Goal: Contribute content: Contribute content

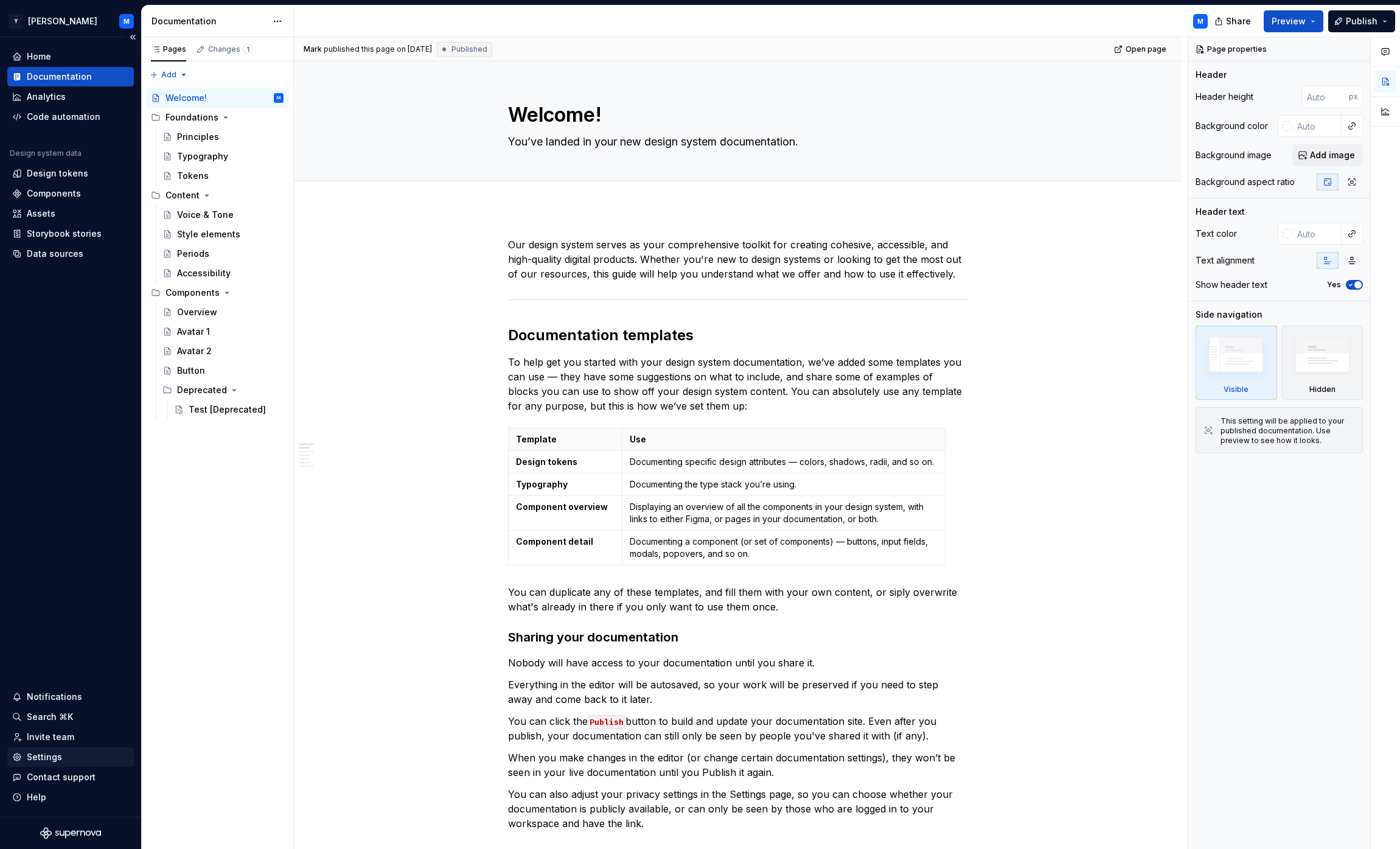
click at [56, 756] on div "Settings" at bounding box center [45, 756] width 35 height 12
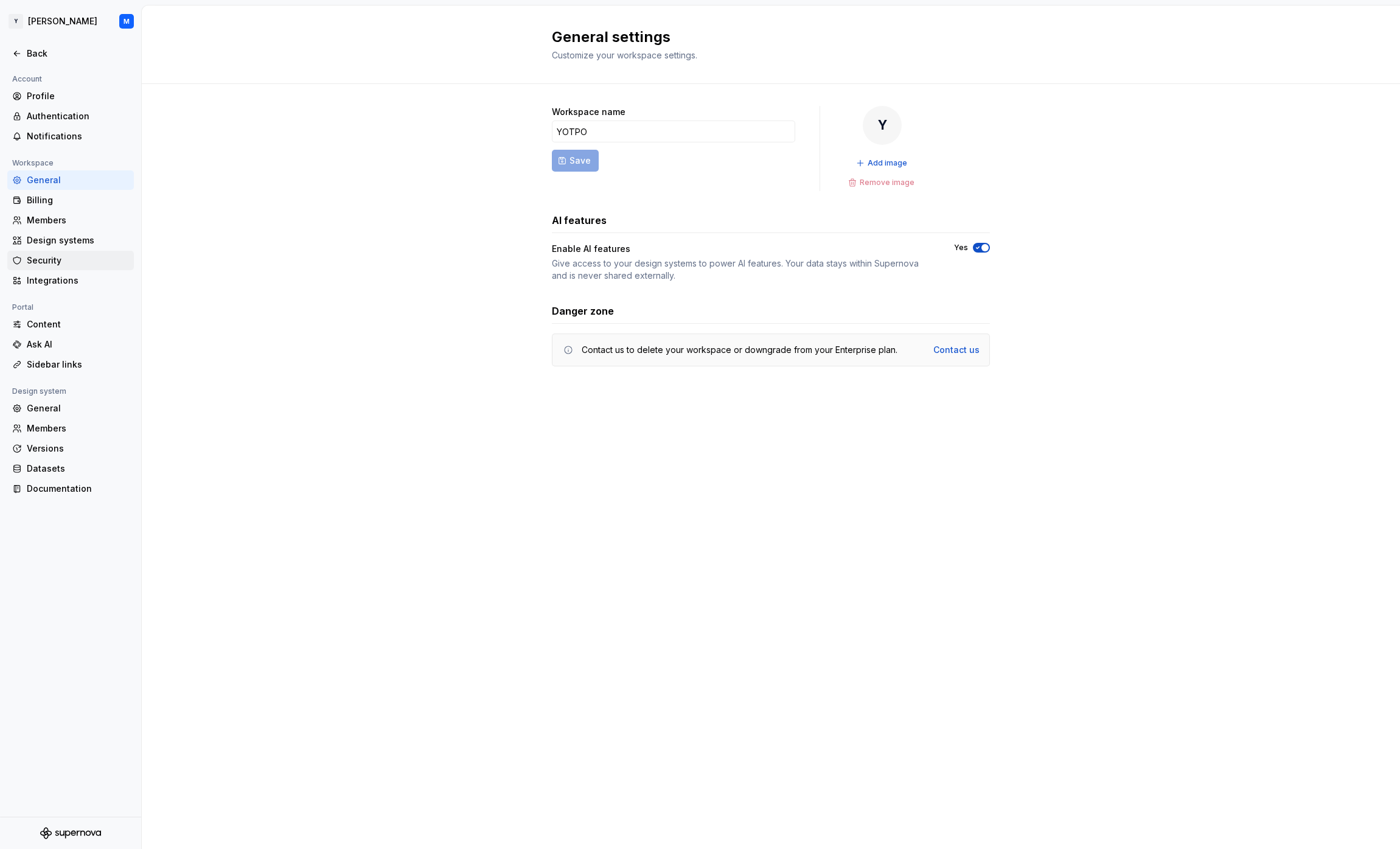
click at [64, 262] on div "Security" at bounding box center [78, 260] width 102 height 12
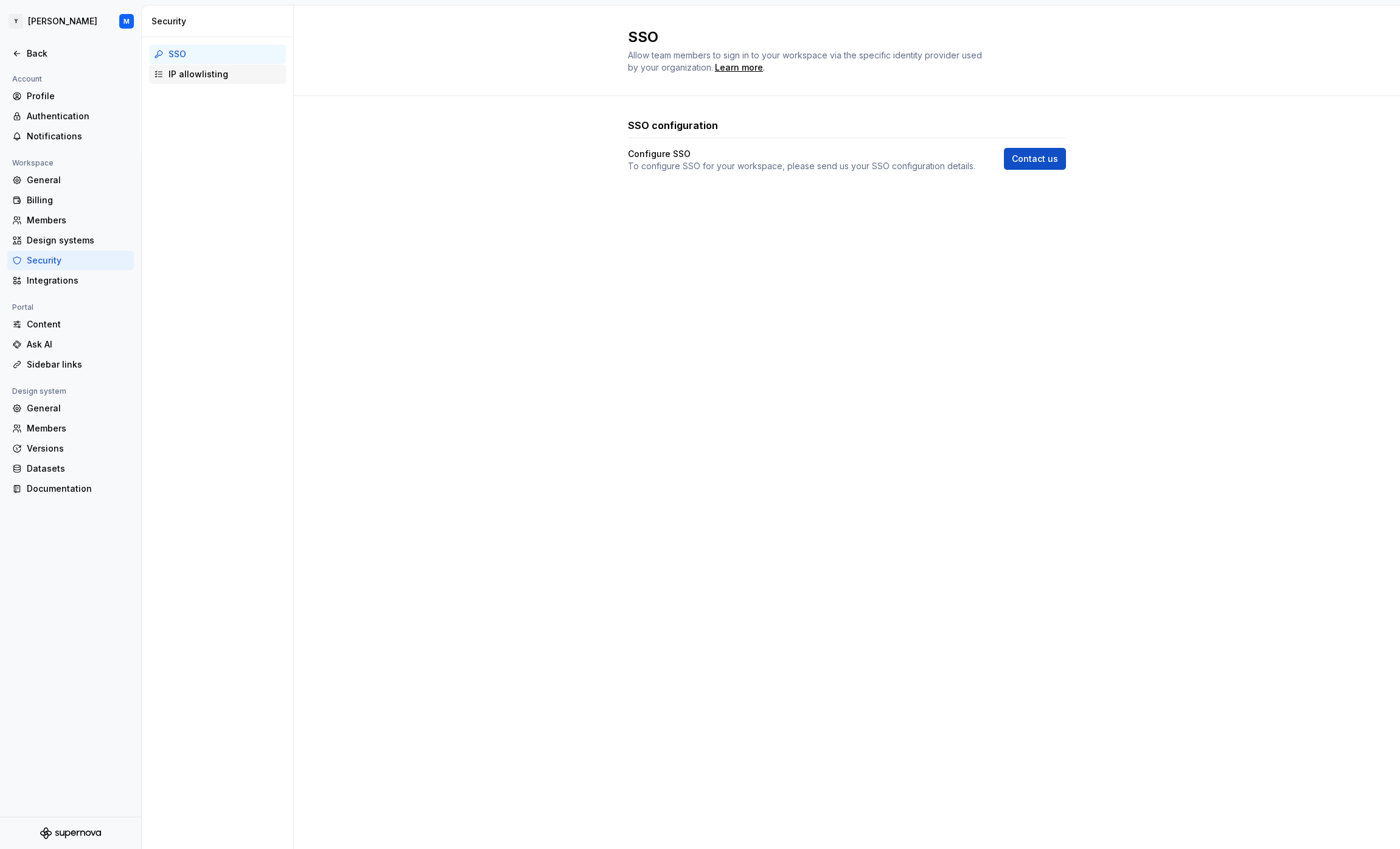
click at [213, 78] on div "IP allowlisting" at bounding box center [225, 73] width 112 height 12
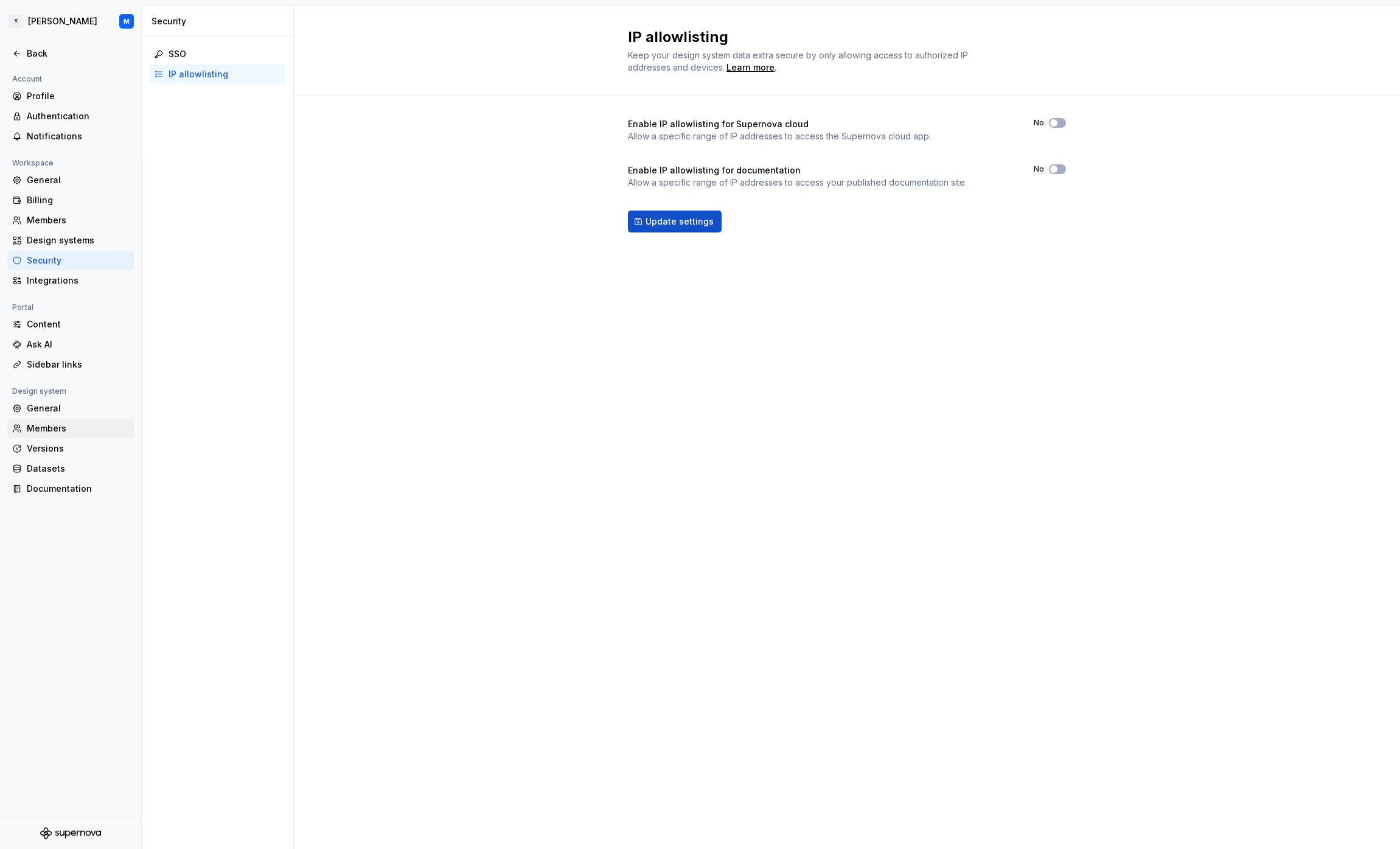
click at [57, 428] on div "Members" at bounding box center [78, 428] width 102 height 12
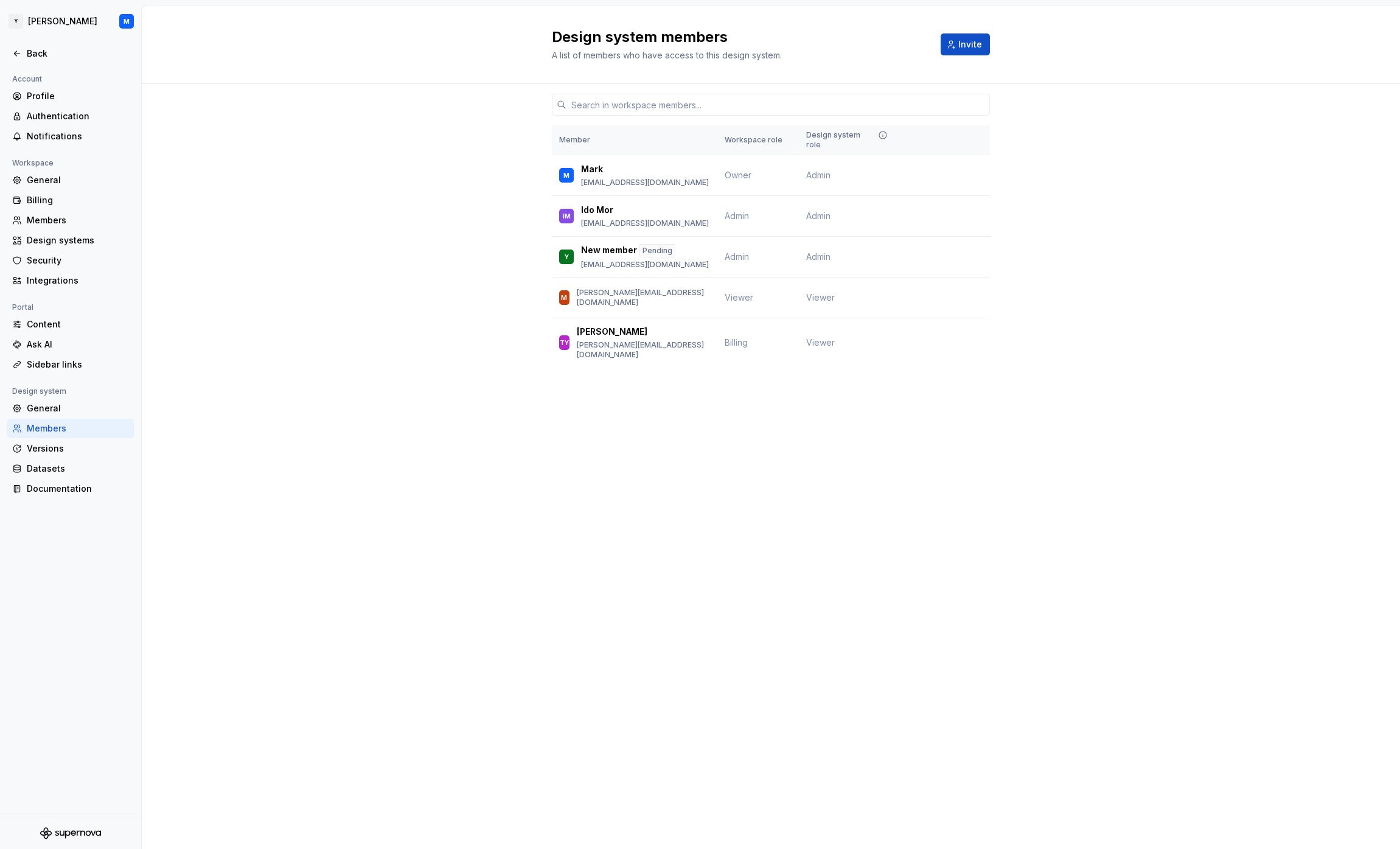
click at [507, 216] on div "Member Workspace role Design system role M Mark mark.markov@yotpo.com Owner Adm…" at bounding box center [771, 249] width 1259 height 329
click at [39, 48] on div "Back" at bounding box center [78, 53] width 102 height 12
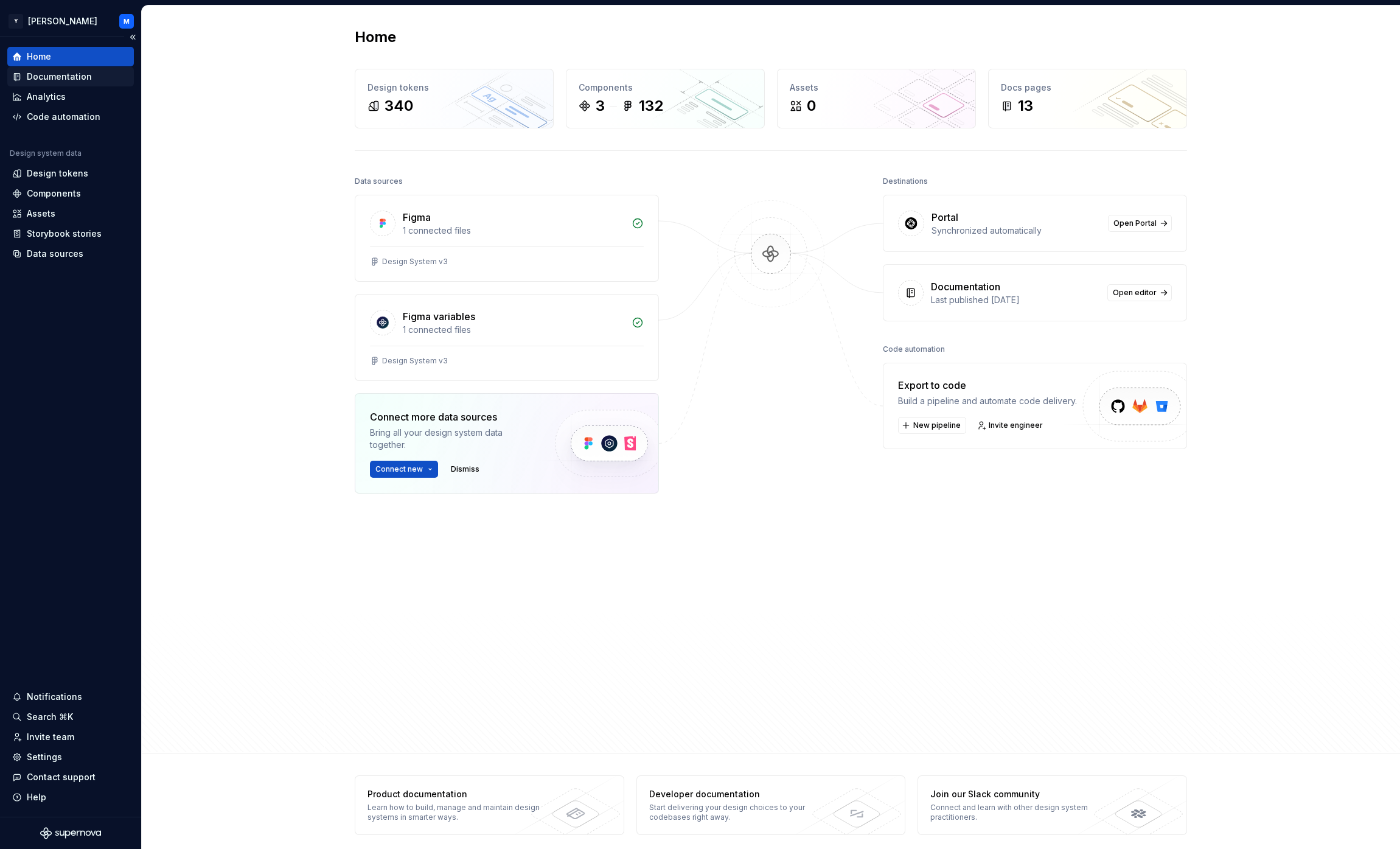
click at [93, 73] on div "Documentation" at bounding box center [70, 76] width 117 height 12
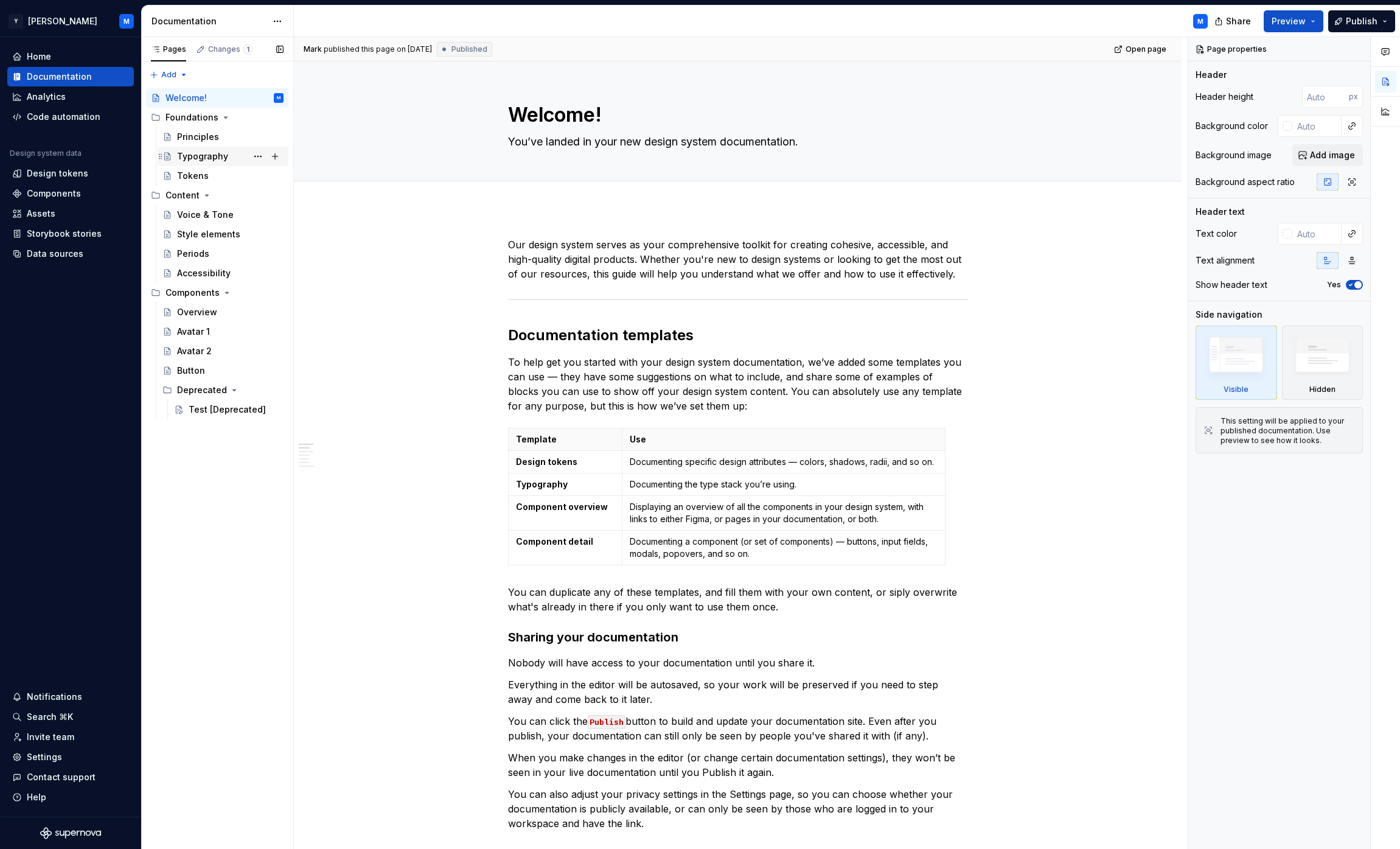
click at [213, 155] on div "Typography" at bounding box center [203, 156] width 51 height 12
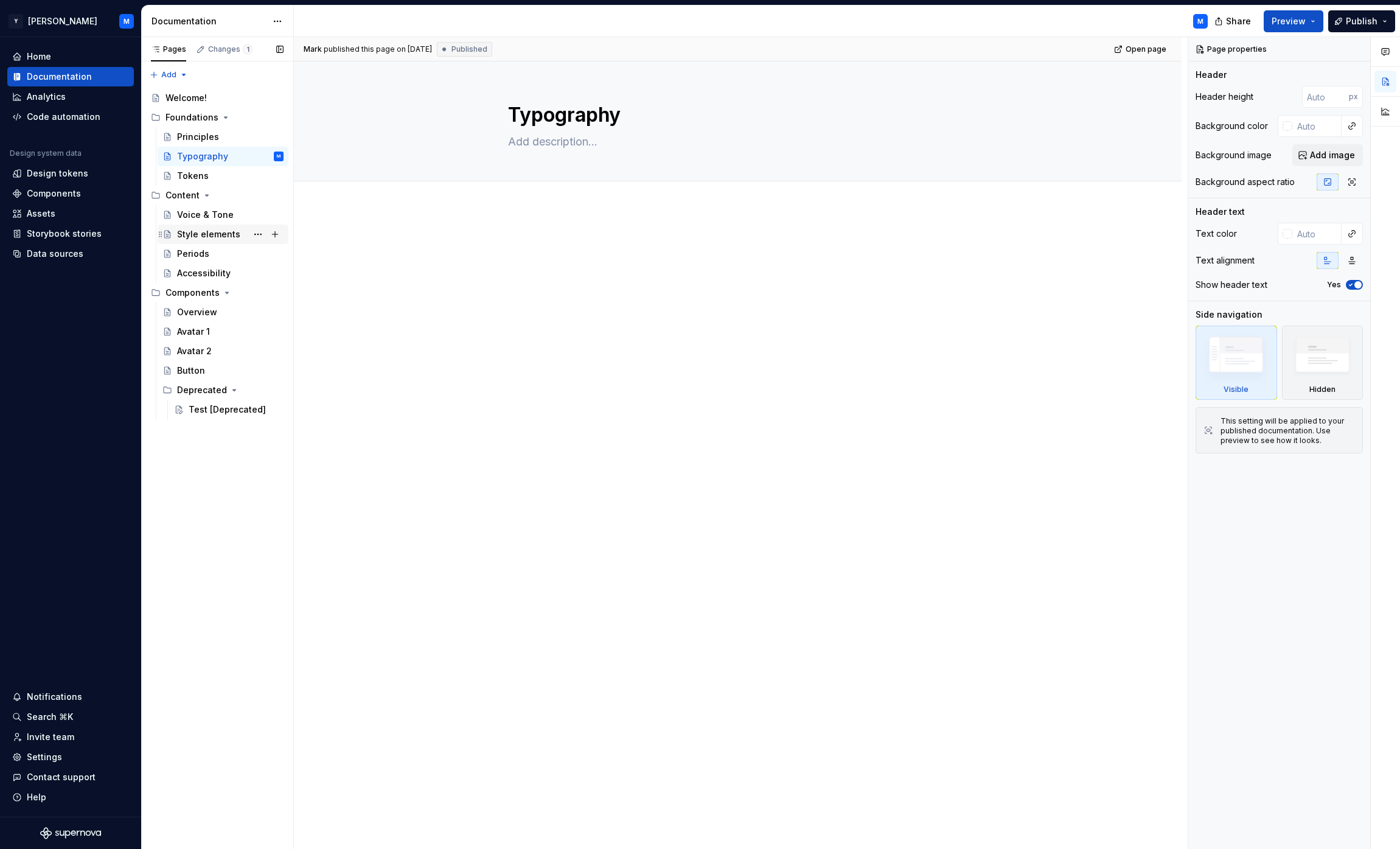
click at [222, 233] on div "Style elements" at bounding box center [209, 234] width 64 height 12
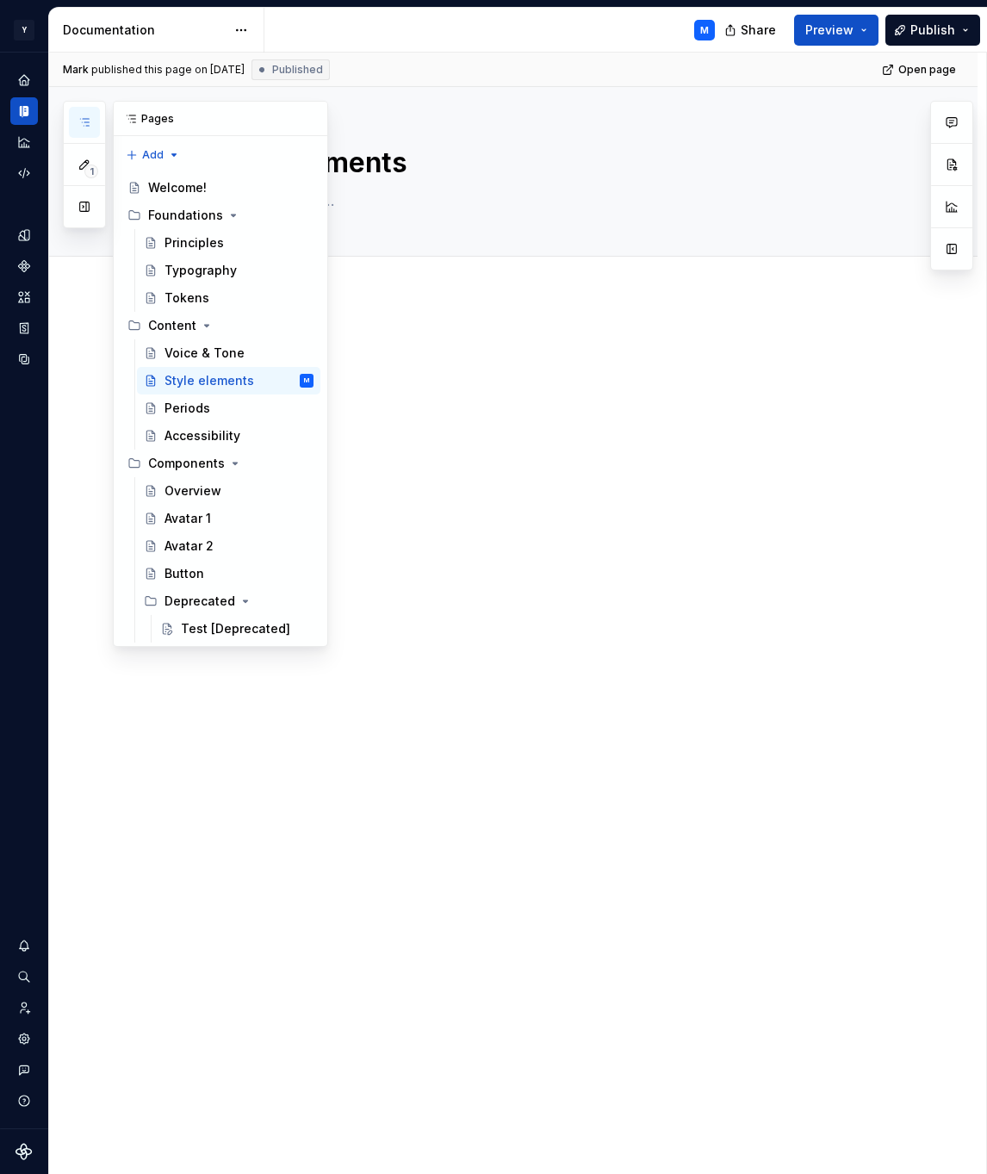
click at [78, 120] on icon "button" at bounding box center [85, 122] width 14 height 14
click at [203, 183] on div "Welcome!" at bounding box center [177, 187] width 59 height 17
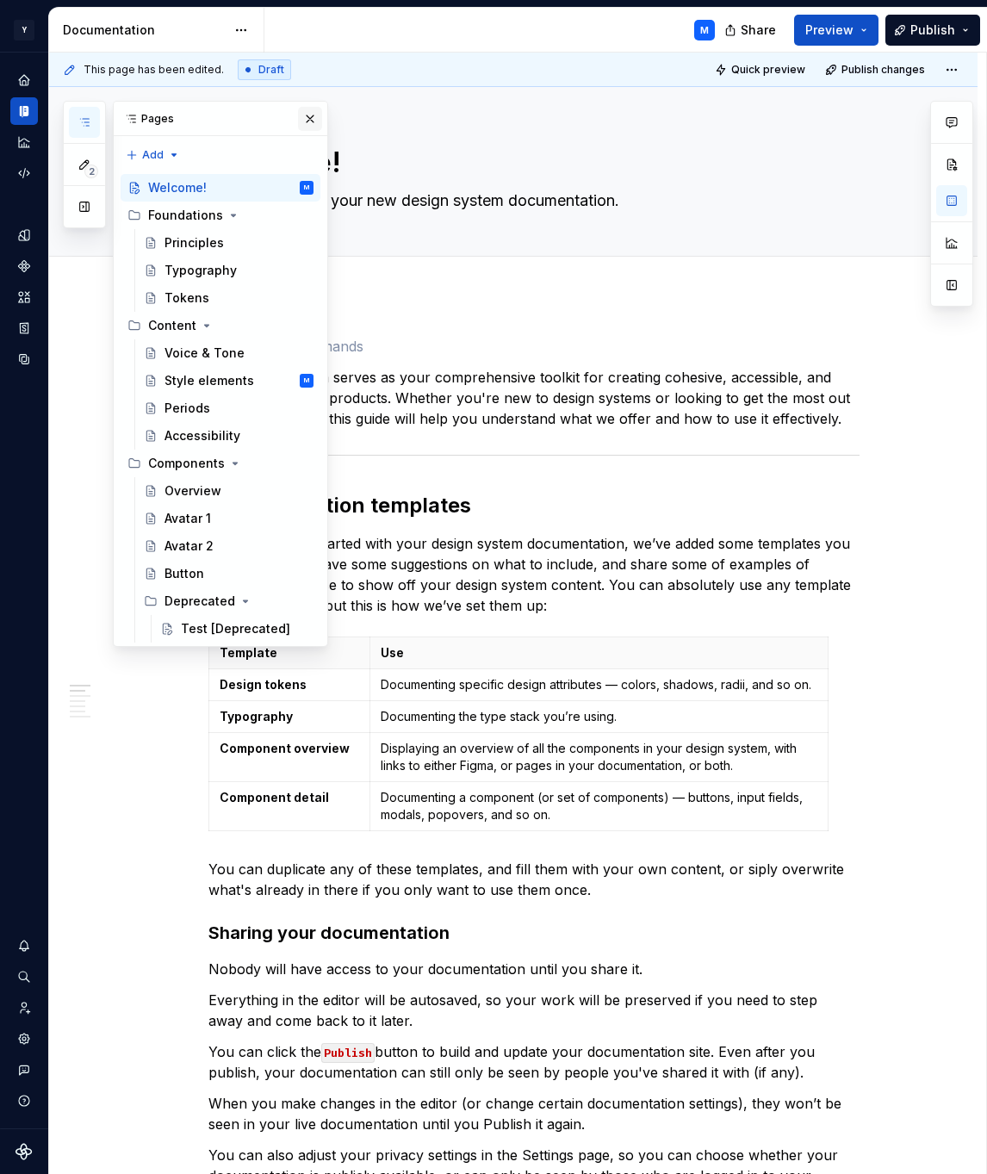
click at [318, 122] on button "button" at bounding box center [310, 119] width 24 height 24
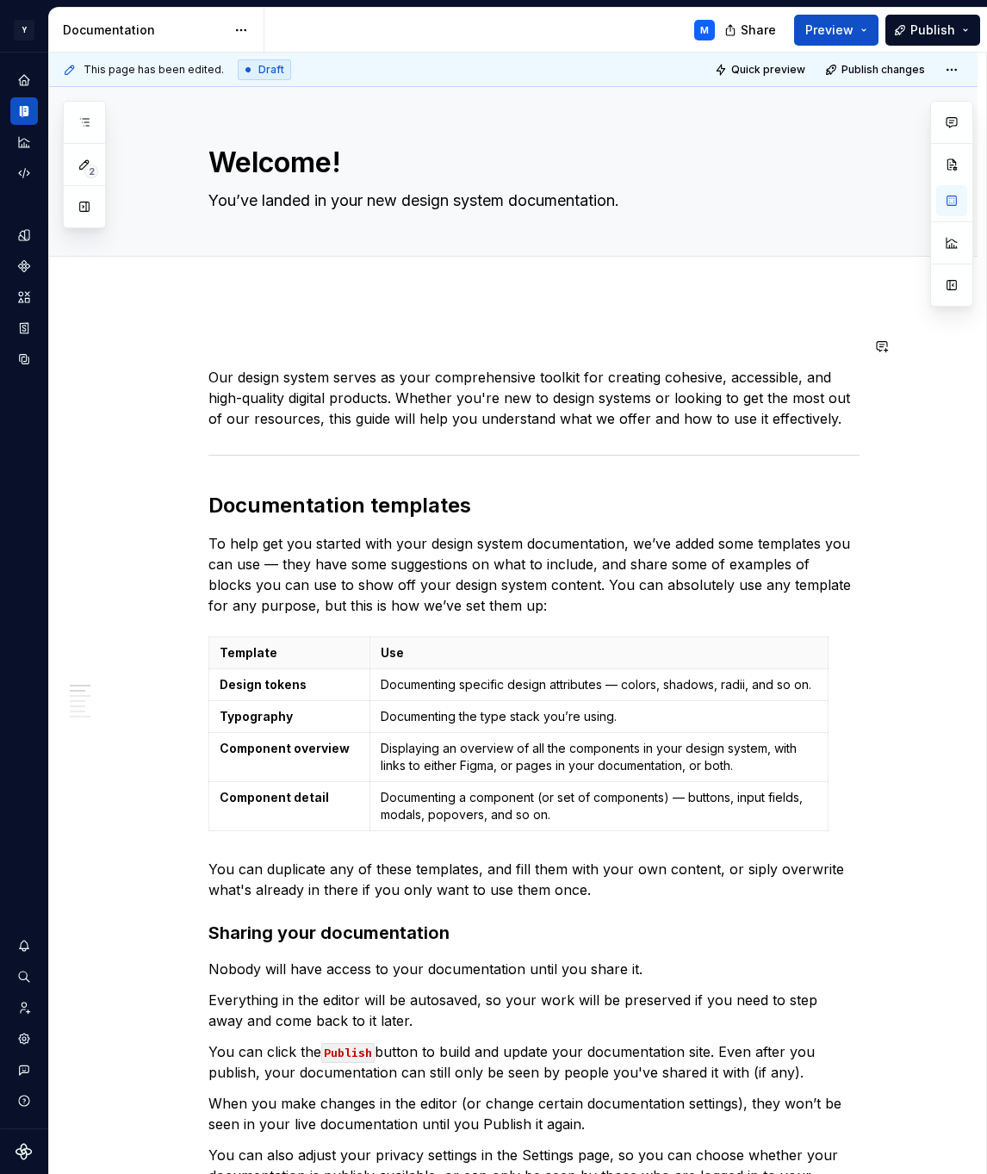
click at [197, 346] on span at bounding box center [191, 346] width 14 height 24
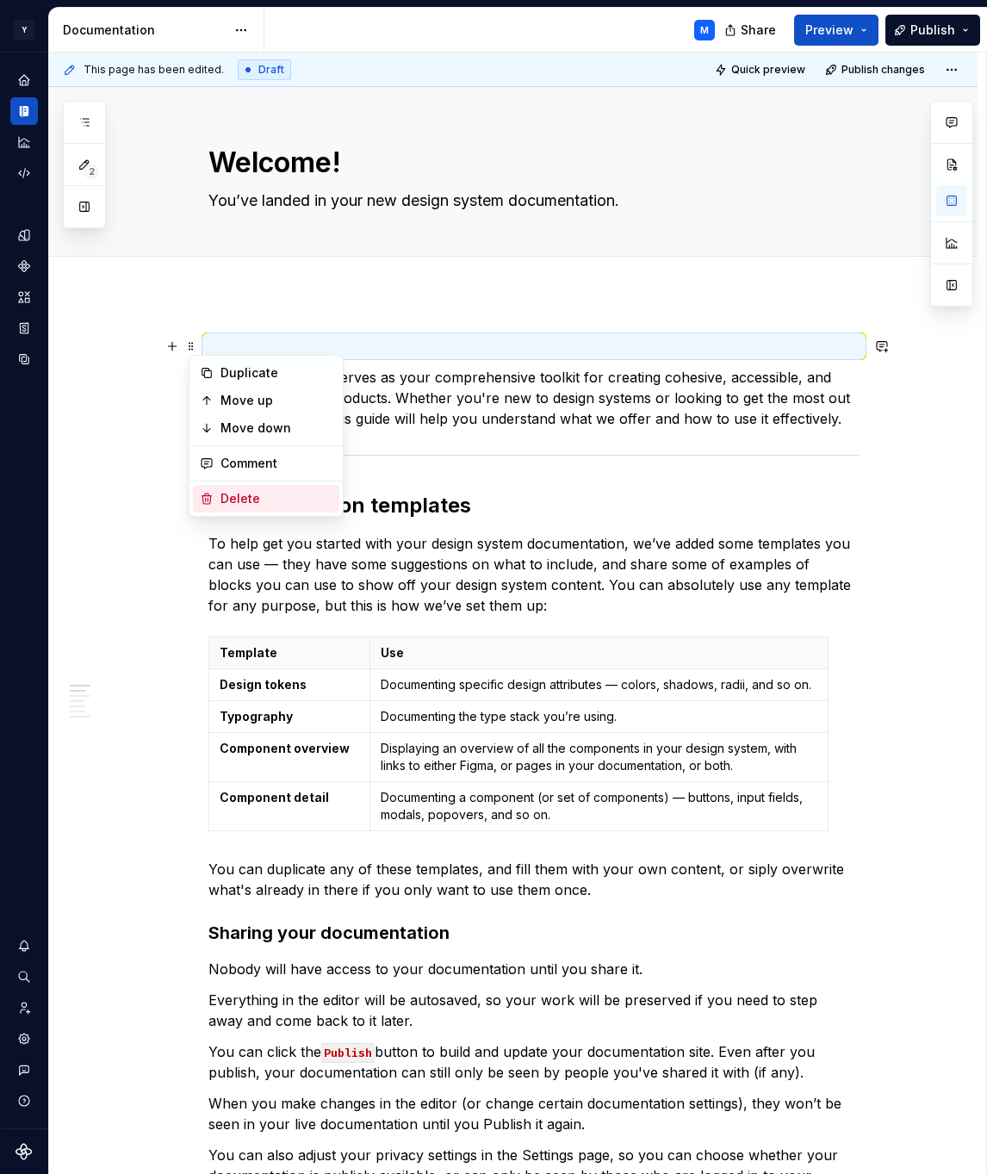
click at [239, 490] on div "Delete" at bounding box center [277, 498] width 112 height 17
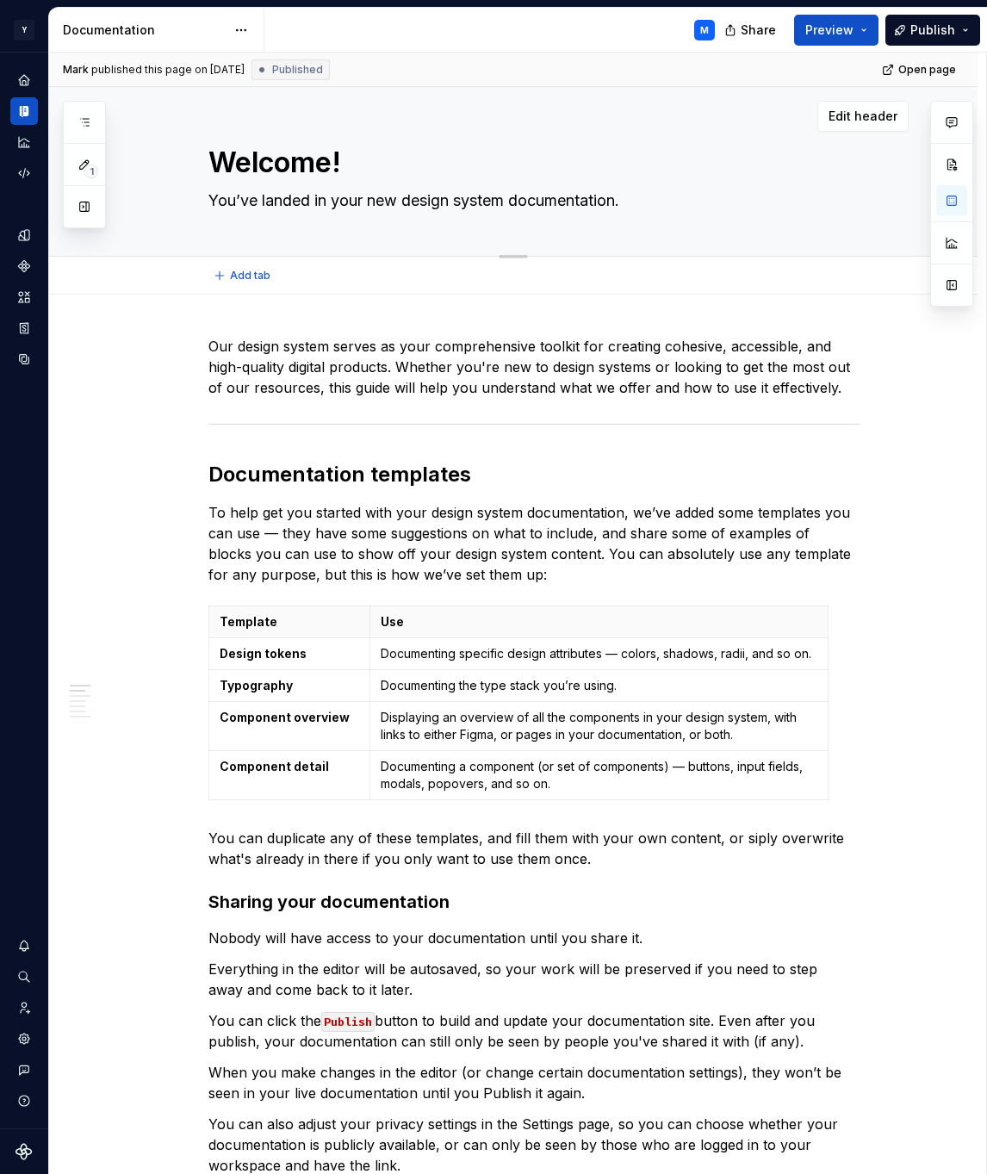
click at [236, 202] on textarea "You’ve landed in your new design system documentation." at bounding box center [530, 201] width 651 height 28
drag, startPoint x: 236, startPoint y: 202, endPoint x: 636, endPoint y: 198, distance: 399.7
click at [636, 198] on textarea "You’ve landed in your new design system documentation." at bounding box center [530, 201] width 651 height 28
paste textarea "Build consistently, design efficiently, and deliver exceptional user experiences"
type textarea "*"
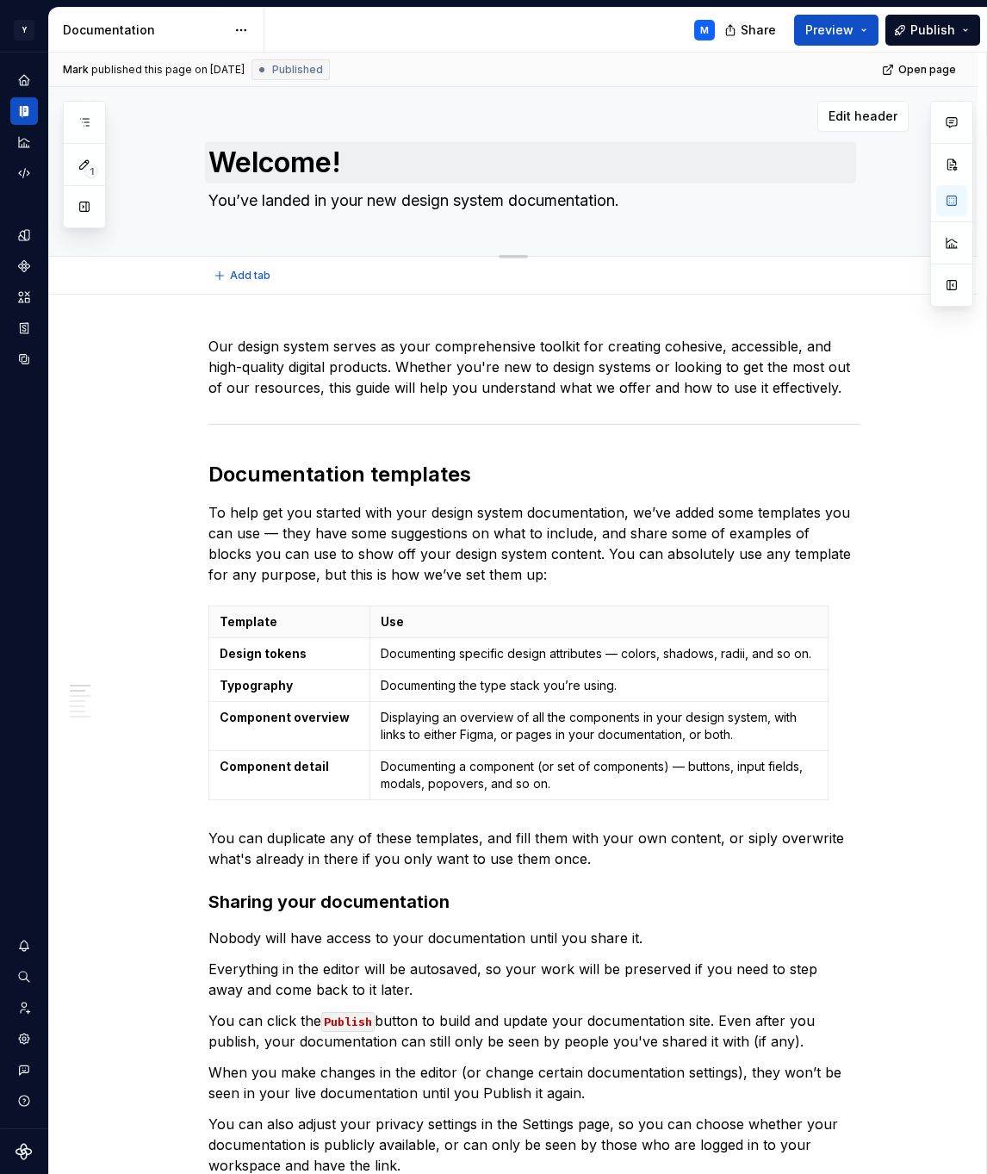
type textarea "Build consistently, design efficiently, and deliver exceptional user experiences"
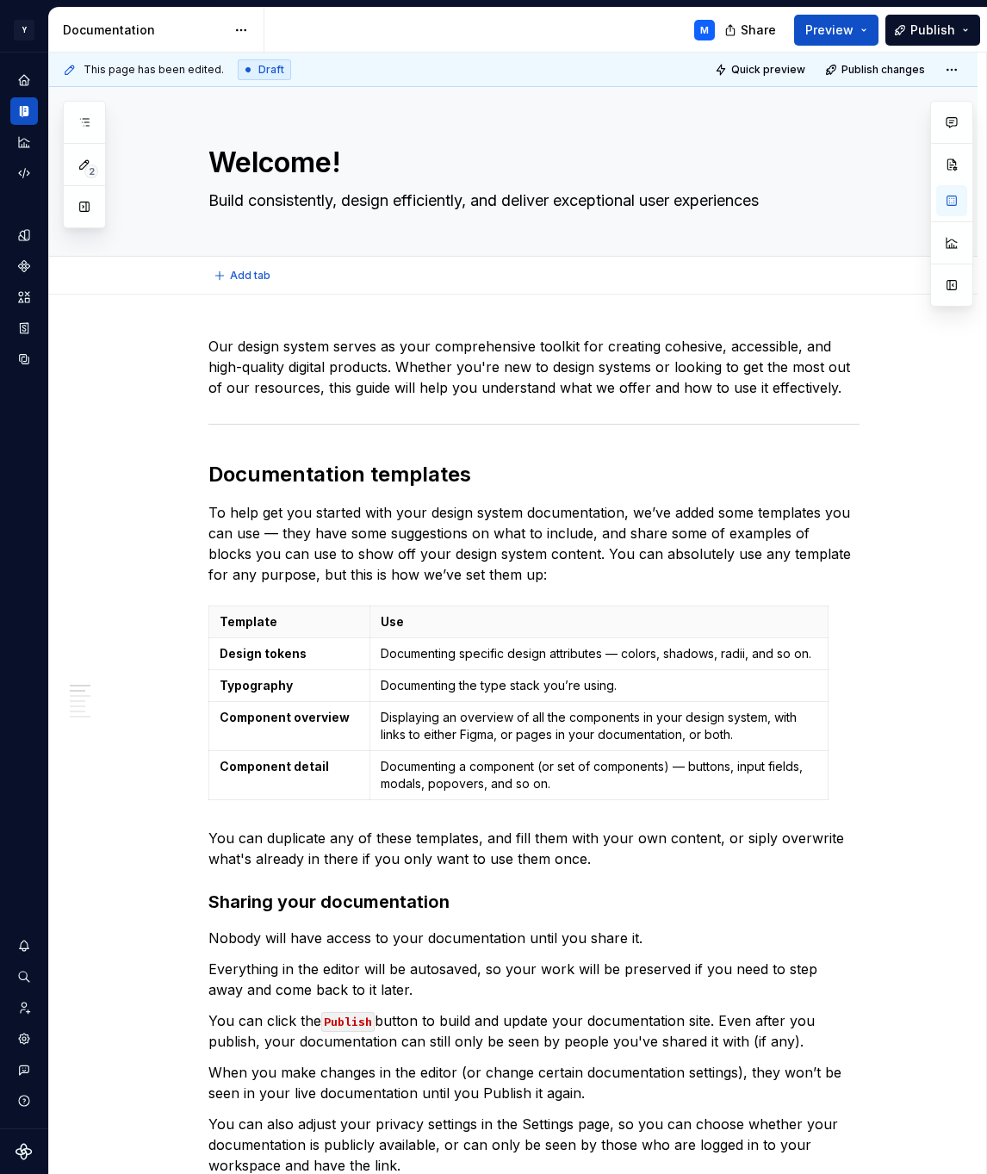
type textarea "*"
type textarea "Build consistently, design efficiently, and deliver exceptional user experiences"
click at [233, 488] on div "Our design system serves as your comprehensive toolkit for creating cohesive, a…" at bounding box center [533, 1123] width 651 height 1575
click at [226, 476] on h2 "Documentation templates" at bounding box center [533, 475] width 651 height 28
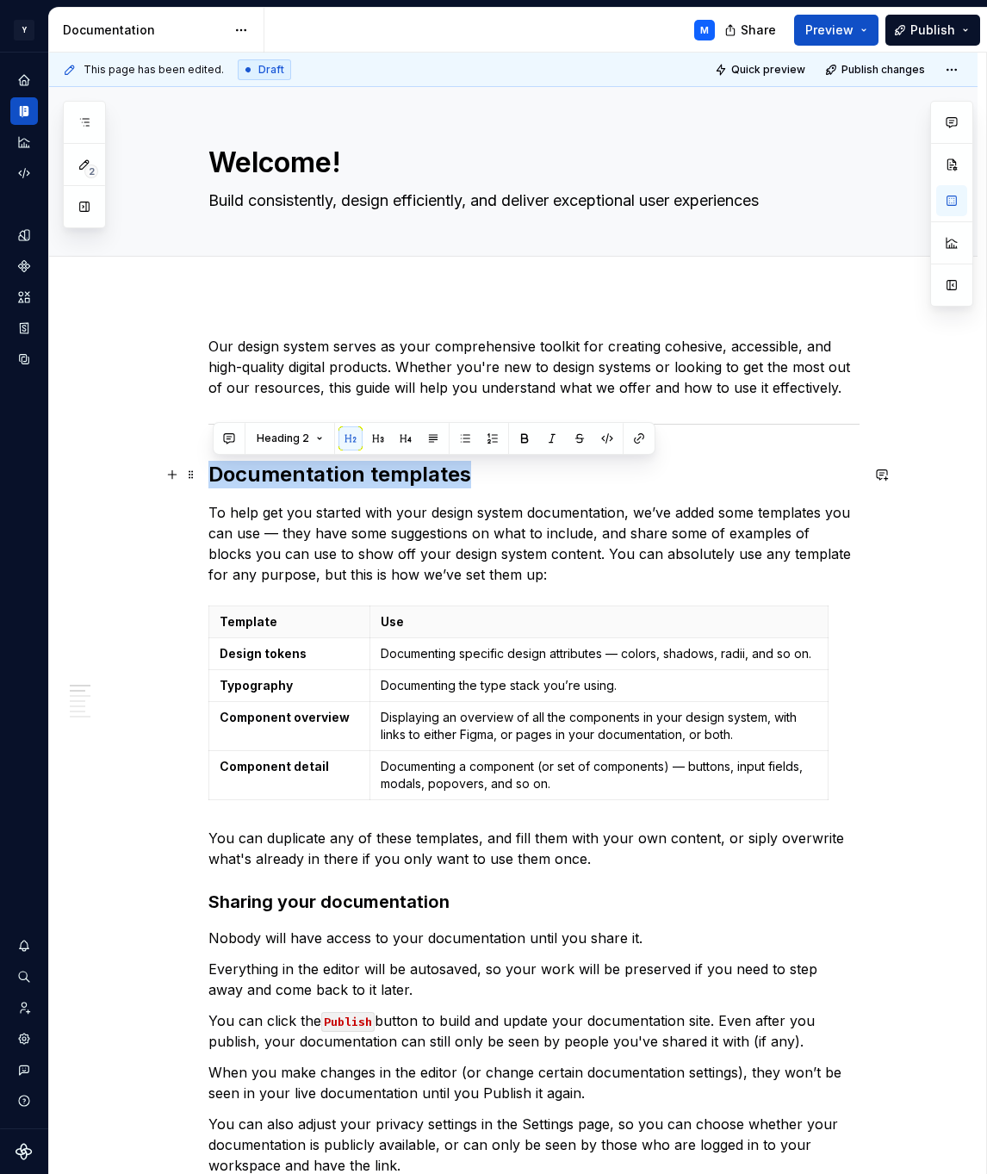
drag, startPoint x: 226, startPoint y: 476, endPoint x: 413, endPoint y: 471, distance: 187.0
click at [413, 471] on h2 "Documentation templates" at bounding box center [533, 475] width 651 height 28
click at [507, 517] on p "To help get you started with your design system documentation, we’ve added some…" at bounding box center [533, 543] width 651 height 83
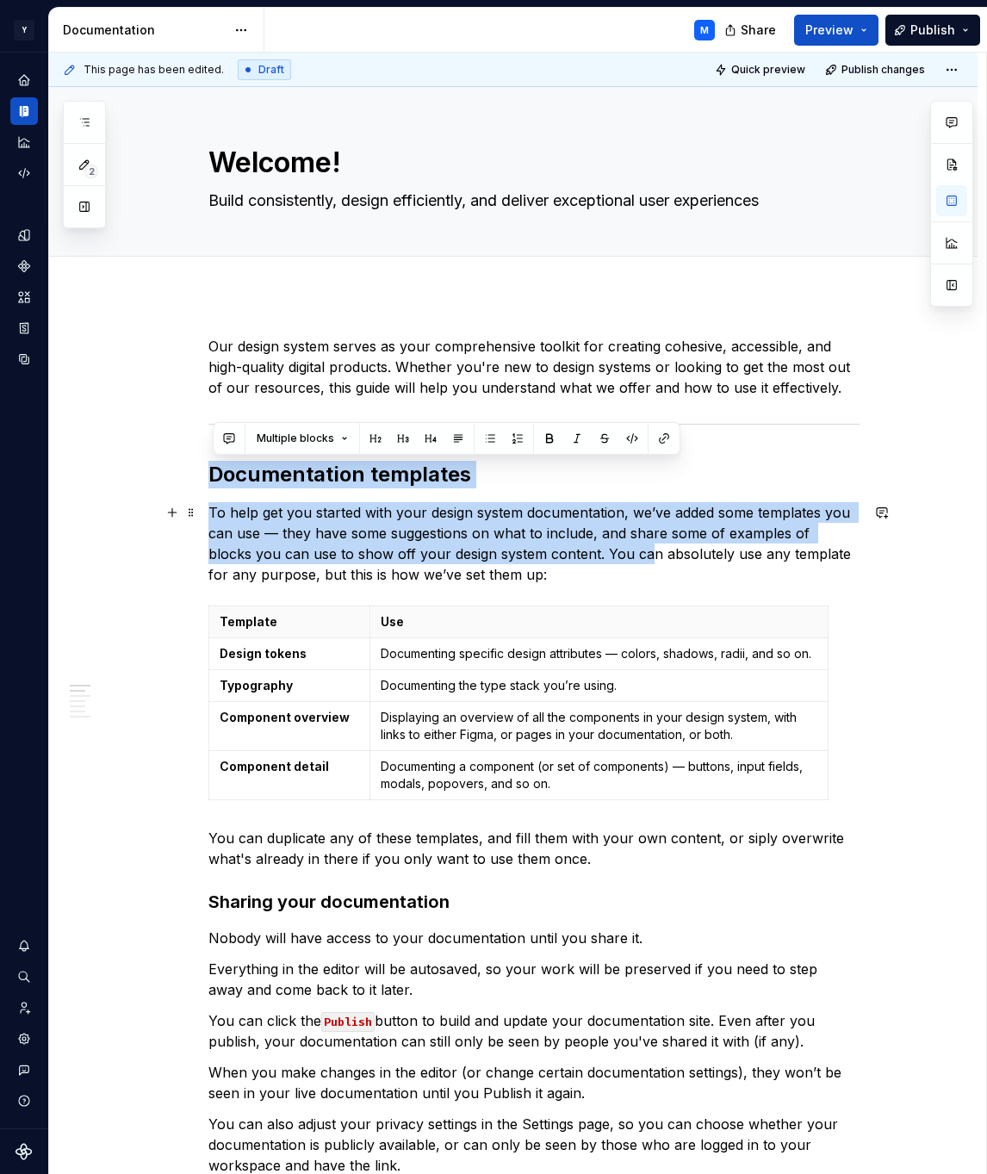
drag, startPoint x: 215, startPoint y: 464, endPoint x: 605, endPoint y: 550, distance: 399.5
click at [605, 550] on div "Our design system serves as your comprehensive toolkit for creating cohesive, a…" at bounding box center [533, 1123] width 651 height 1575
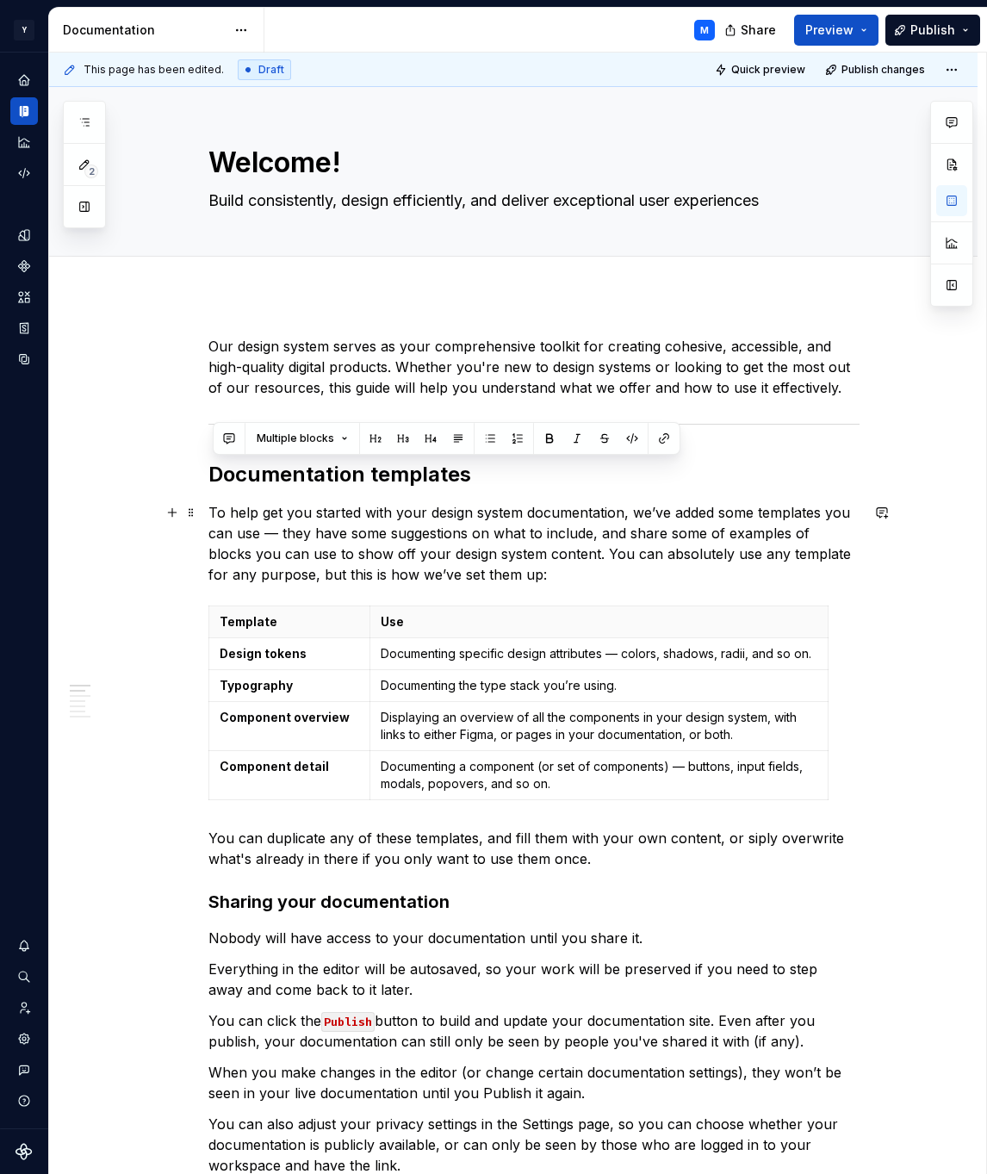
click at [539, 571] on p "To help get you started with your design system documentation, we’ve added some…" at bounding box center [533, 543] width 651 height 83
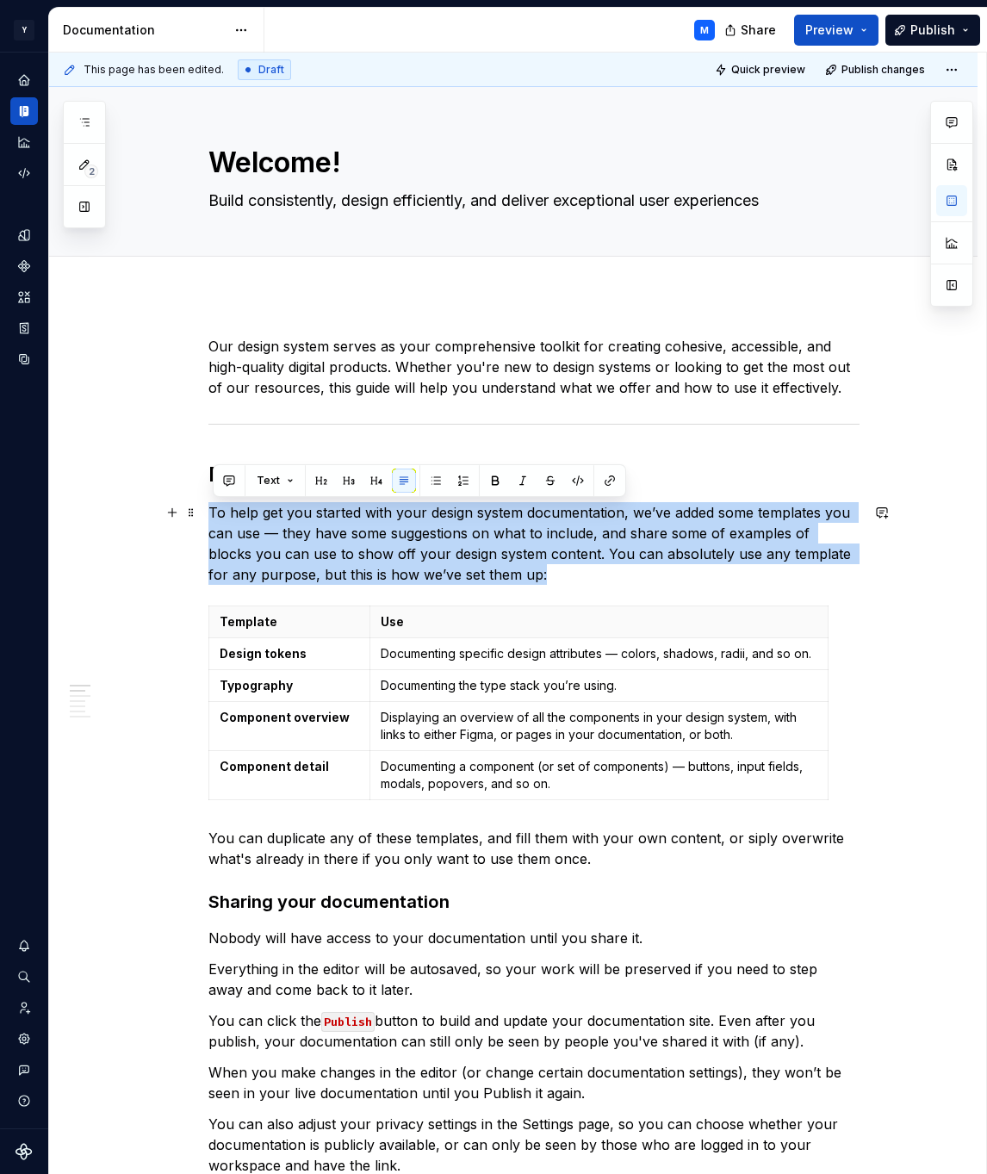
drag, startPoint x: 498, startPoint y: 572, endPoint x: 207, endPoint y: 514, distance: 296.8
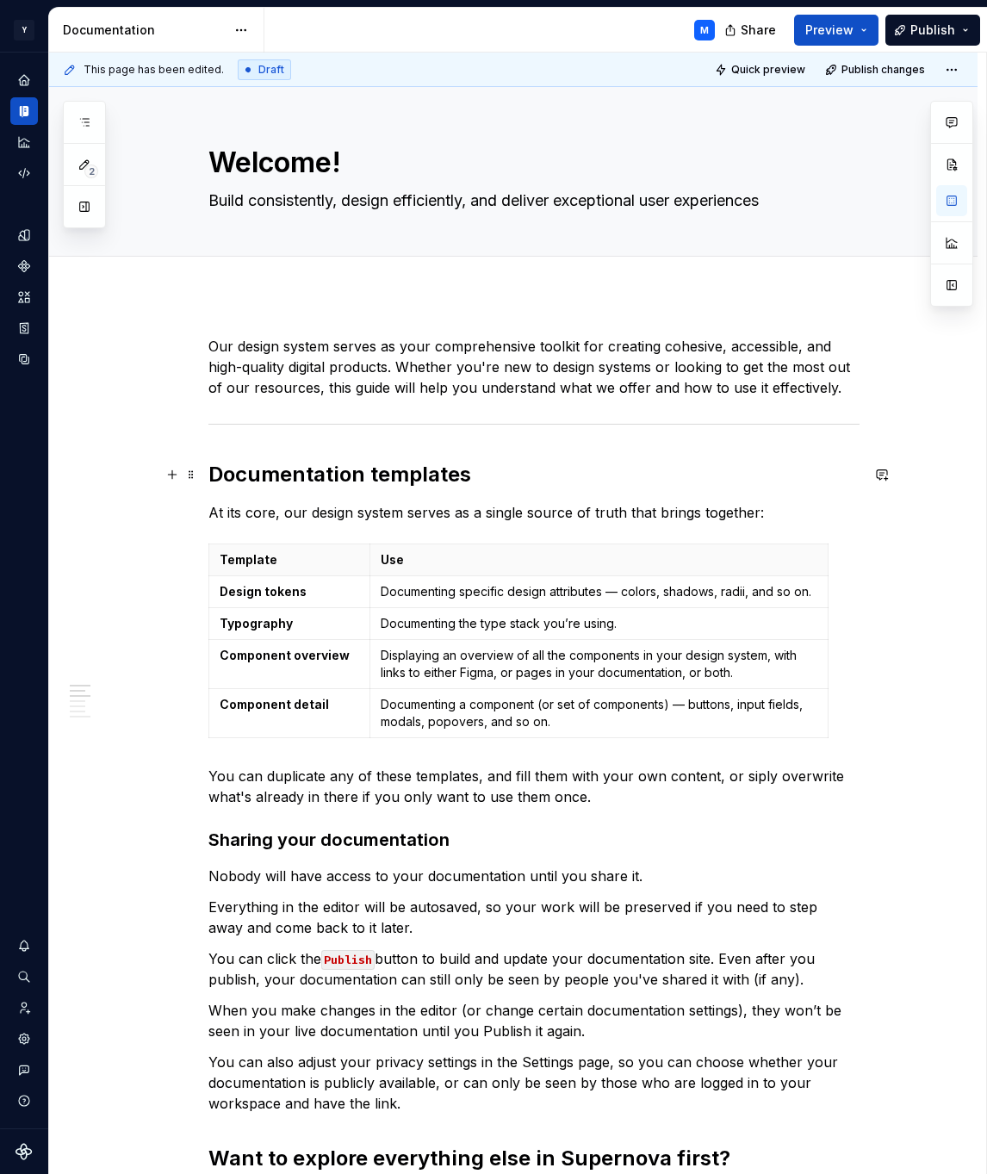
click at [214, 473] on h2 "Documentation templates" at bounding box center [533, 475] width 651 height 28
click at [197, 473] on span at bounding box center [191, 475] width 14 height 24
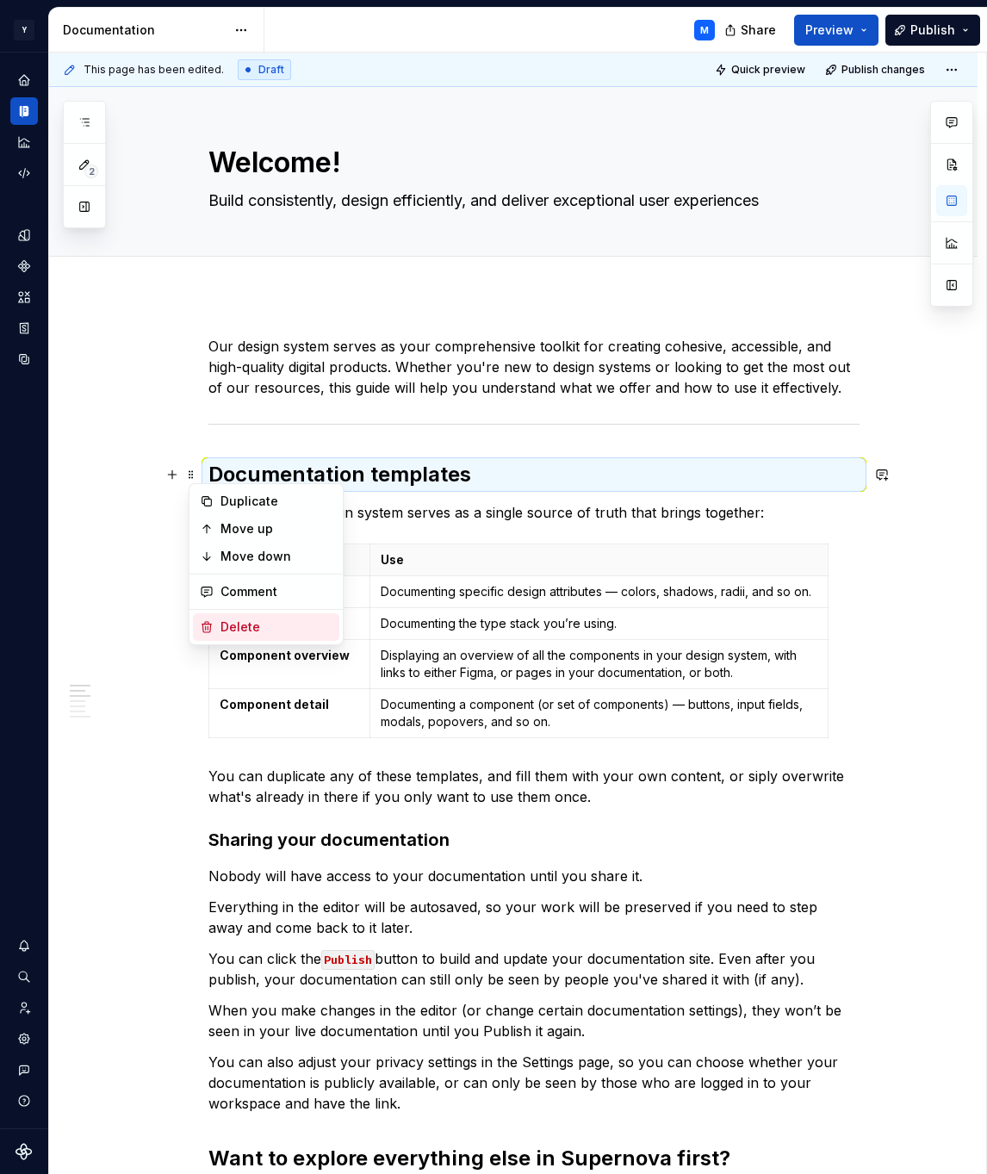
click at [230, 621] on div "Delete" at bounding box center [277, 627] width 112 height 17
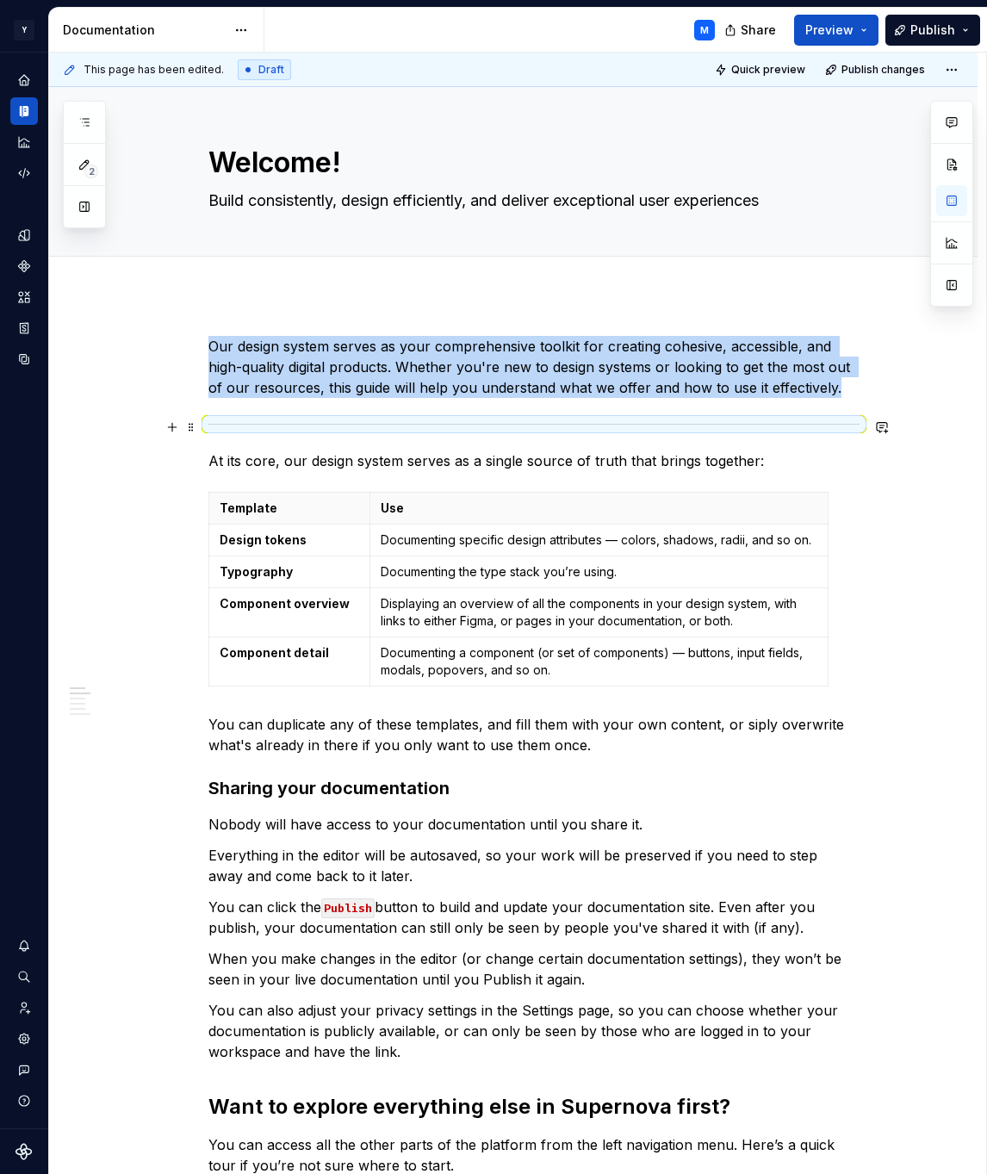
click at [260, 424] on hr at bounding box center [533, 424] width 651 height 1
click at [196, 424] on span at bounding box center [191, 427] width 14 height 24
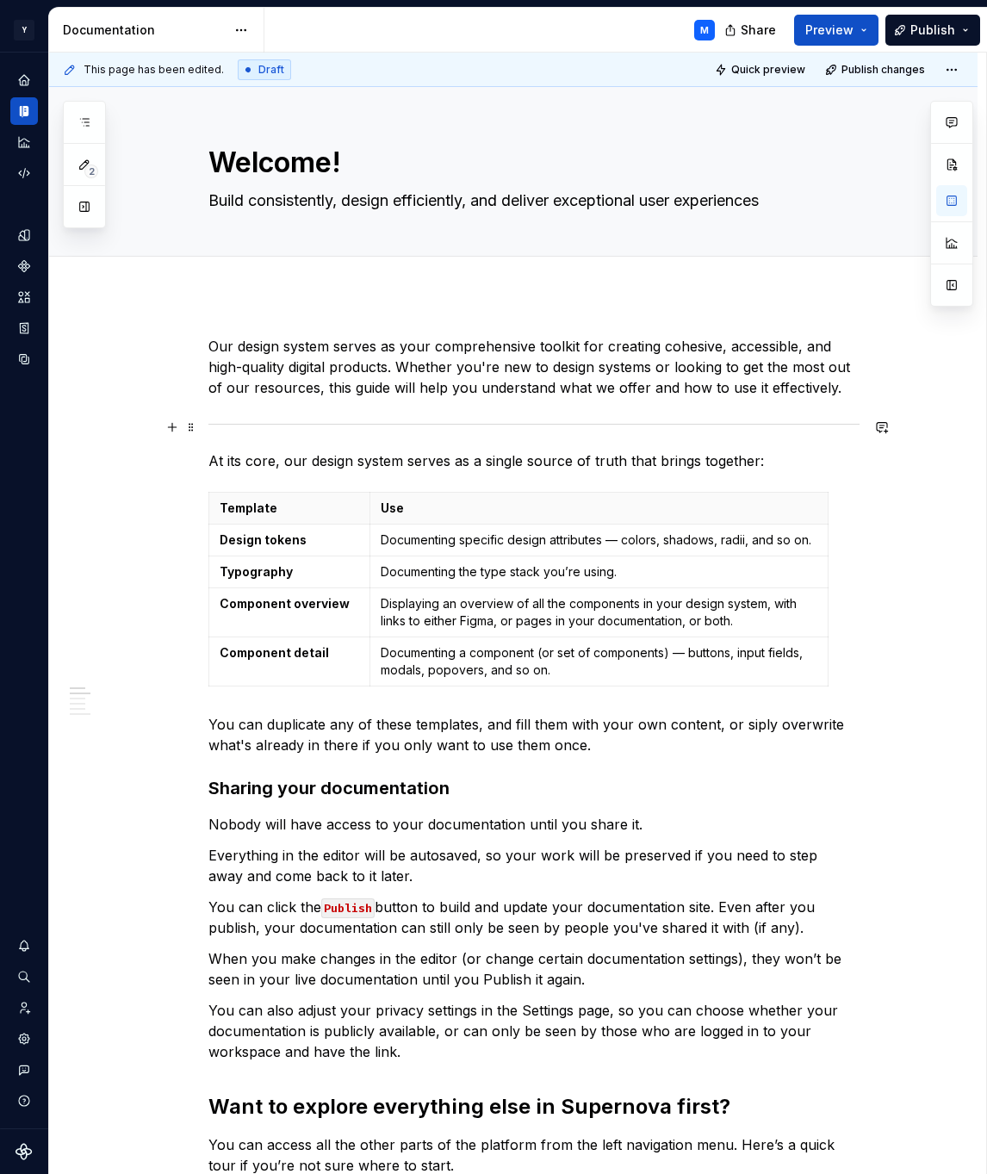
click at [468, 500] on p "Use" at bounding box center [599, 508] width 436 height 17
click at [198, 496] on span at bounding box center [191, 500] width 14 height 24
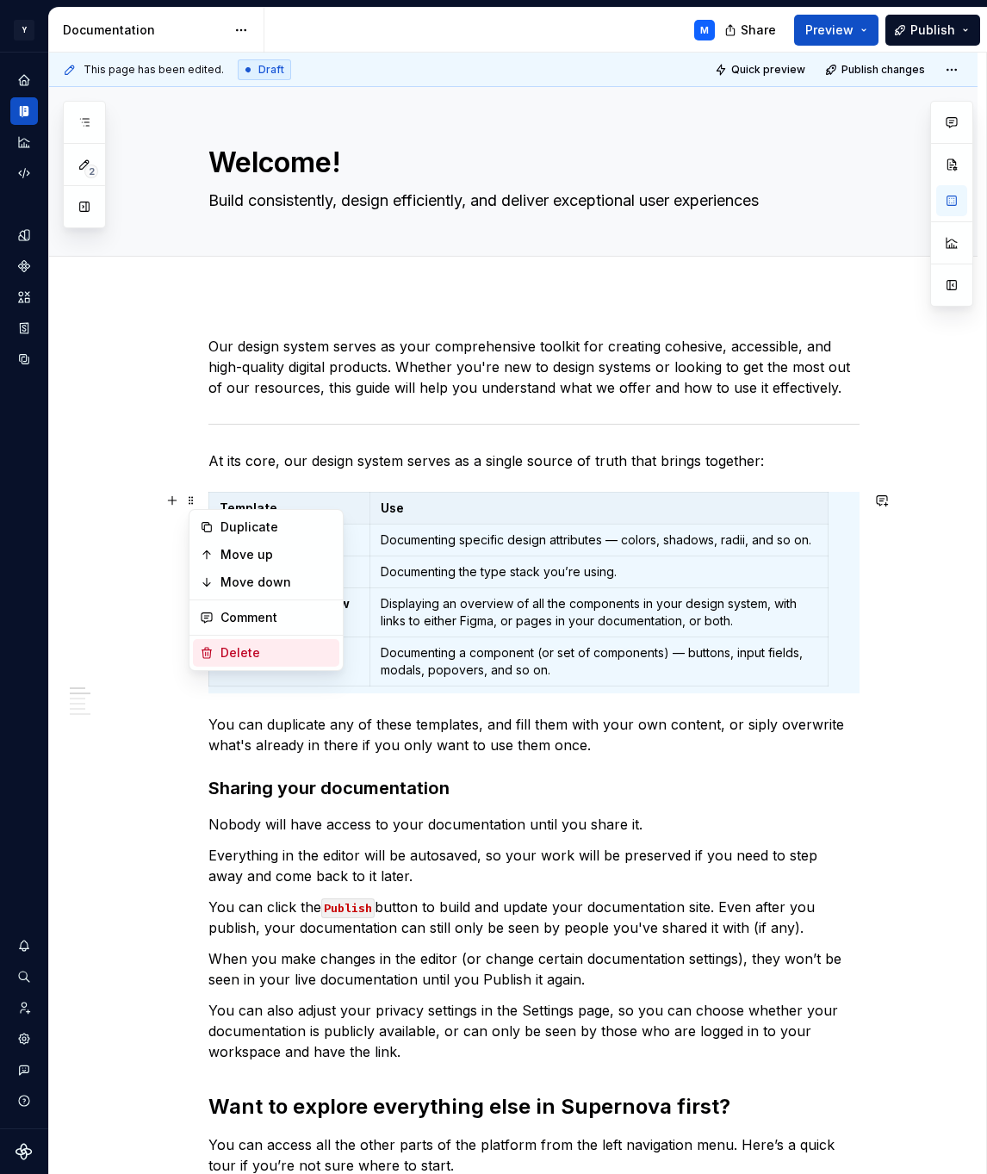
click at [239, 652] on div "Delete" at bounding box center [277, 652] width 112 height 17
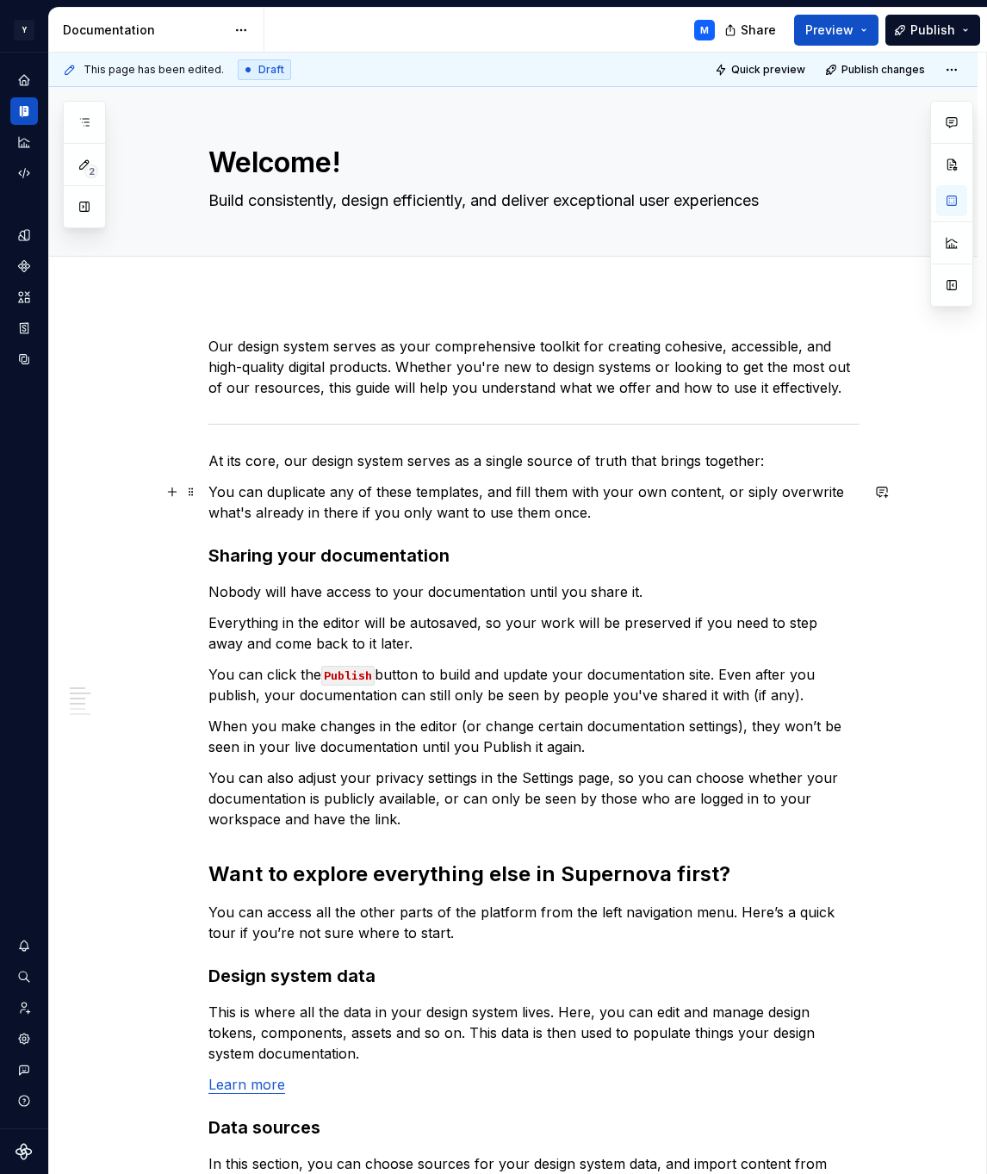
click at [606, 516] on p "You can duplicate any of these templates, and fill them with your own content, …" at bounding box center [533, 502] width 651 height 41
drag, startPoint x: 612, startPoint y: 514, endPoint x: 164, endPoint y: 493, distance: 449.3
click at [208, 493] on div "Our design system serves as your comprehensive toolkit for creating cohesive, a…" at bounding box center [533, 960] width 651 height 1249
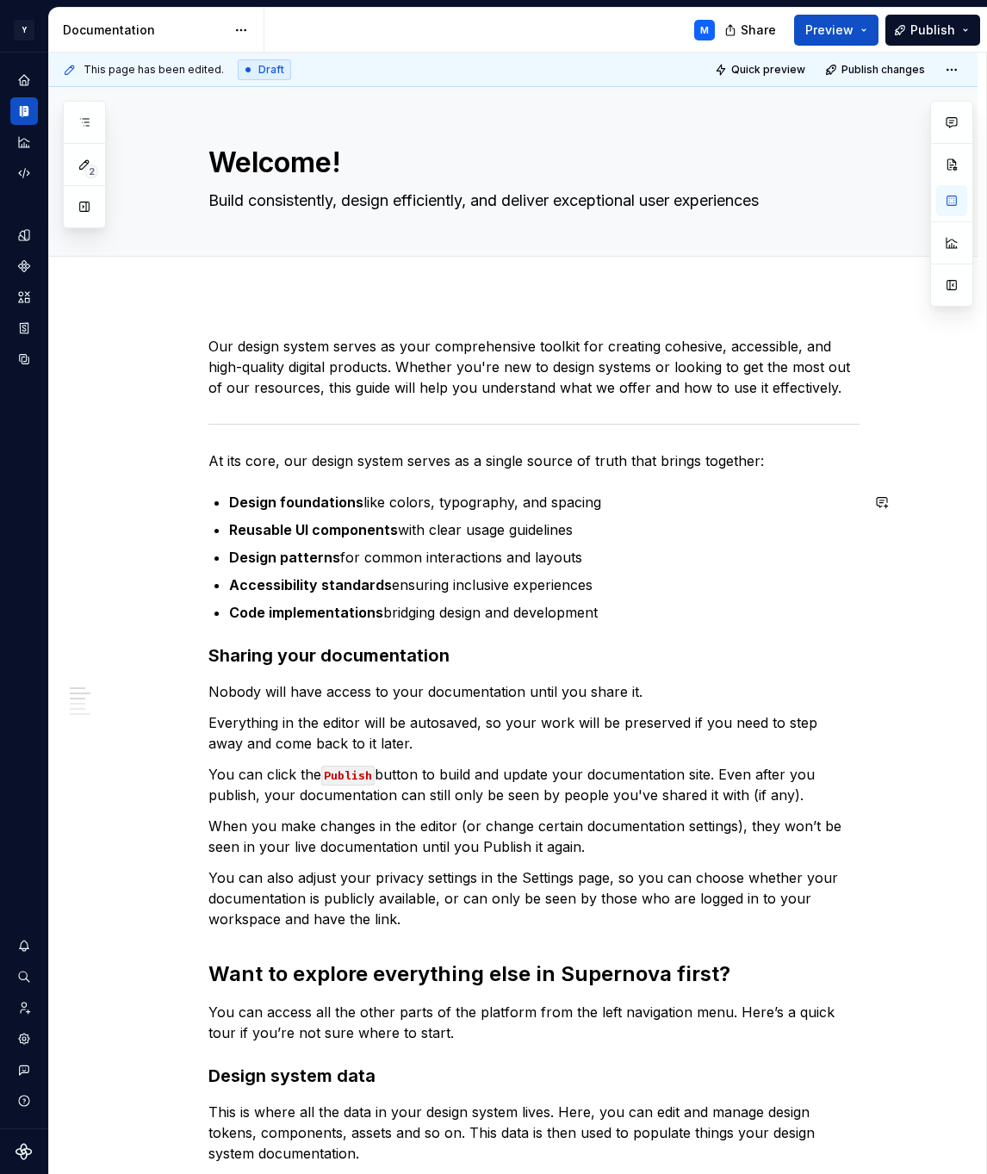
click at [544, 478] on div "Our design system serves as your comprehensive toolkit for creating cohesive, a…" at bounding box center [533, 1000] width 651 height 1328
click at [233, 656] on h3 "Sharing your documentation" at bounding box center [533, 656] width 651 height 24
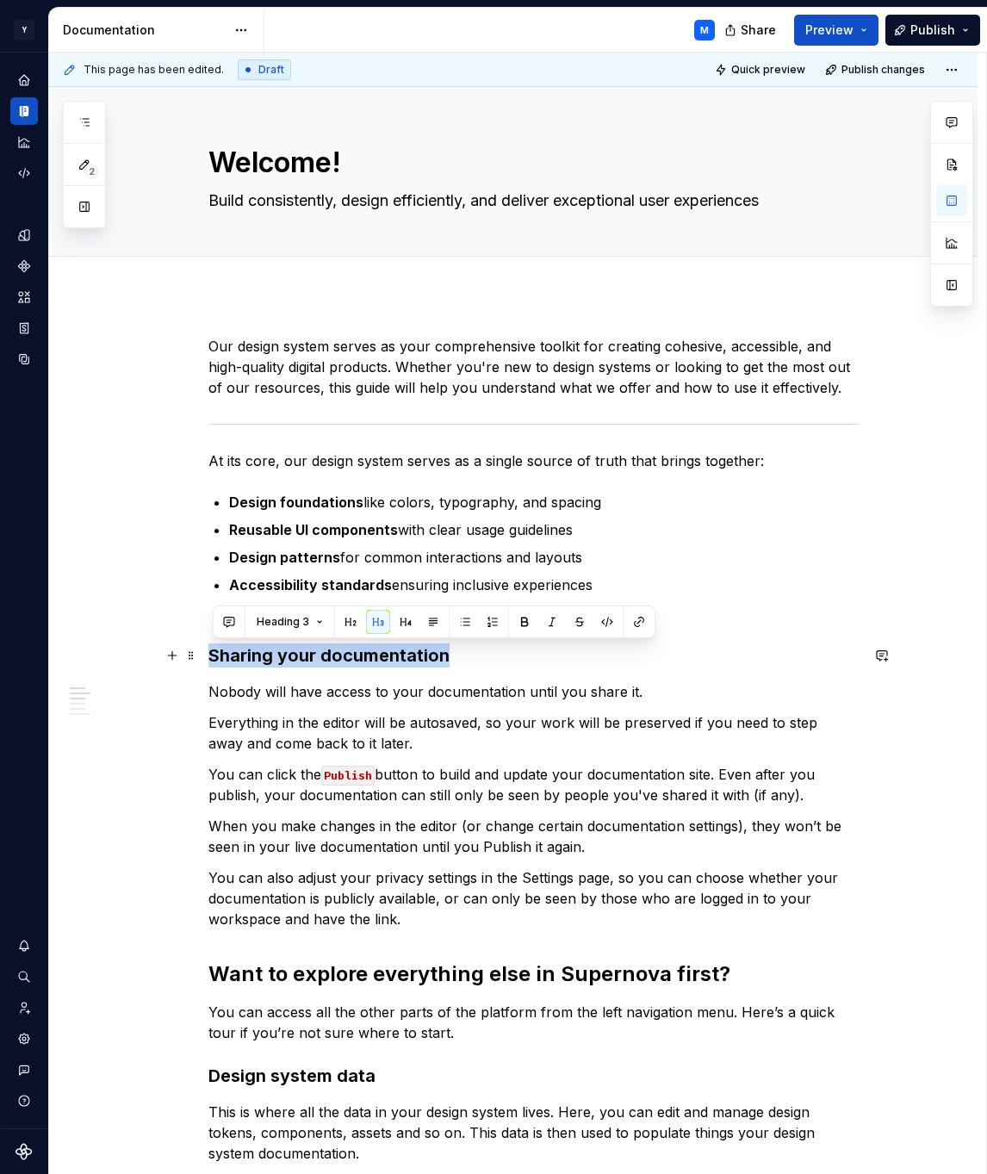
drag, startPoint x: 233, startPoint y: 656, endPoint x: 411, endPoint y: 648, distance: 178.5
click at [411, 648] on h3 "Sharing your documentation" at bounding box center [533, 656] width 651 height 24
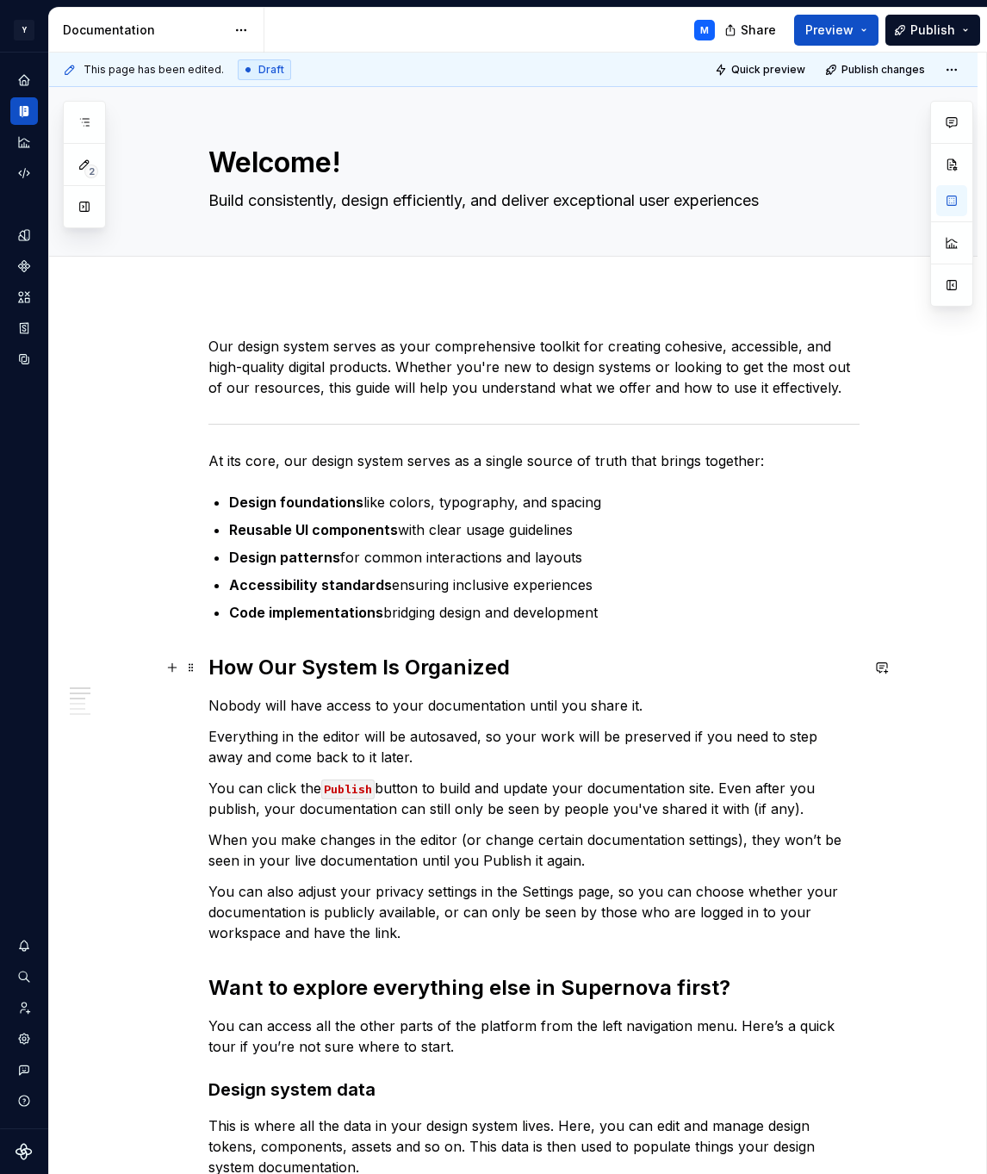
click at [246, 664] on h2 "How Our System Is Organized" at bounding box center [533, 668] width 651 height 28
click at [196, 665] on span at bounding box center [191, 668] width 14 height 24
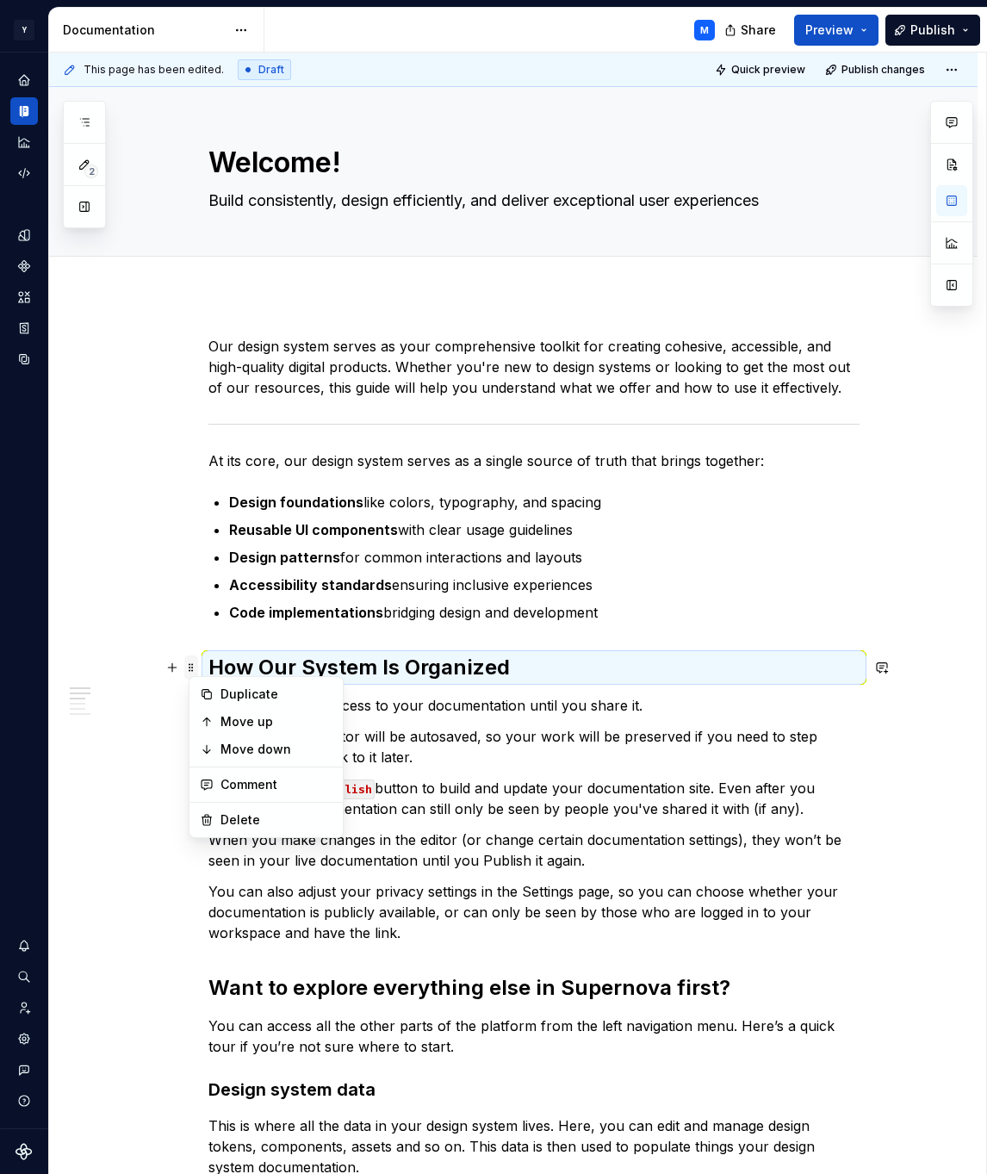
click at [196, 665] on span at bounding box center [191, 668] width 14 height 24
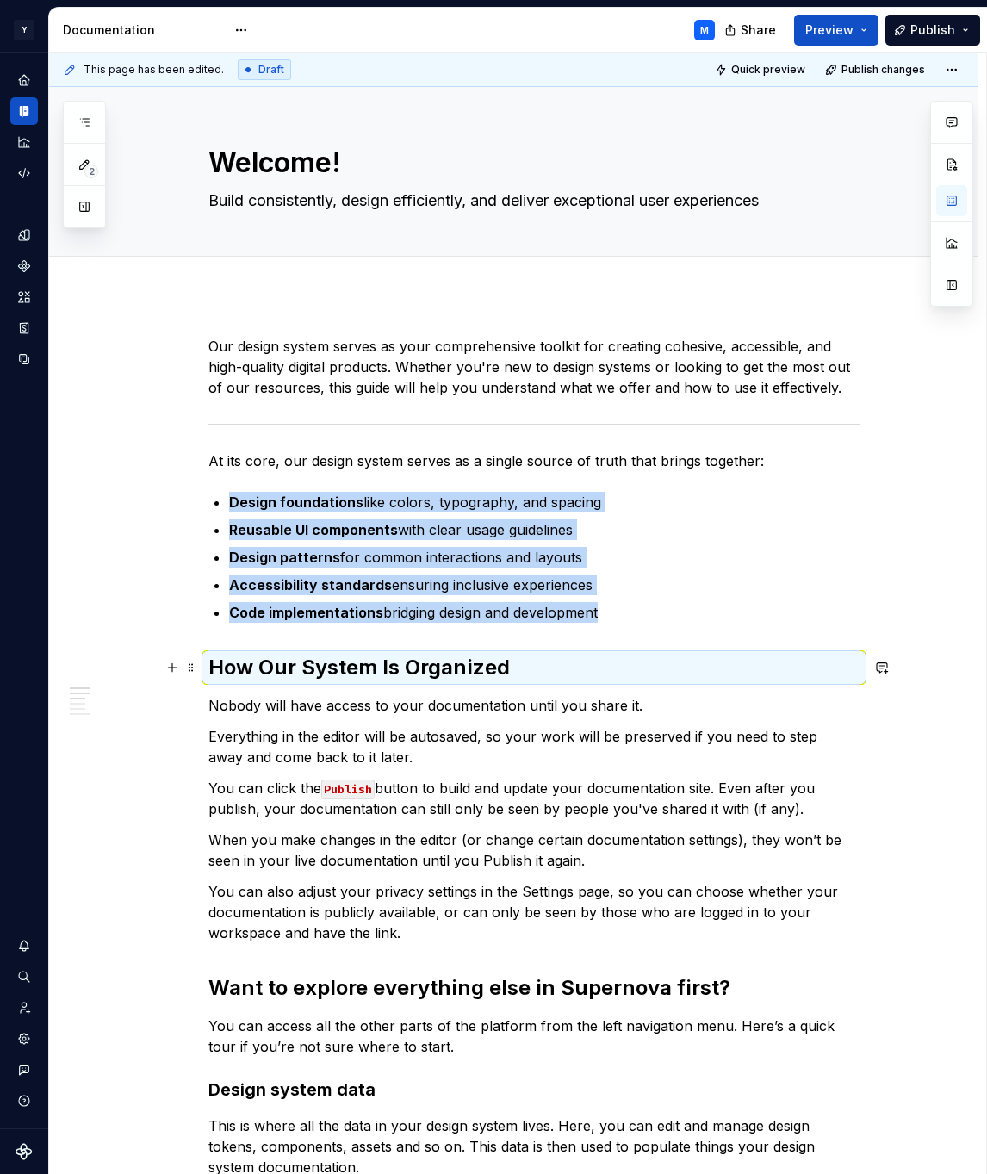
click at [243, 665] on h2 "How Our System Is Organized" at bounding box center [533, 668] width 651 height 28
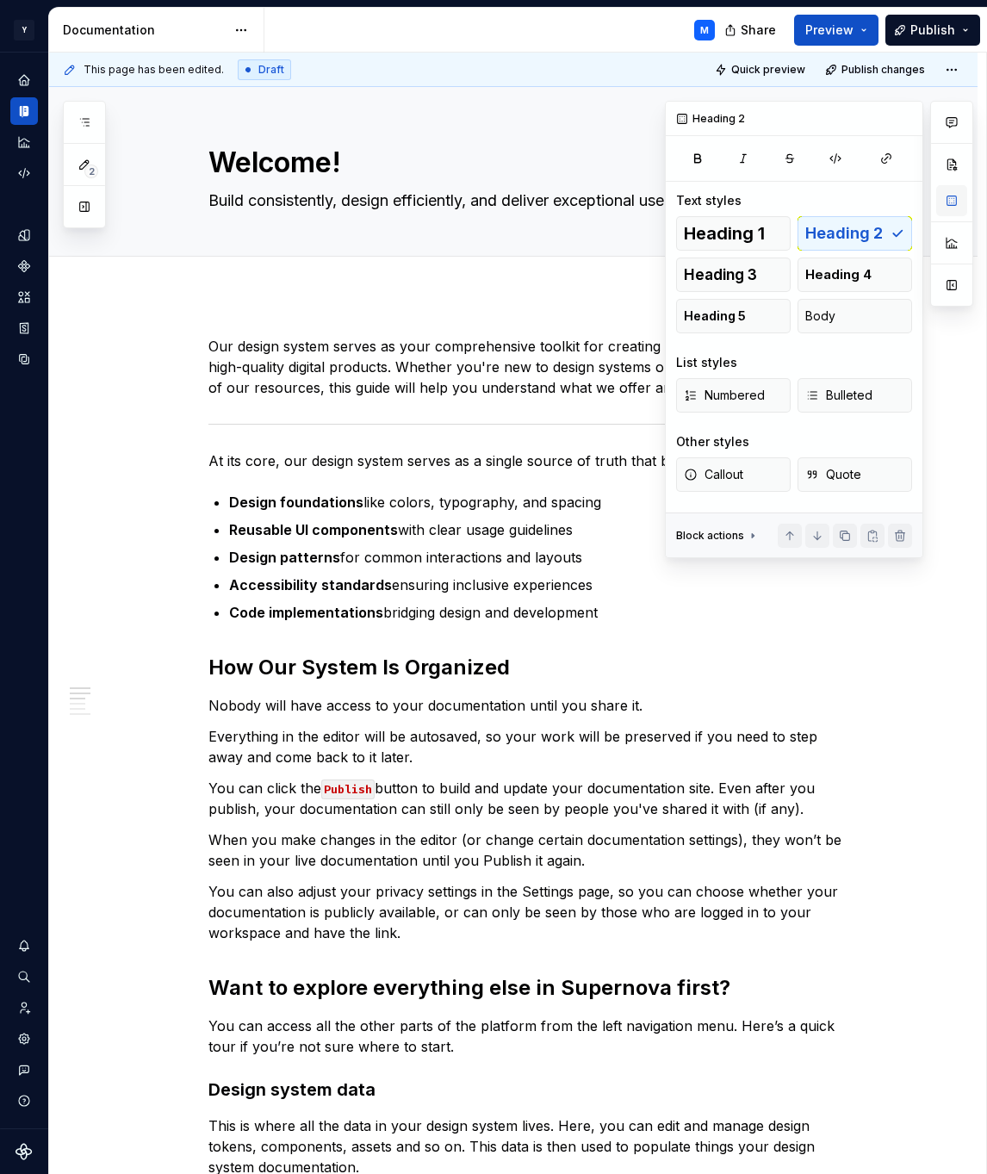
click at [951, 199] on button "button" at bounding box center [951, 200] width 31 height 31
click at [763, 236] on span "Heading 1" at bounding box center [724, 233] width 81 height 17
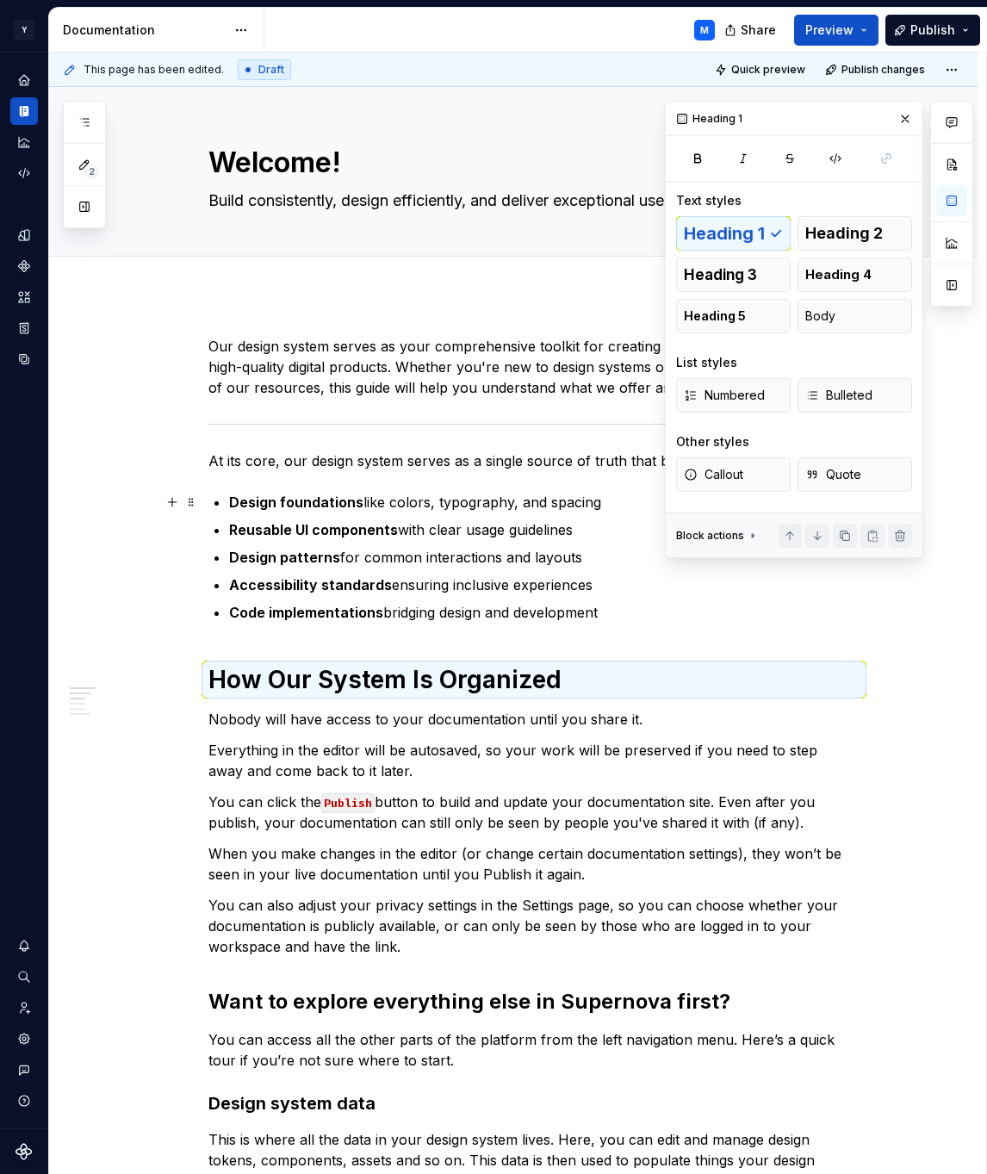
click at [352, 502] on strong "Design foundations" at bounding box center [296, 502] width 134 height 17
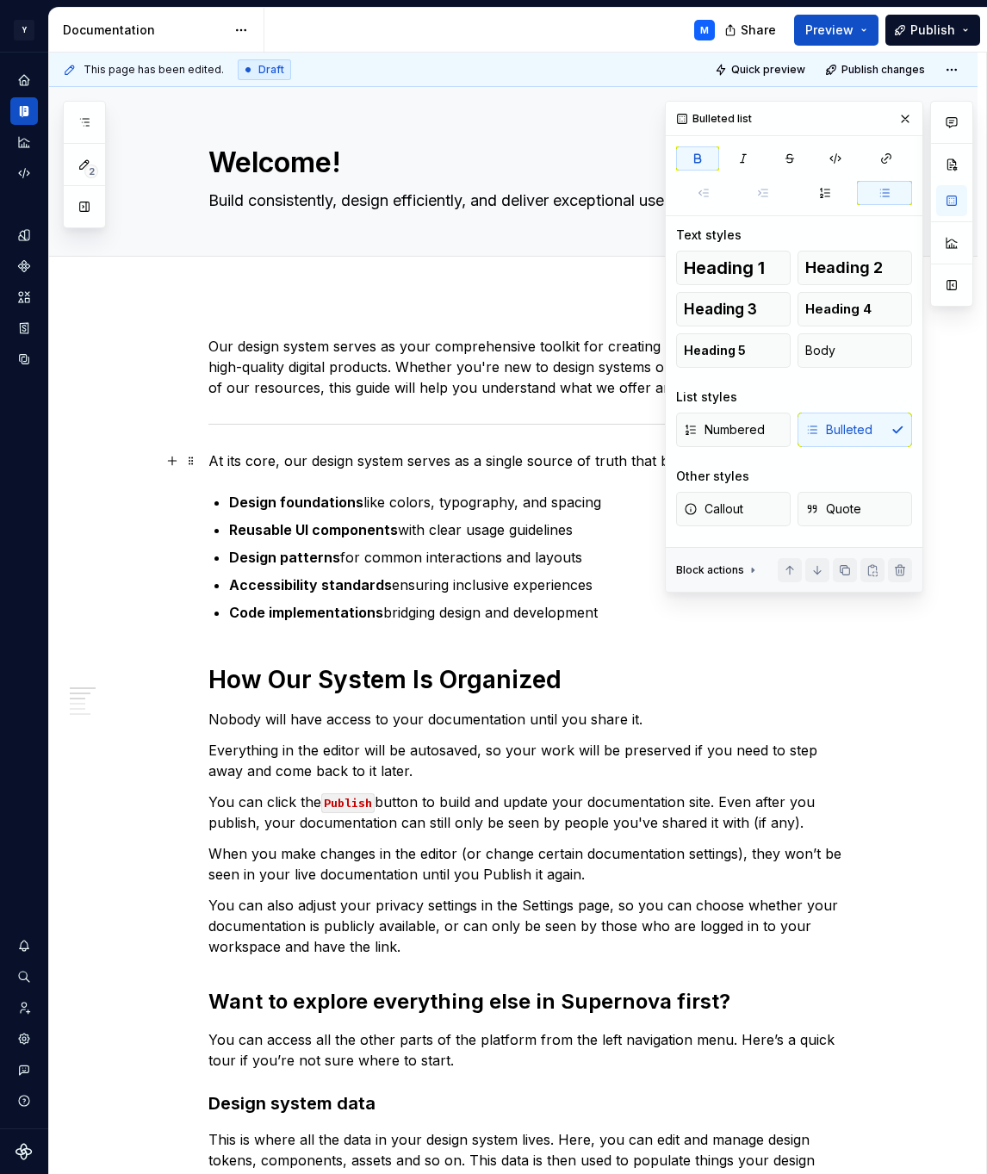
click at [349, 460] on p "At its core, our design system serves as a single source of truth that brings t…" at bounding box center [533, 461] width 651 height 21
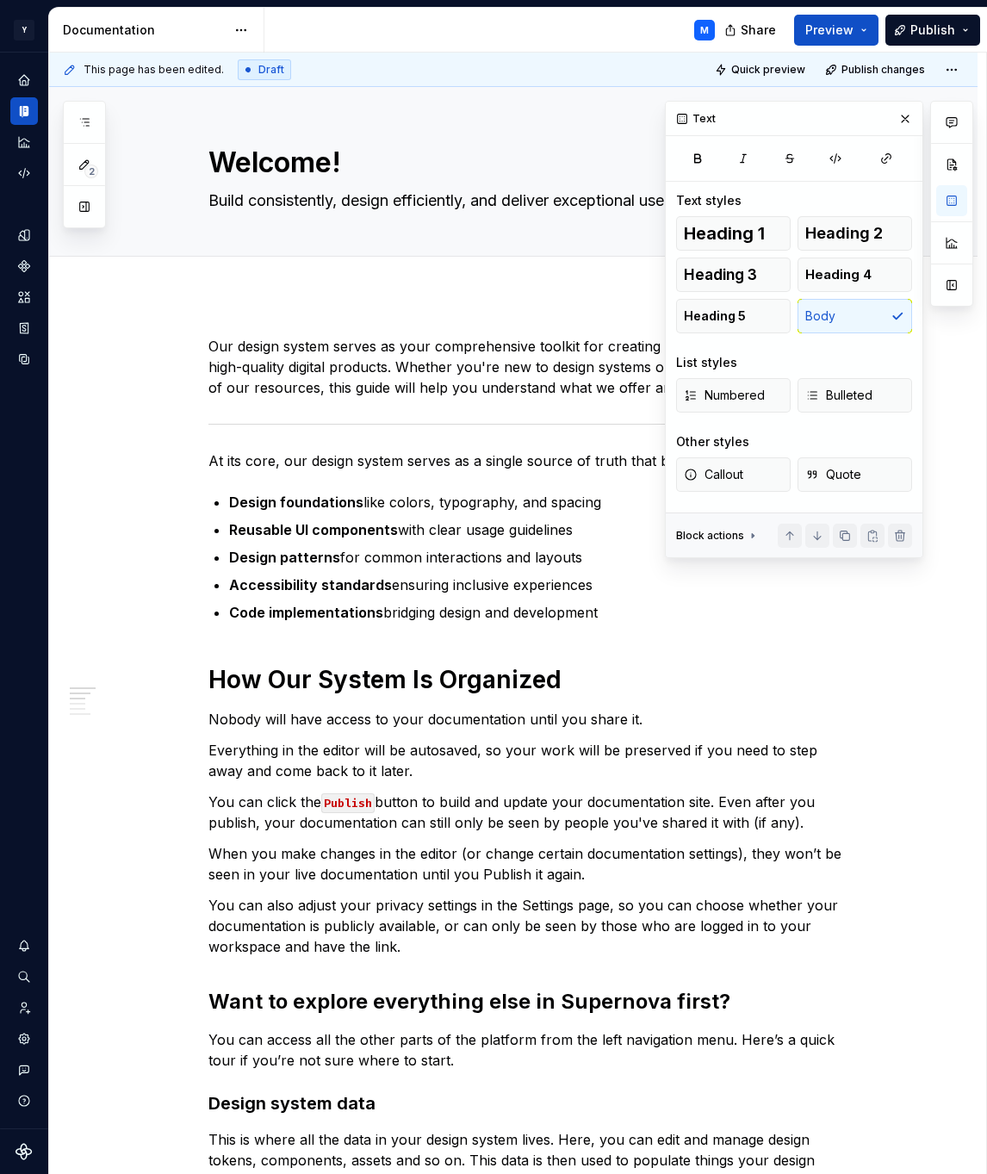
click at [351, 393] on p "Our design system serves as your comprehensive toolkit for creating cohesive, a…" at bounding box center [533, 367] width 651 height 62
click at [346, 379] on p "Our design system serves as your comprehensive toolkit for creating cohesive, a…" at bounding box center [533, 367] width 651 height 62
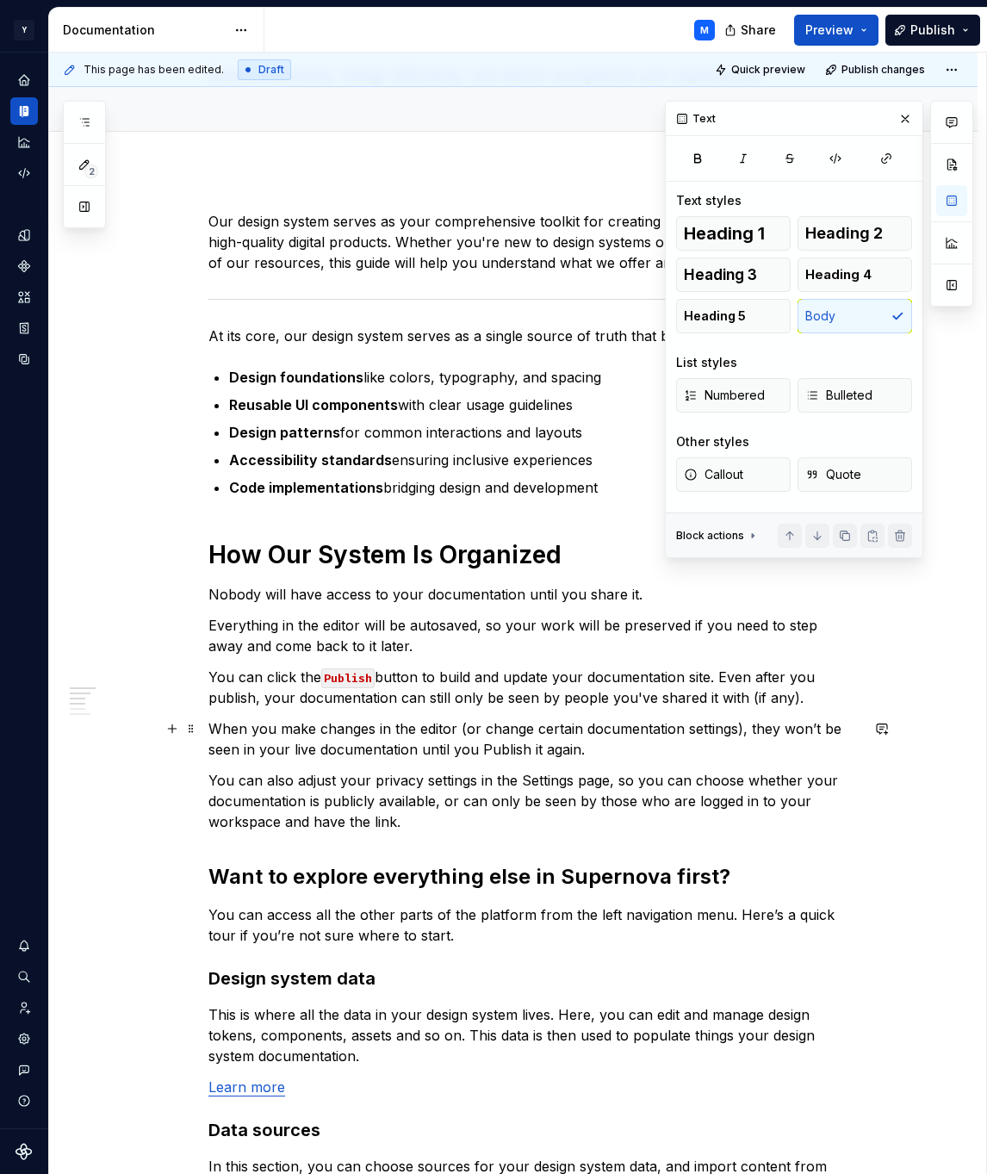
scroll to position [155, 0]
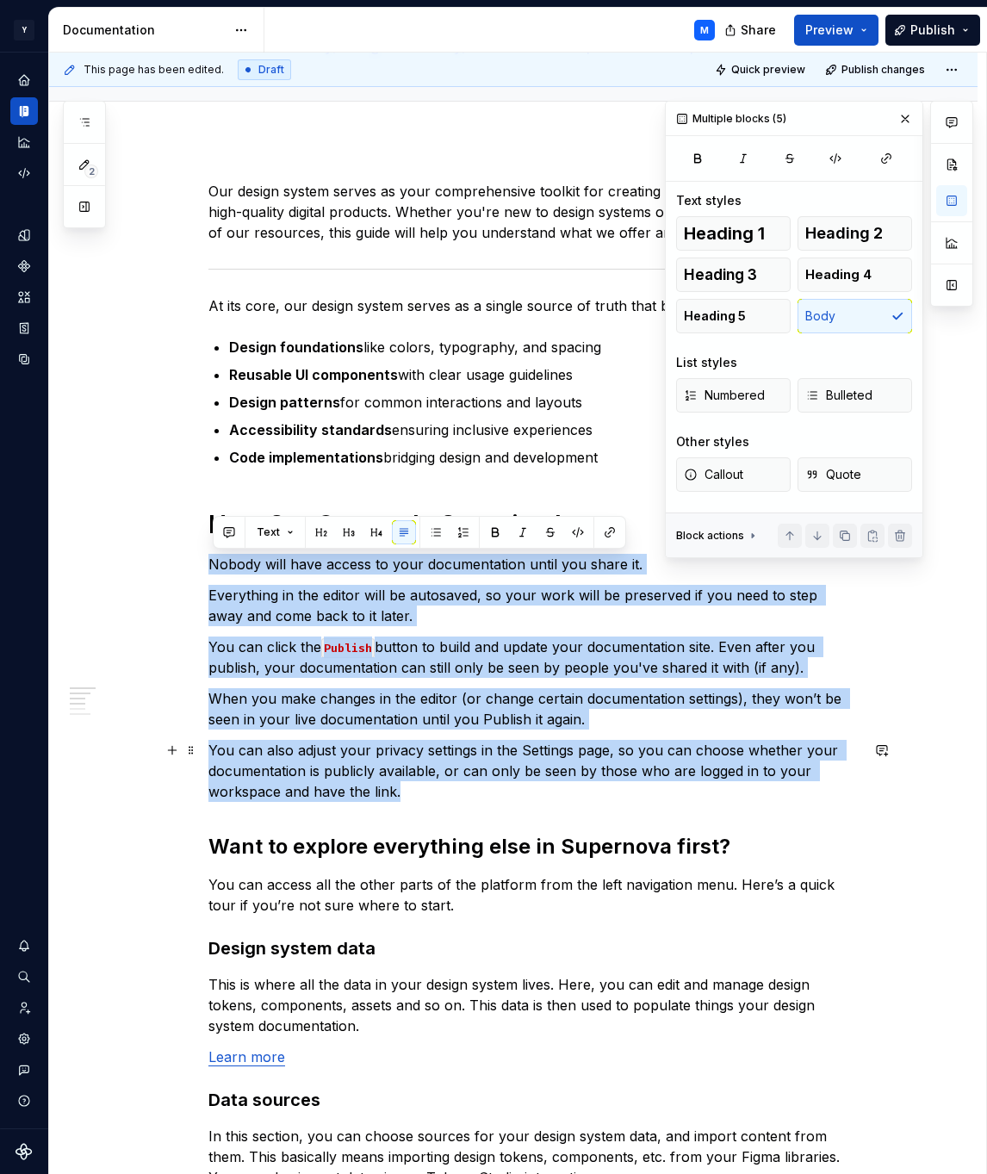
drag, startPoint x: 216, startPoint y: 566, endPoint x: 474, endPoint y: 785, distance: 338.0
click at [474, 785] on div "Our design system serves as your comprehensive toolkit for creating cohesive, a…" at bounding box center [533, 859] width 651 height 1356
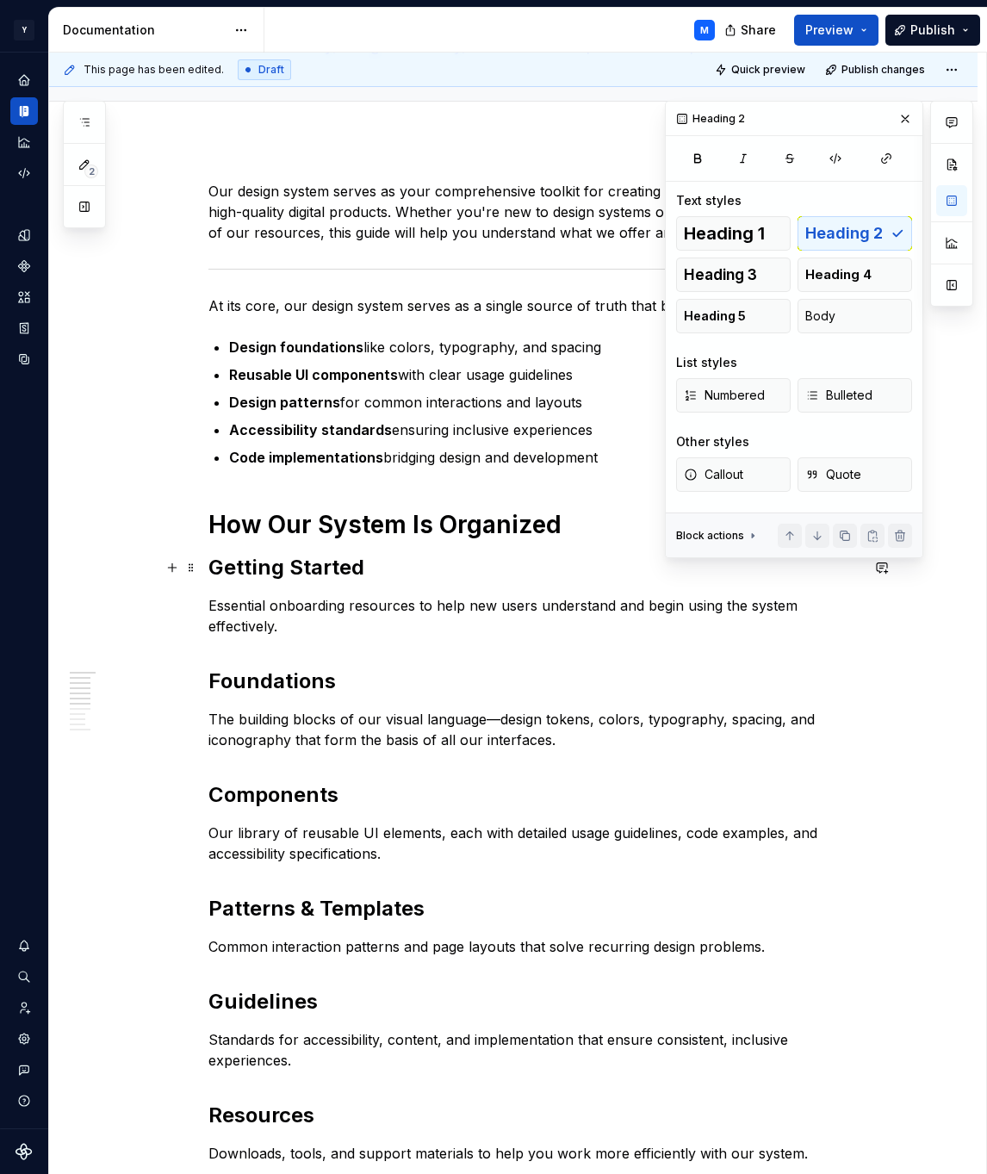
click at [245, 575] on strong "Getting Started" at bounding box center [286, 567] width 156 height 25
click at [265, 683] on strong "Foundations" at bounding box center [271, 680] width 127 height 25
click at [257, 571] on strong "Getting Started" at bounding box center [286, 567] width 156 height 25
click at [867, 220] on div "Heading 1 Heading 2 Heading 3 Heading 4 Heading 5 Body" at bounding box center [794, 274] width 236 height 117
click at [865, 227] on div "Heading 1 Heading 2 Heading 3 Heading 4 Heading 5 Body" at bounding box center [794, 274] width 236 height 117
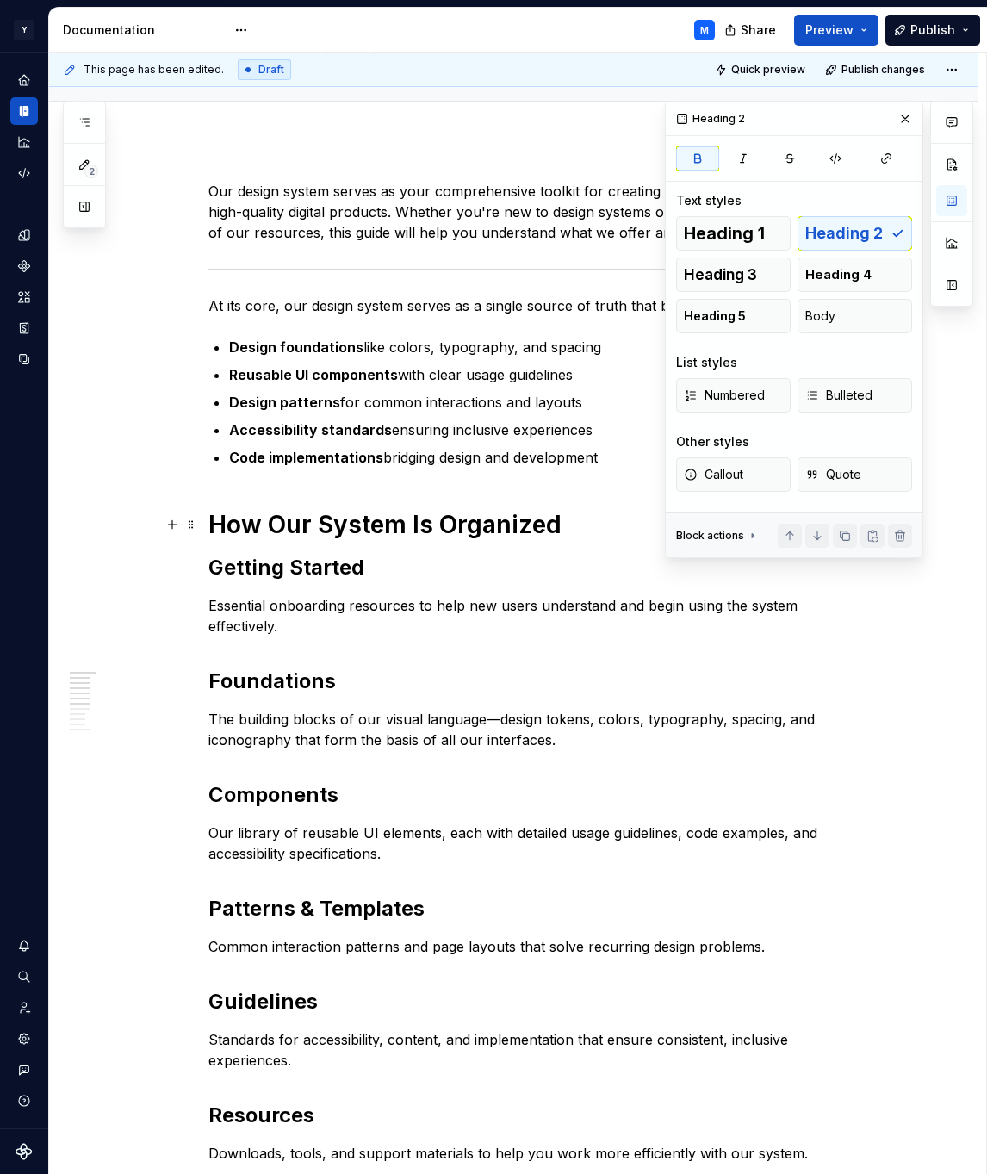
click at [284, 533] on h1 "How Our System Is Organized" at bounding box center [533, 524] width 651 height 31
click at [289, 570] on strong "Getting Started" at bounding box center [286, 567] width 156 height 25
click at [700, 155] on icon "button" at bounding box center [697, 158] width 6 height 8
click at [285, 675] on strong "Foundations" at bounding box center [271, 680] width 127 height 25
click at [693, 160] on icon "button" at bounding box center [698, 159] width 14 height 14
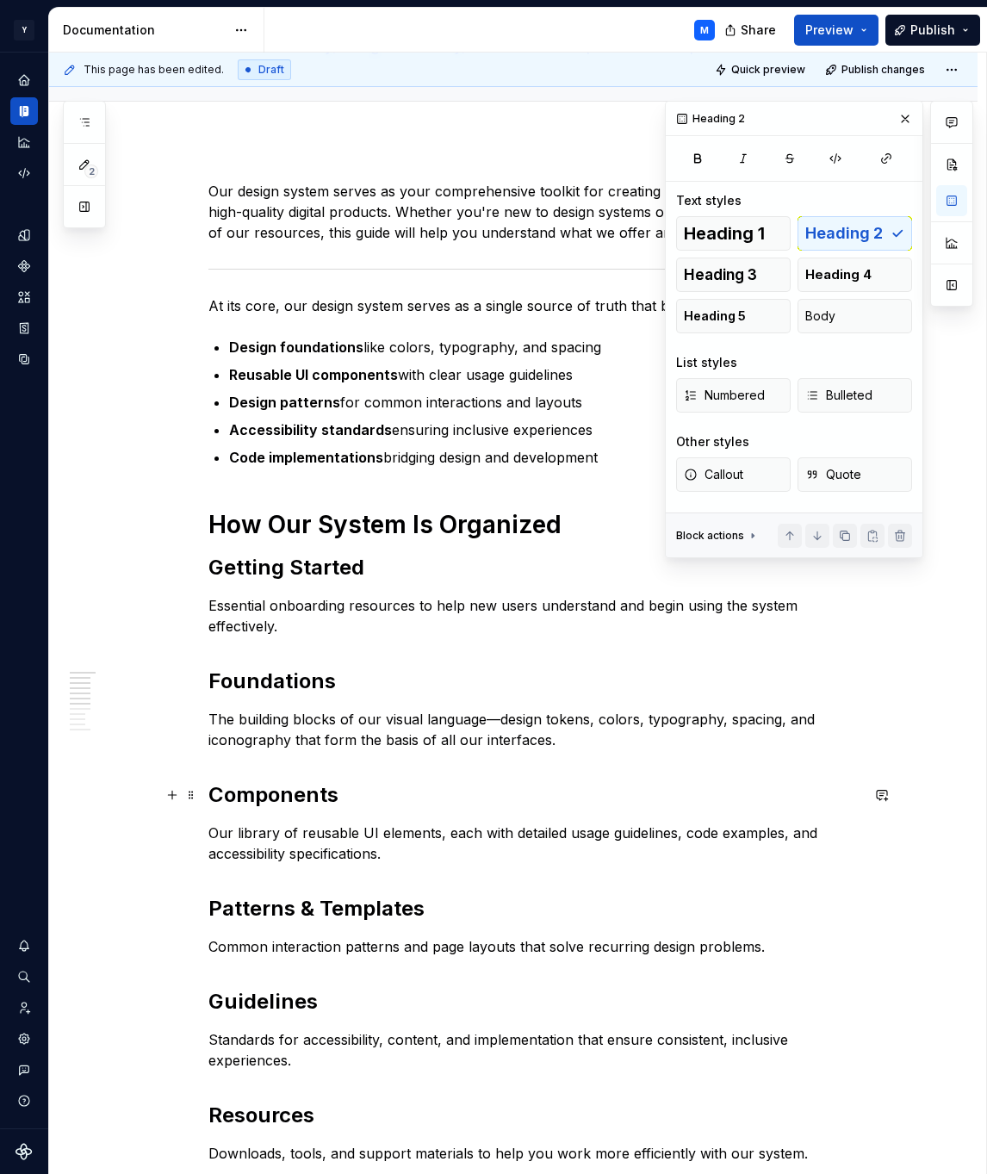
click at [274, 801] on strong "Components" at bounding box center [273, 794] width 130 height 25
click at [700, 159] on icon "button" at bounding box center [697, 158] width 6 height 8
click at [335, 906] on strong "Patterns & Templates" at bounding box center [316, 908] width 216 height 25
click at [707, 156] on button "button" at bounding box center [697, 158] width 43 height 24
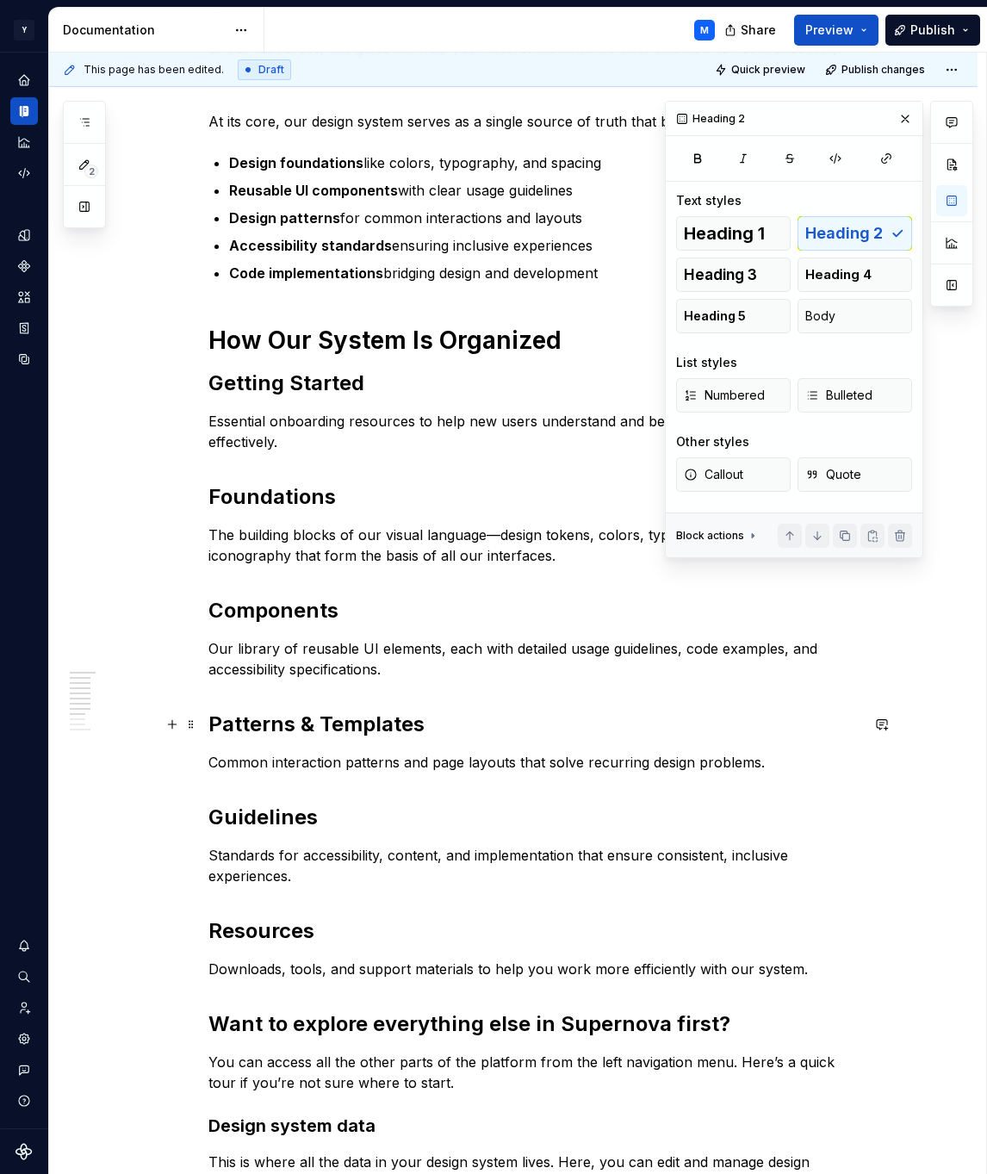
scroll to position [338, 0]
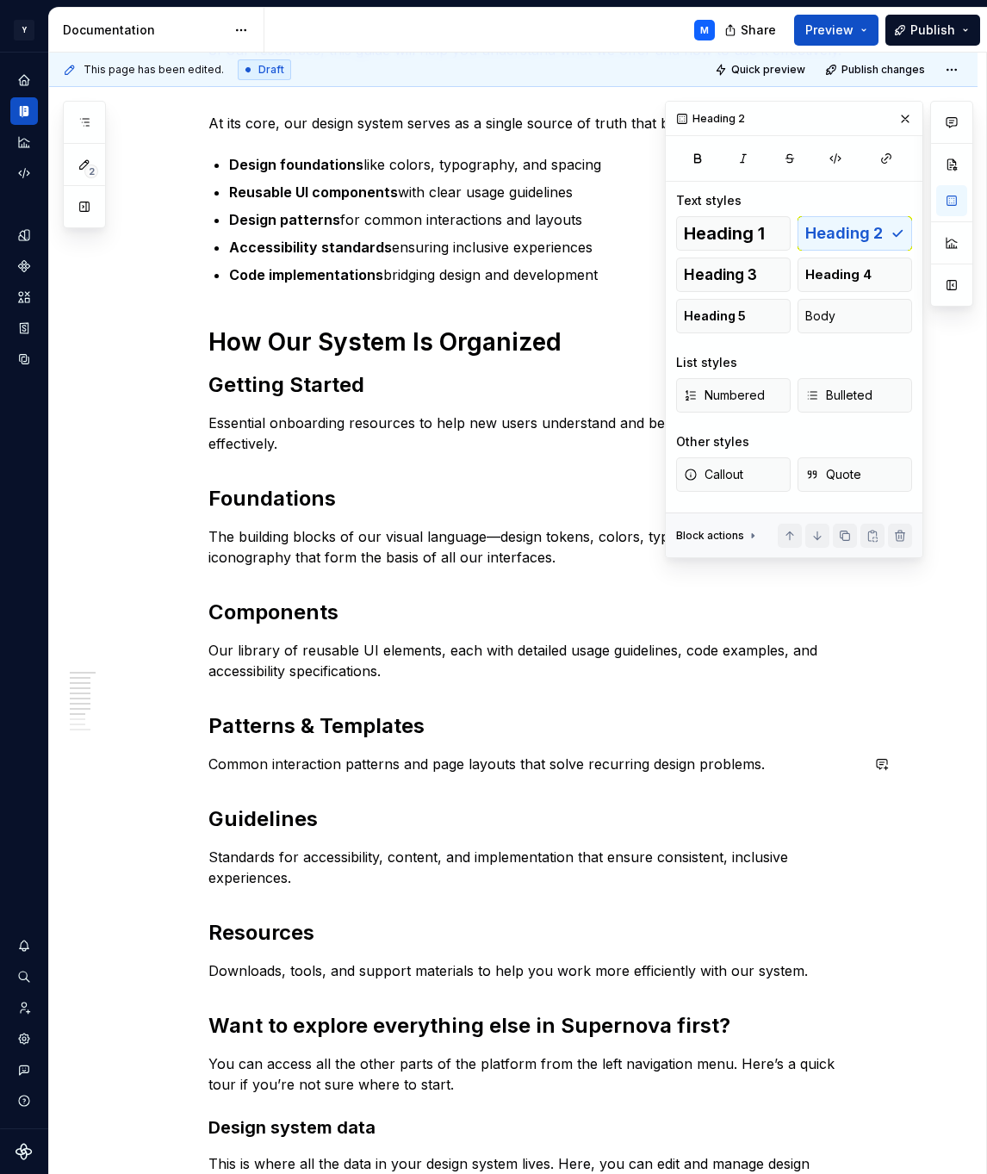
click at [292, 814] on strong "Guidelines" at bounding box center [262, 818] width 109 height 25
click at [711, 156] on button "button" at bounding box center [697, 158] width 43 height 24
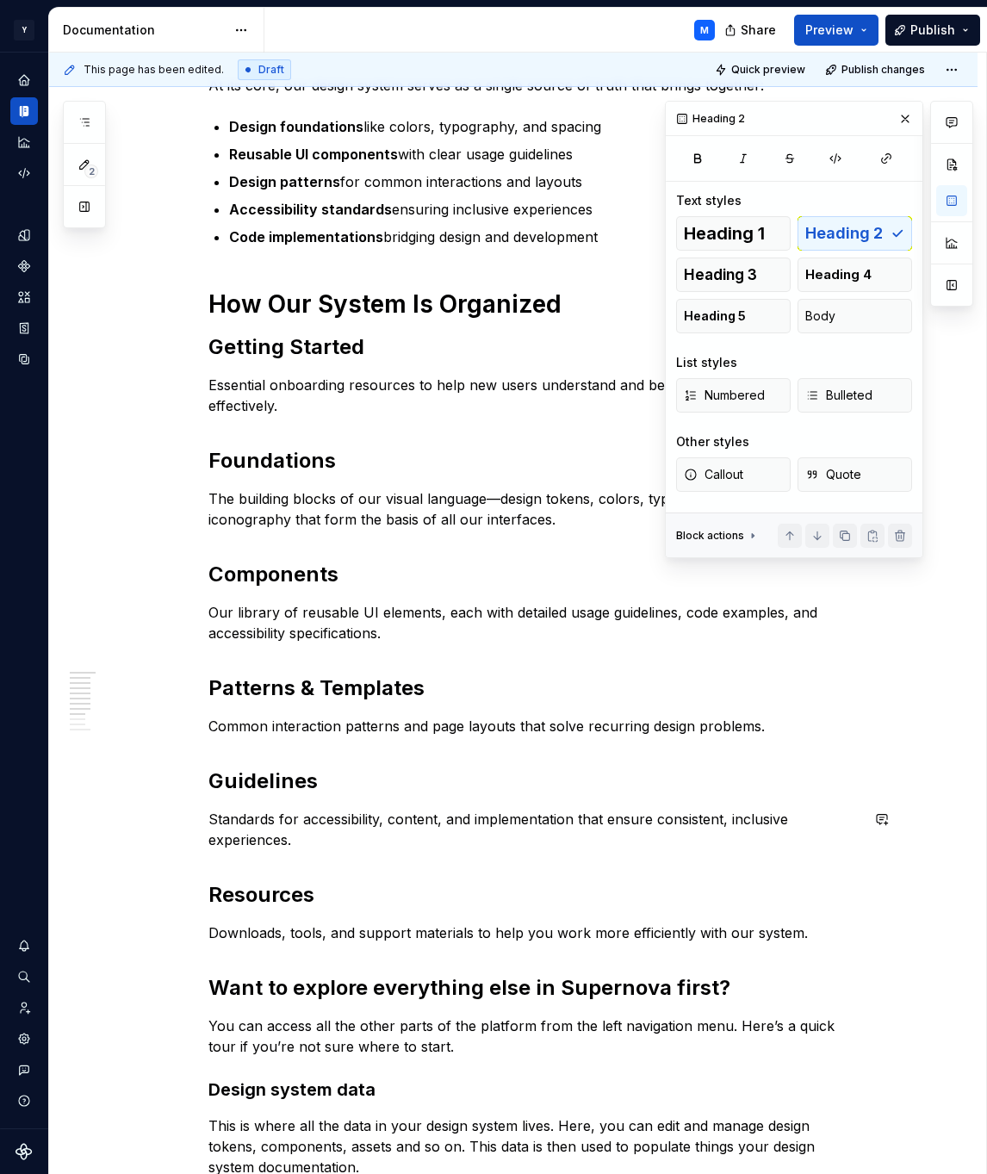
scroll to position [384, 0]
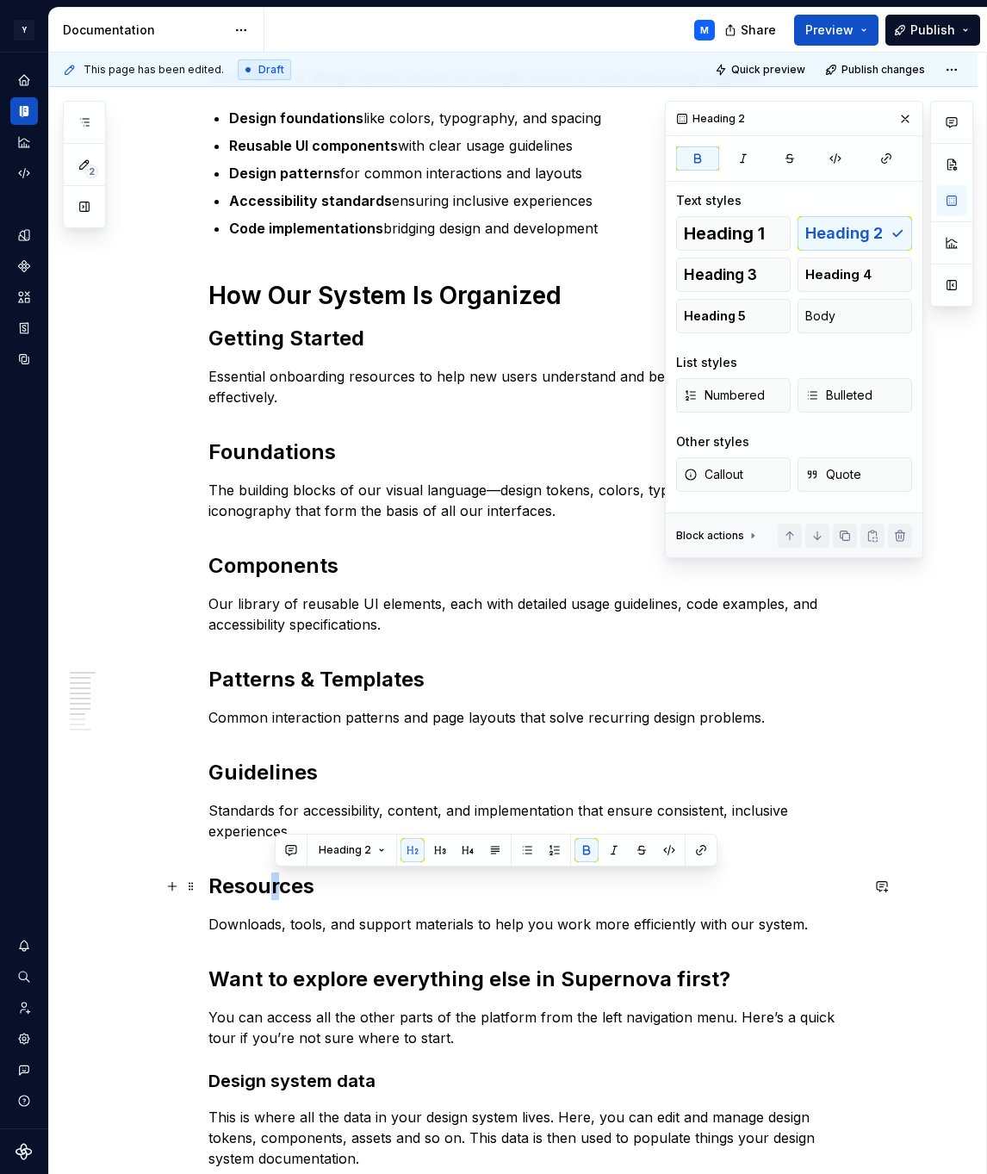
click at [278, 880] on strong "Resources" at bounding box center [261, 886] width 106 height 25
click at [711, 159] on button "button" at bounding box center [697, 158] width 43 height 24
click at [302, 899] on h2 "Resou r ces" at bounding box center [533, 887] width 651 height 28
click at [302, 927] on p "Downloads, tools, and support materials to help you work more efficiently with …" at bounding box center [533, 924] width 651 height 21
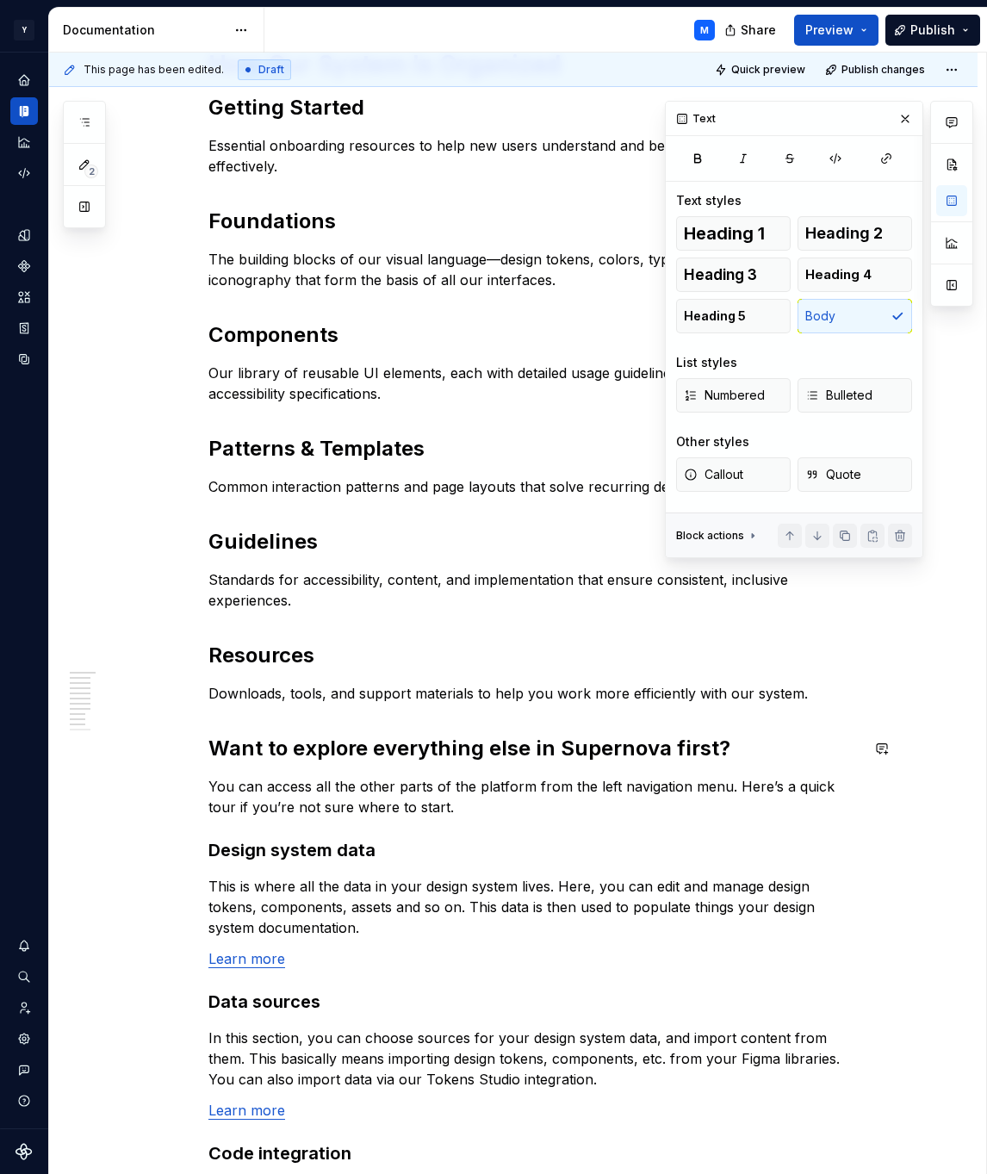
scroll to position [630, 0]
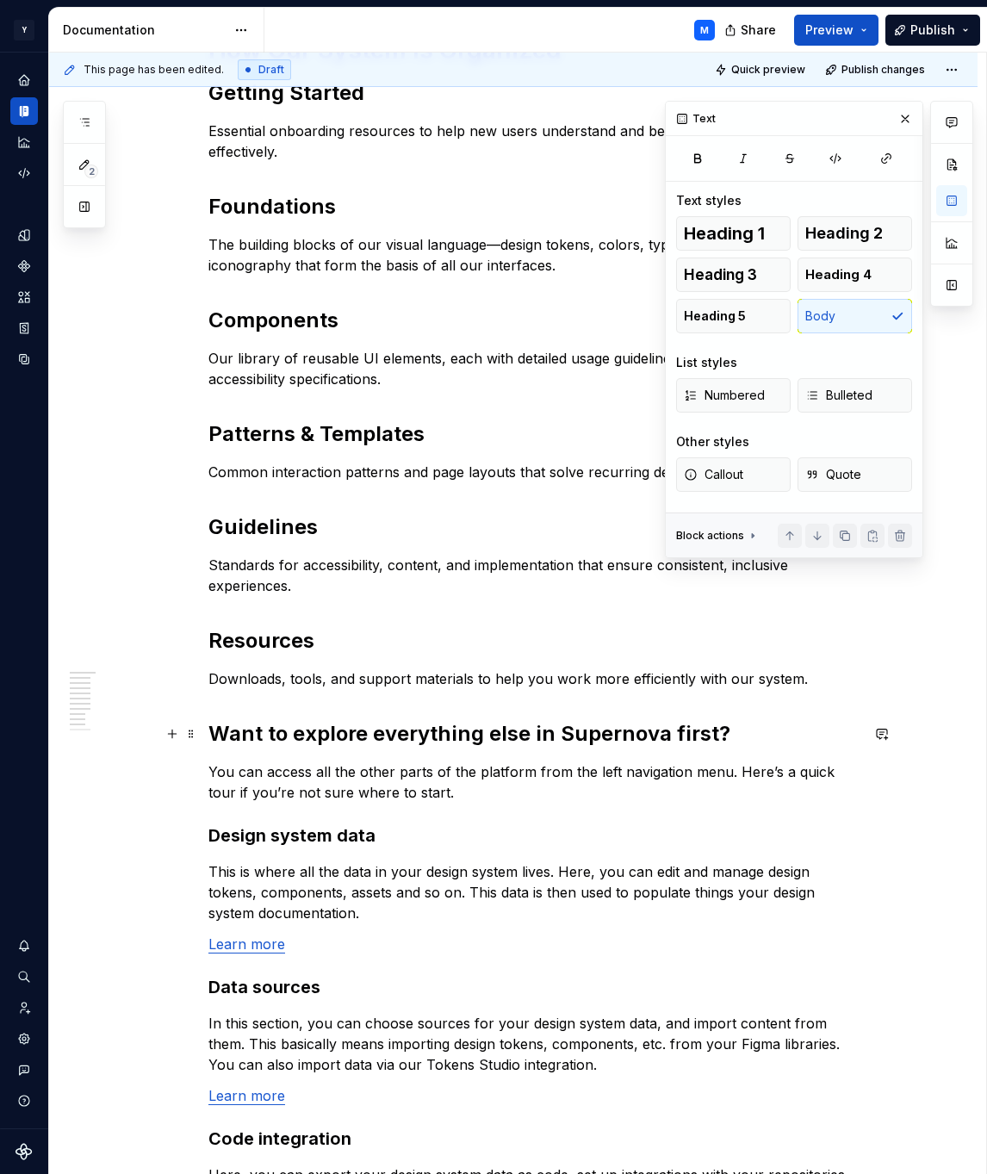
click at [381, 722] on h2 "Want to explore everything else in Supernova first?" at bounding box center [533, 734] width 651 height 28
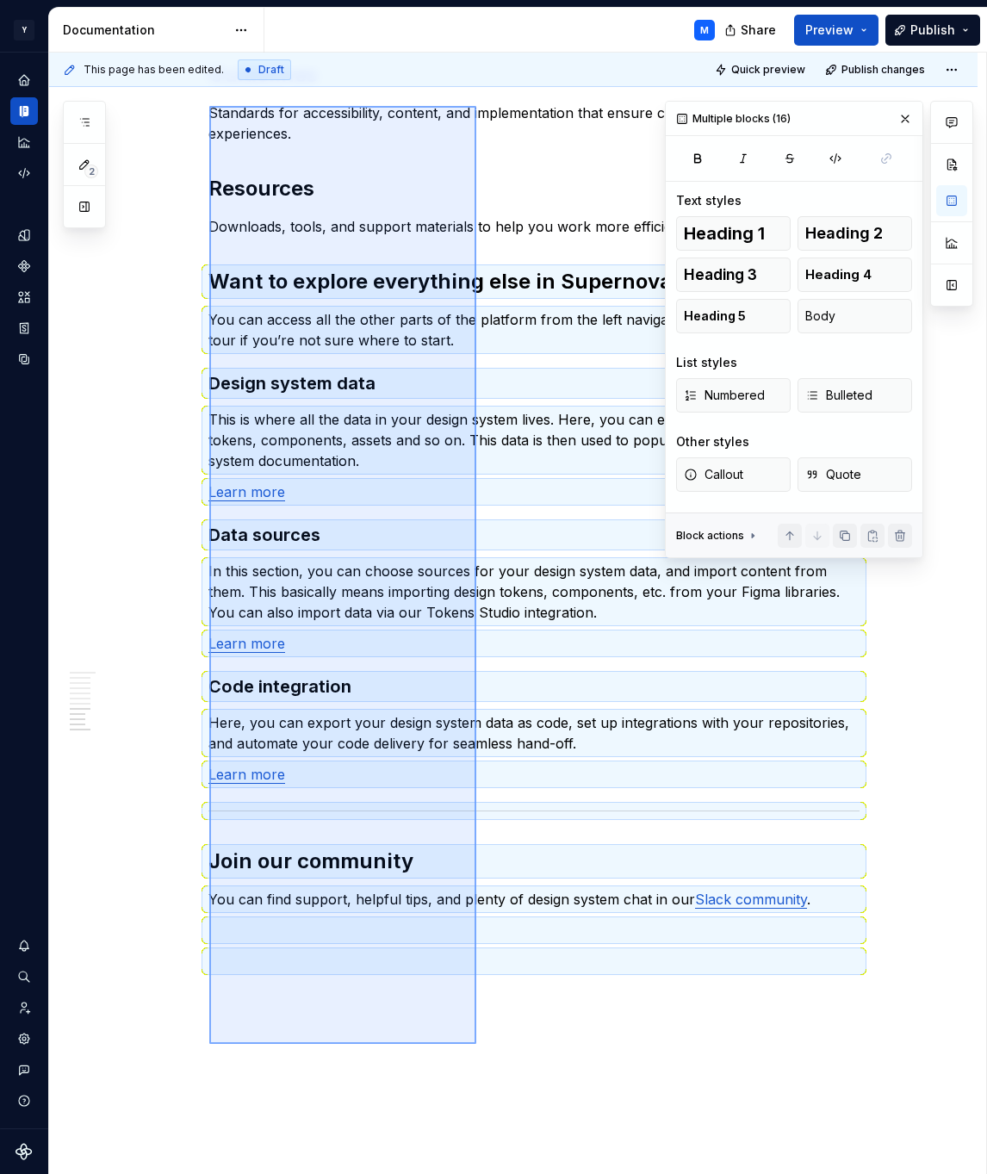
scroll to position [1252, 0]
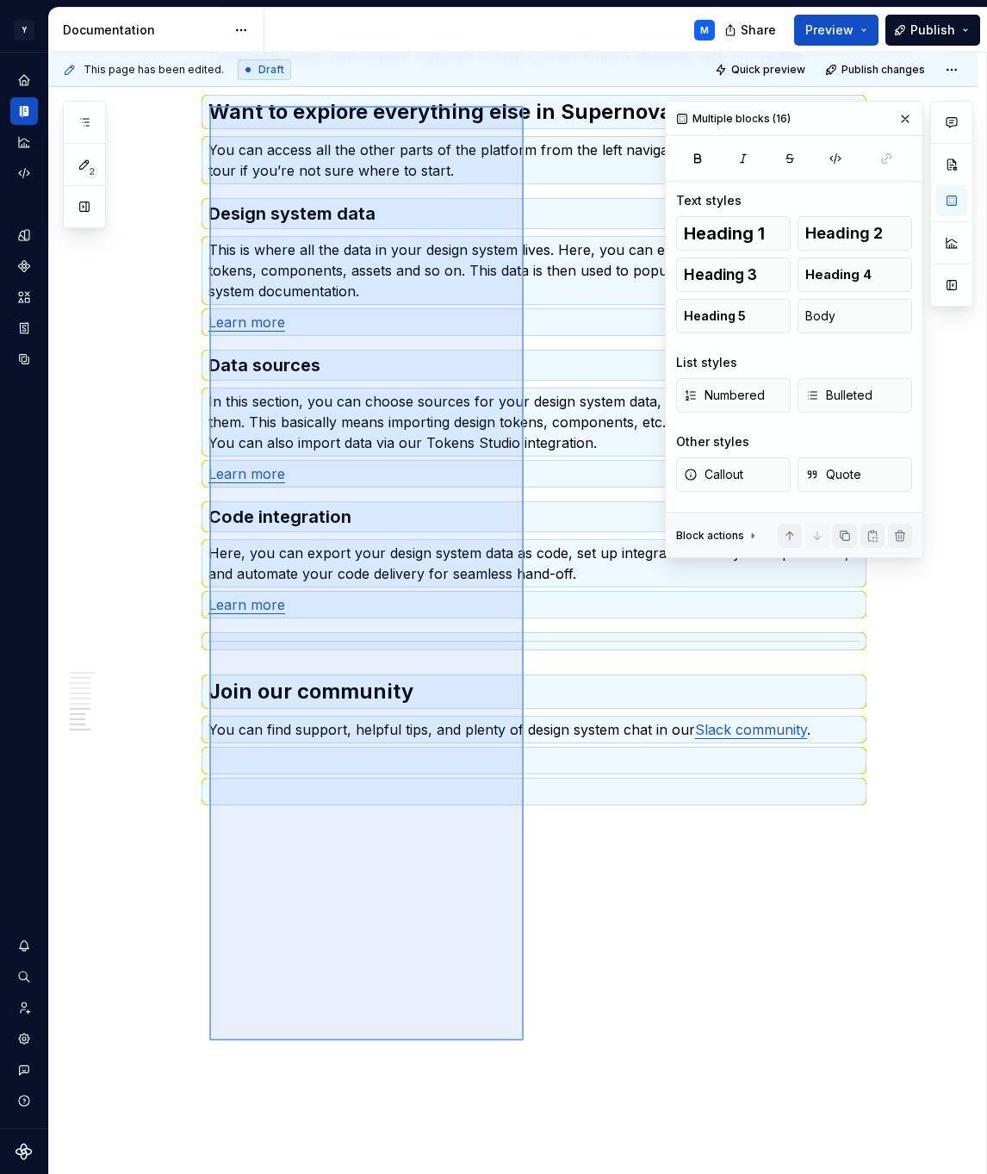
drag, startPoint x: 209, startPoint y: 728, endPoint x: 524, endPoint y: 1041, distance: 443.5
click at [524, 1041] on div "This page has been edited. Draft Quick preview Publish changes Welcome! Build c…" at bounding box center [517, 614] width 937 height 1122
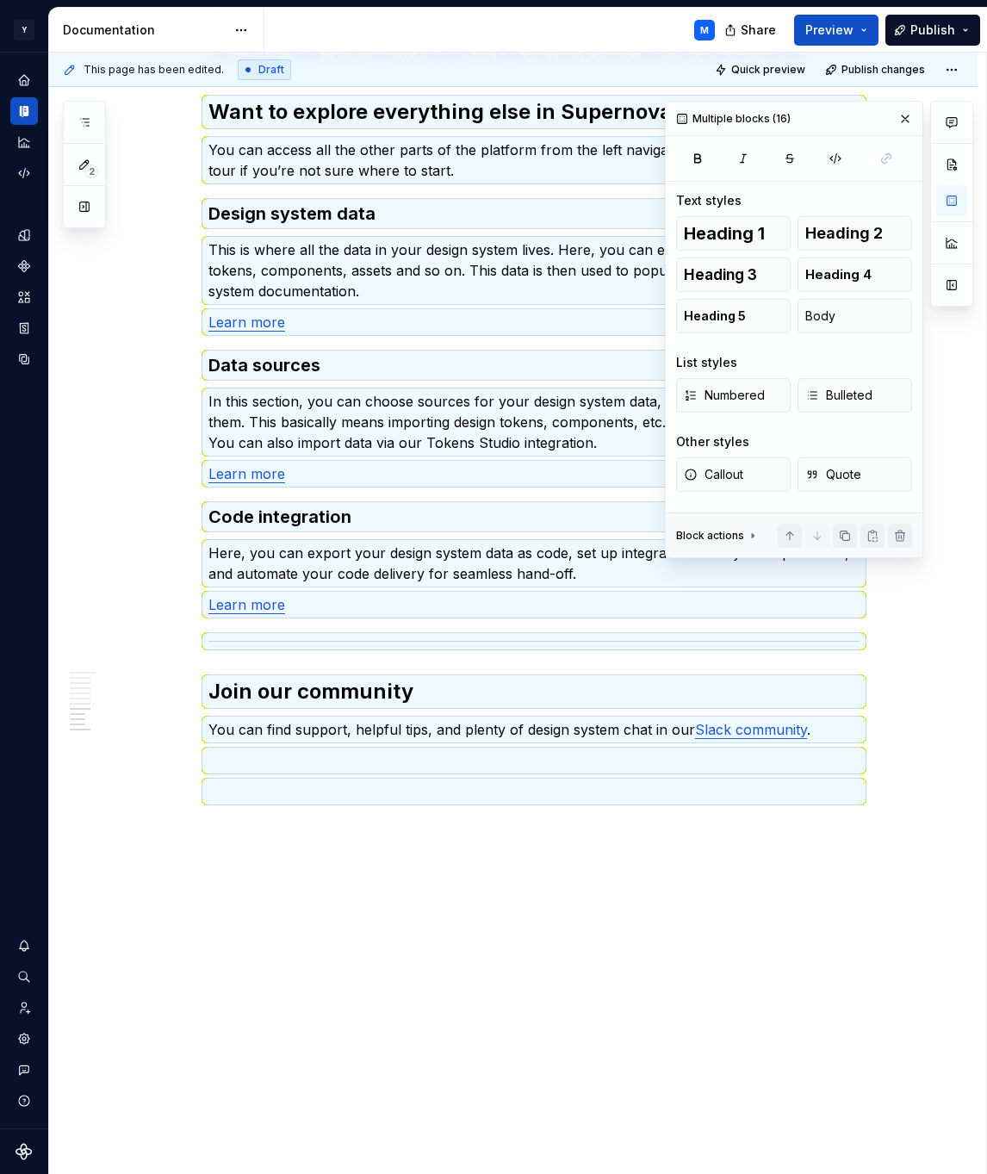
scroll to position [517, 0]
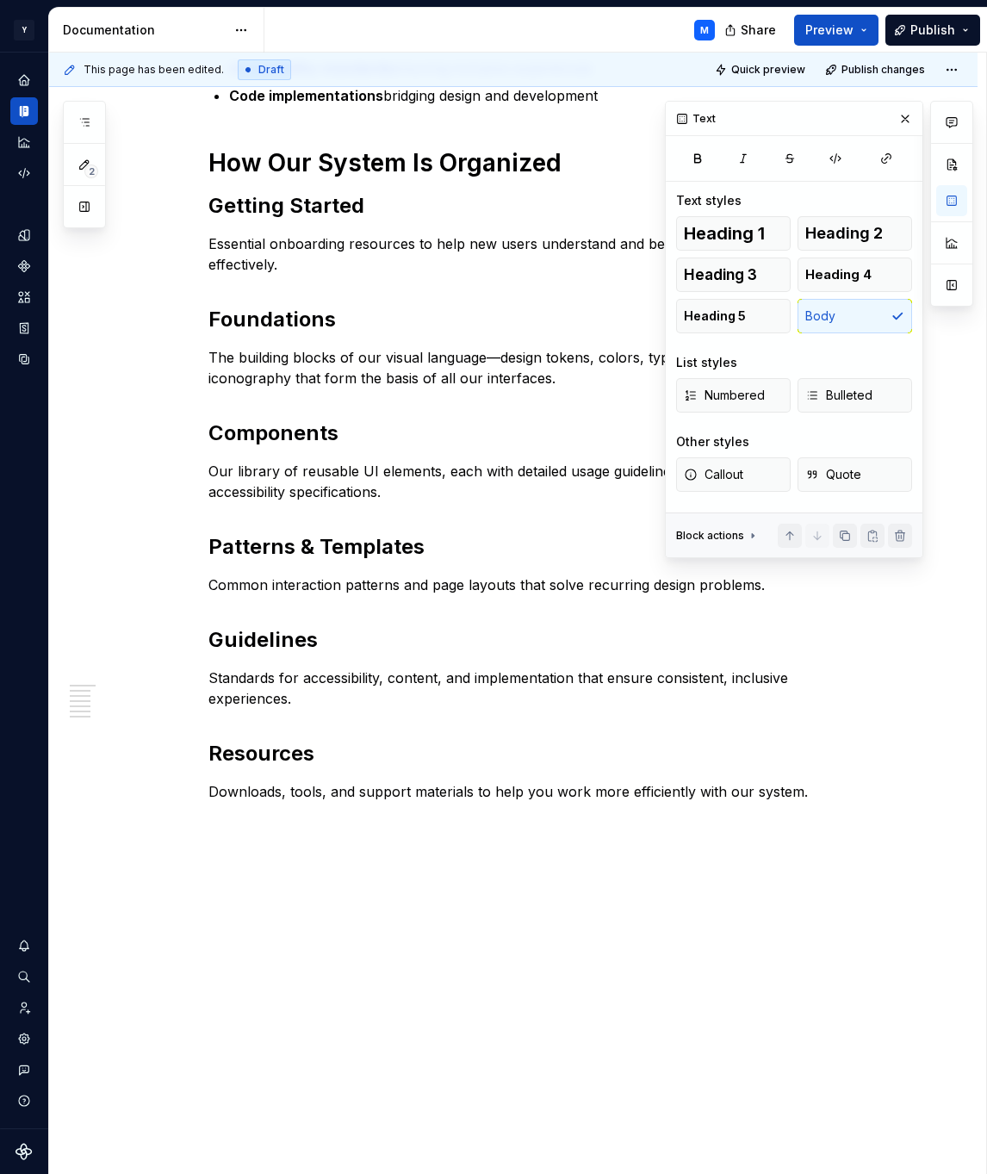
click at [407, 915] on div "Our design system serves as your comprehensive toolkit for creating cohesive, a…" at bounding box center [513, 476] width 929 height 1397
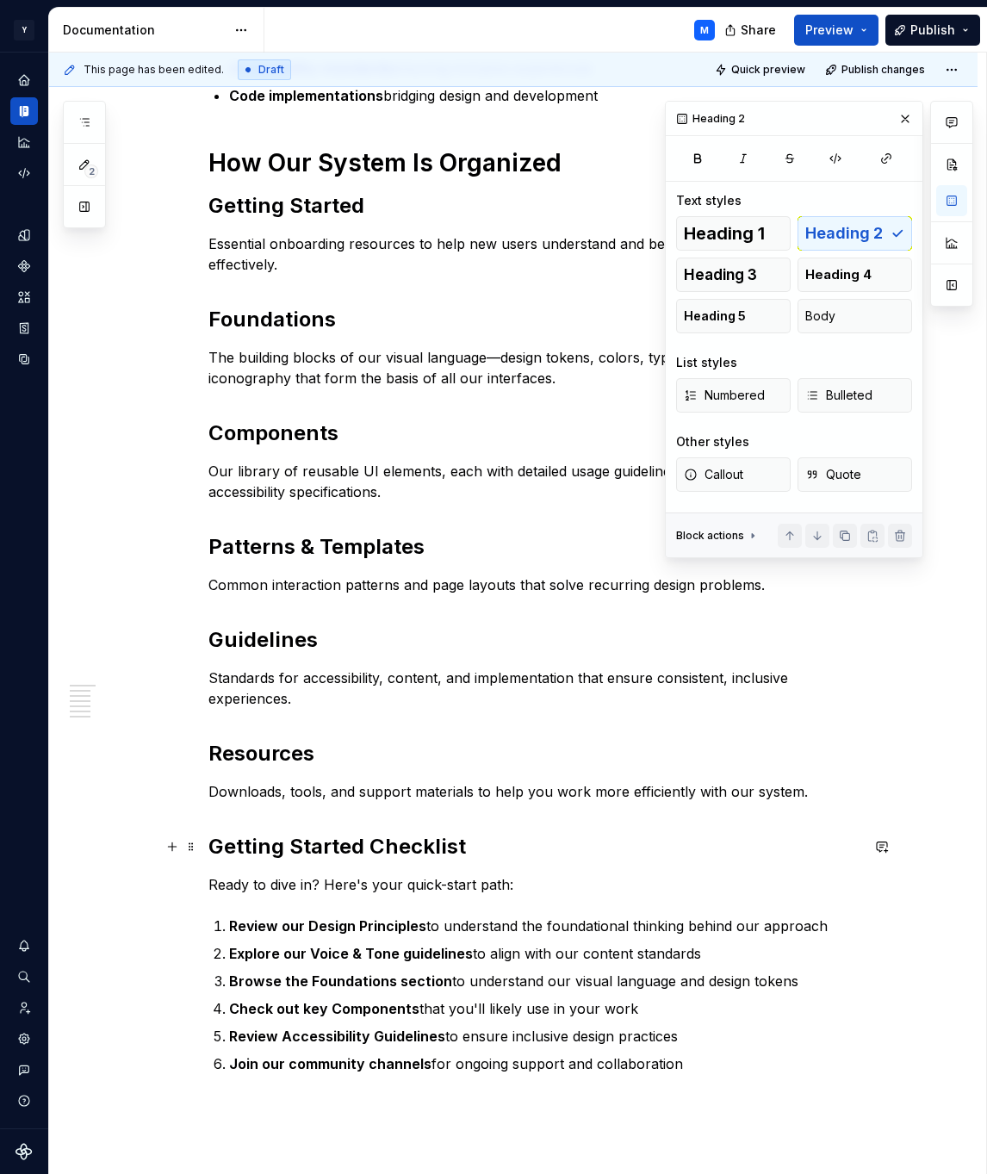
click at [354, 848] on h2 "Getting Started Checklist" at bounding box center [533, 847] width 651 height 28
click at [747, 227] on span "Heading 1" at bounding box center [724, 233] width 81 height 17
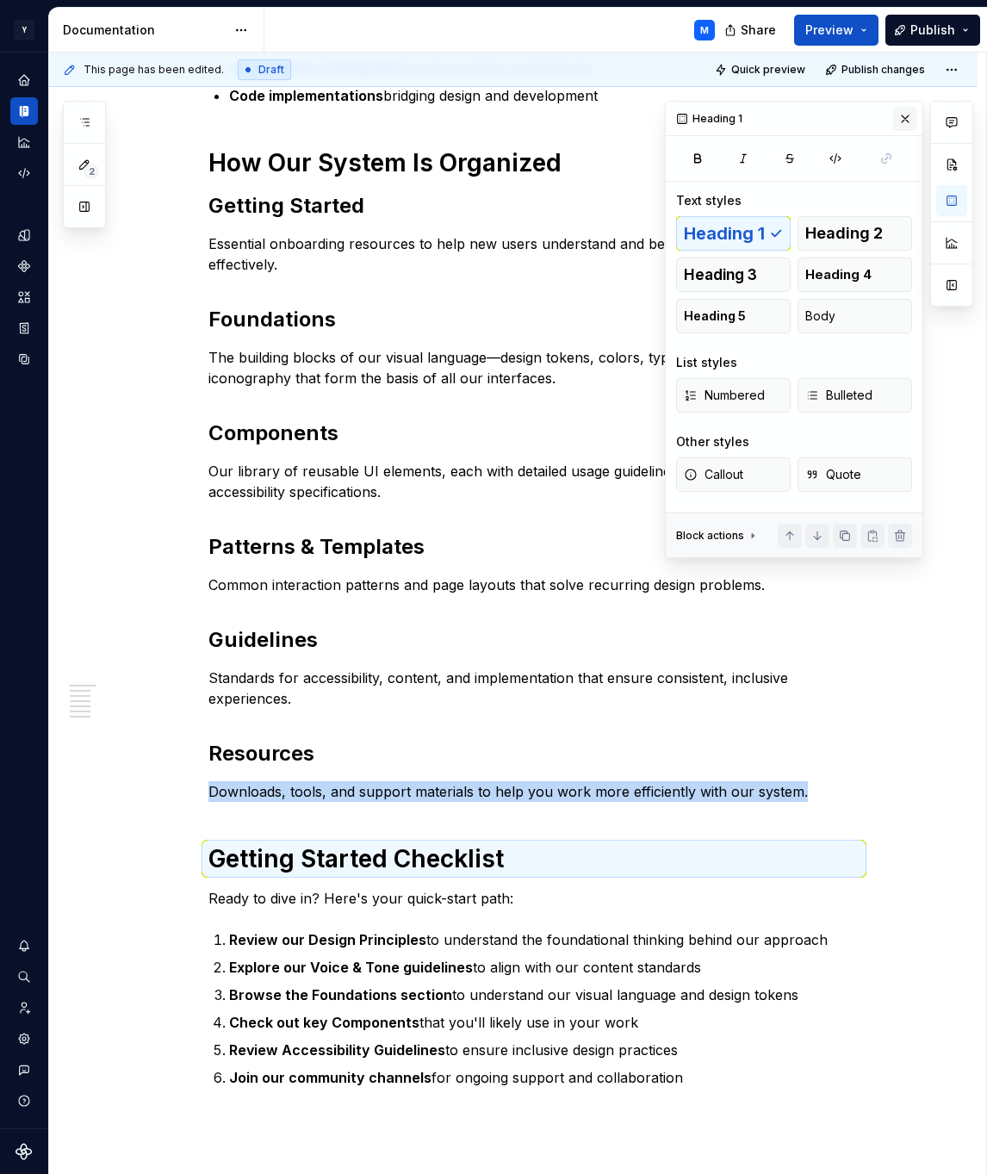
click at [908, 123] on button "button" at bounding box center [905, 119] width 24 height 24
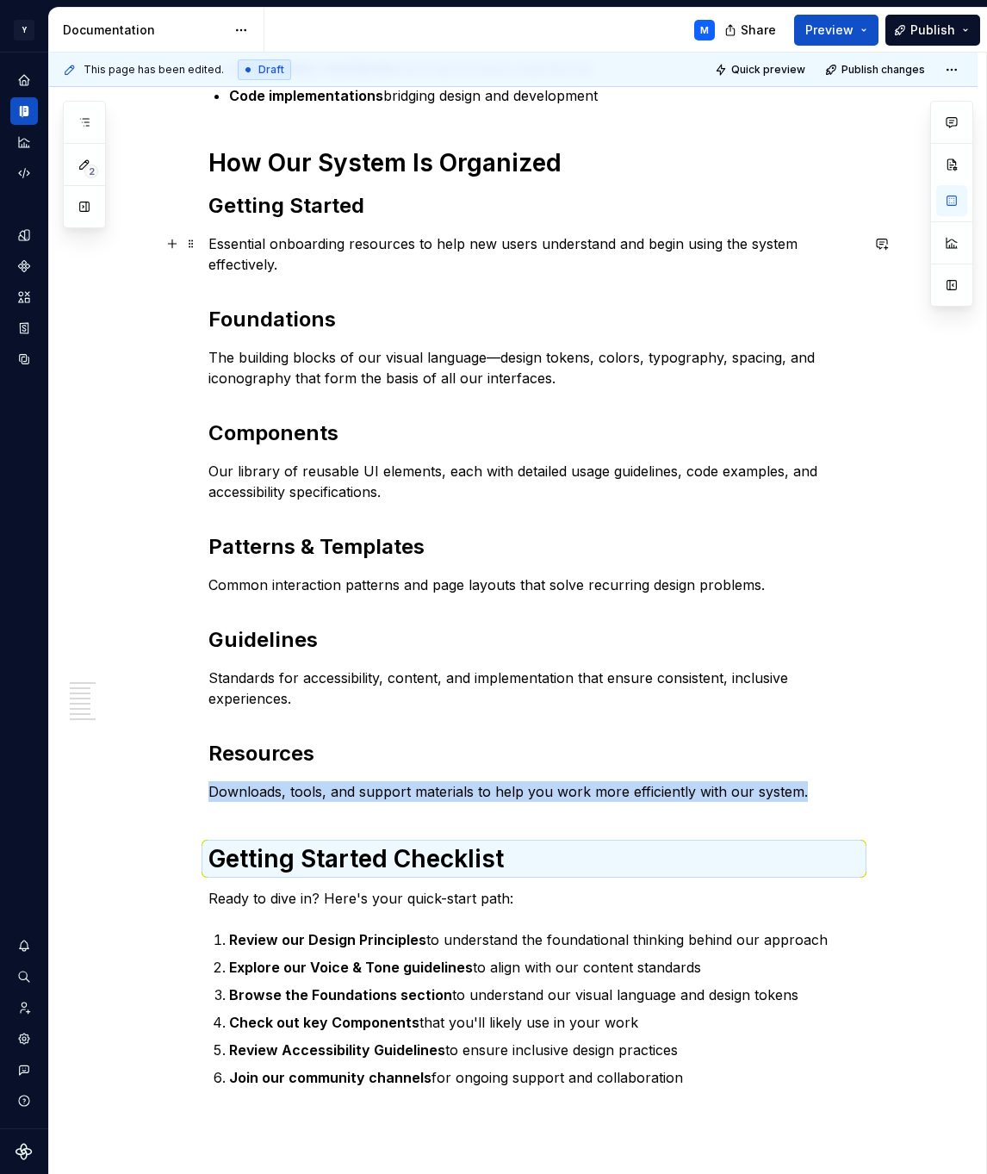
click at [144, 265] on div "Our design system serves as your comprehensive toolkit for creating cohesive, a…" at bounding box center [513, 619] width 929 height 1683
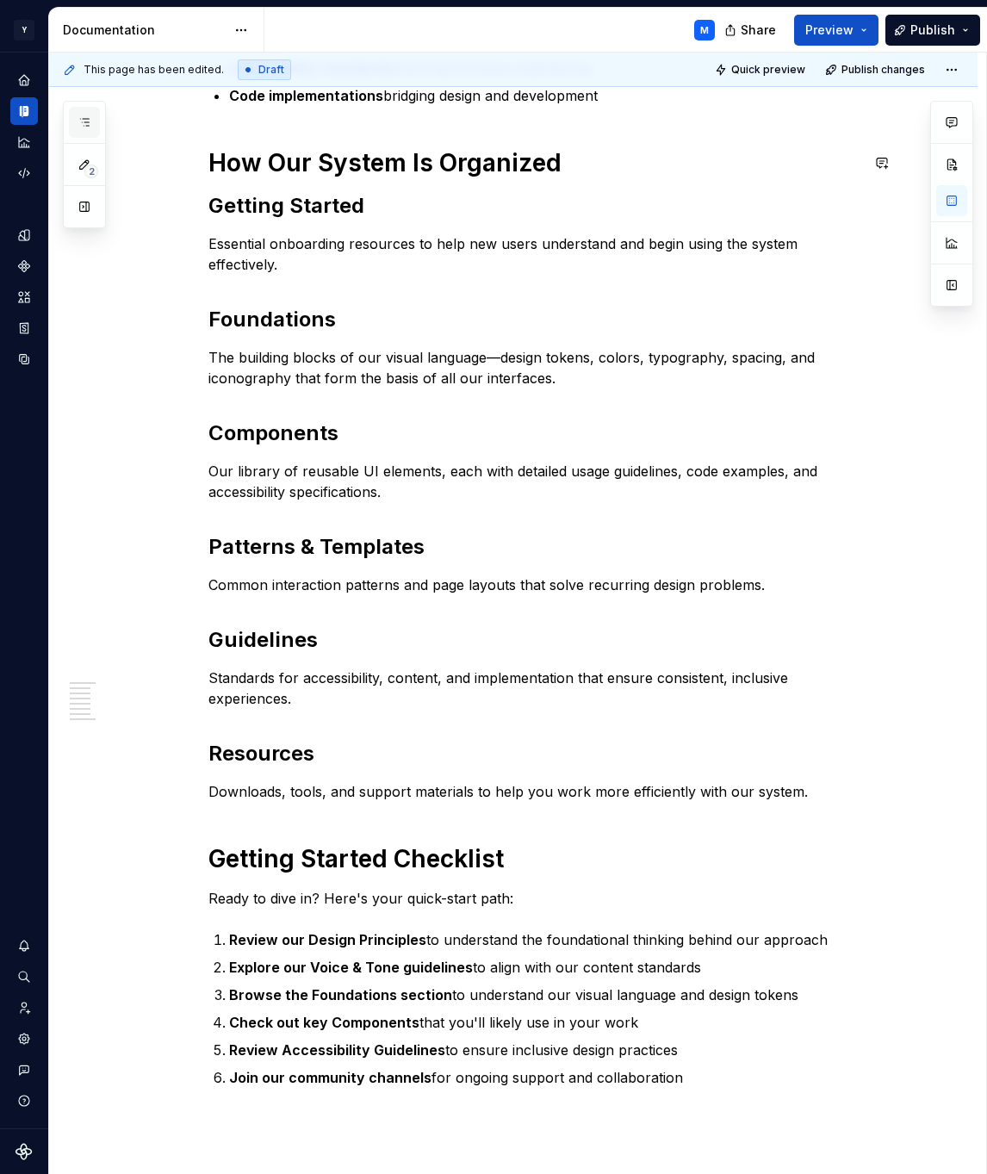
click at [84, 124] on icon "button" at bounding box center [85, 122] width 14 height 14
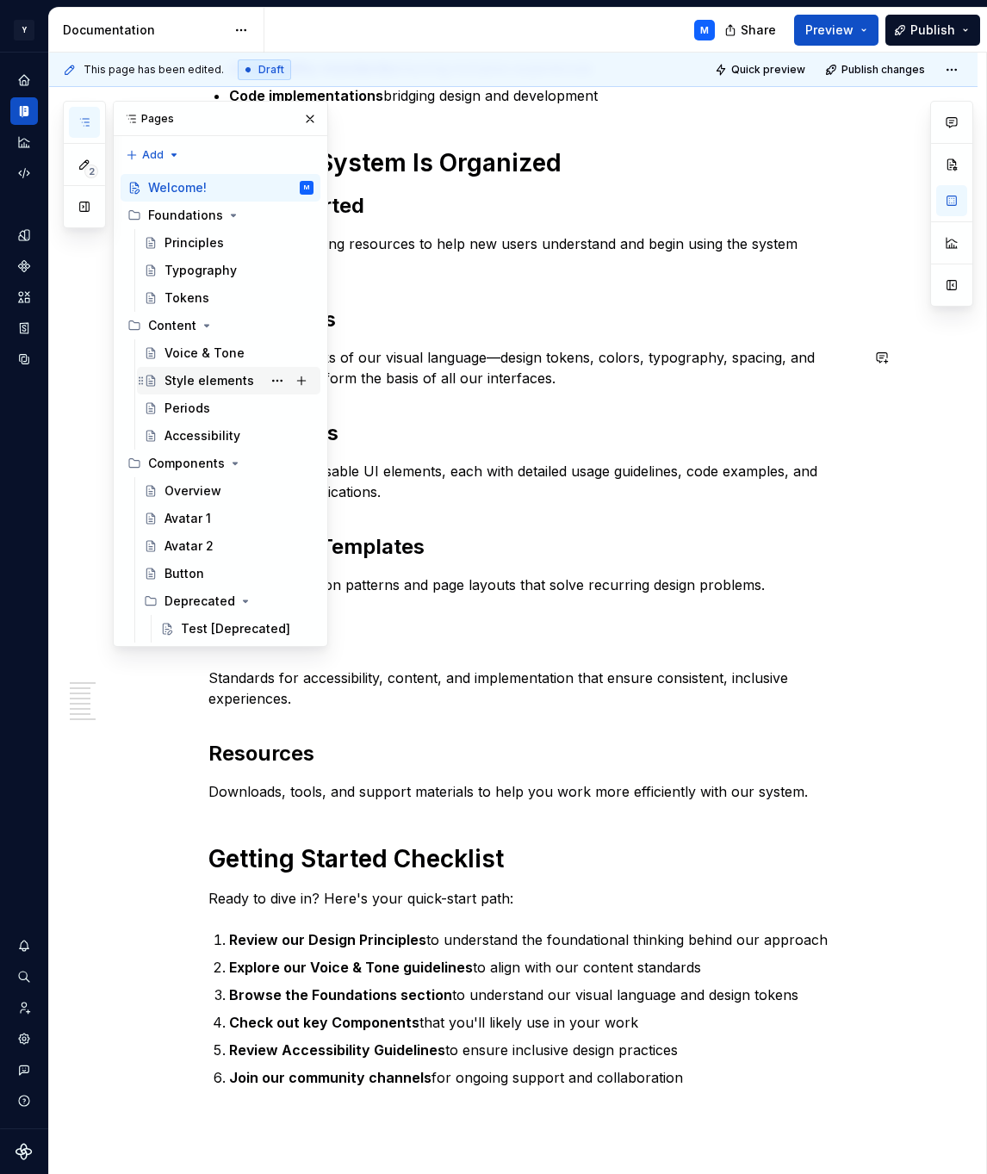
click at [217, 377] on div "Style elements" at bounding box center [210, 380] width 90 height 17
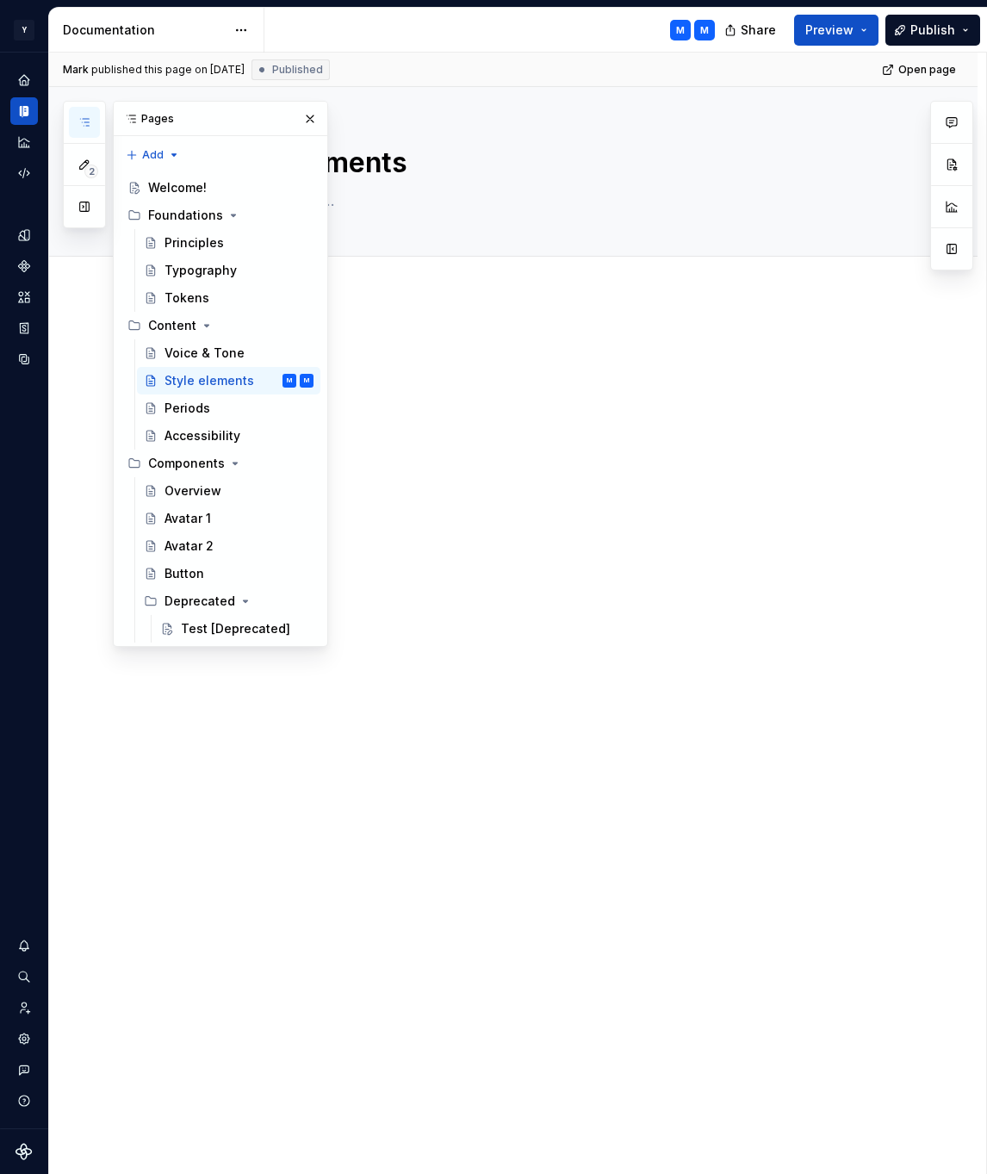
click at [590, 451] on div at bounding box center [513, 535] width 929 height 480
click at [318, 126] on button "button" at bounding box center [310, 119] width 24 height 24
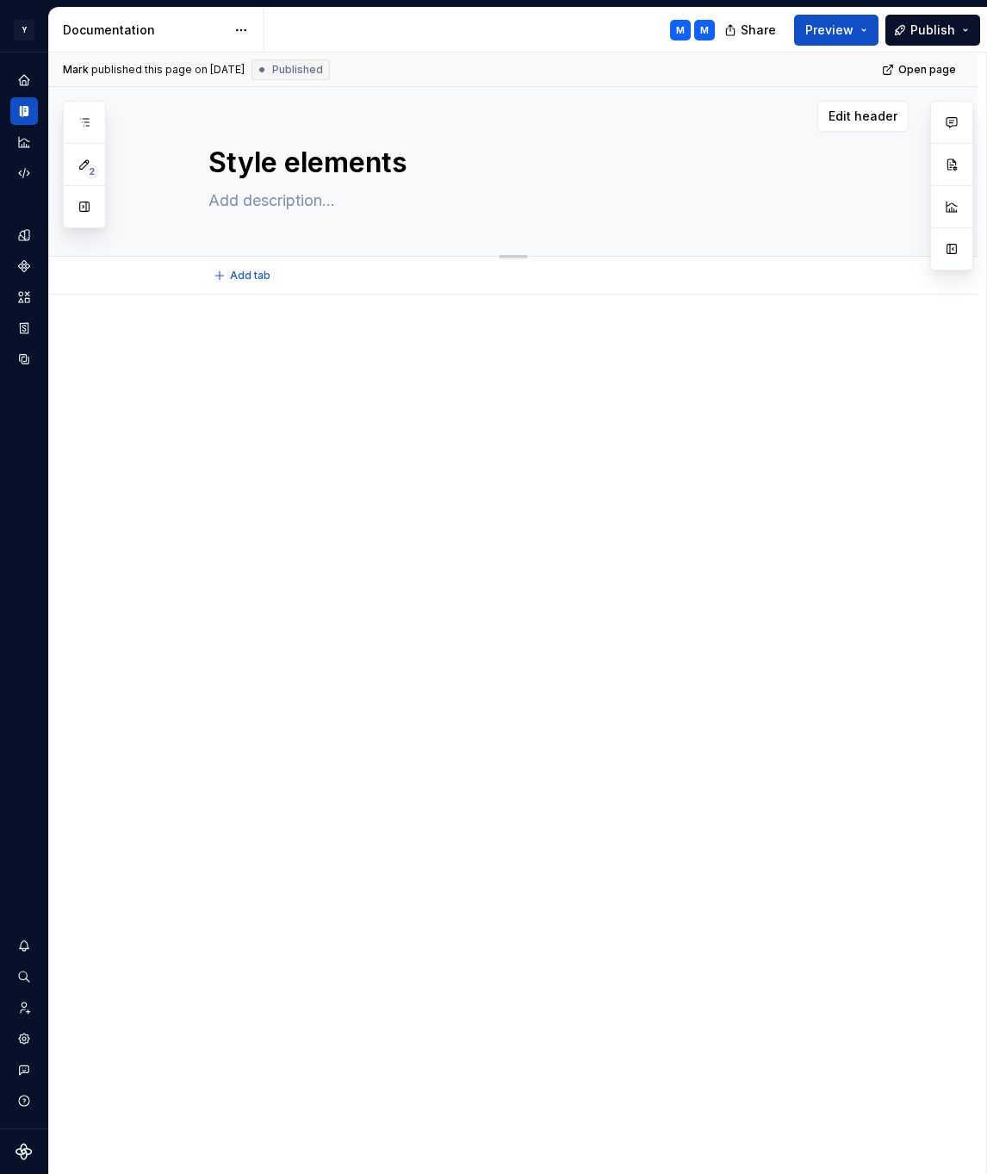
click at [280, 208] on textarea at bounding box center [530, 201] width 651 height 28
paste textarea "This style guide provides comprehensive guidelines for creating consistent, acc…"
type textarea "*"
type textarea "This style guide provides comprehensive guidelines for creating consistent, acc…"
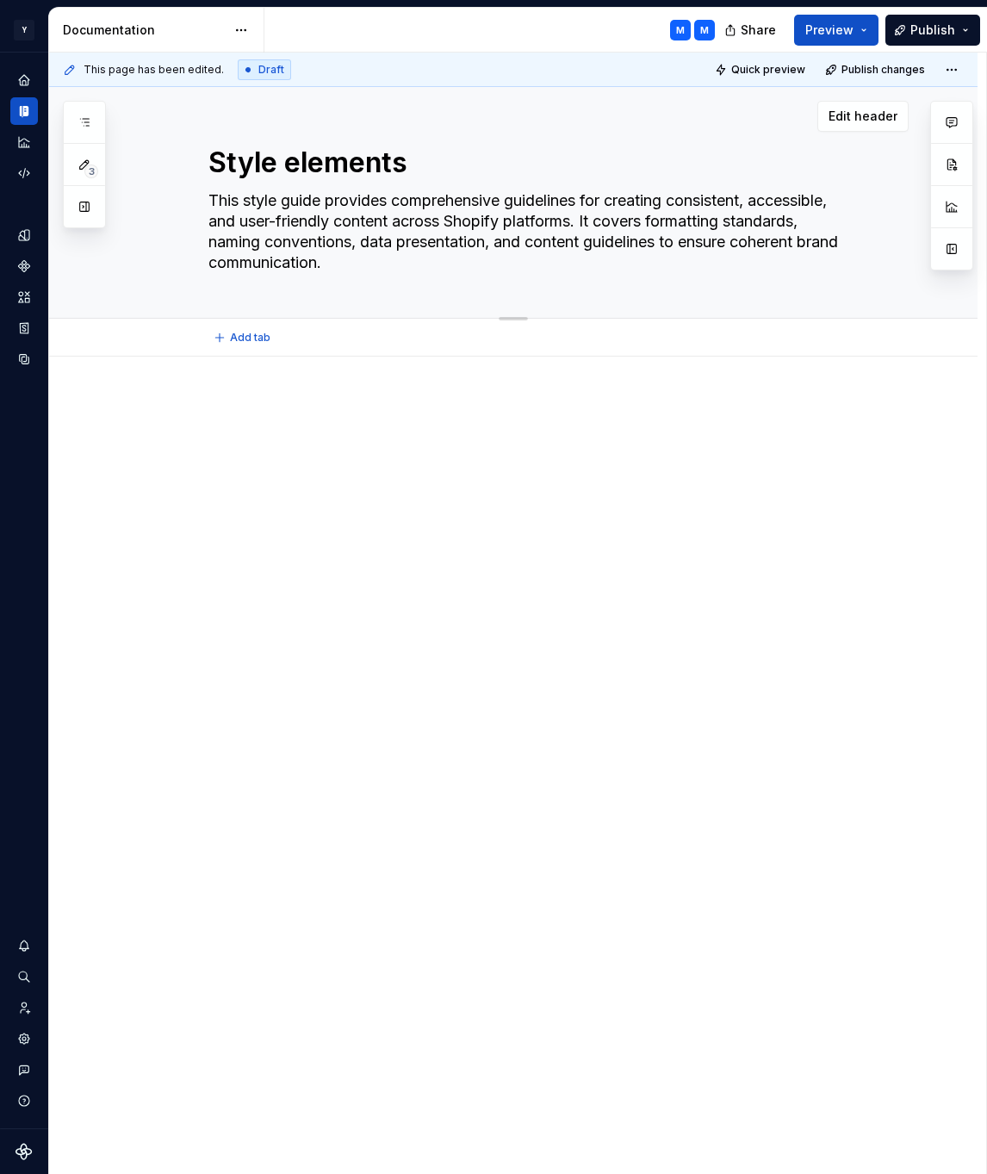
click at [502, 222] on textarea "This style guide provides comprehensive guidelines for creating consistent, acc…" at bounding box center [530, 232] width 651 height 90
type textarea "*"
type textarea "This style guide provides comprehensive guidelines for creating consistent, acc…"
type textarea "*"
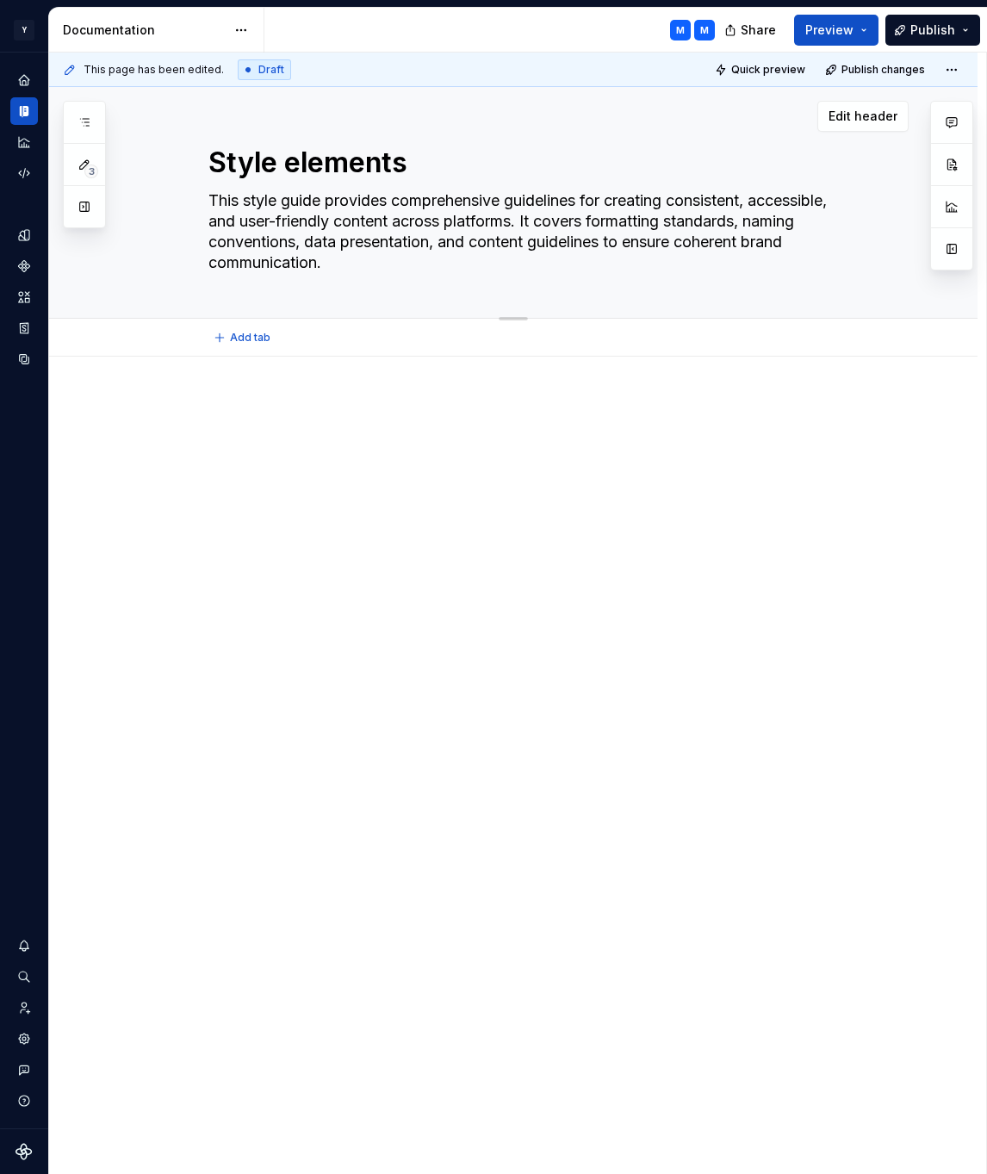
type textarea "This style guide provides comprehensive guidelines for creating consistent, acc…"
type textarea "*"
type textarea "This style guide provides comprehensive guidelines for creating consistent, acc…"
type textarea "*"
type textarea "This style guide provides comprehensive guidelines for creating consistent, acc…"
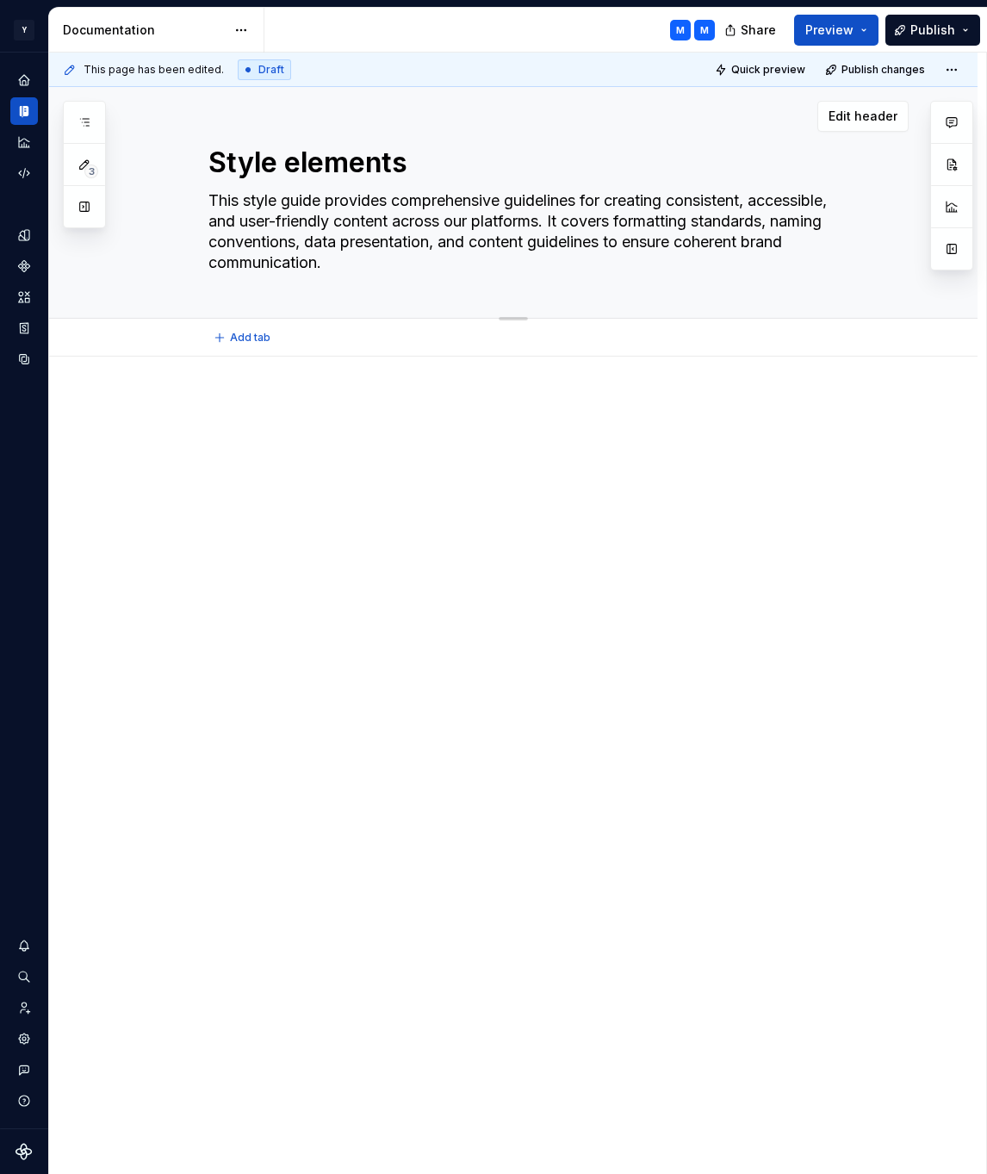
type textarea "*"
type textarea "This style guide provides comprehensive guidelines for creating consistent, acc…"
type textarea "*"
type textarea "This style guide provides comprehensive guidelines for creating consistent, acc…"
type textarea "*"
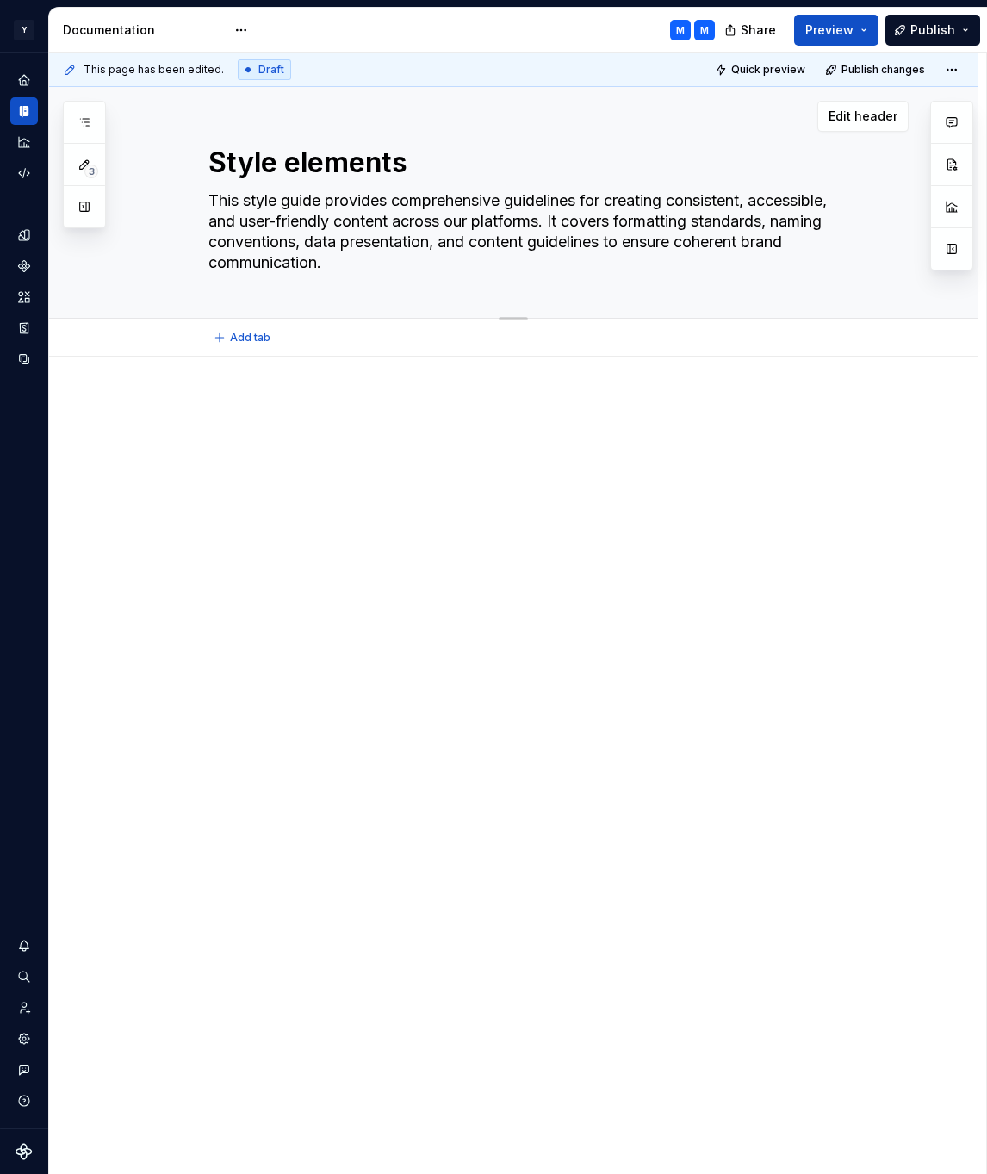
type textarea "This style guide provides comprehensive guidelines for creating consistent, acc…"
type textarea "*"
type textarea "This style guide provides comprehensive guidelines for creating consistent, acc…"
type textarea "*"
type textarea "This style guide provides comprehensive guidelines for creating consistent, acc…"
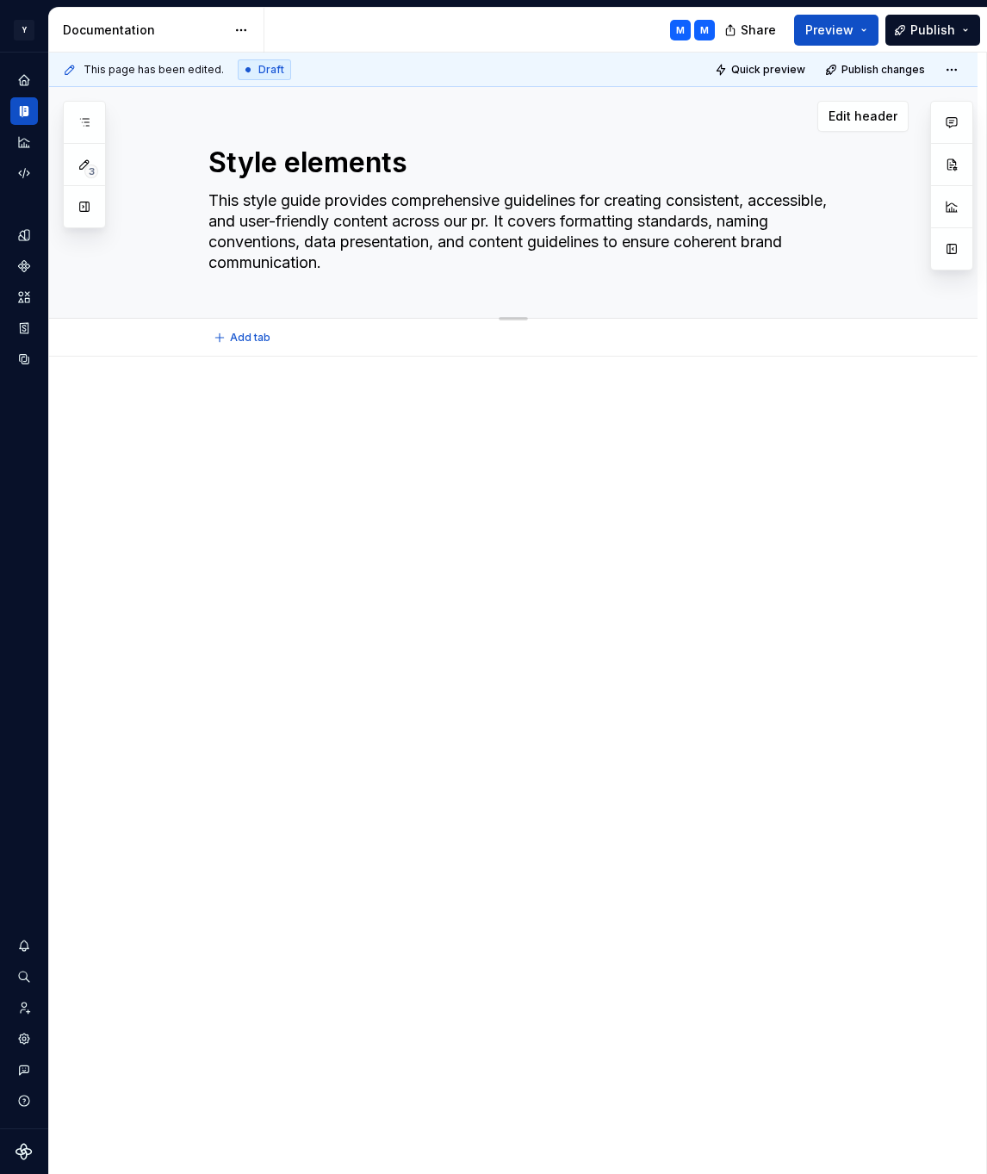
type textarea "*"
type textarea "This style guide provides comprehensive guidelines for creating consistent, acc…"
type textarea "*"
type textarea "This style guide provides comprehensive guidelines for creating consistent, acc…"
type textarea "*"
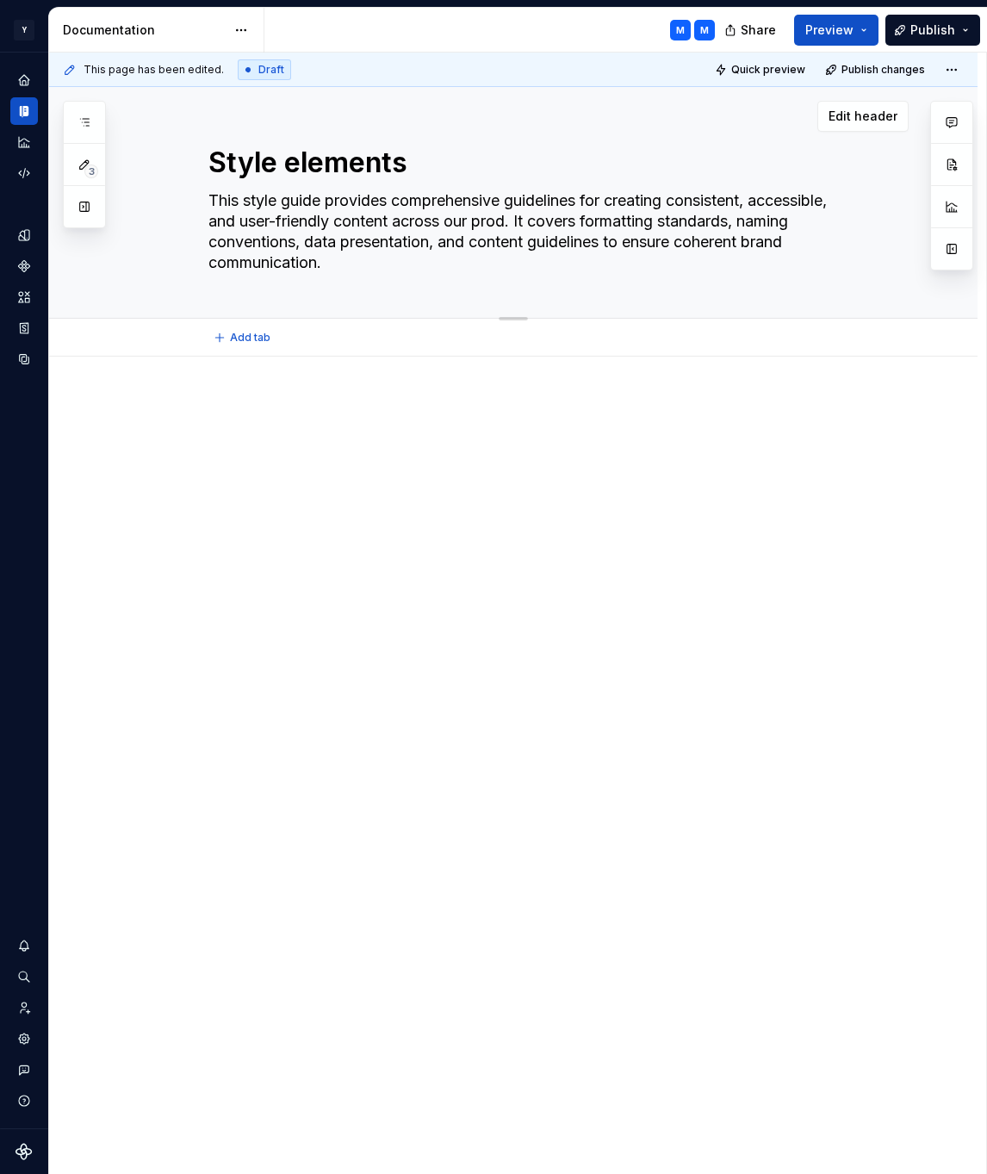
type textarea "This style guide provides comprehensive guidelines for creating consistent, acc…"
type textarea "*"
type textarea "This style guide provides comprehensive guidelines for creating consistent, acc…"
type textarea "*"
type textarea "This style guide provides comprehensive guidelines for creating consistent, acc…"
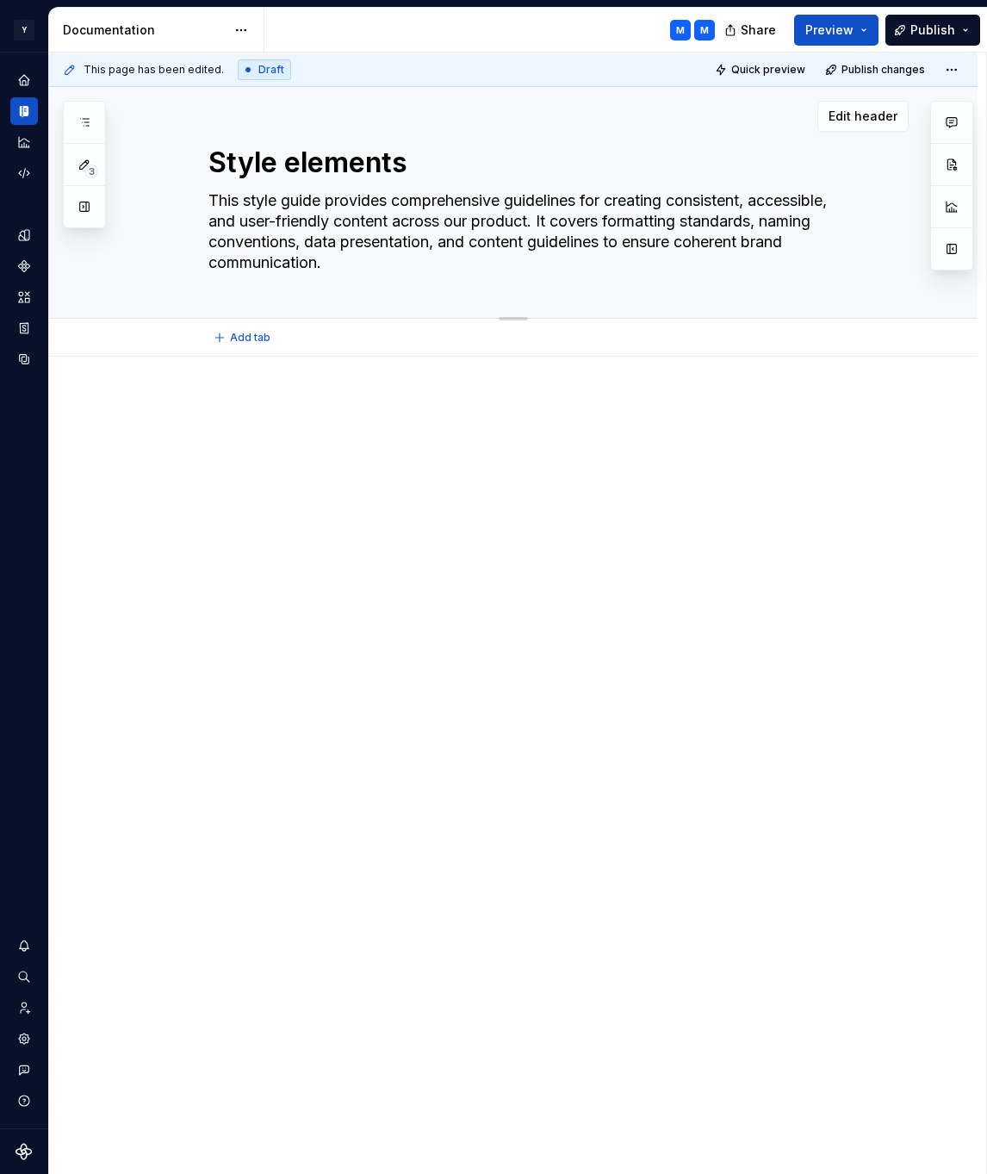
type textarea "*"
type textarea "This style guide provides comprehensive guidelines for creating consistent, acc…"
type textarea "*"
type textarea "This style guide provides comprehensive guidelines for creating consistent, acc…"
click at [270, 564] on div at bounding box center [513, 597] width 929 height 480
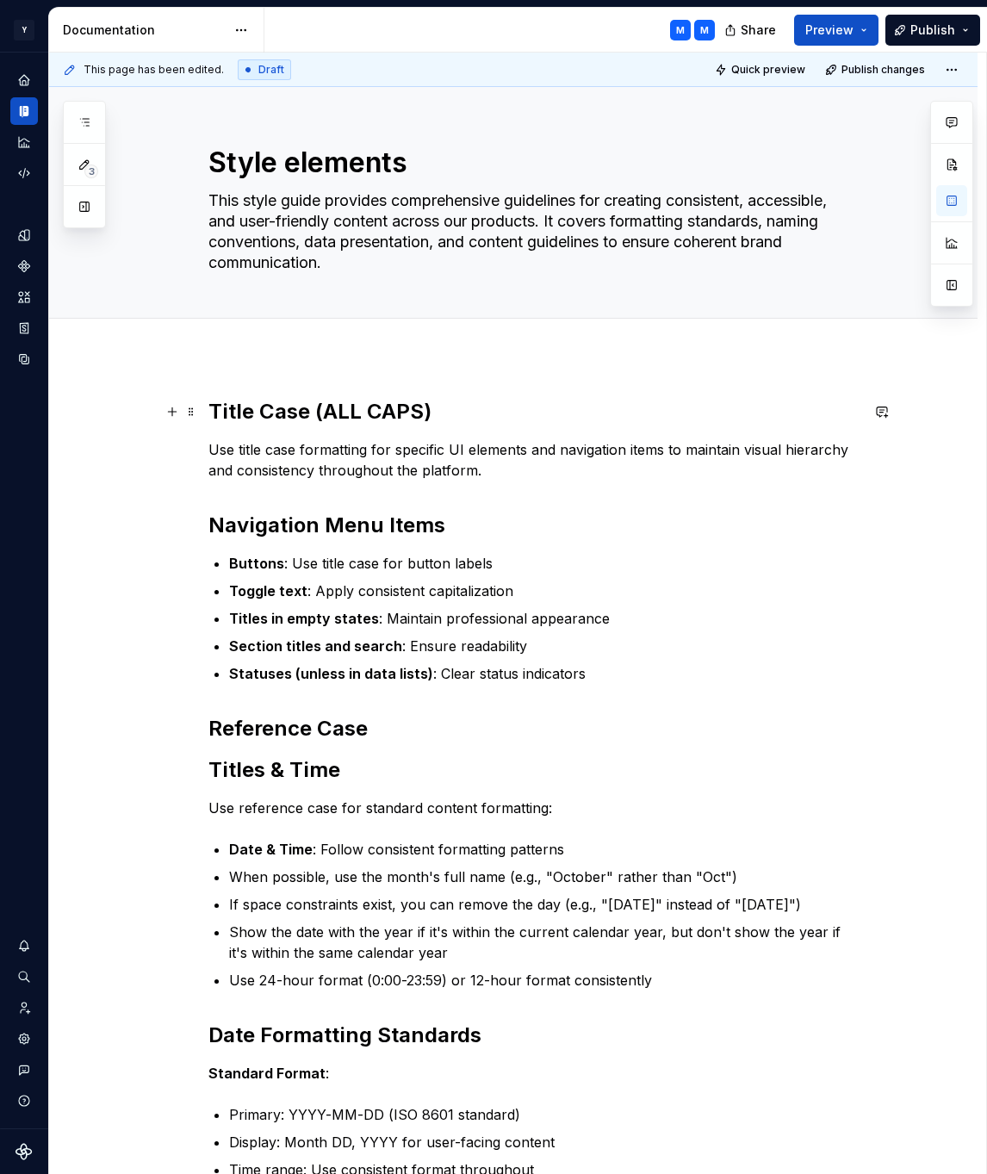
click at [454, 406] on h2 "Title Case (ALL CAPS)" at bounding box center [533, 412] width 651 height 28
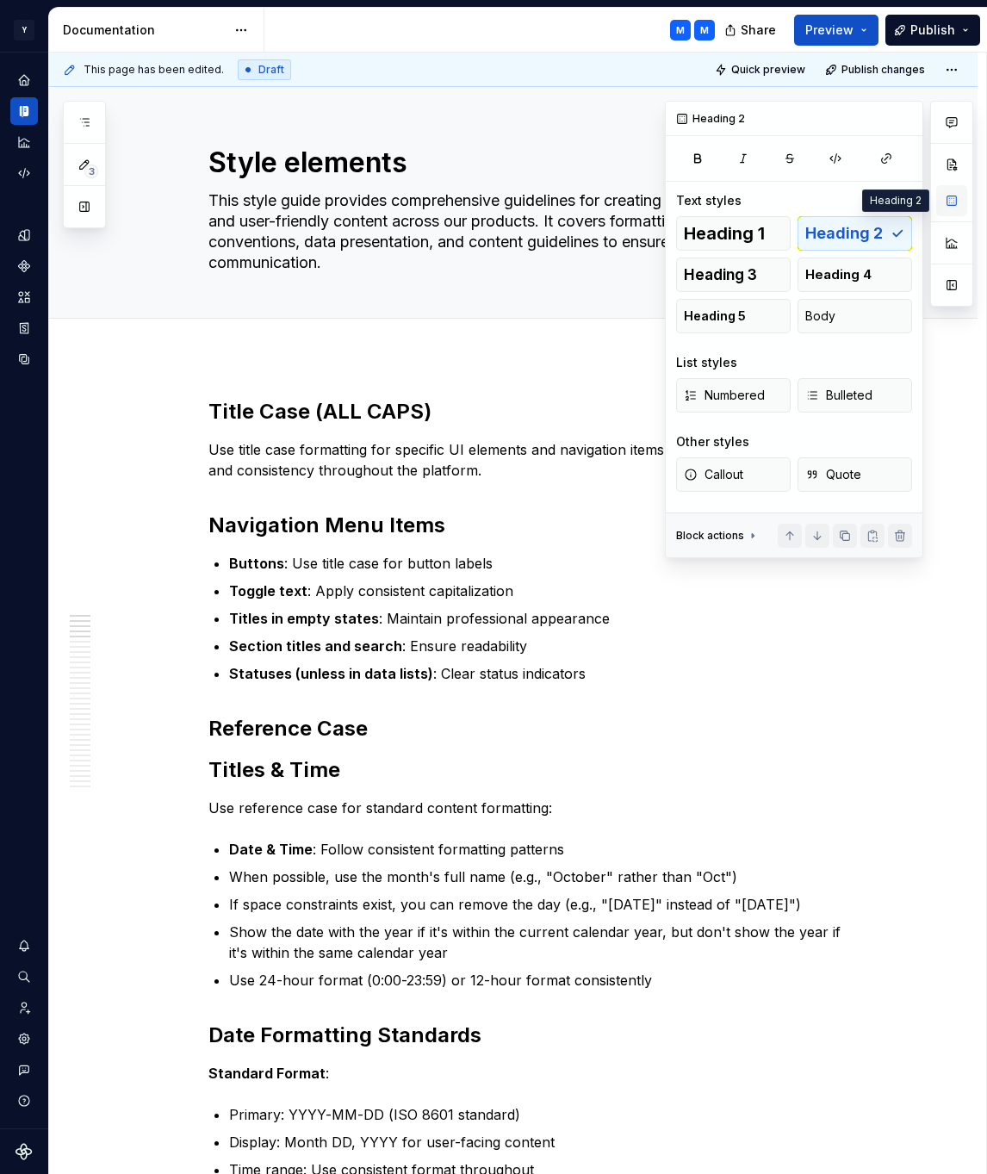
click at [952, 196] on button "button" at bounding box center [951, 200] width 31 height 31
click at [747, 233] on span "Heading 1" at bounding box center [724, 233] width 81 height 17
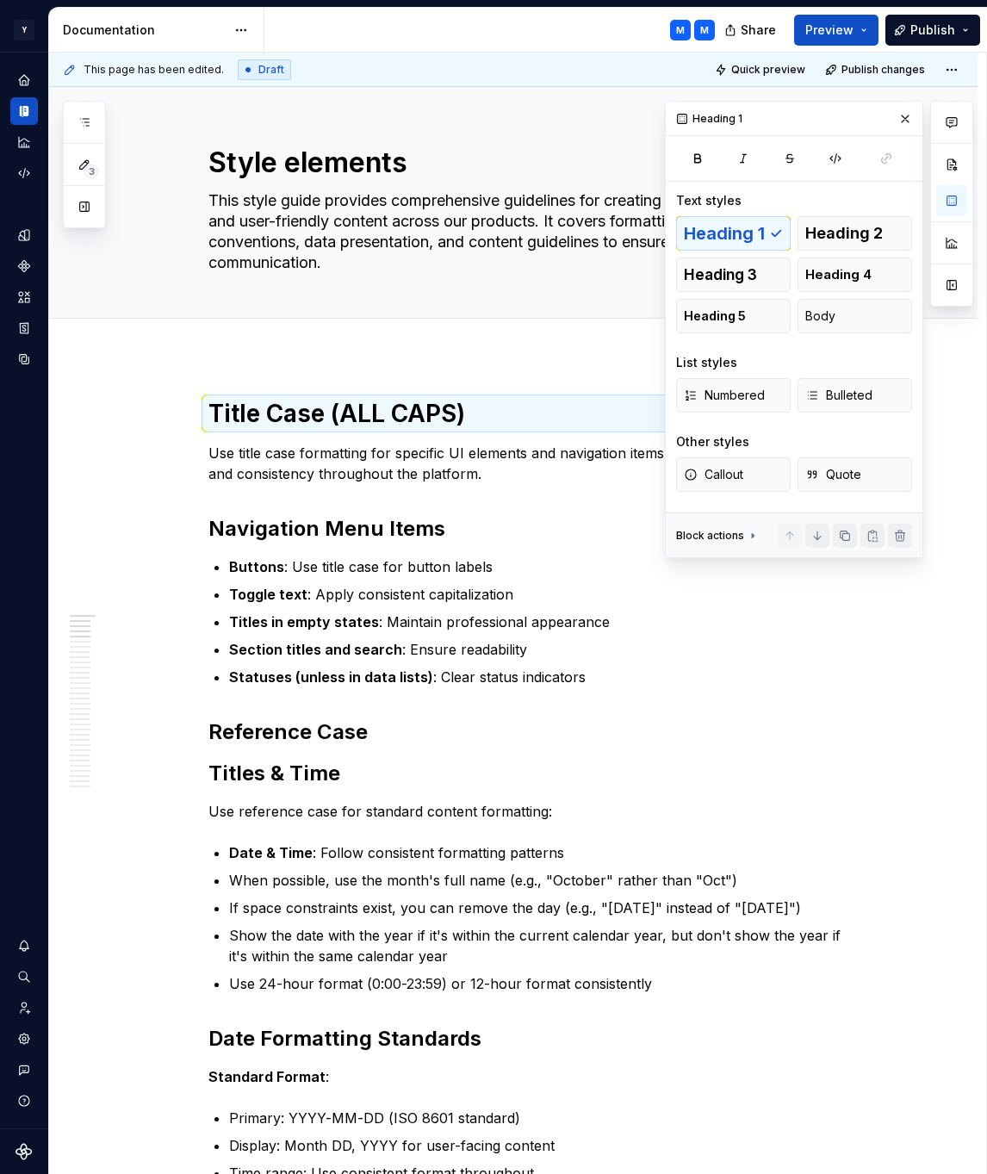
click at [341, 530] on h2 "Navigation Menu Items" at bounding box center [533, 529] width 651 height 28
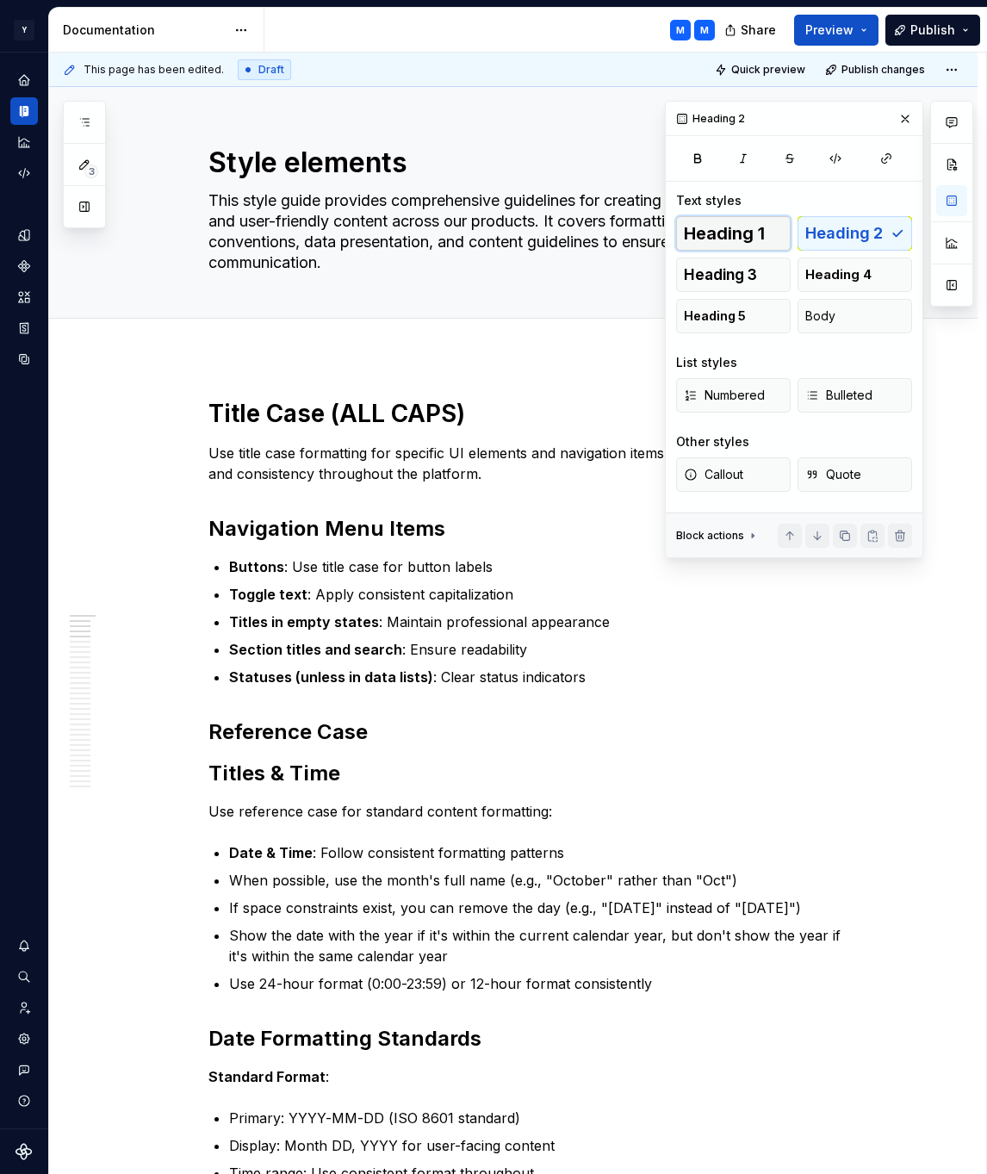
click at [774, 241] on button "Heading 1" at bounding box center [733, 233] width 115 height 34
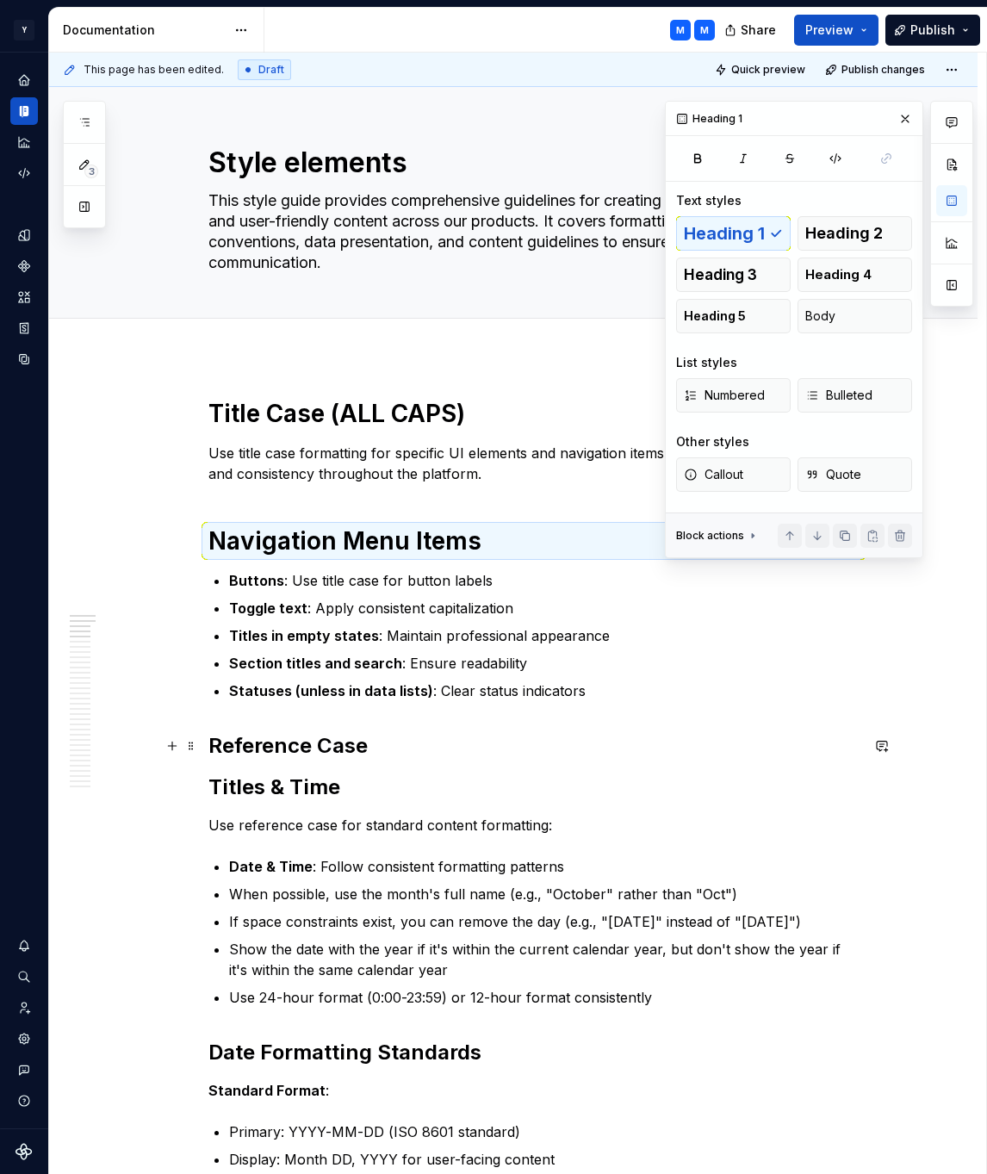
click at [330, 743] on h2 "Reference Case" at bounding box center [533, 746] width 651 height 28
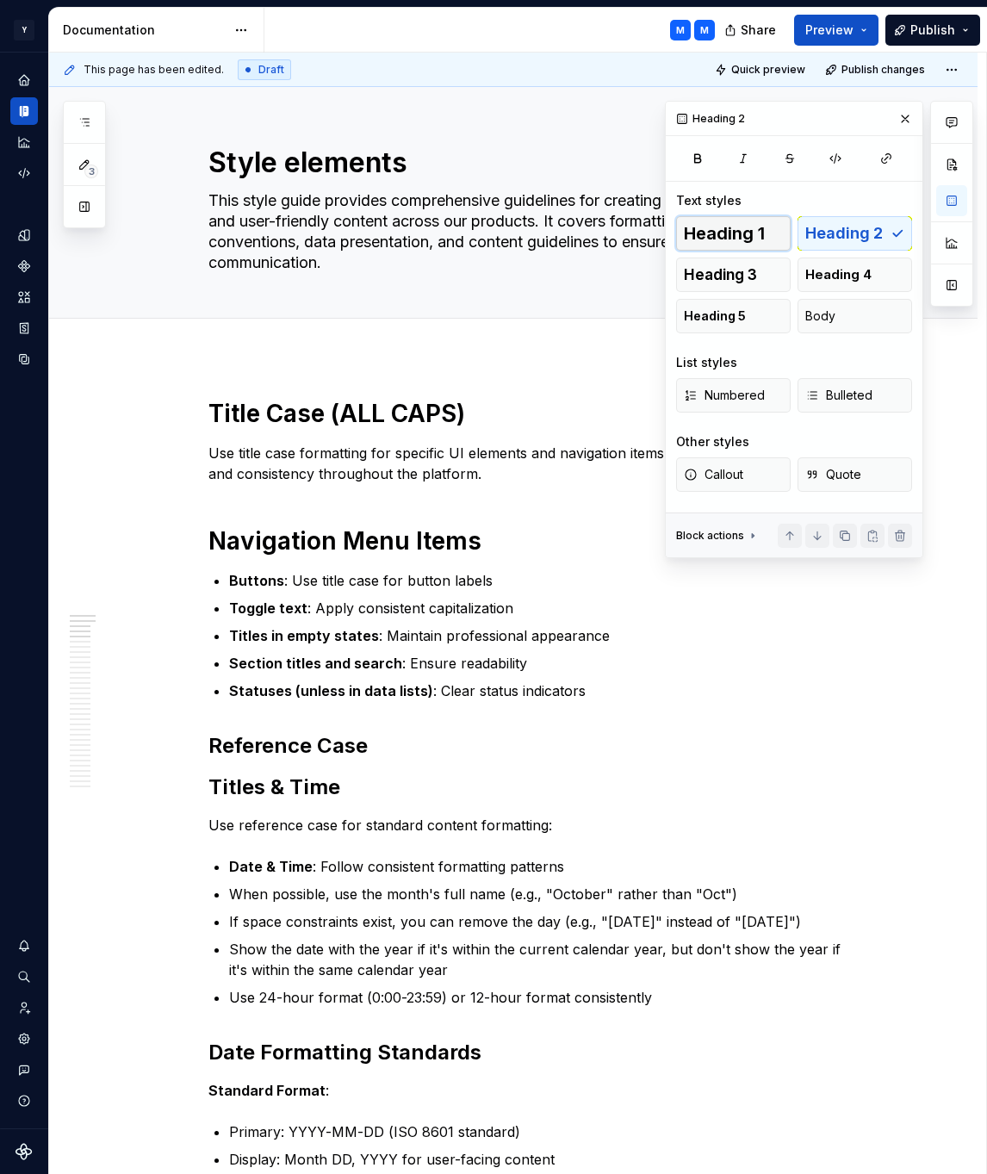
click at [763, 237] on span "Heading 1" at bounding box center [724, 233] width 81 height 17
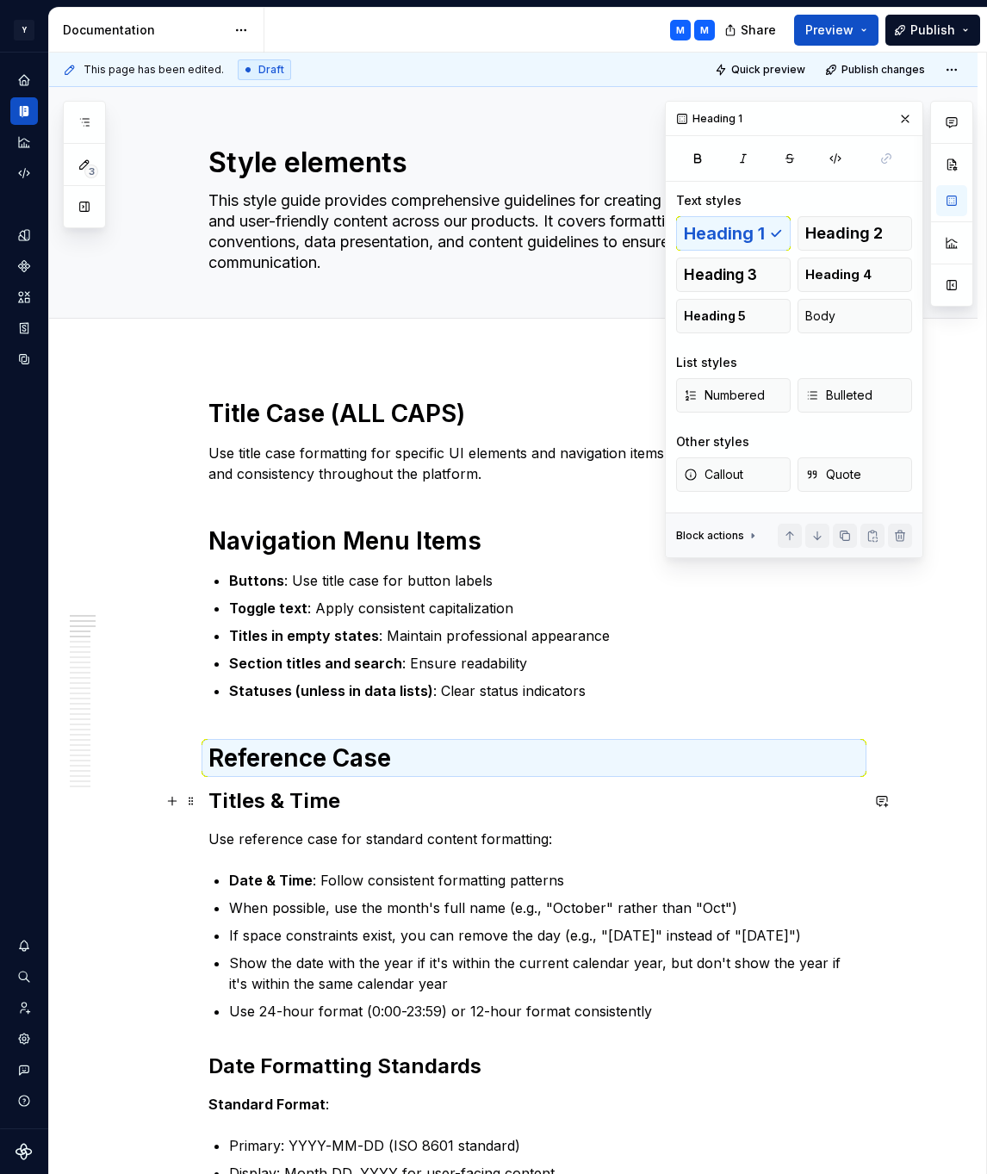
click at [317, 797] on h2 "Titles & Time" at bounding box center [533, 801] width 651 height 28
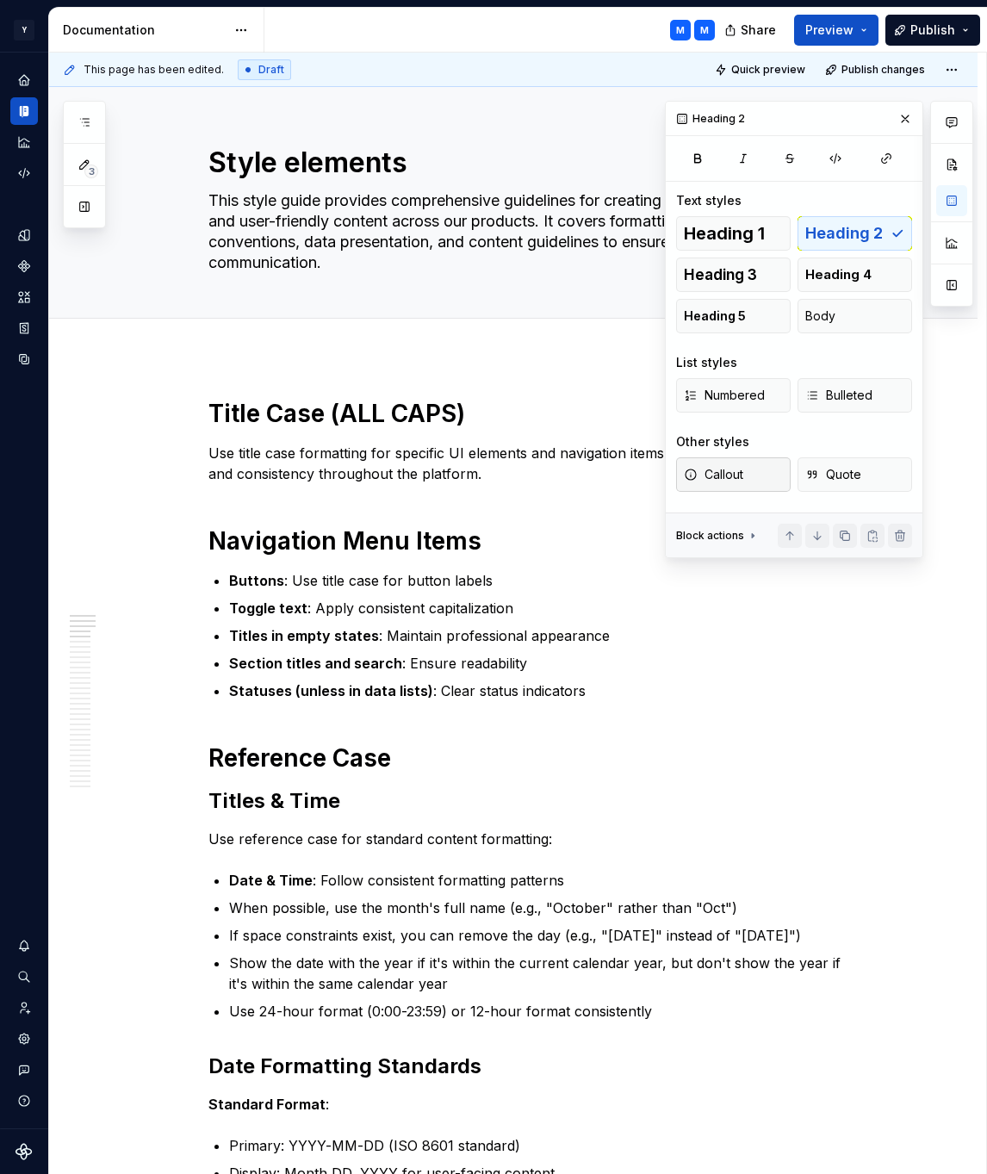
type textarea "*"
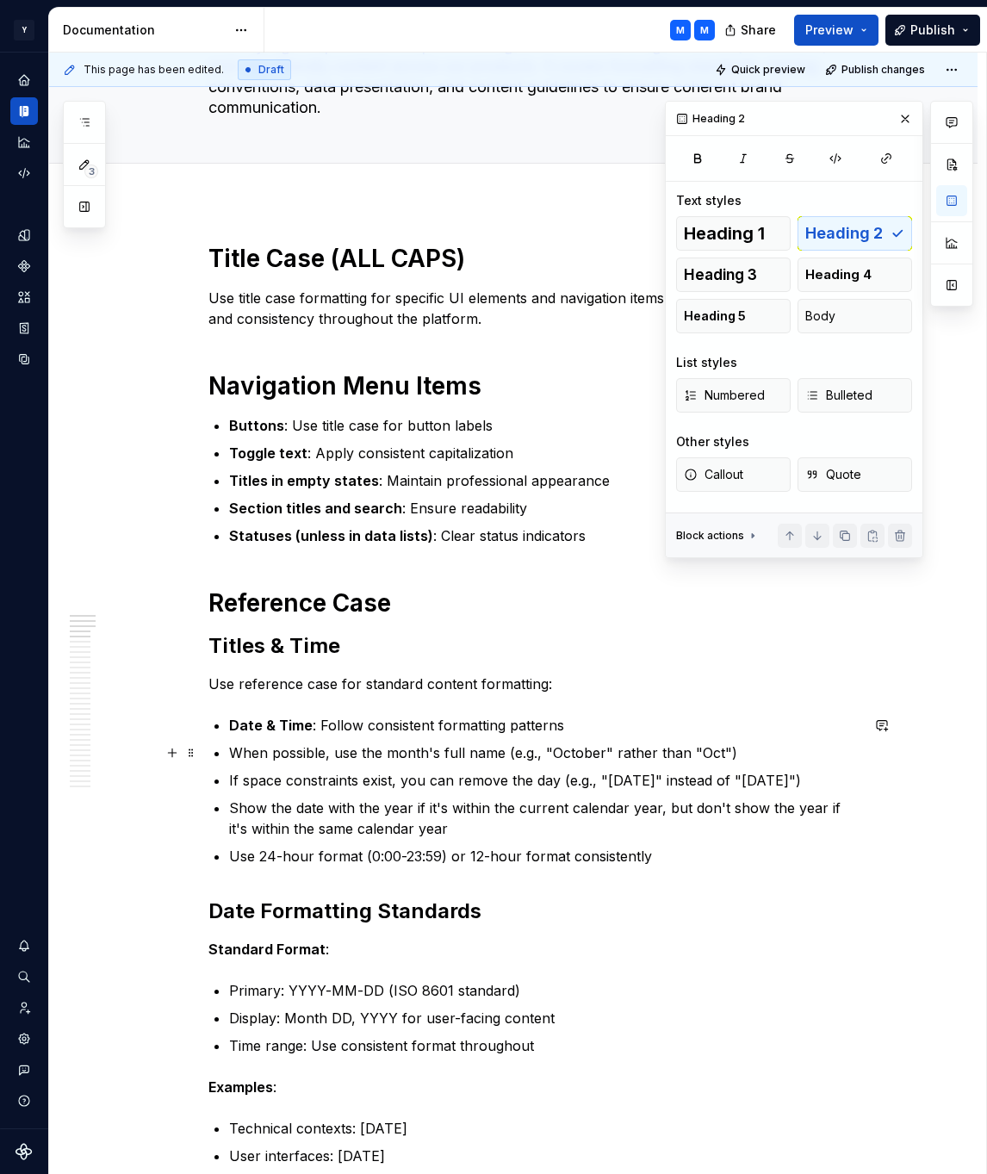
scroll to position [226, 0]
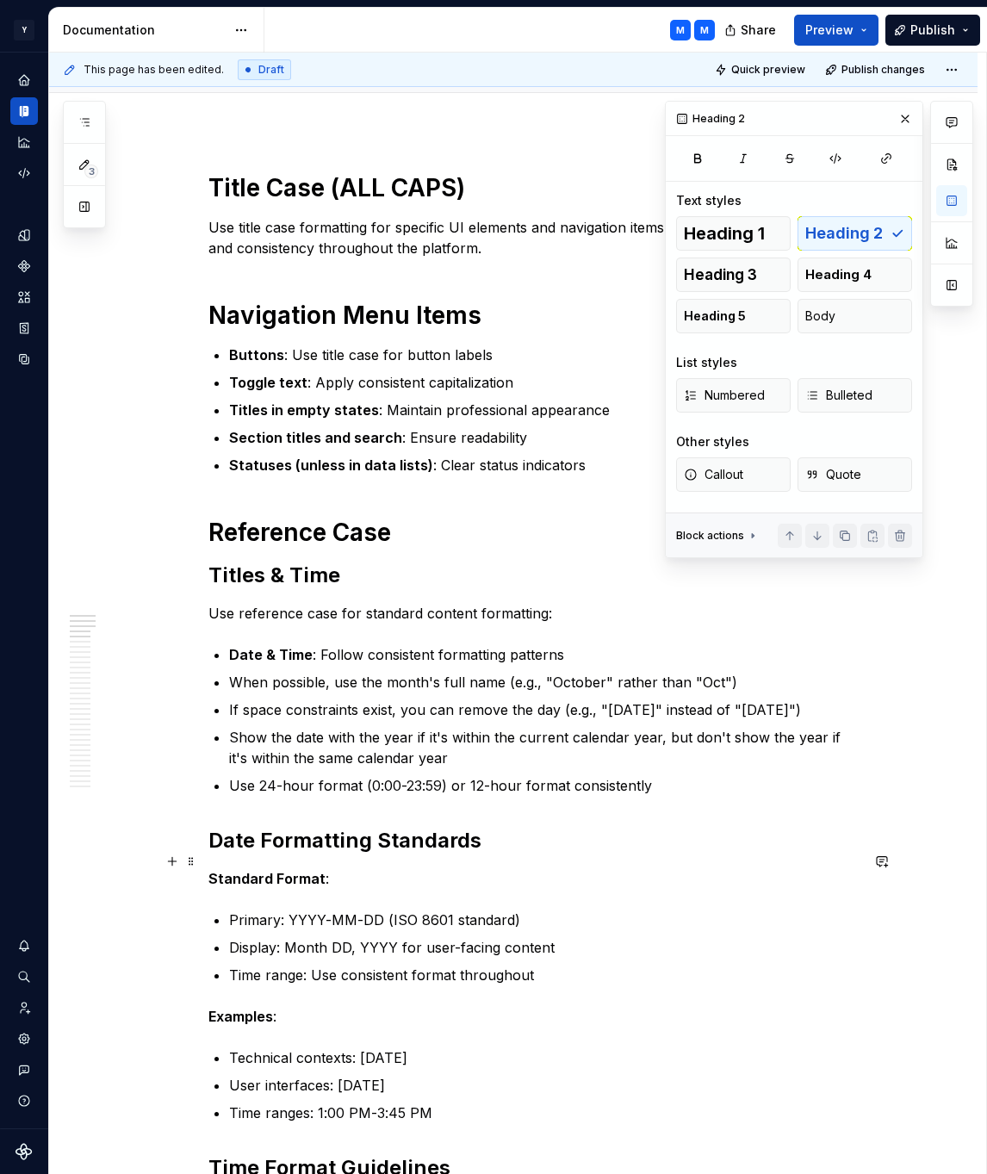
click at [437, 855] on h2 "Date Formatting Standards" at bounding box center [533, 841] width 651 height 28
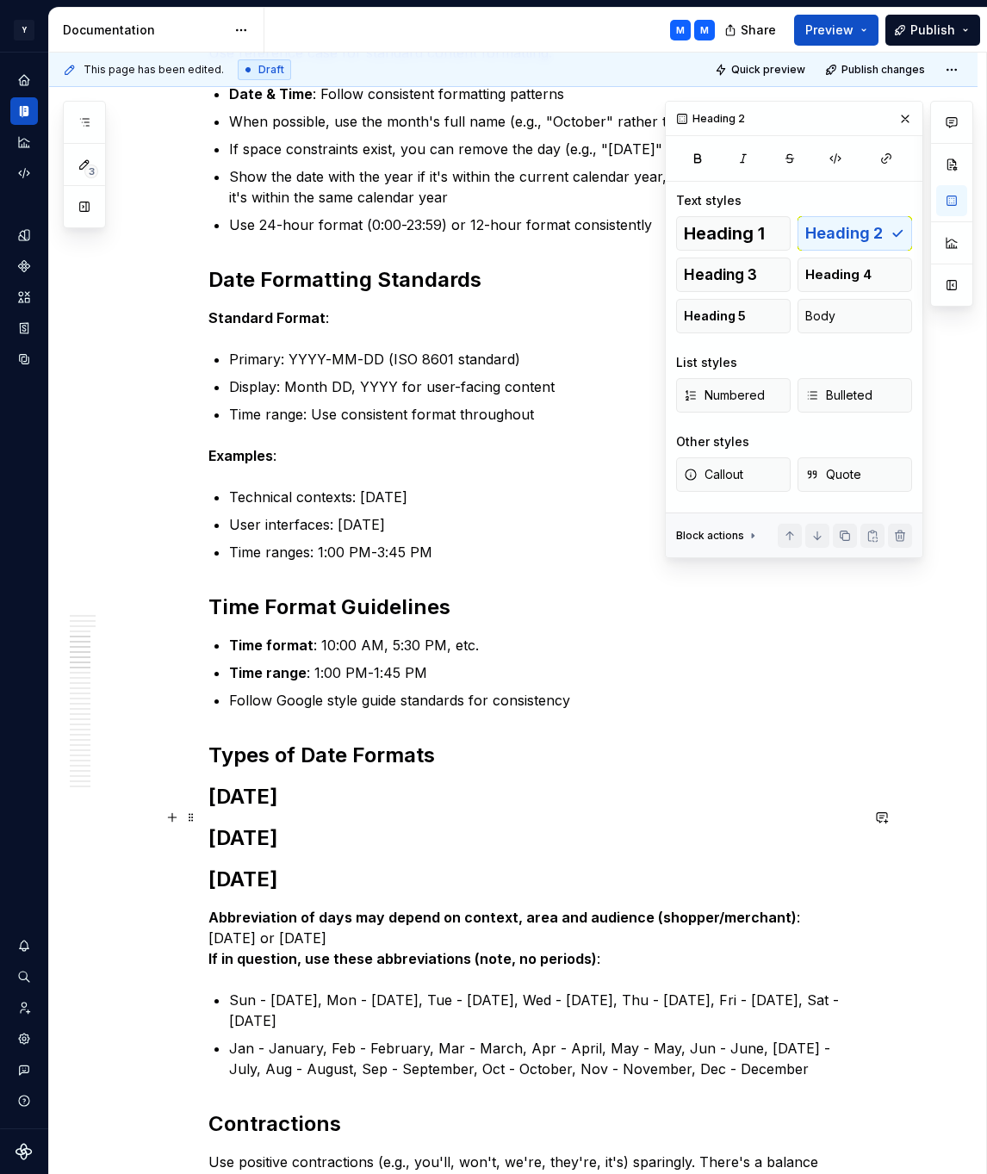
scroll to position [791, 0]
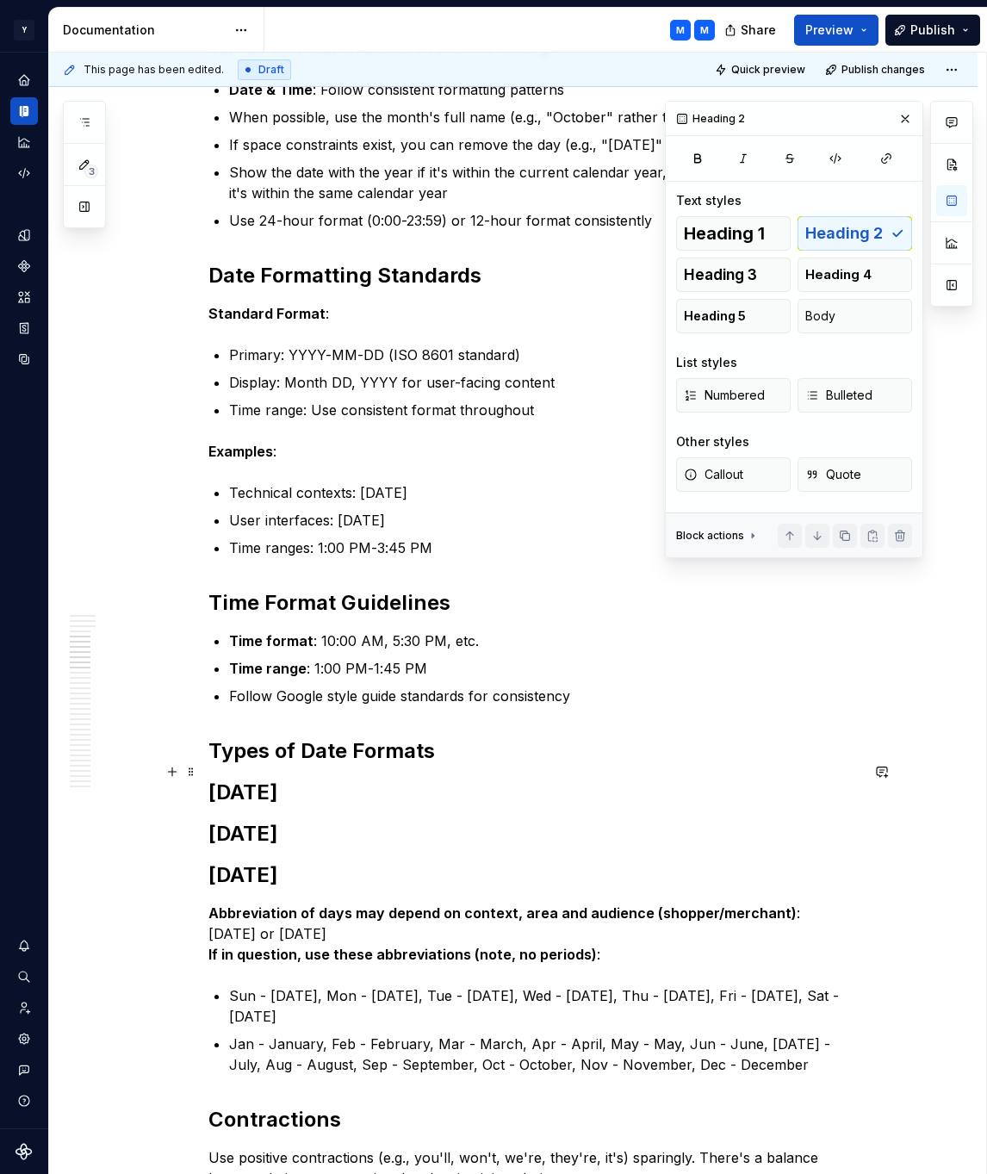
click at [366, 765] on h2 "Types of Date Formats" at bounding box center [533, 751] width 651 height 28
click at [742, 225] on span "Heading 1" at bounding box center [724, 233] width 81 height 17
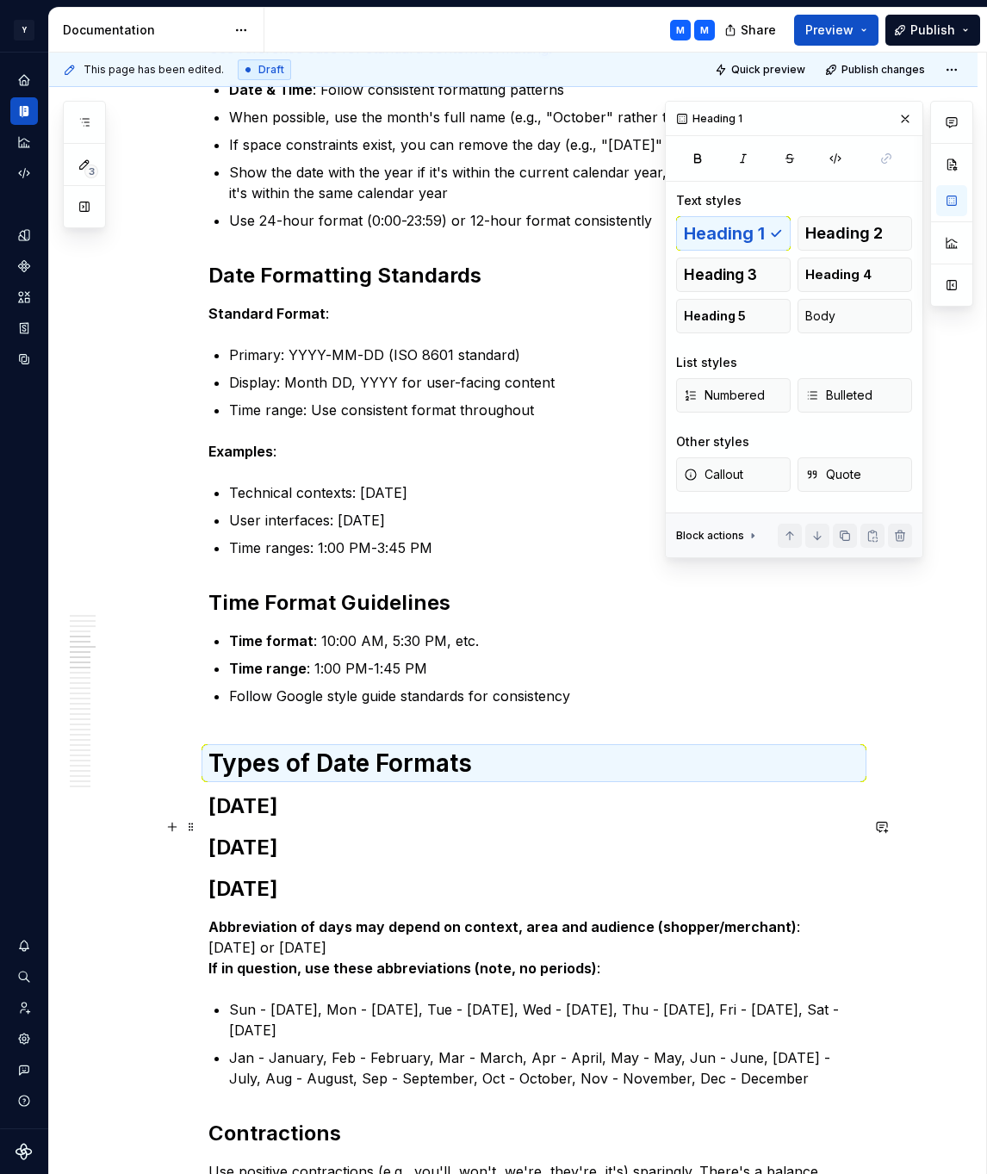
click at [365, 820] on h2 "[DATE]" at bounding box center [533, 807] width 651 height 28
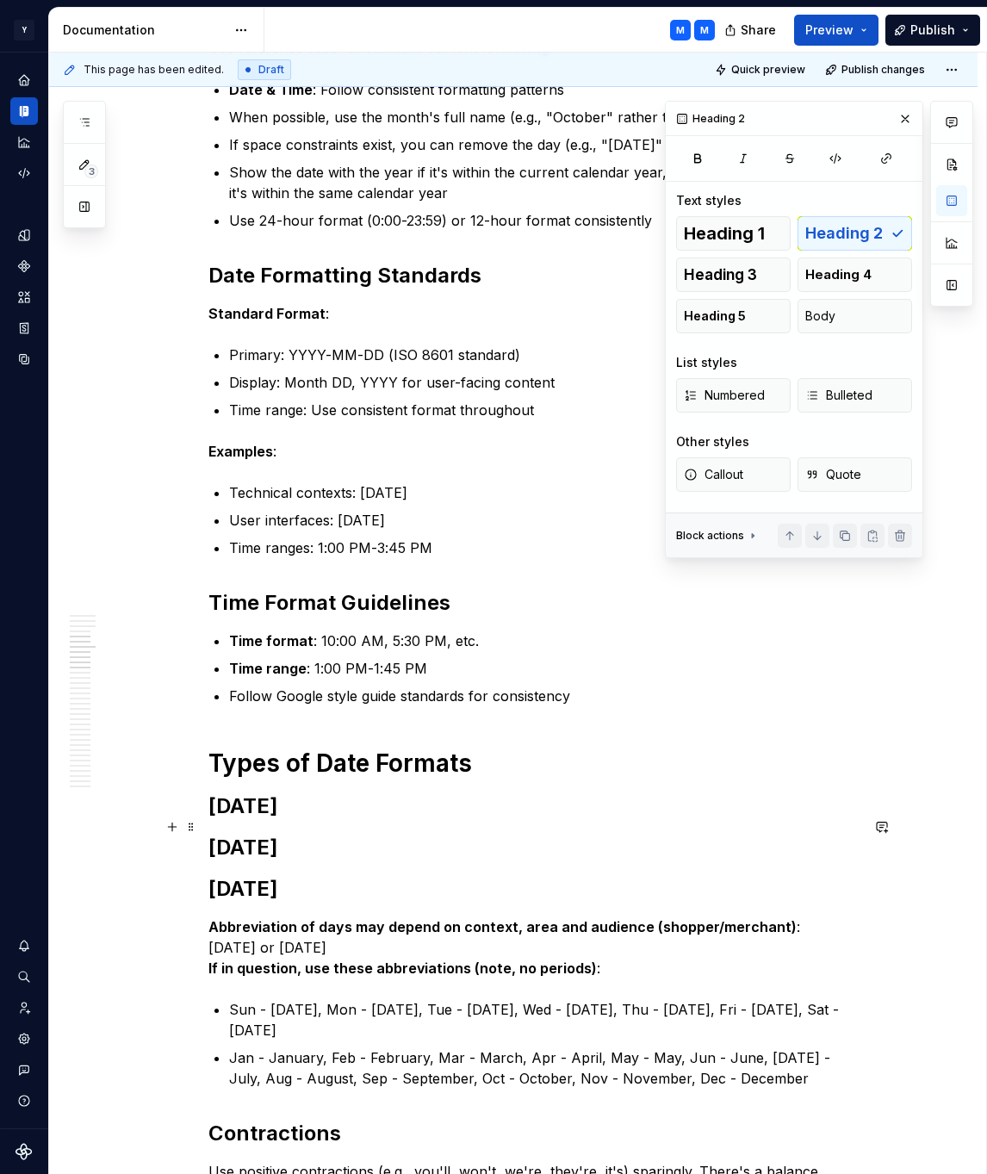
click at [430, 820] on h2 "[DATE]" at bounding box center [533, 807] width 651 height 28
drag, startPoint x: 825, startPoint y: 319, endPoint x: 693, endPoint y: 451, distance: 187.0
click at [825, 319] on span "Body" at bounding box center [820, 316] width 30 height 17
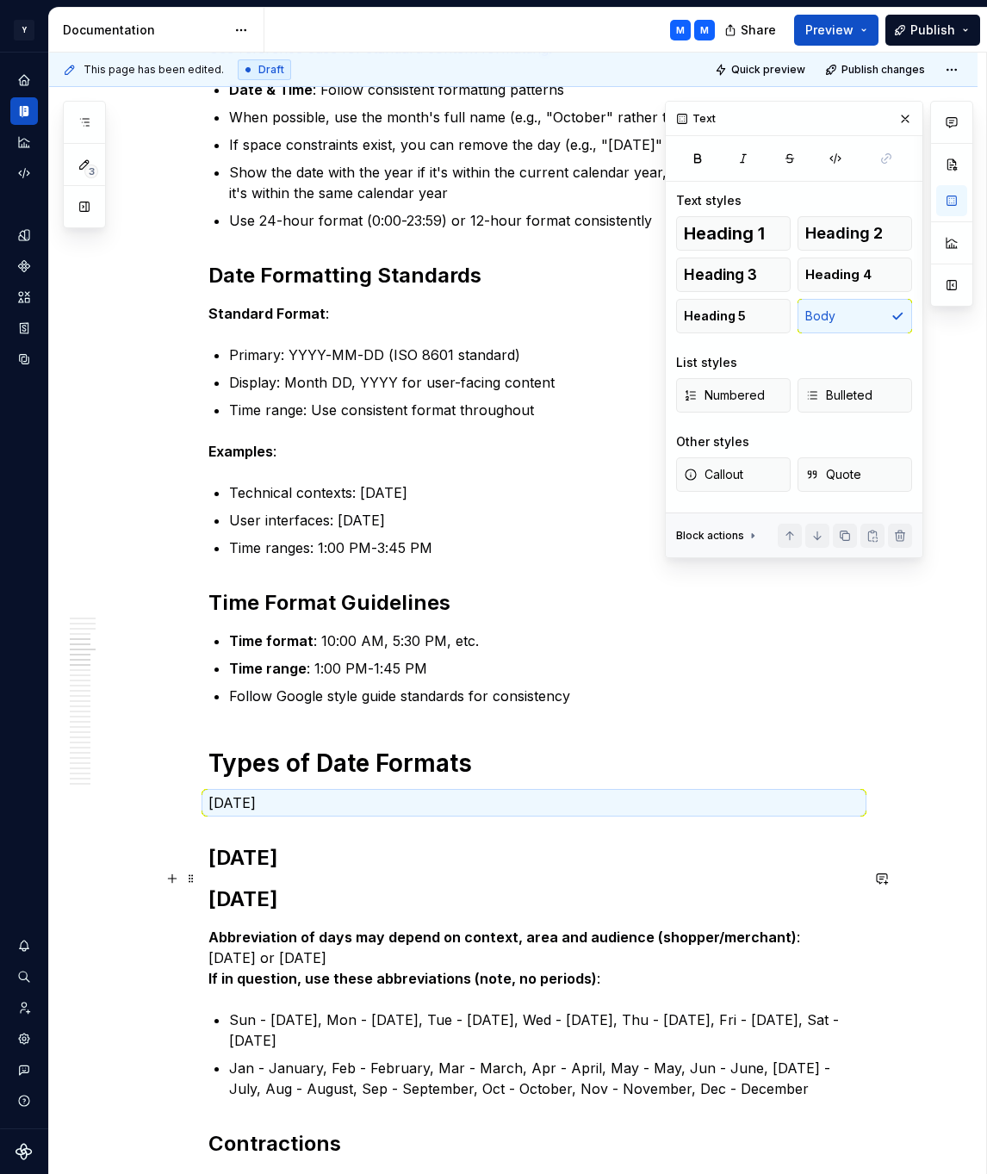
click at [309, 872] on h2 "[DATE]" at bounding box center [533, 858] width 651 height 28
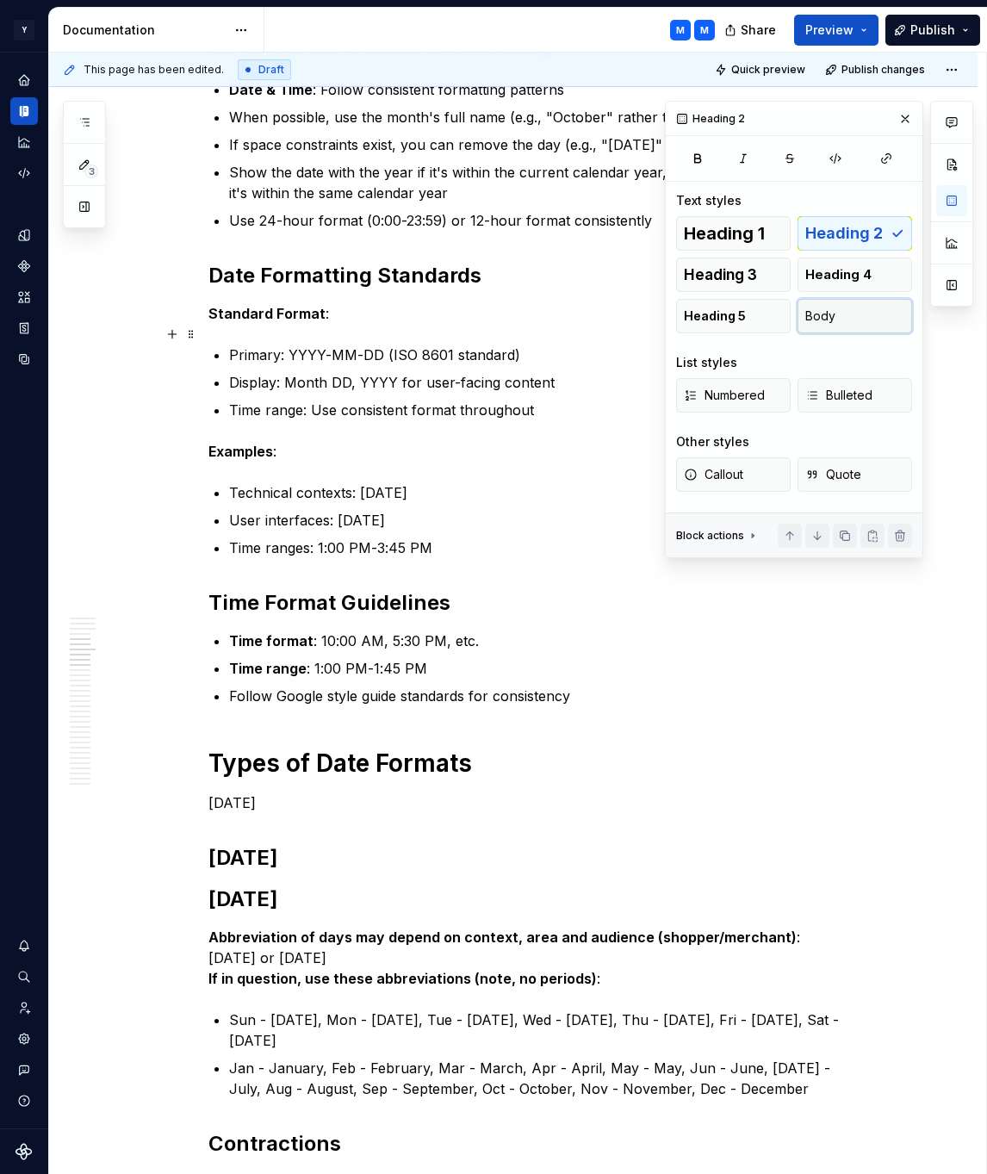
click at [848, 326] on button "Body" at bounding box center [855, 316] width 115 height 34
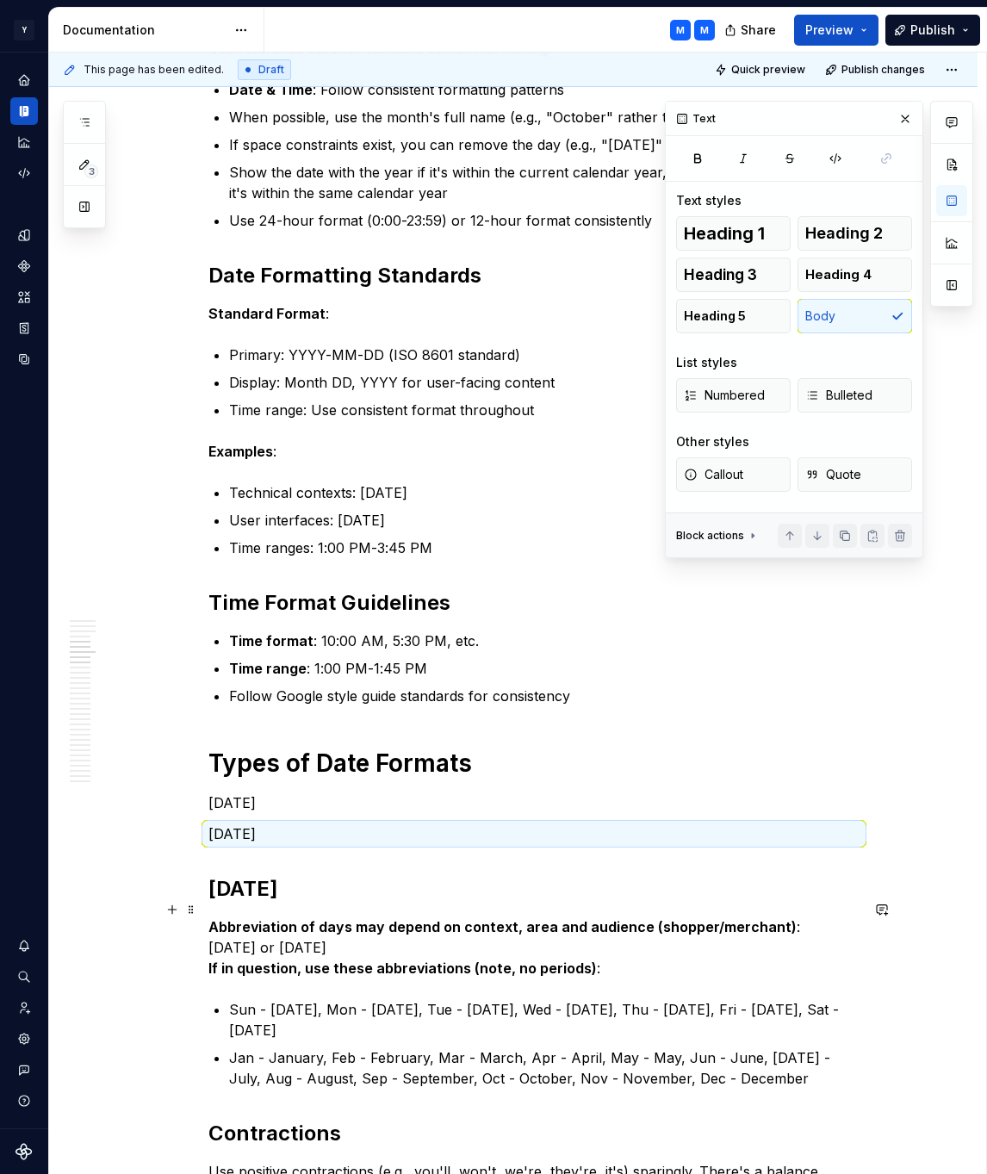
click at [287, 903] on h2 "[DATE]" at bounding box center [533, 889] width 651 height 28
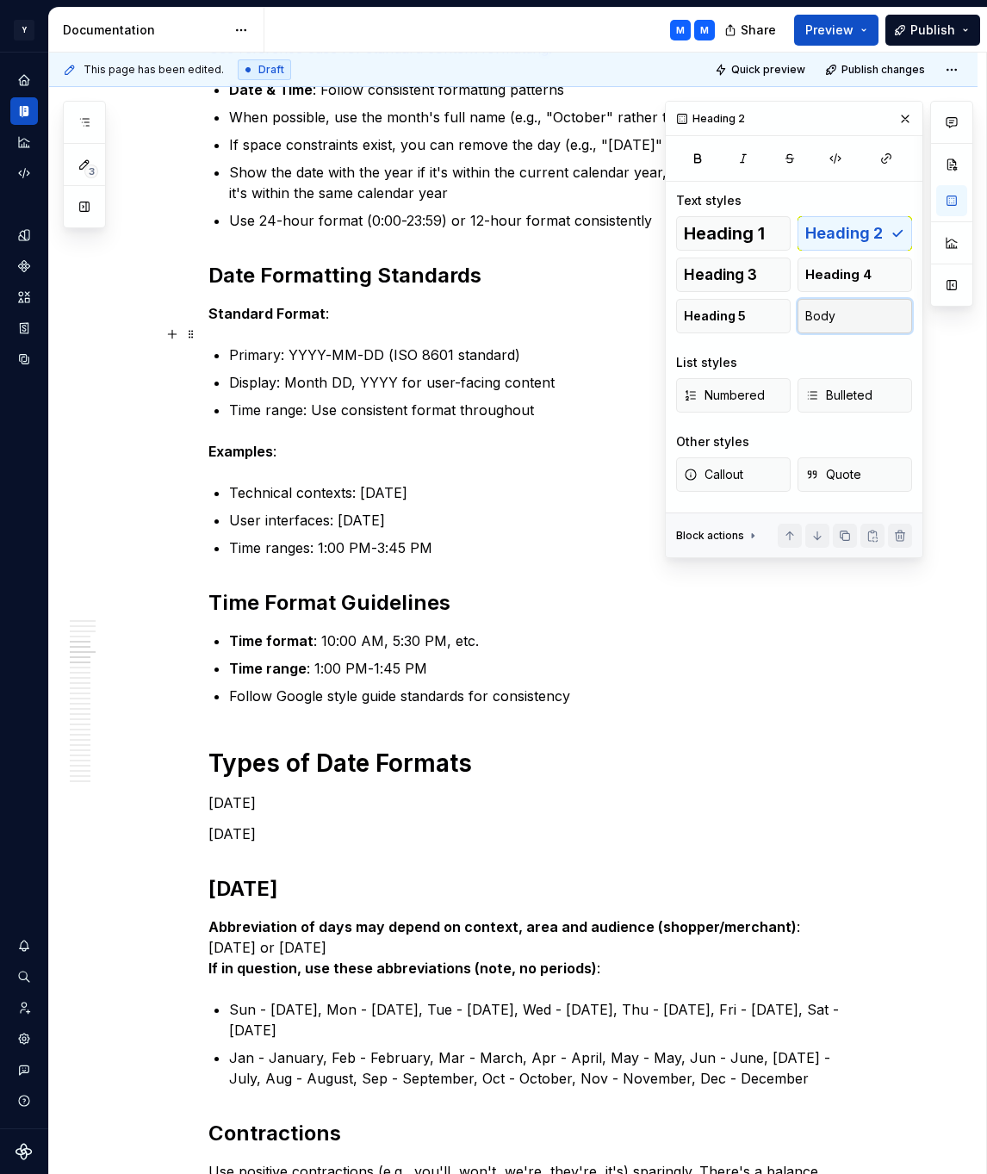
click at [856, 323] on button "Body" at bounding box center [855, 316] width 115 height 34
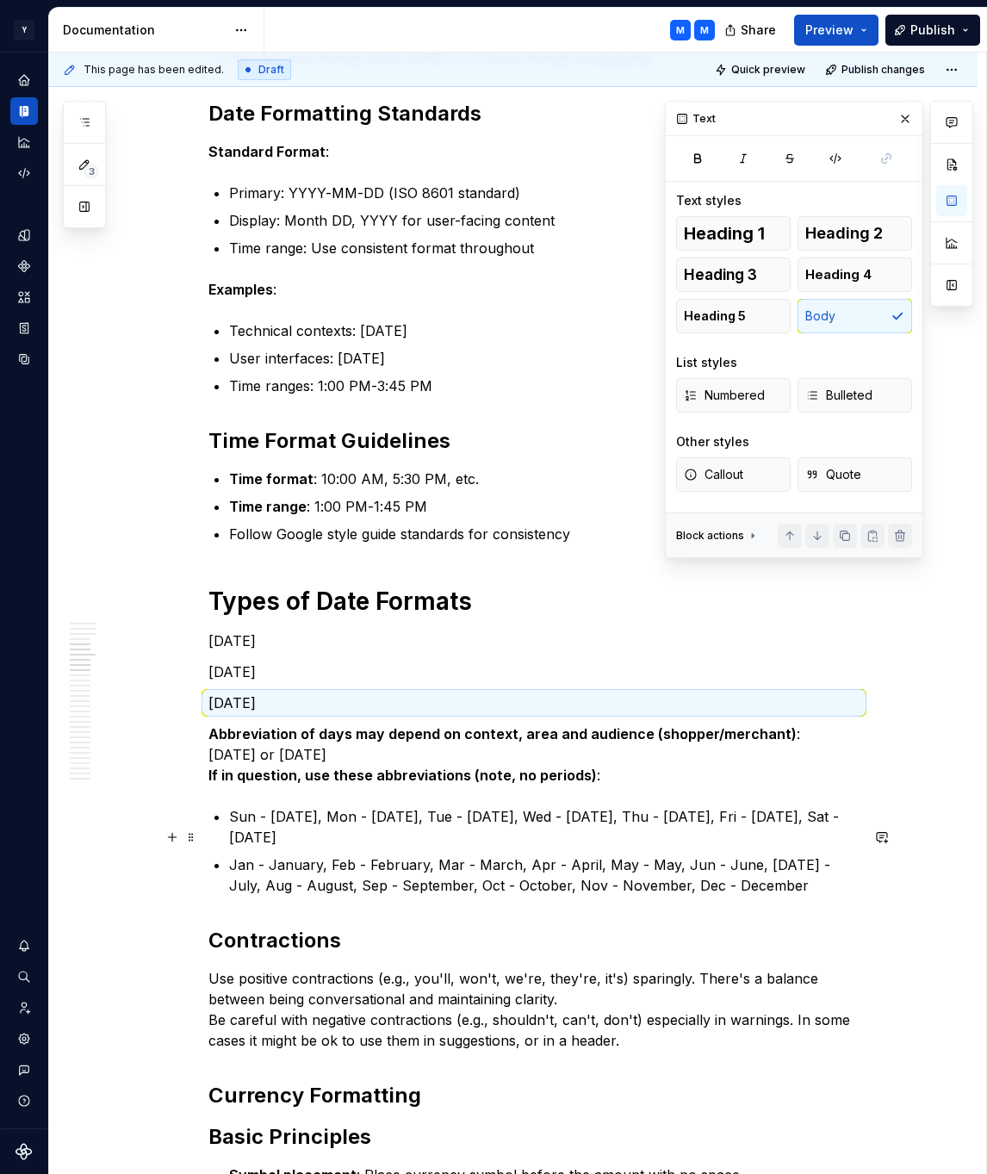
scroll to position [1084, 0]
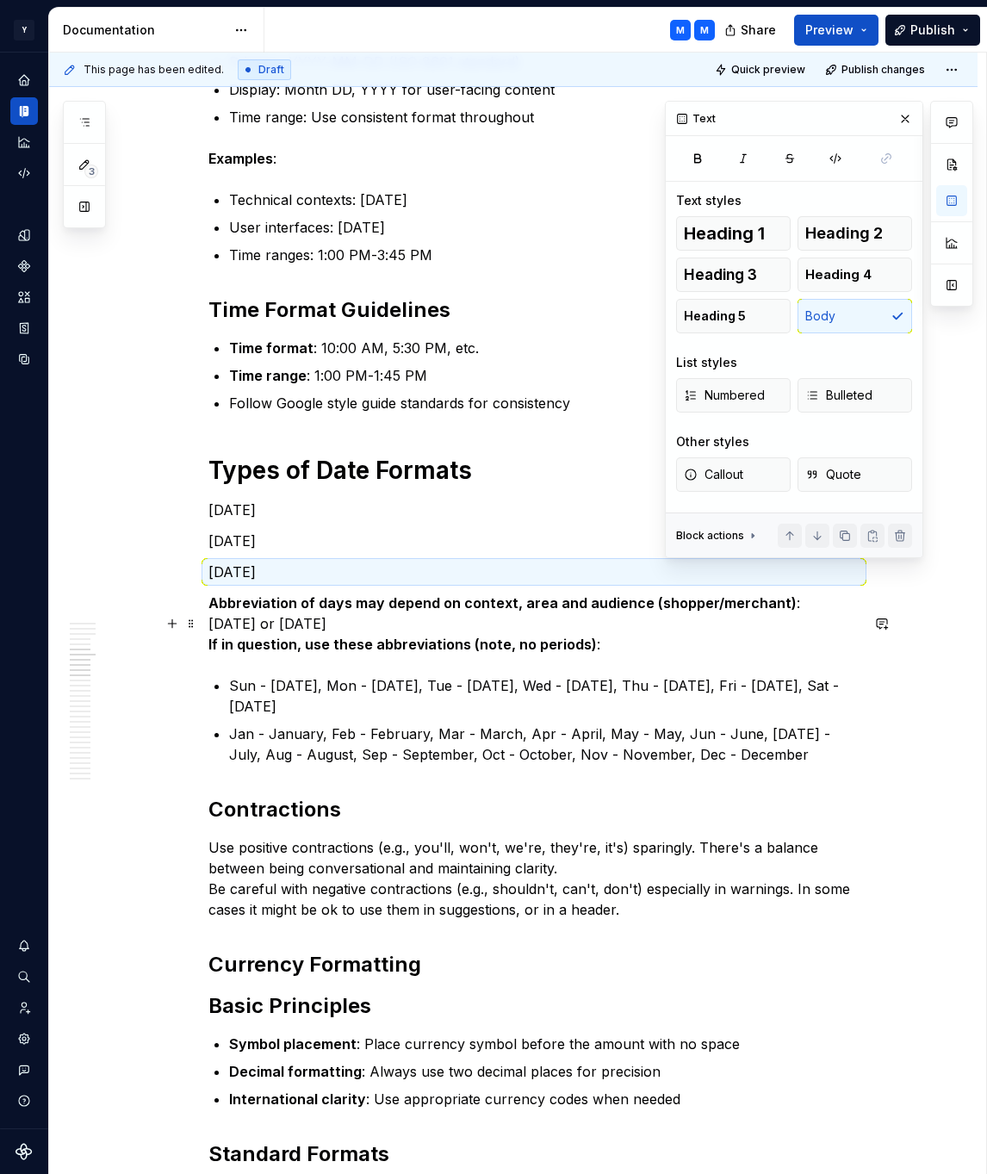
click at [434, 637] on p "Abbreviation of days may depend on context, area and audience (shopper/merchant…" at bounding box center [533, 624] width 651 height 62
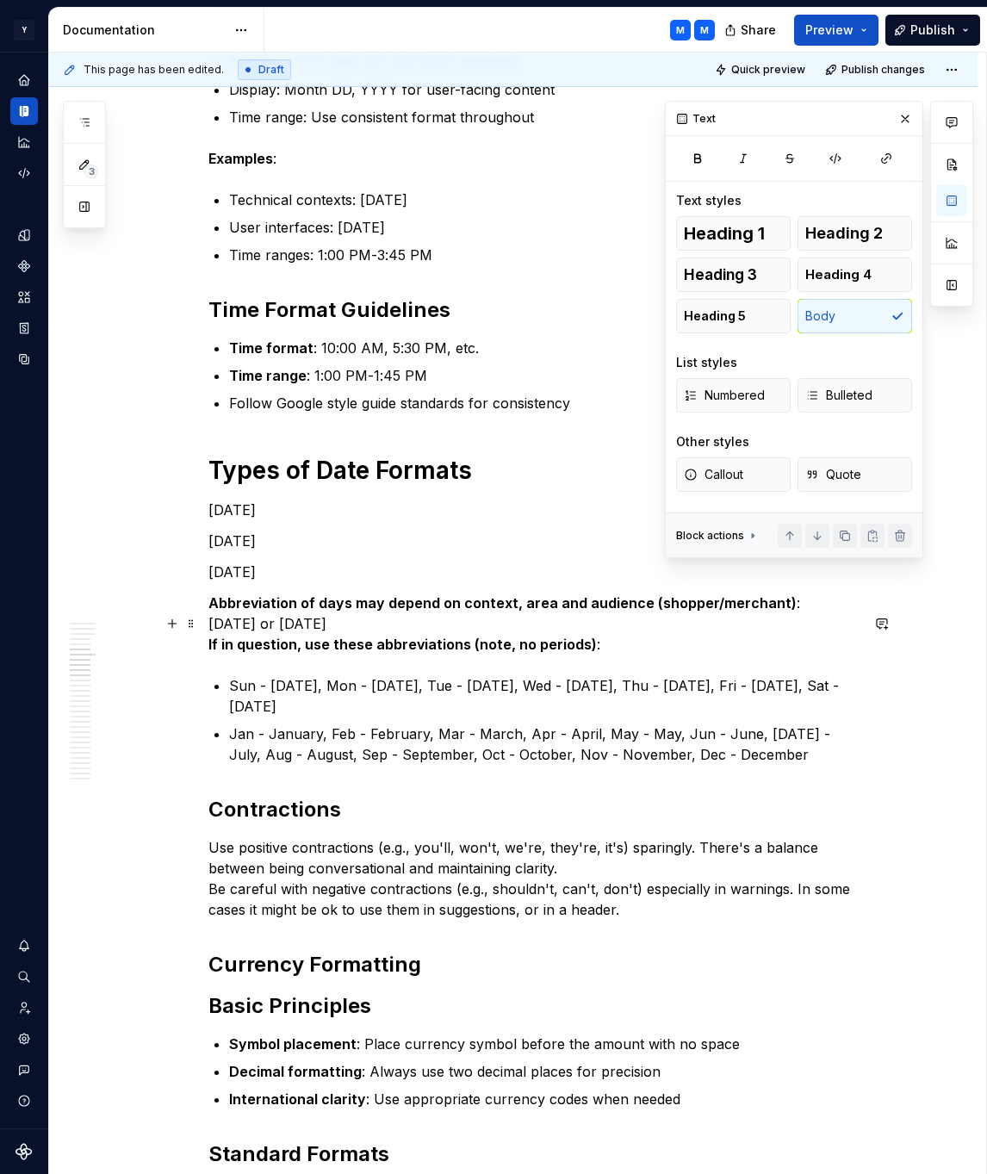
click at [216, 653] on strong "If in question, use these abbreviations (note, no periods)" at bounding box center [402, 644] width 389 height 17
click at [215, 653] on strong "If in question, use these abbreviations (note, no periods)" at bounding box center [402, 644] width 389 height 17
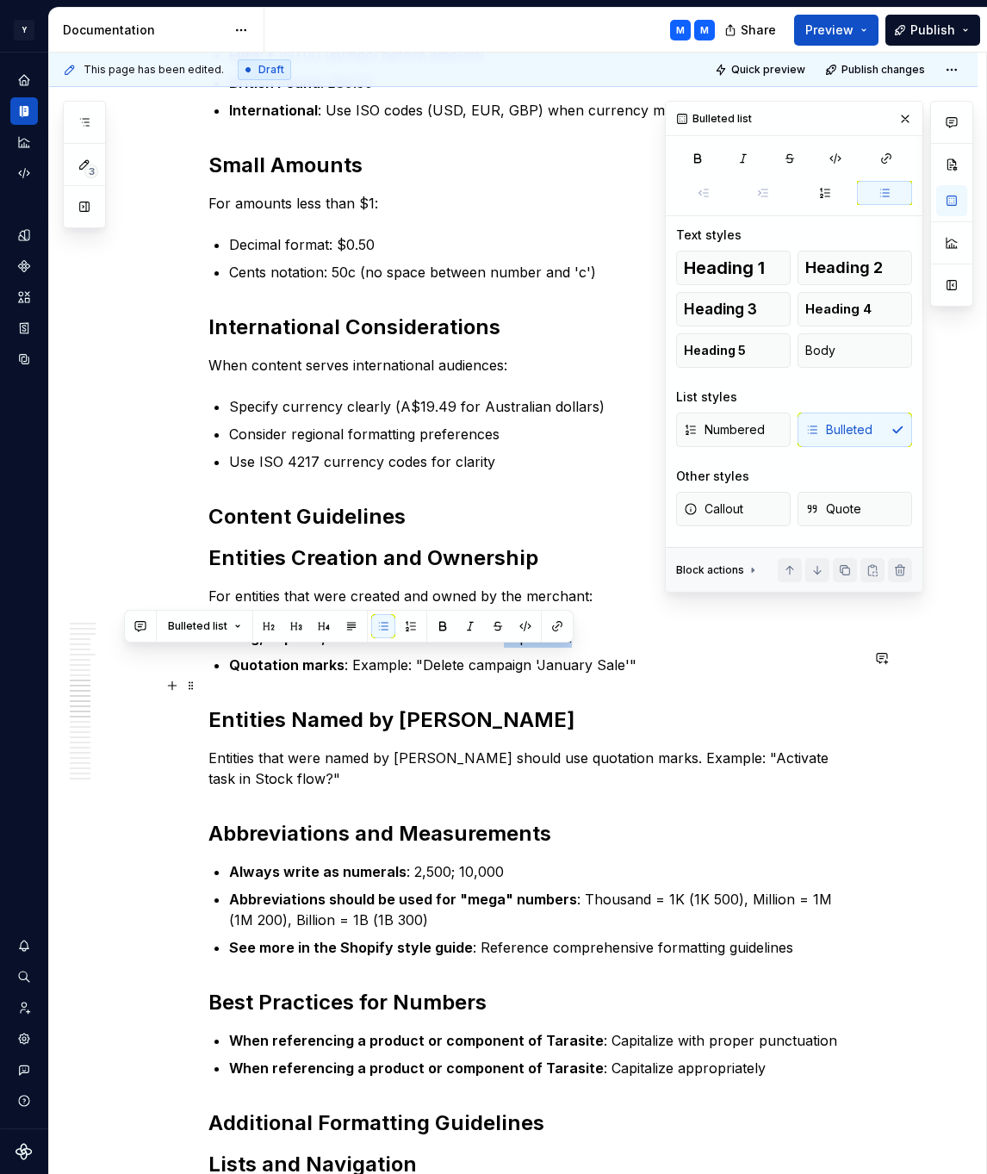
scroll to position [2375, 0]
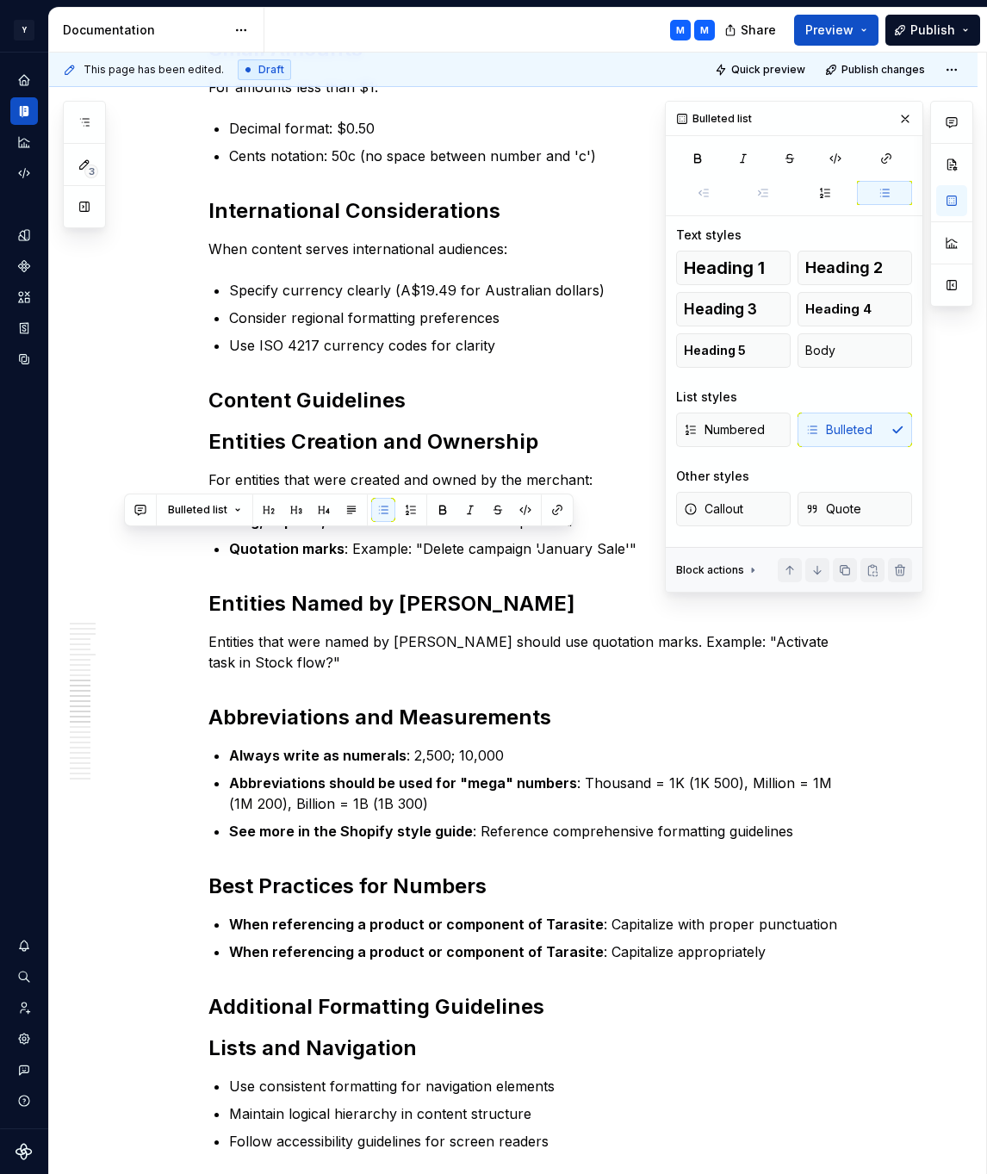
click at [551, 585] on div "Title Case (ALL CAPS) Use title case formatting for specific UI elements and na…" at bounding box center [533, 345] width 651 height 4645
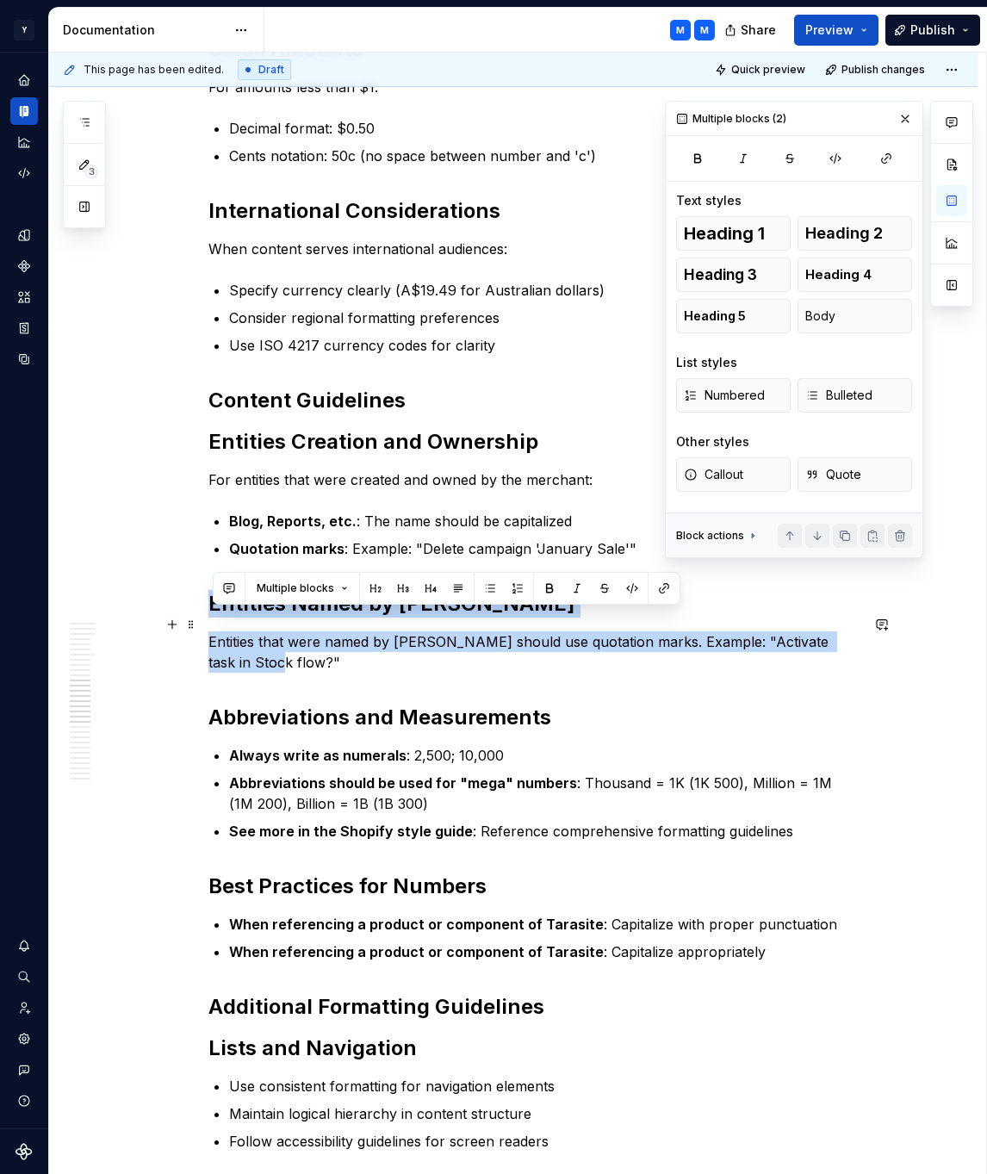
drag, startPoint x: 281, startPoint y: 684, endPoint x: 212, endPoint y: 629, distance: 88.3
click at [212, 629] on div "Title Case (ALL CAPS) Use title case formatting for specific UI elements and na…" at bounding box center [533, 345] width 651 height 4645
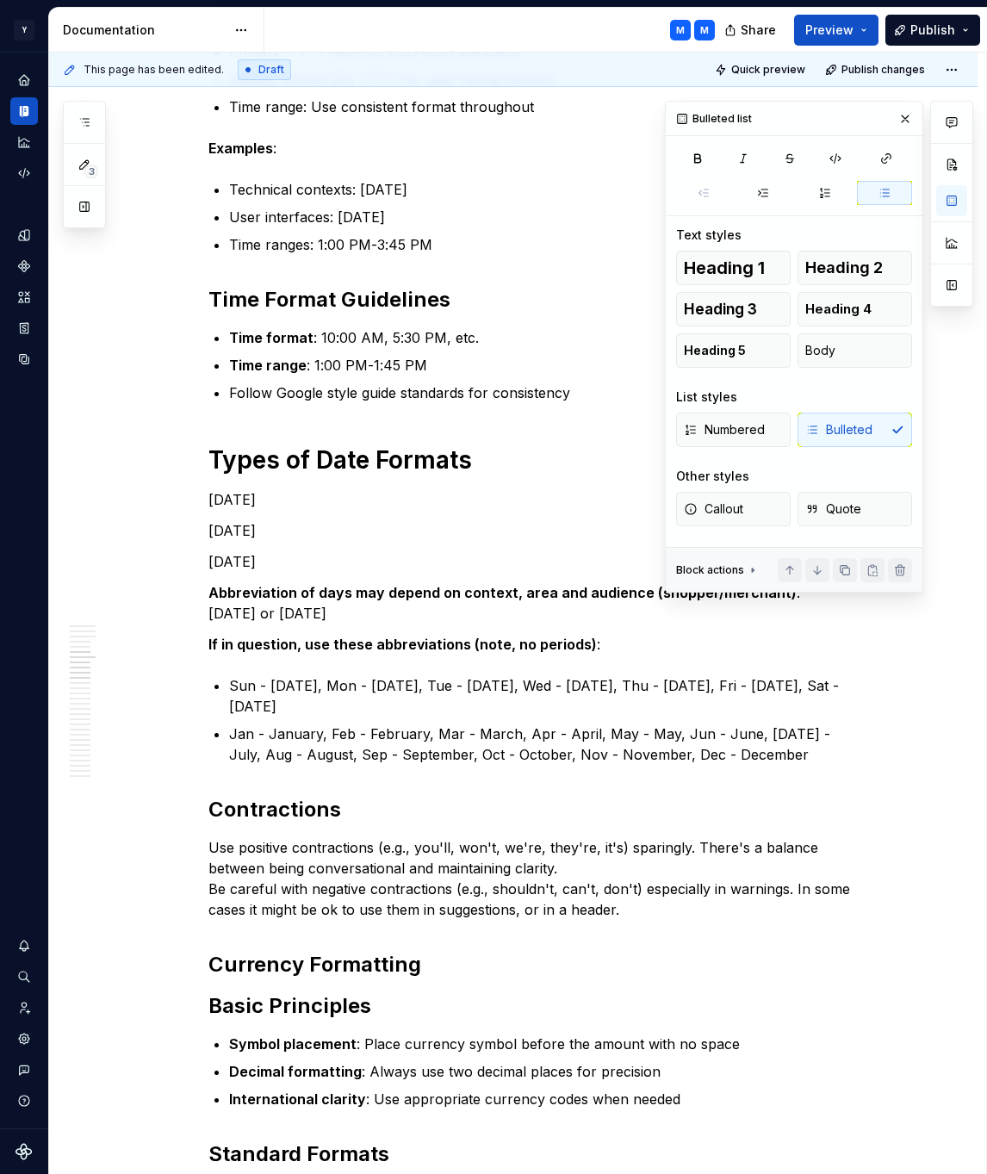
scroll to position [2500, 0]
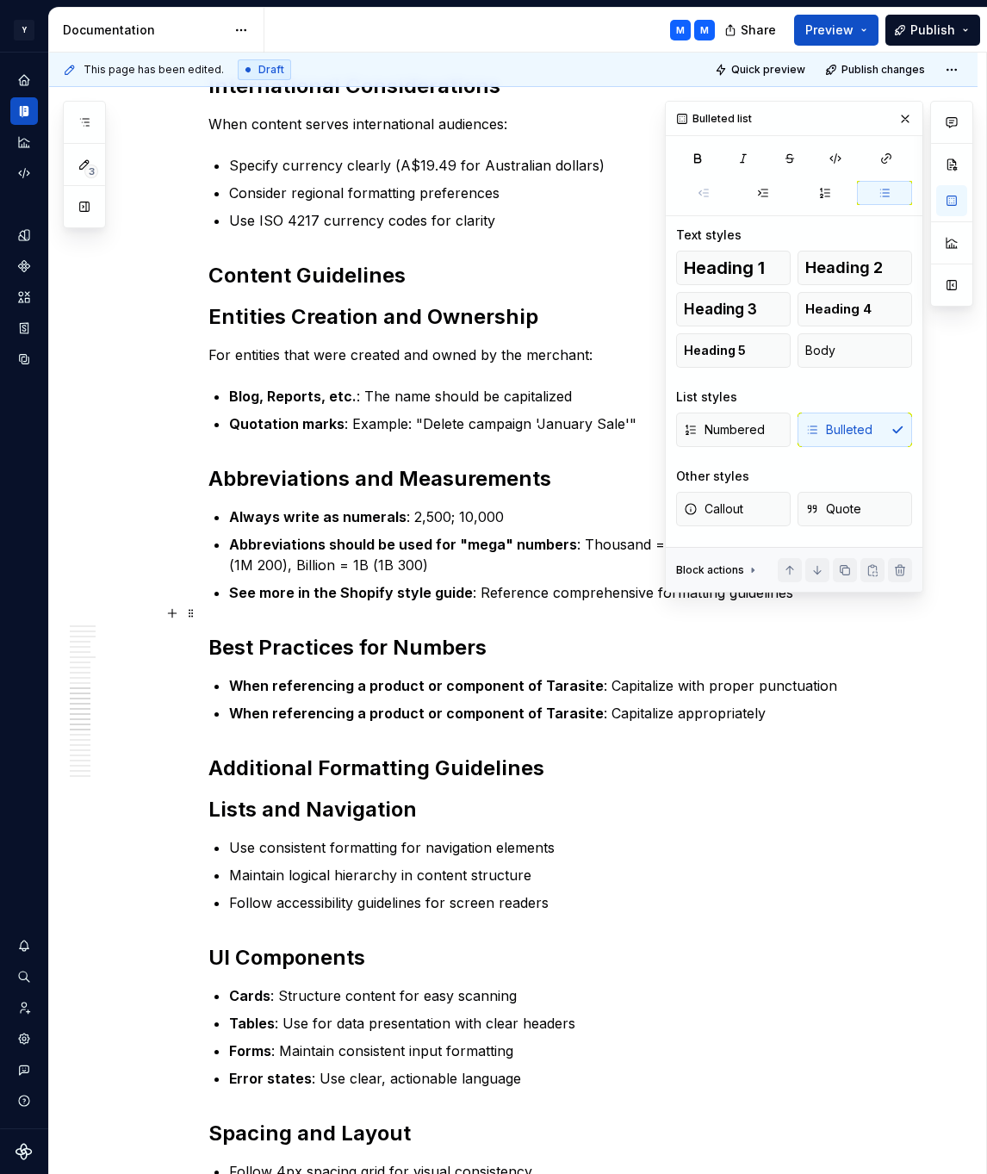
click at [818, 603] on p "See more in the Shopify style guide : Reference comprehensive formatting guidel…" at bounding box center [544, 592] width 631 height 21
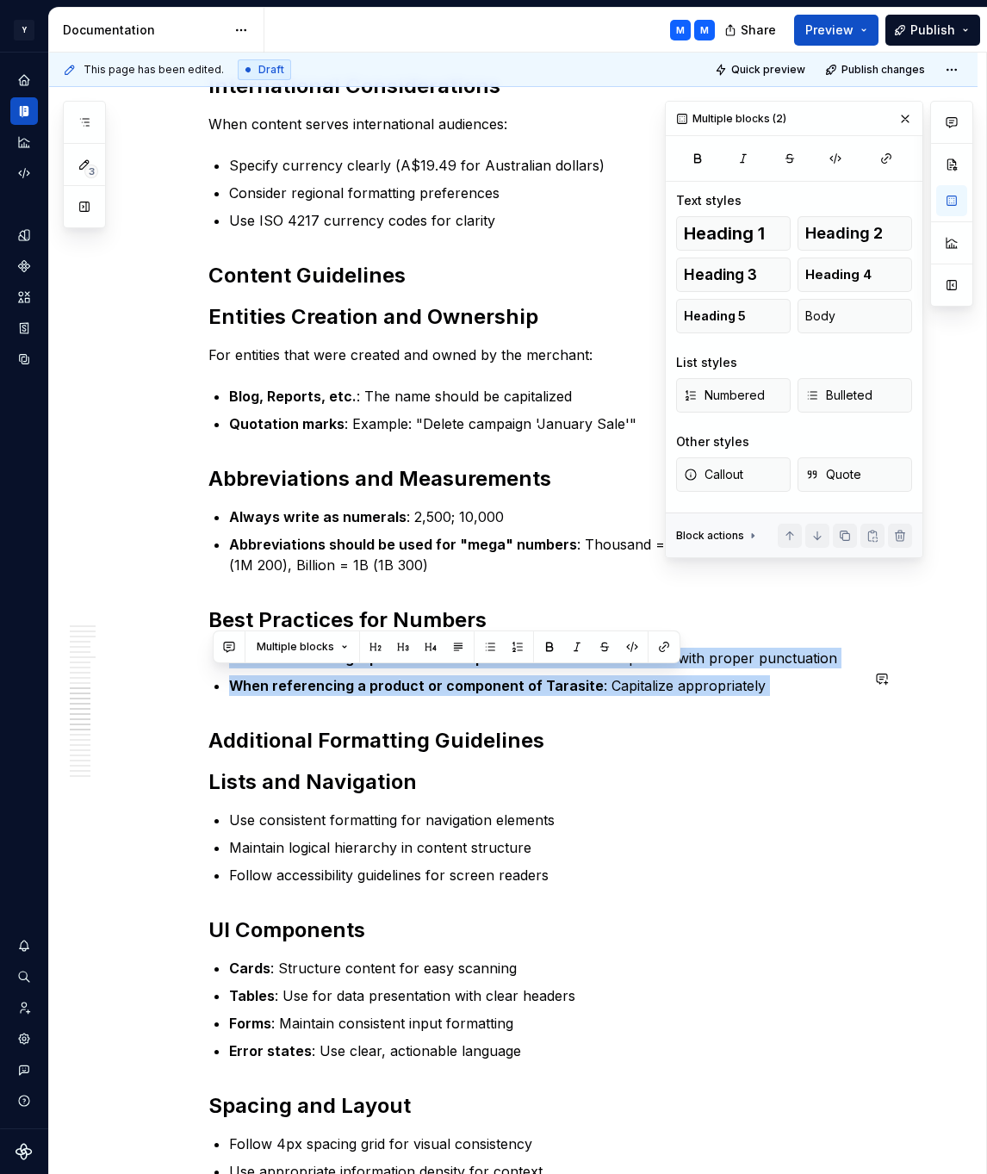
drag, startPoint x: 235, startPoint y: 680, endPoint x: 830, endPoint y: 736, distance: 597.0
click at [830, 736] on div "Title Case (ALL CAPS) Use title case formatting for specific UI elements and na…" at bounding box center [533, 150] width 651 height 4504
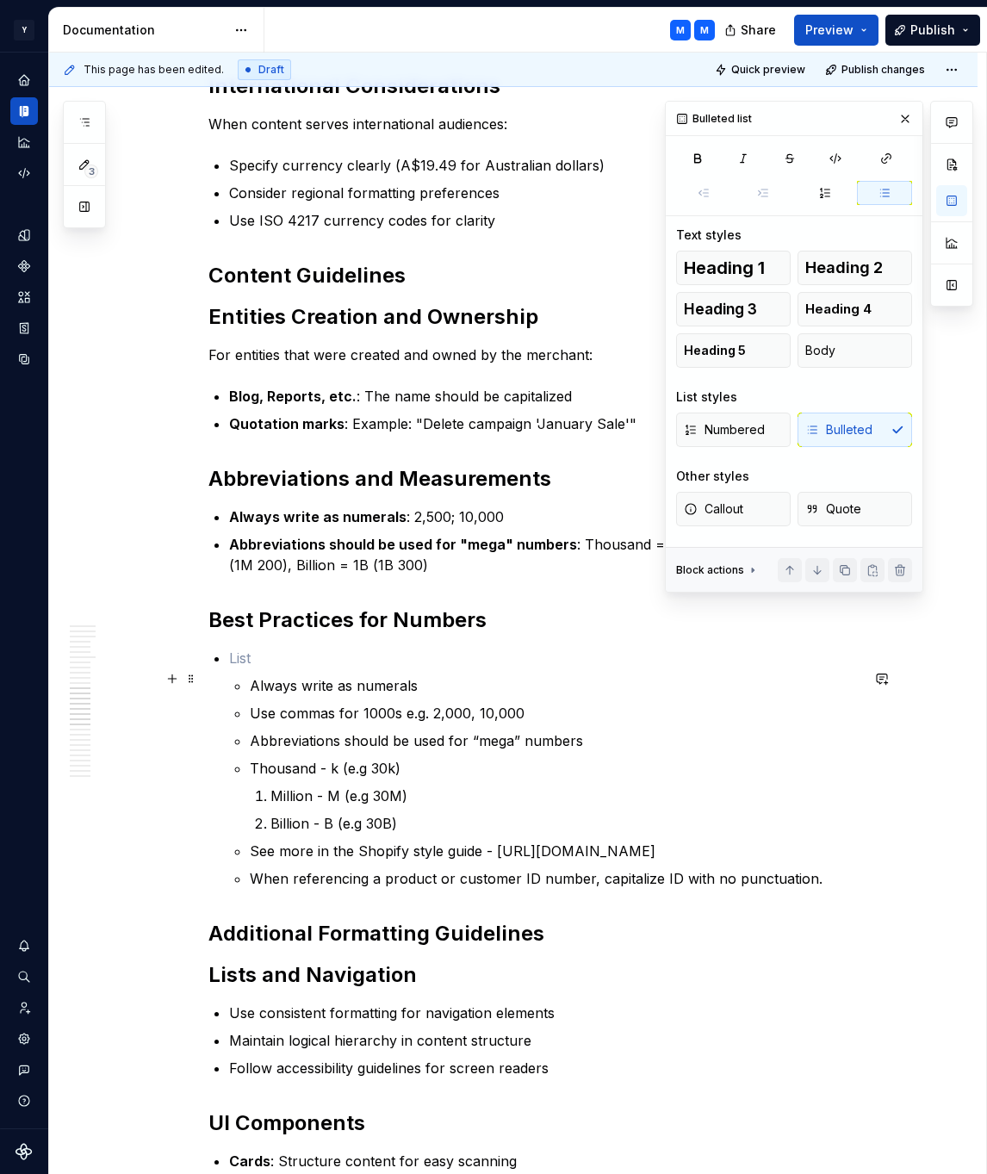
click at [332, 668] on p at bounding box center [544, 658] width 631 height 21
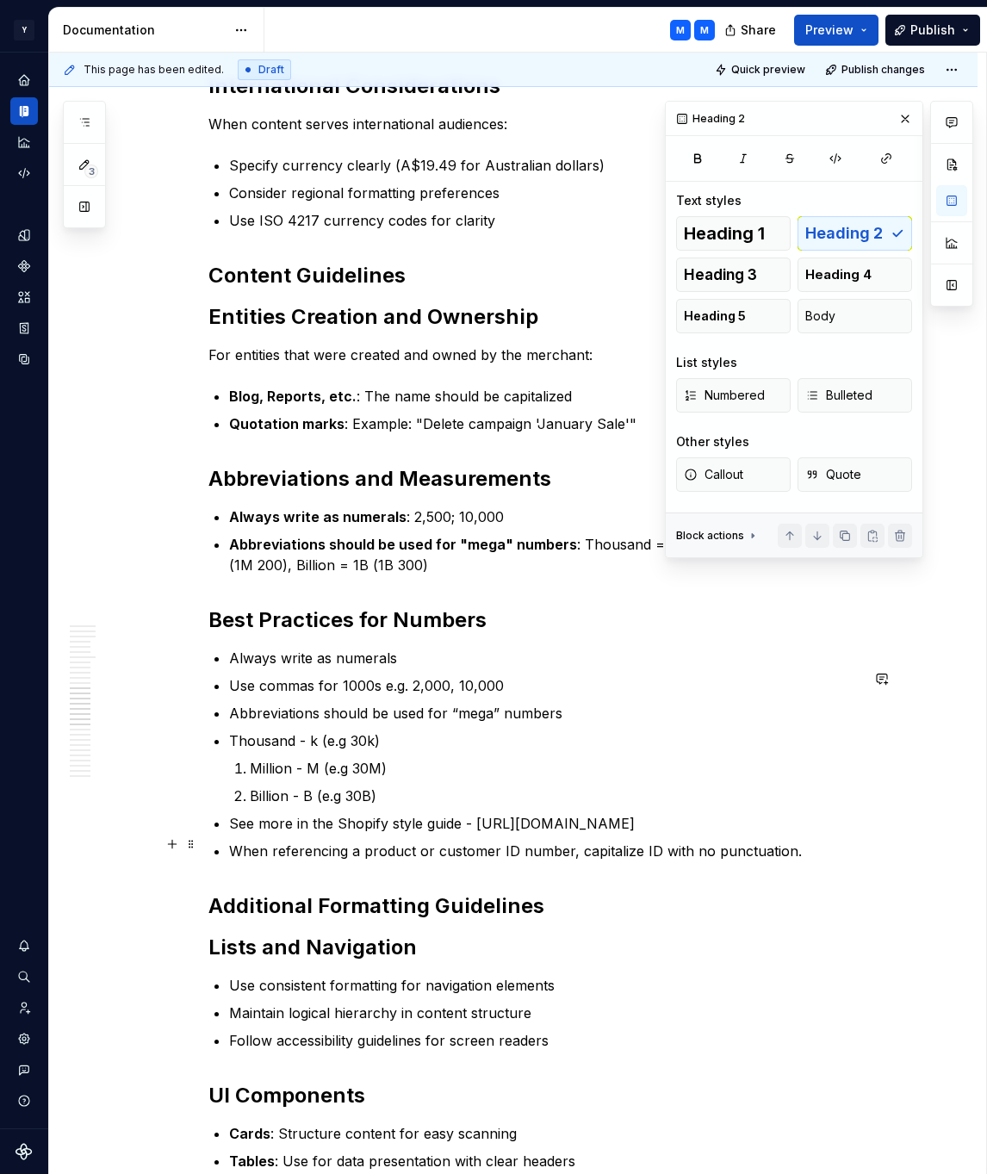
click at [482, 834] on p "See more in the Shopify style guide - [URL][DOMAIN_NAME]" at bounding box center [544, 823] width 631 height 21
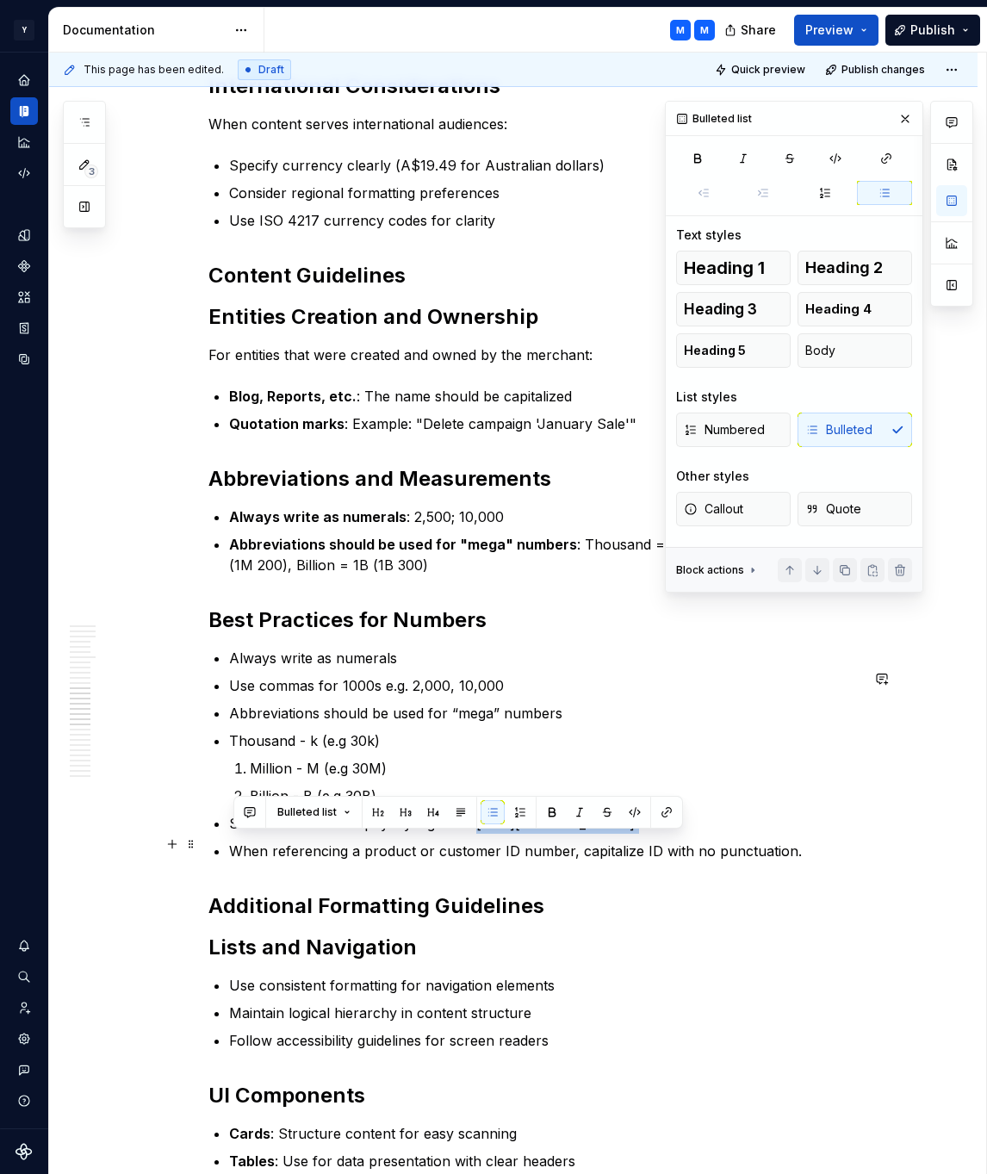
drag, startPoint x: 482, startPoint y: 843, endPoint x: 599, endPoint y: 861, distance: 117.7
click at [599, 834] on p "See more in the Shopify style guide - [URL][DOMAIN_NAME]" at bounding box center [544, 823] width 631 height 21
copy p "[URL][DOMAIN_NAME]"
click at [604, 719] on ul "Always write as numerals Use commas for 1000s e.g. 2,000, 10,000 Abbreviations …" at bounding box center [544, 755] width 631 height 214
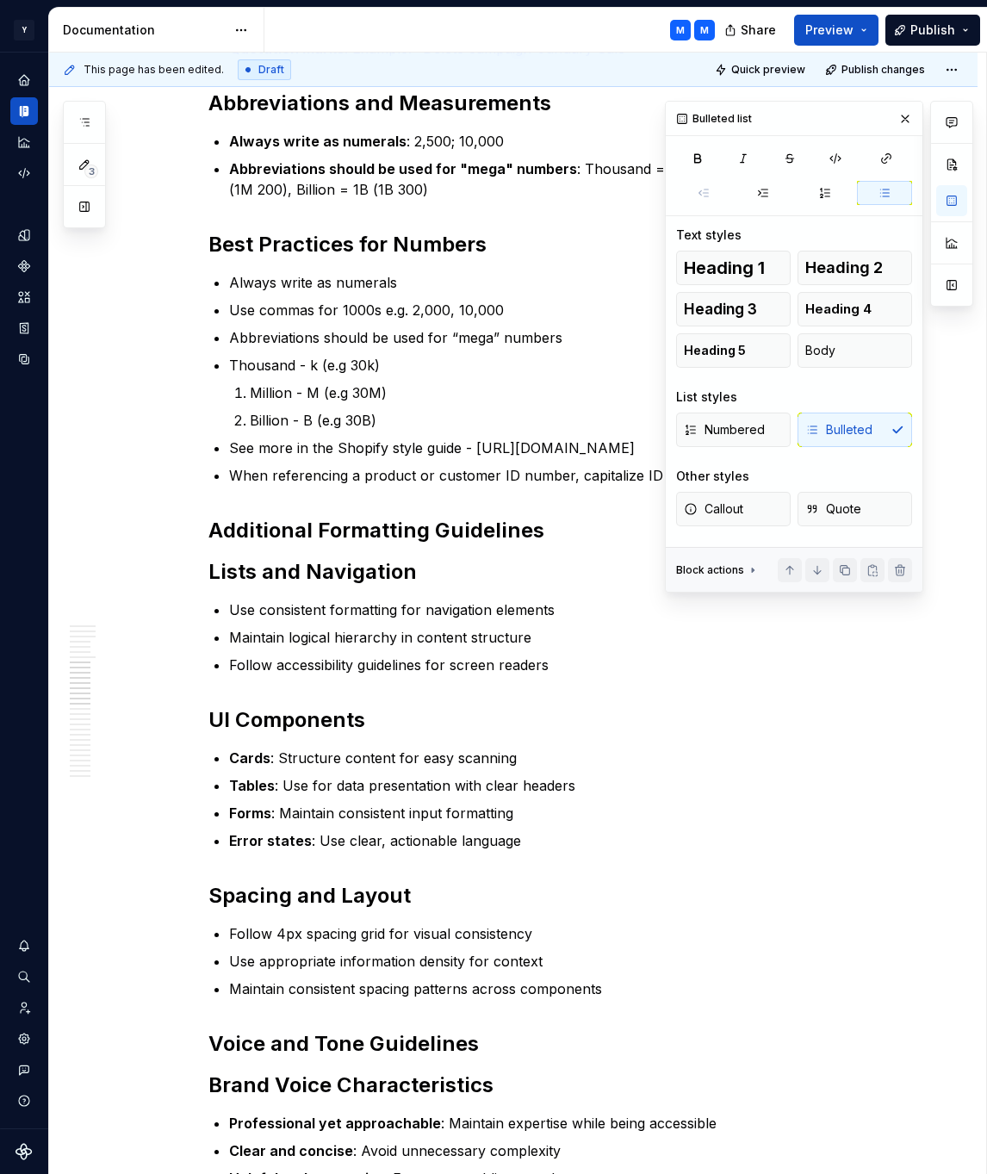
scroll to position [0, 0]
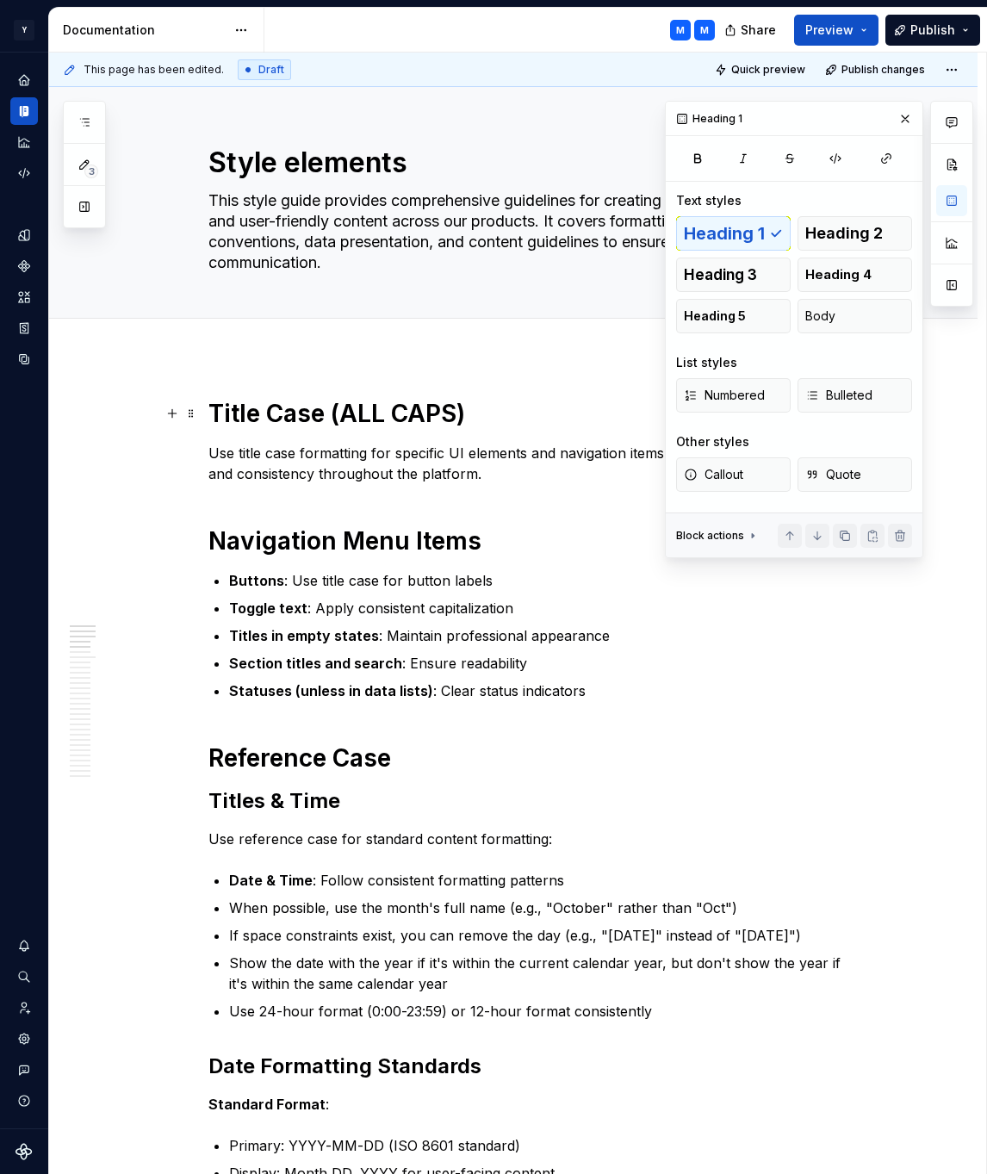
click at [490, 412] on h1 "Title Case (ALL CAPS)" at bounding box center [533, 413] width 651 height 31
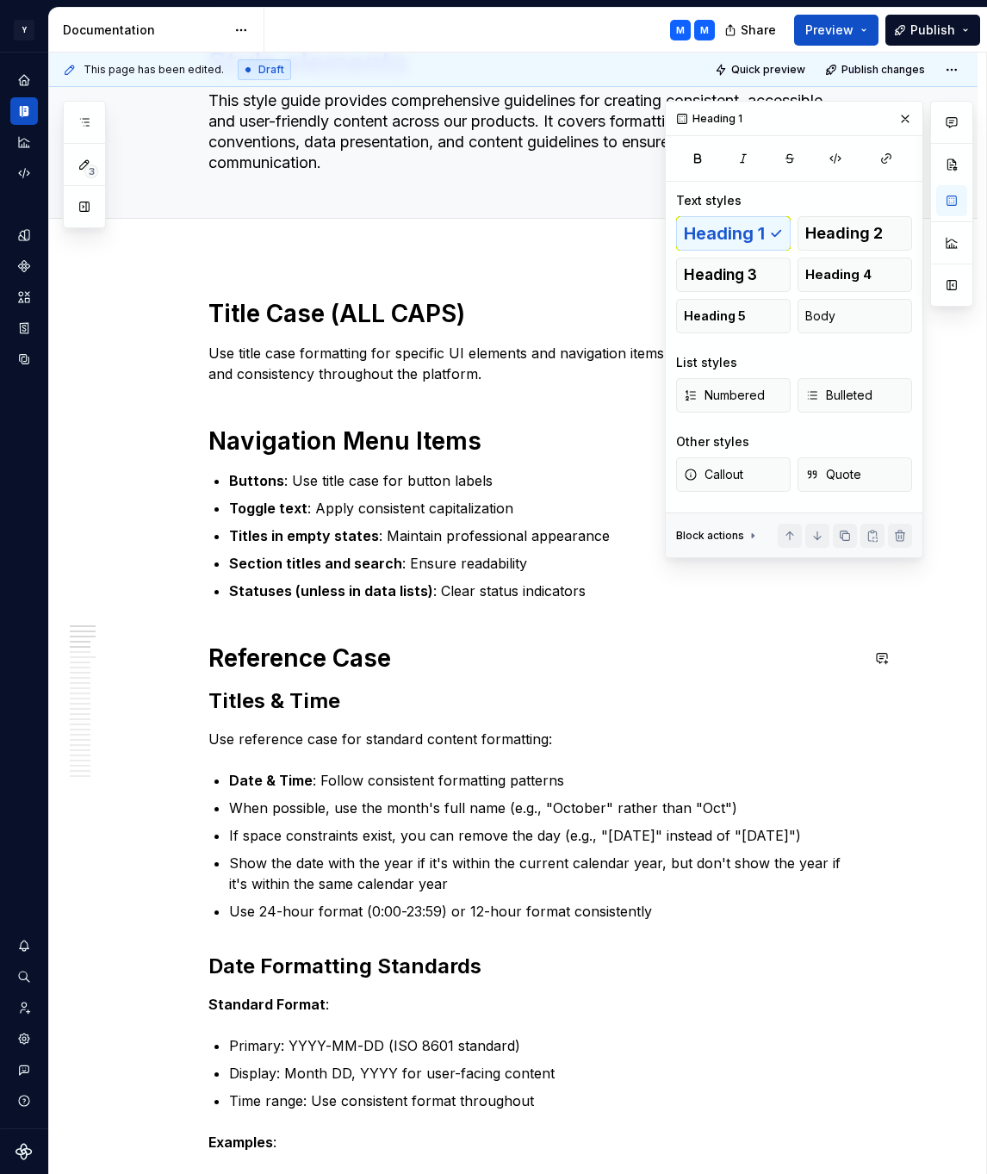
scroll to position [144, 0]
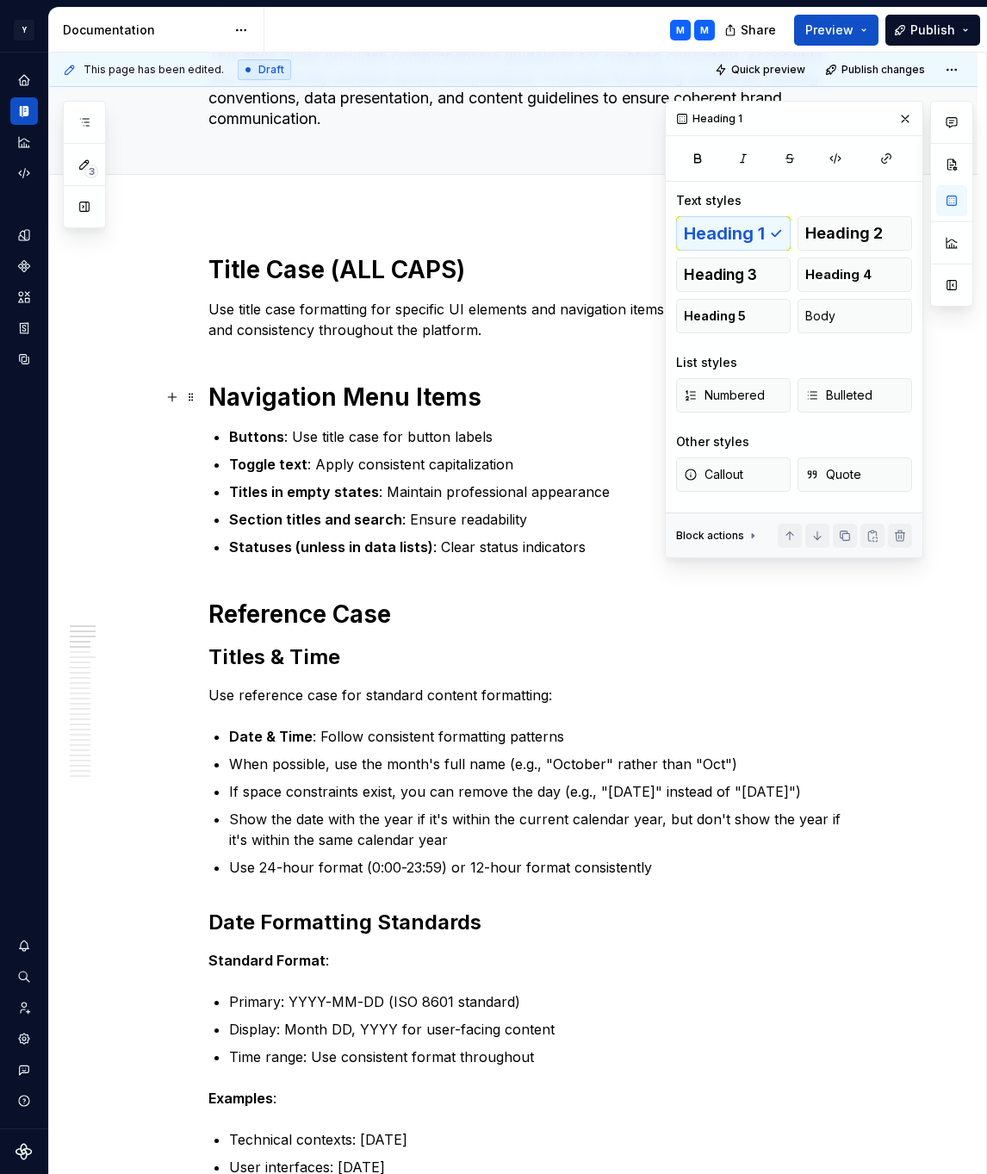
click at [496, 393] on h1 "Navigation Menu Items" at bounding box center [533, 397] width 651 height 31
click at [430, 272] on h1 "Title Case (ALL CAPS)" at bounding box center [533, 269] width 651 height 31
click at [902, 115] on button "button" at bounding box center [905, 119] width 24 height 24
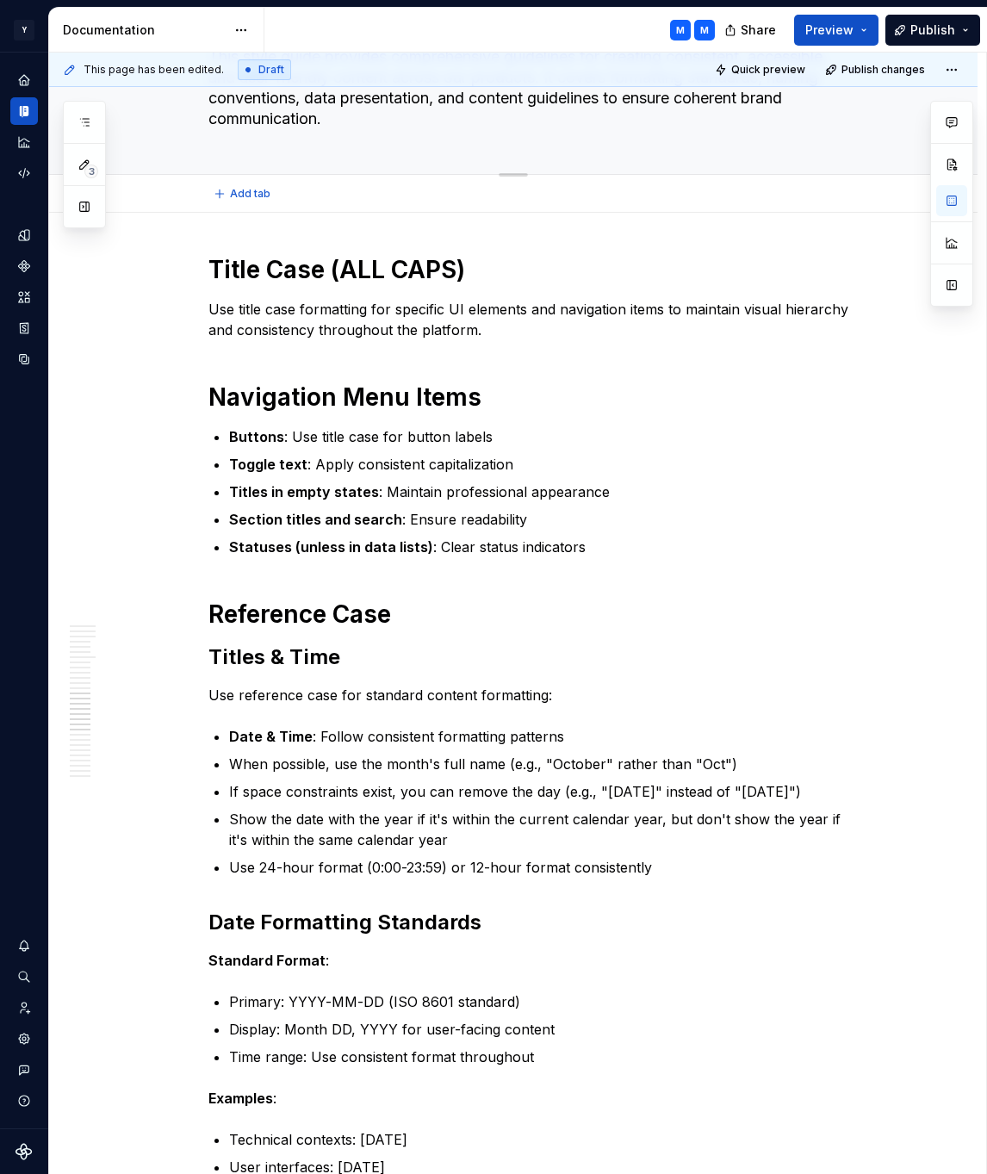
scroll to position [2731, 0]
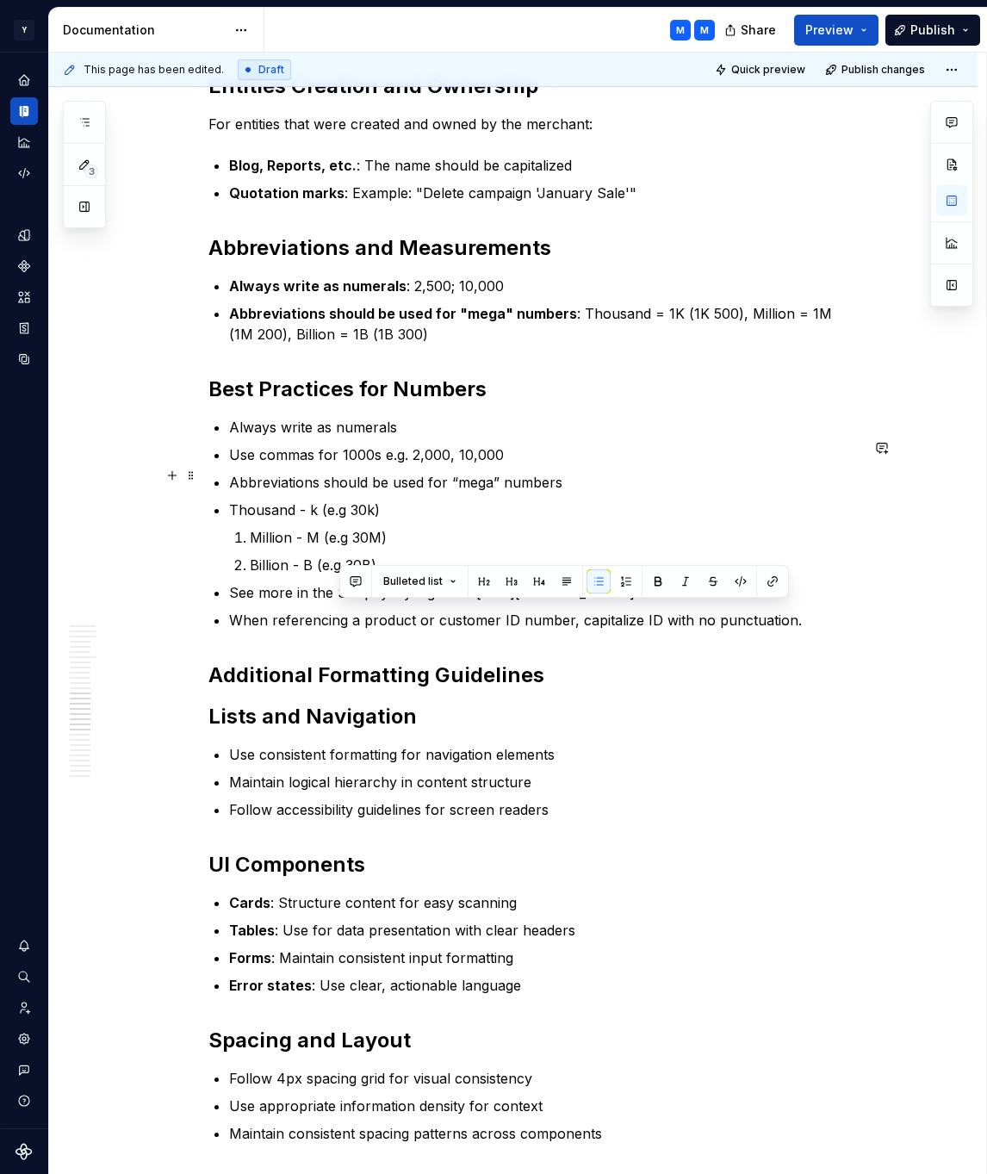
click at [605, 465] on p "Use commas for 1000s e.g. 2,000, 10,000" at bounding box center [544, 455] width 631 height 21
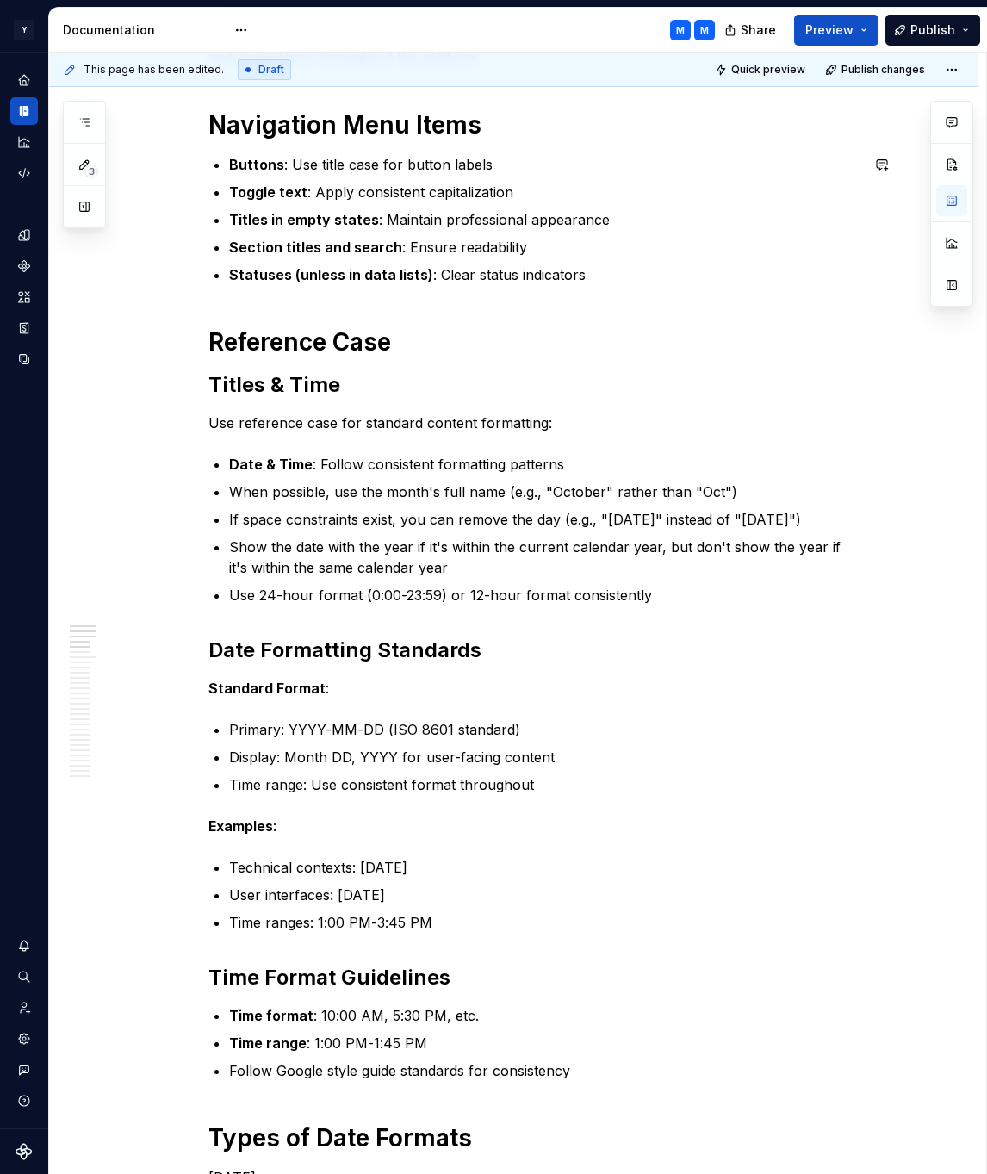
scroll to position [0, 0]
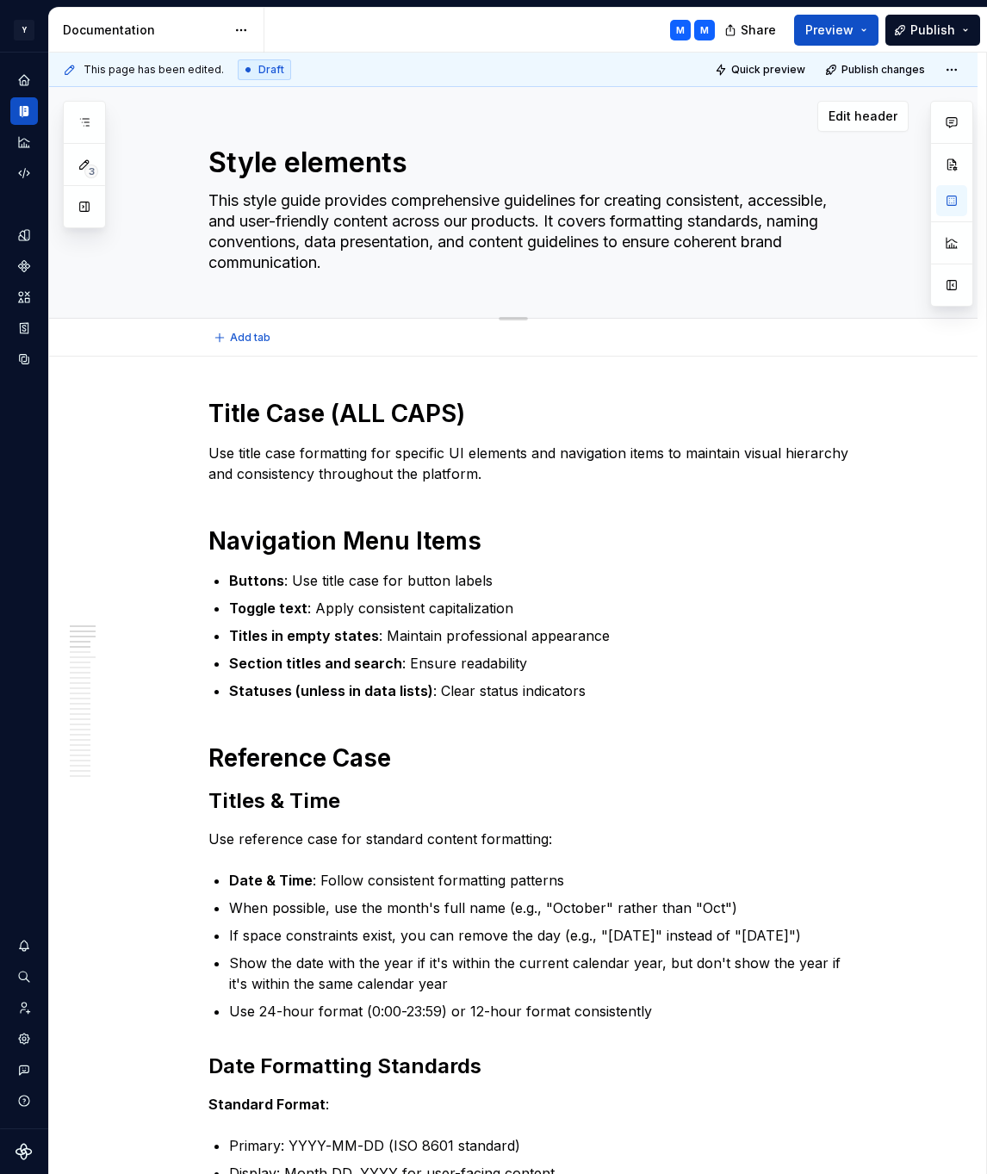
click at [558, 220] on textarea "This style guide provides comprehensive guidelines for creating consistent, acc…" at bounding box center [530, 232] width 651 height 90
click at [560, 221] on textarea "This style guide provides comprehensive guidelines for creating consistent, acc…" at bounding box center [530, 232] width 651 height 90
click at [501, 200] on textarea "This style guide provides comprehensive guidelines for creating consistent, acc…" at bounding box center [530, 232] width 651 height 90
drag, startPoint x: 501, startPoint y: 200, endPoint x: 236, endPoint y: 200, distance: 264.5
click at [236, 200] on textarea "This style guide provides comprehensive guidelines for creating consistent, acc…" at bounding box center [530, 232] width 651 height 90
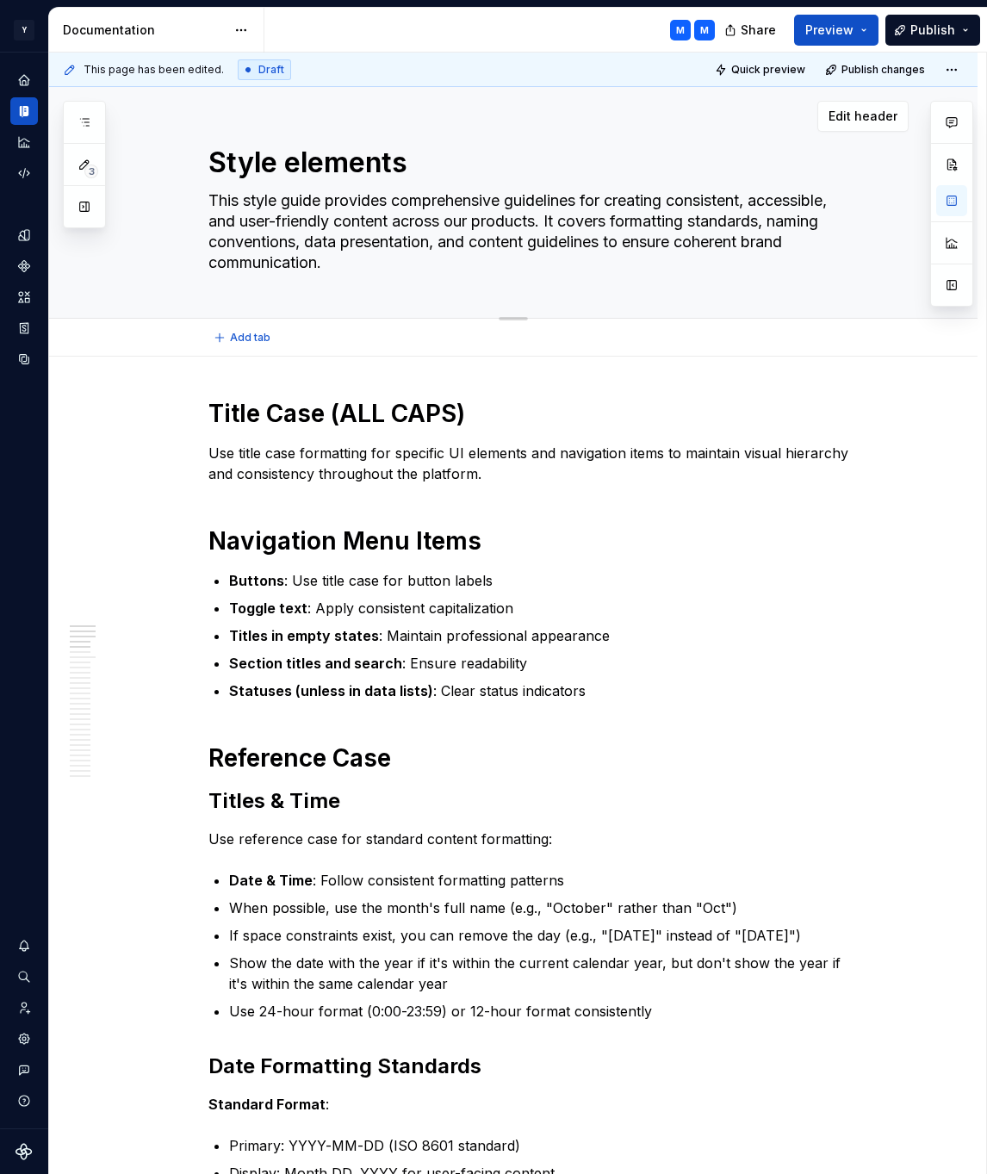
type textarea "*"
type textarea "guidelines for creating consistent, accessible, and user-friendly content acros…"
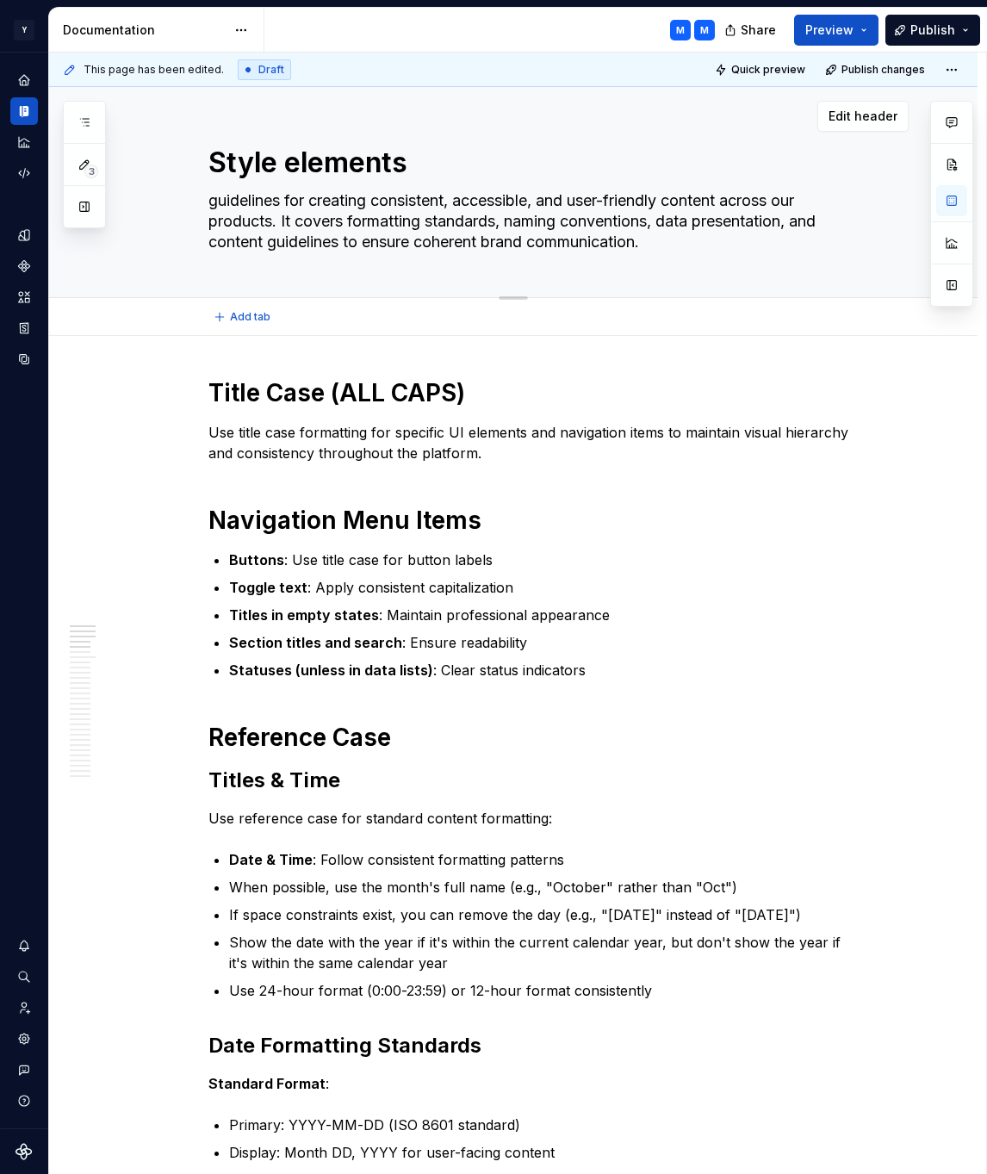
type textarea "*"
type textarea "uidelines for creating consistent, accessible, and user-friendly content across…"
type textarea "*"
type textarea "Guidelines for creating consistent, accessible, and user-friendly content acros…"
drag, startPoint x: 287, startPoint y: 220, endPoint x: 662, endPoint y: 246, distance: 375.6
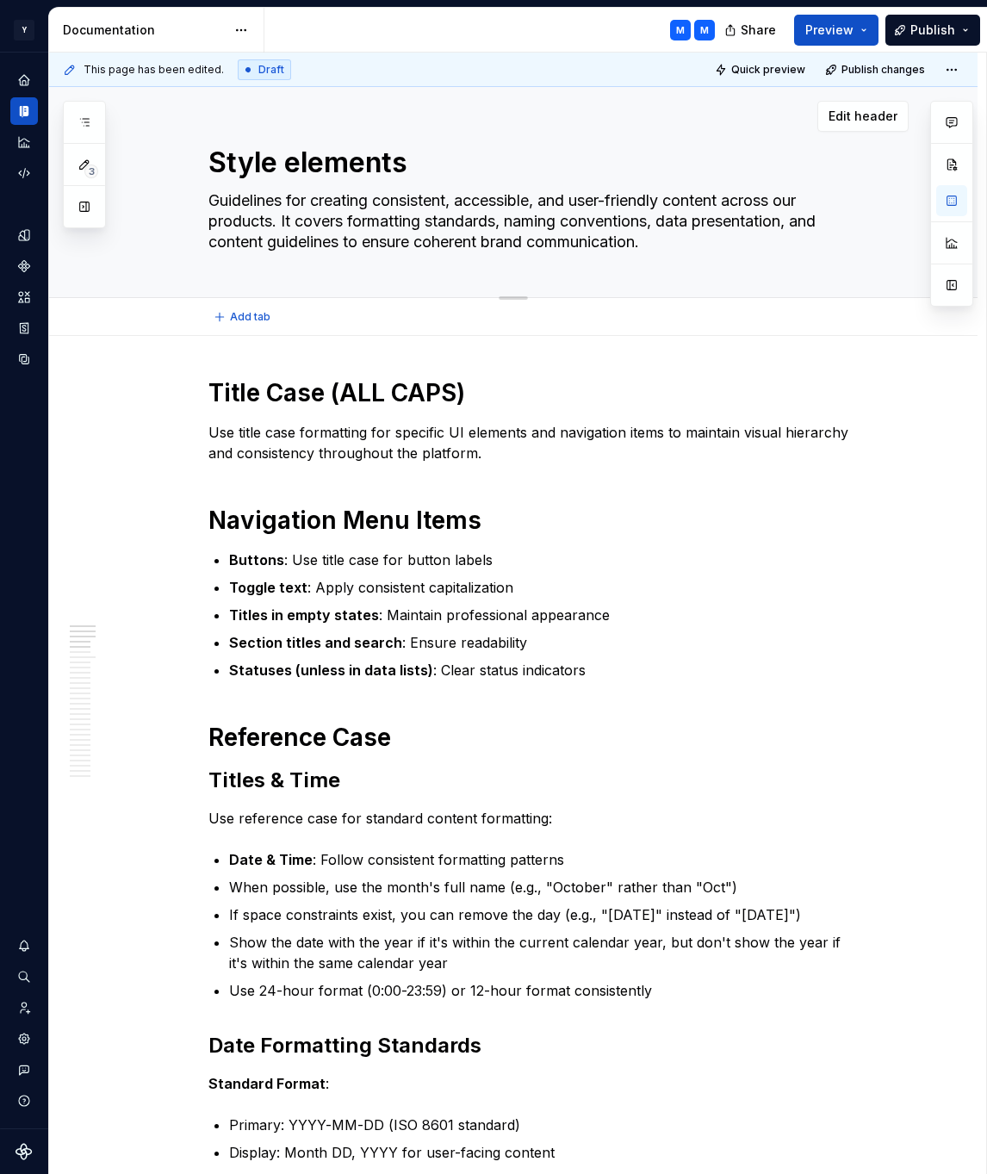
click at [662, 246] on textarea "Guidelines for creating consistent, accessible, and user-friendly content acros…" at bounding box center [530, 221] width 651 height 69
type textarea "*"
type textarea "Guidelines for creating consistent, accessible, and user-friendly content acros…"
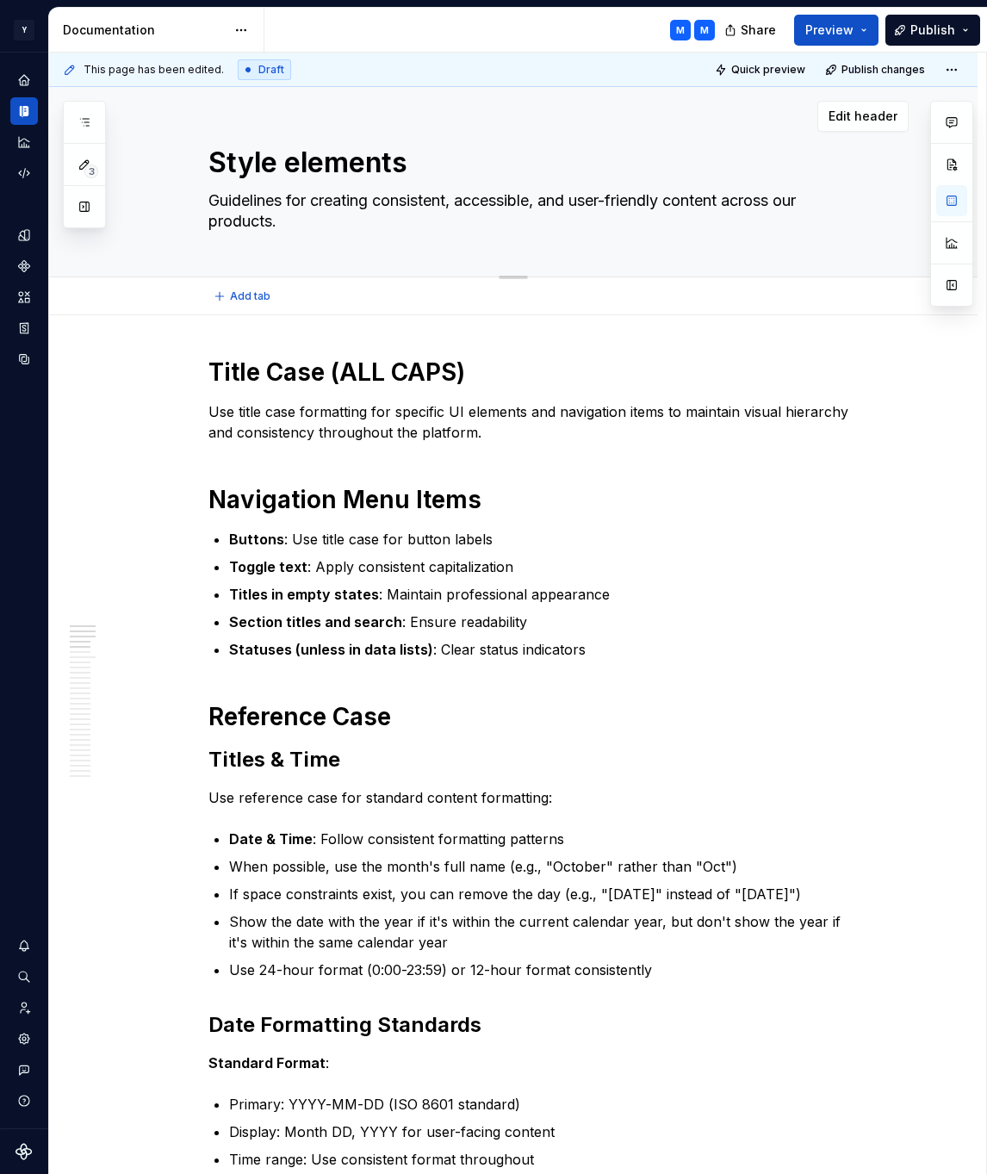
type textarea "*"
type textarea "Guidelines for creating consistent, accessible, and user-friendly content acros…"
type textarea "*"
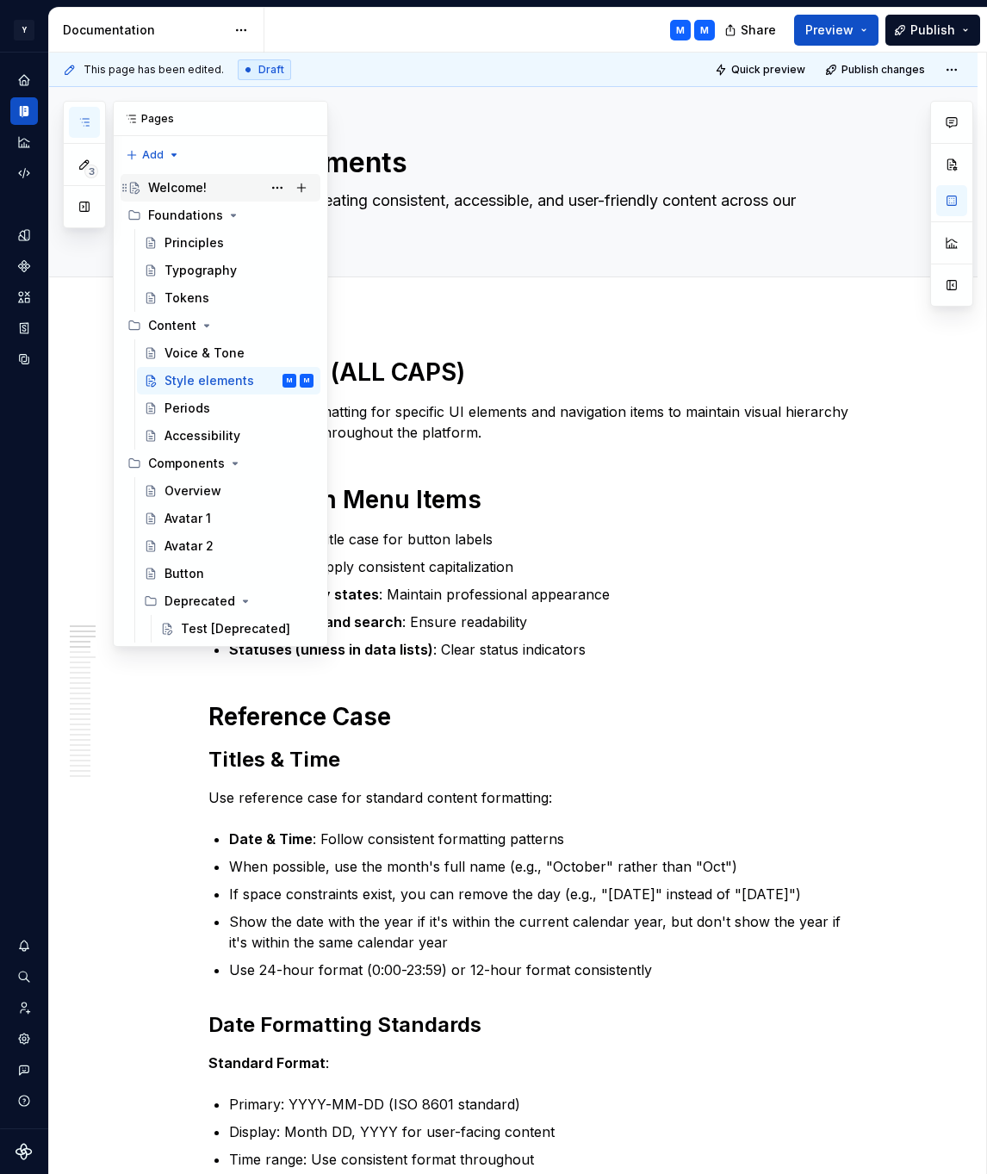
type textarea "Guidelines for creating consistent, accessible, and user-friendly content acros…"
click at [195, 185] on div "Welcome!" at bounding box center [177, 187] width 59 height 17
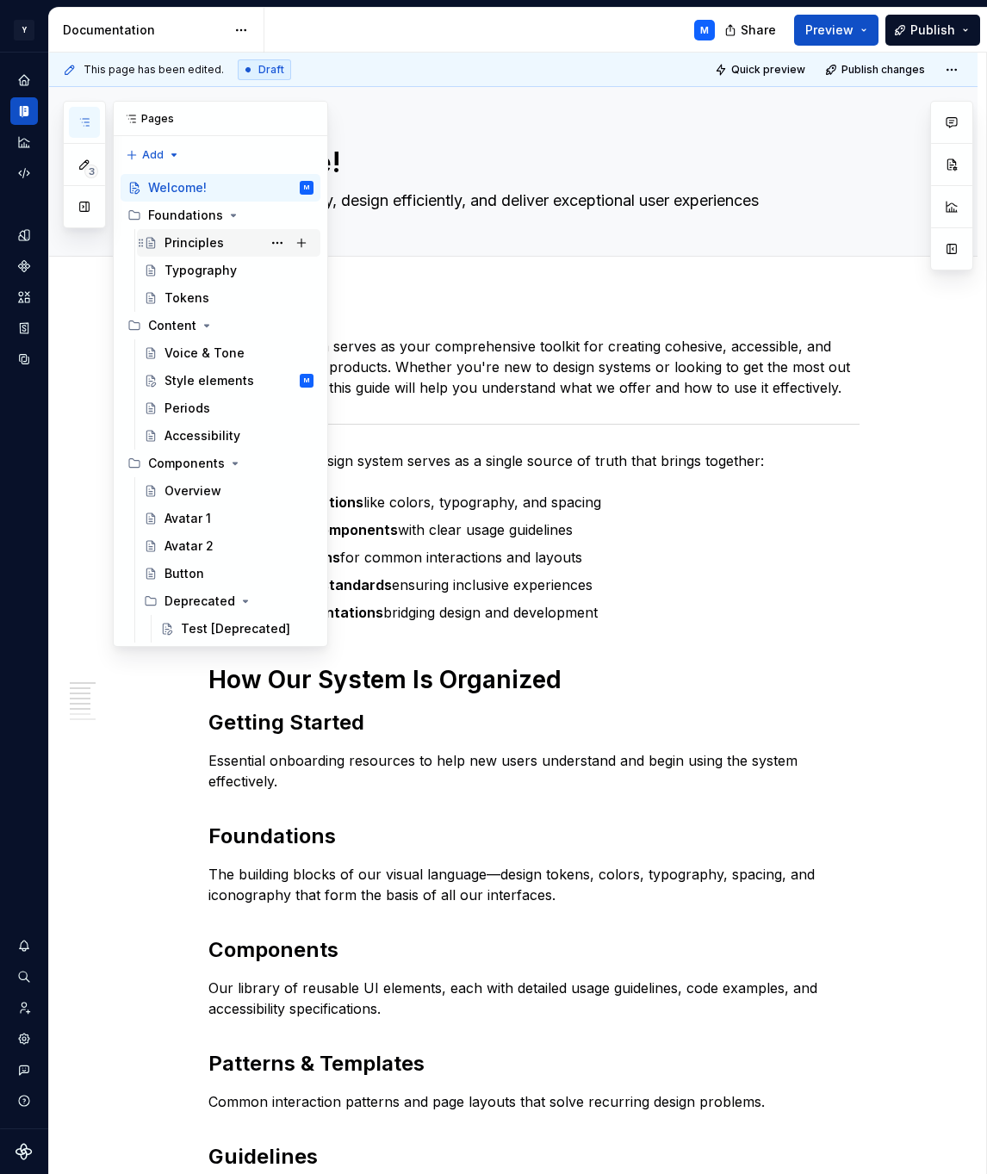
click at [202, 240] on div "Principles" at bounding box center [194, 242] width 59 height 17
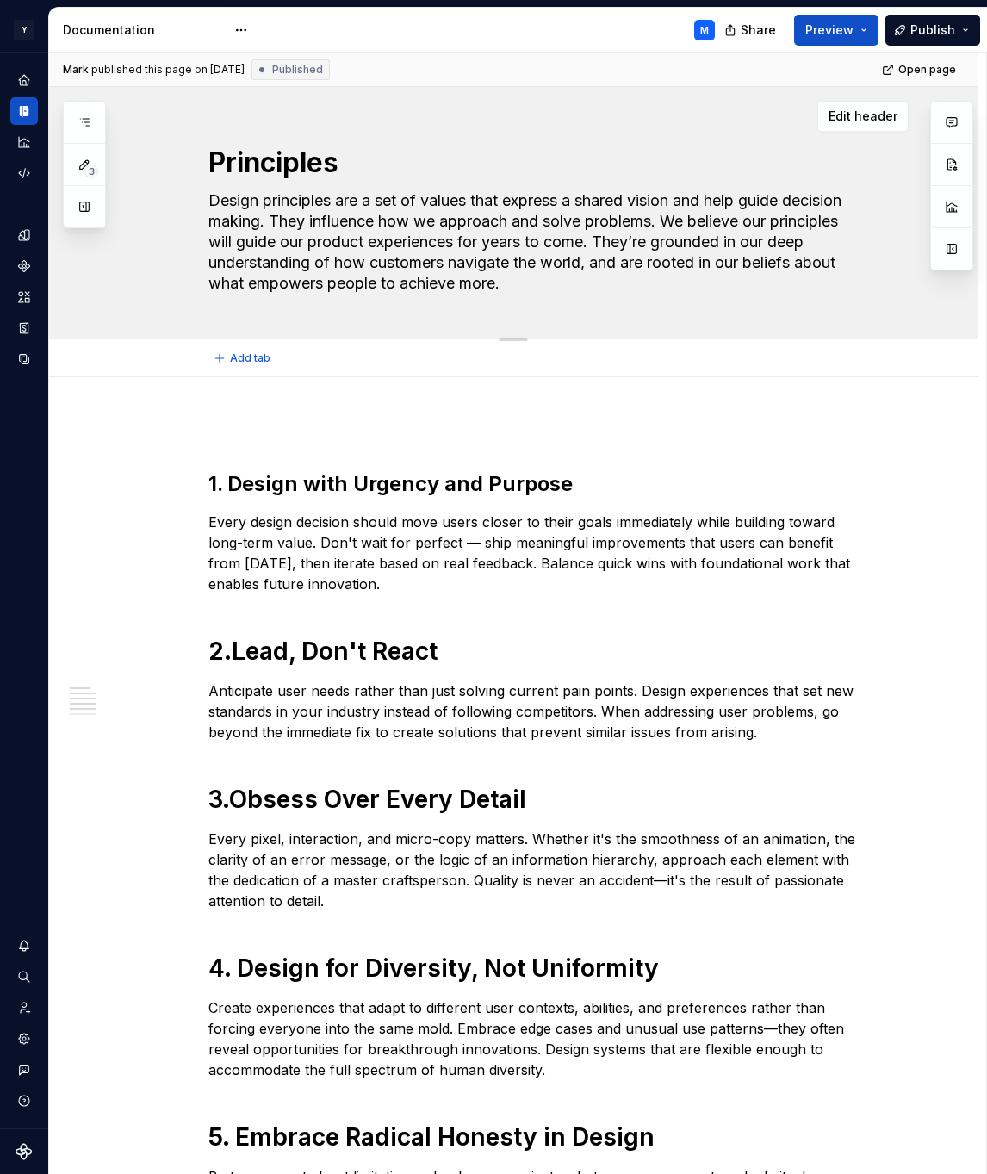
click at [215, 198] on textarea "Design principles are a set of values that express a shared vision and help gui…" at bounding box center [530, 242] width 651 height 110
click at [216, 200] on textarea "Design principles are a set of values that express a shared vision and help gui…" at bounding box center [530, 242] width 651 height 110
type textarea "*"
type textarea "ODesign principles are a set of values that express a shared vision and help gu…"
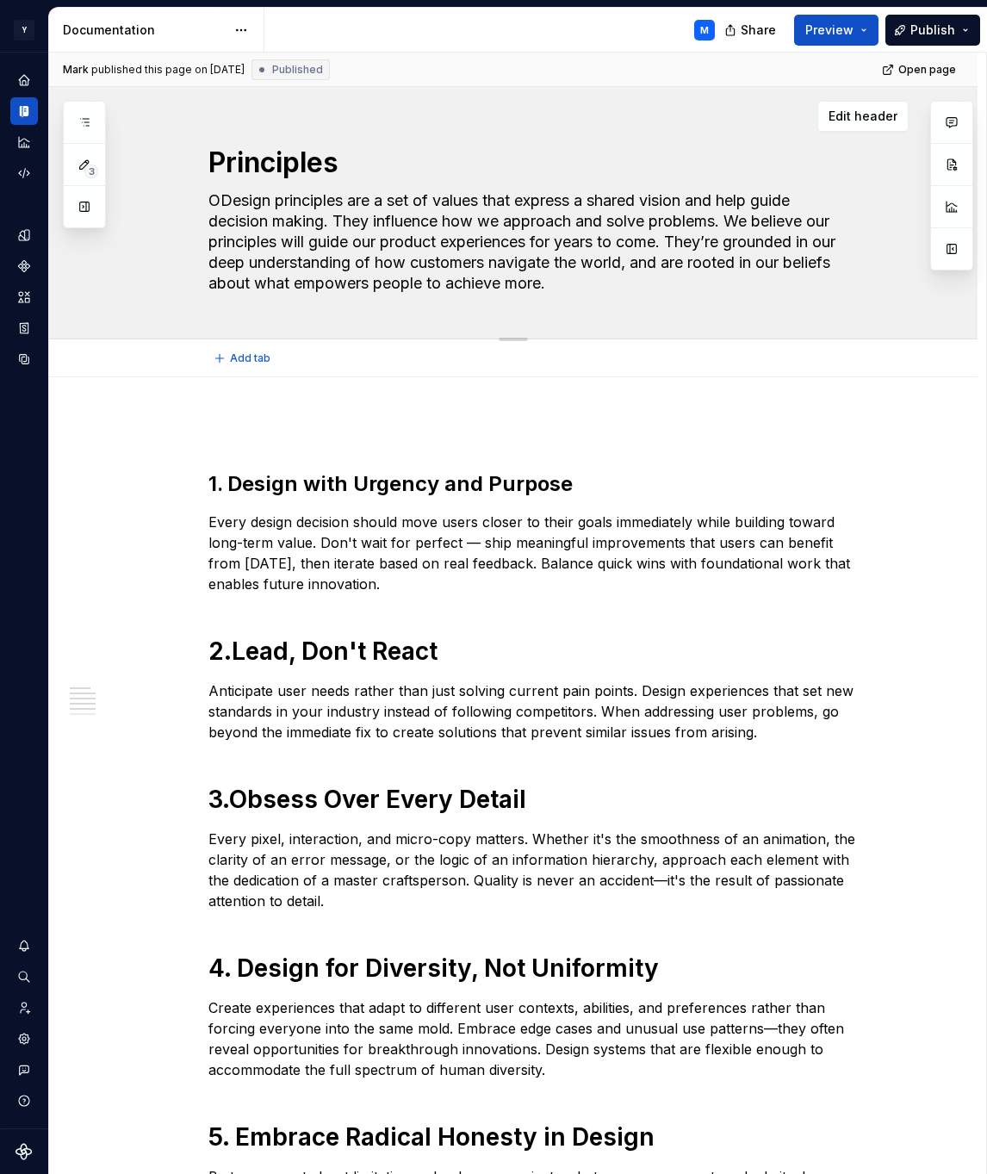
type textarea "*"
type textarea "OuDesign principles are a set of values that express a shared vision and help g…"
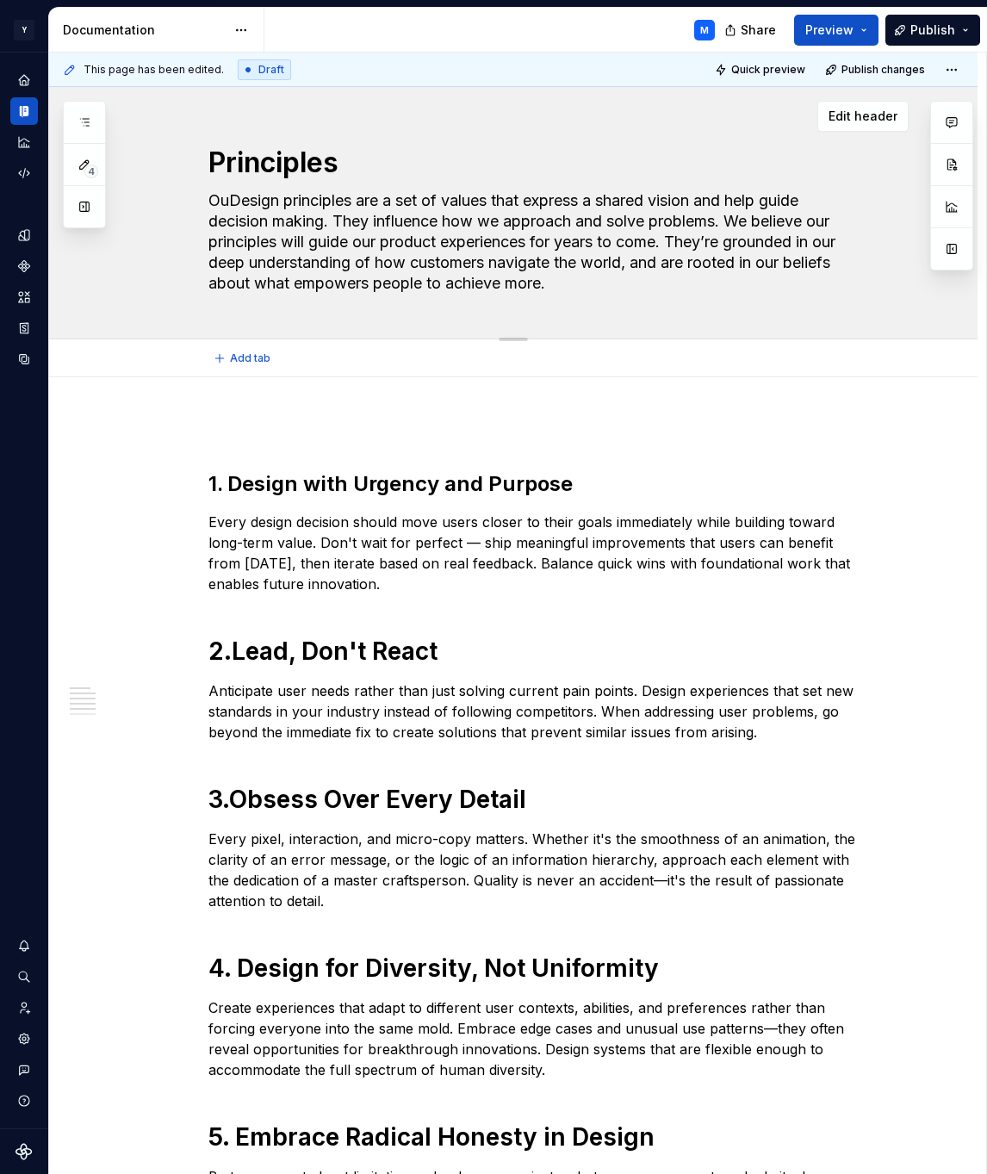
type textarea "*"
type textarea "OurDesign principles are a set of values that express a shared vision and help …"
type textarea "*"
type textarea "Our Design principles are a set of values that express a shared vision and help…"
type textarea "*"
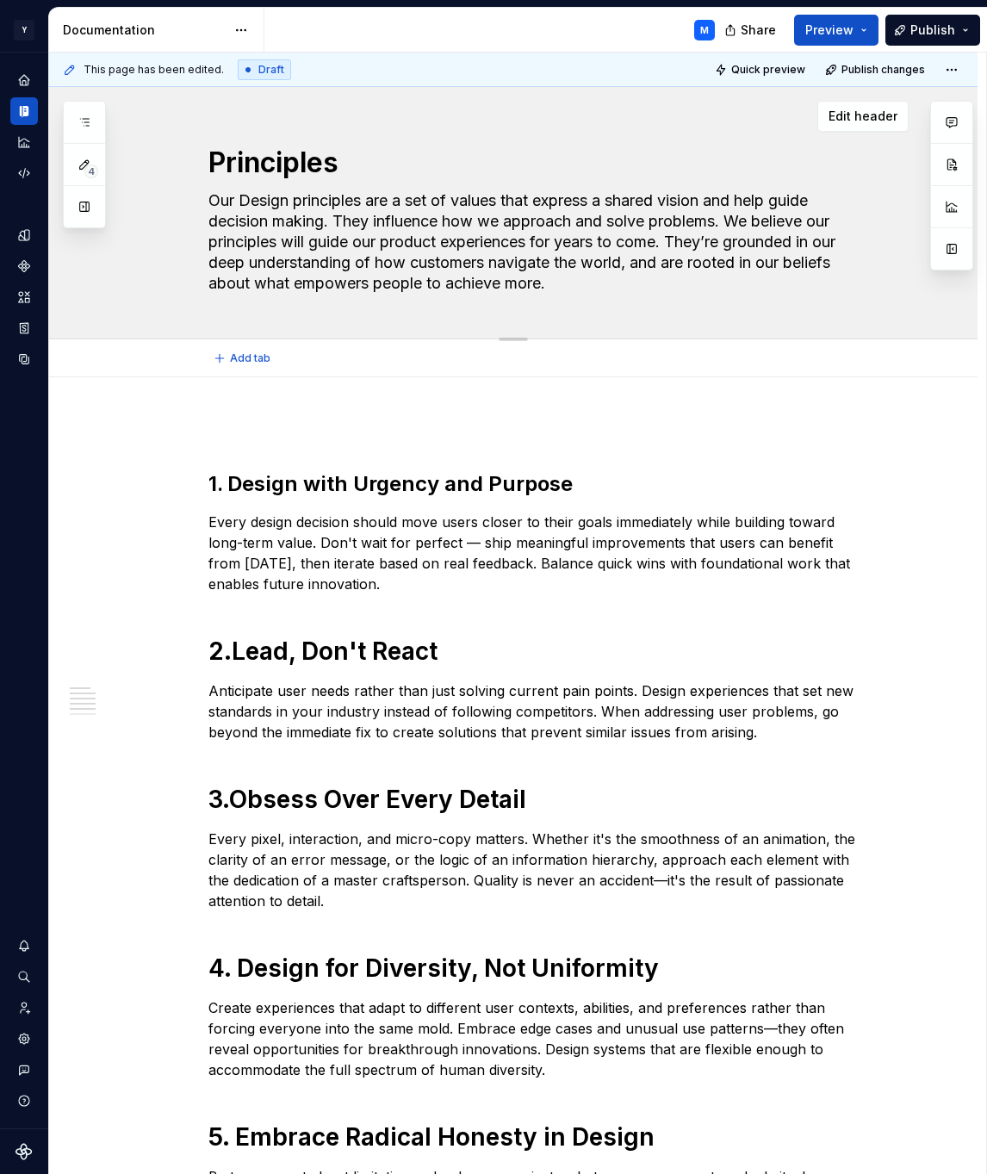
type textarea "Our esign principles are a set of values that express a shared vision and help …"
type textarea "*"
type textarea "Our design principles are a set of values that express a shared vision and help…"
type textarea "*"
type textarea "Our design principles are a set of values that express a shared vision and help…"
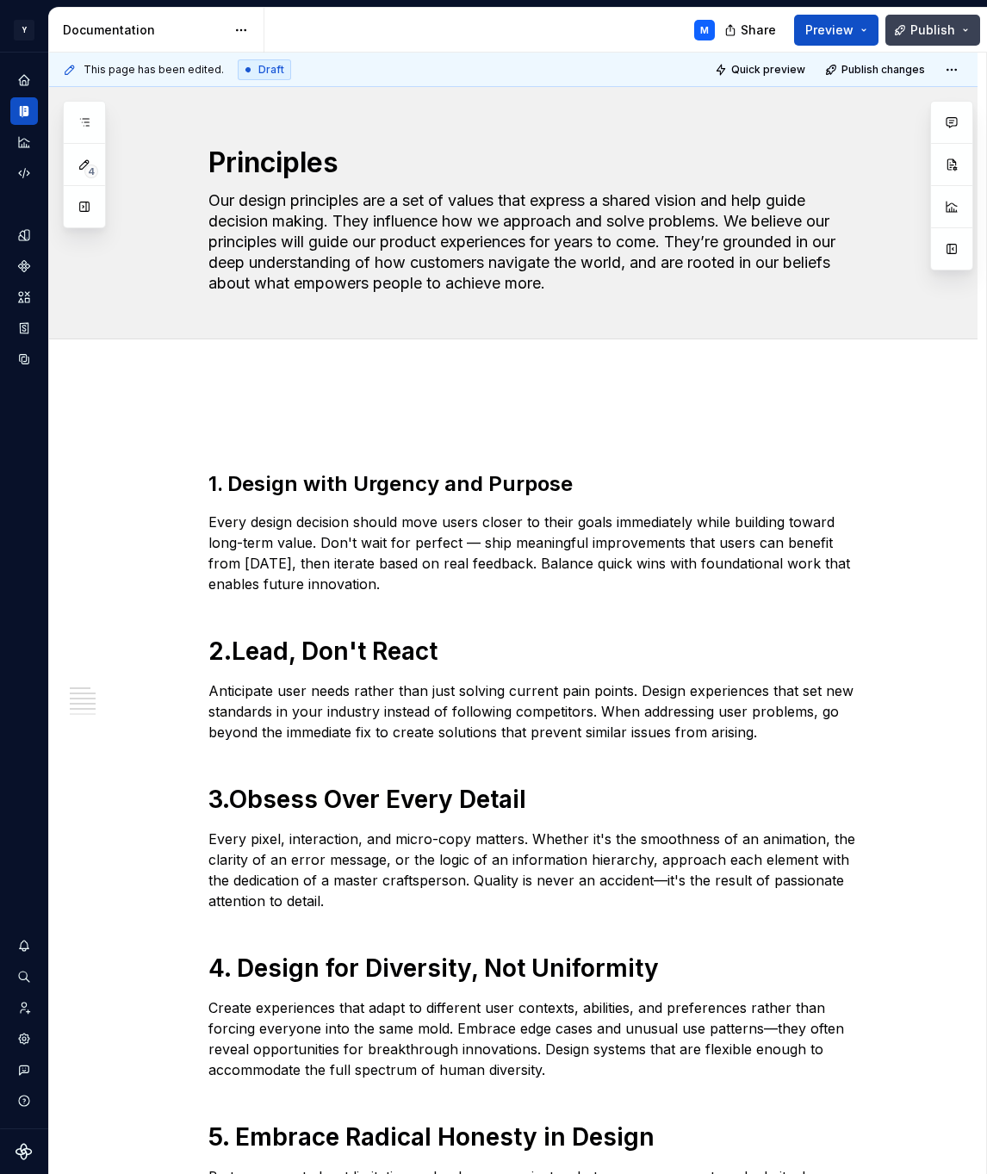
click at [975, 29] on button "Publish" at bounding box center [933, 30] width 95 height 31
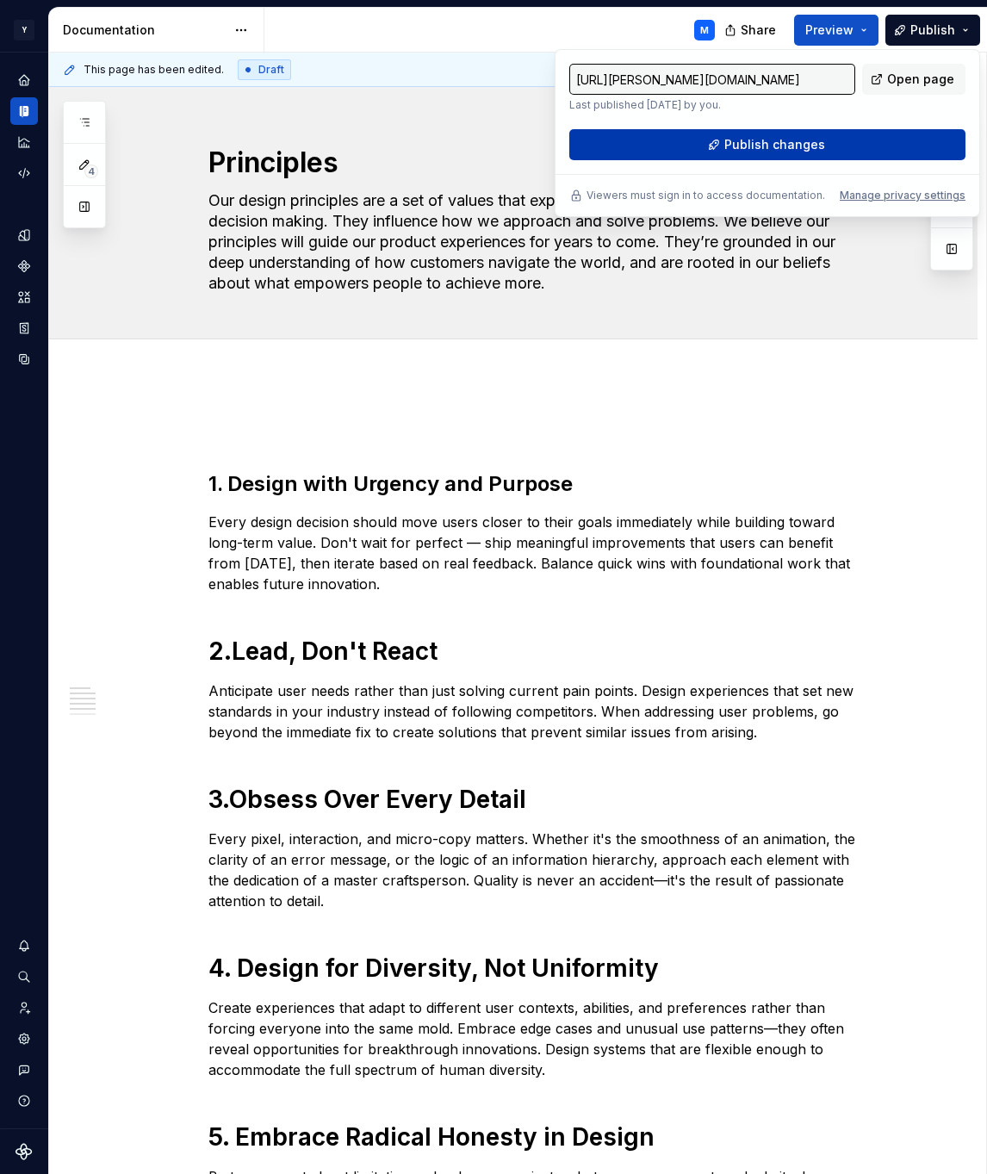
click at [858, 152] on button "Publish changes" at bounding box center [767, 144] width 396 height 31
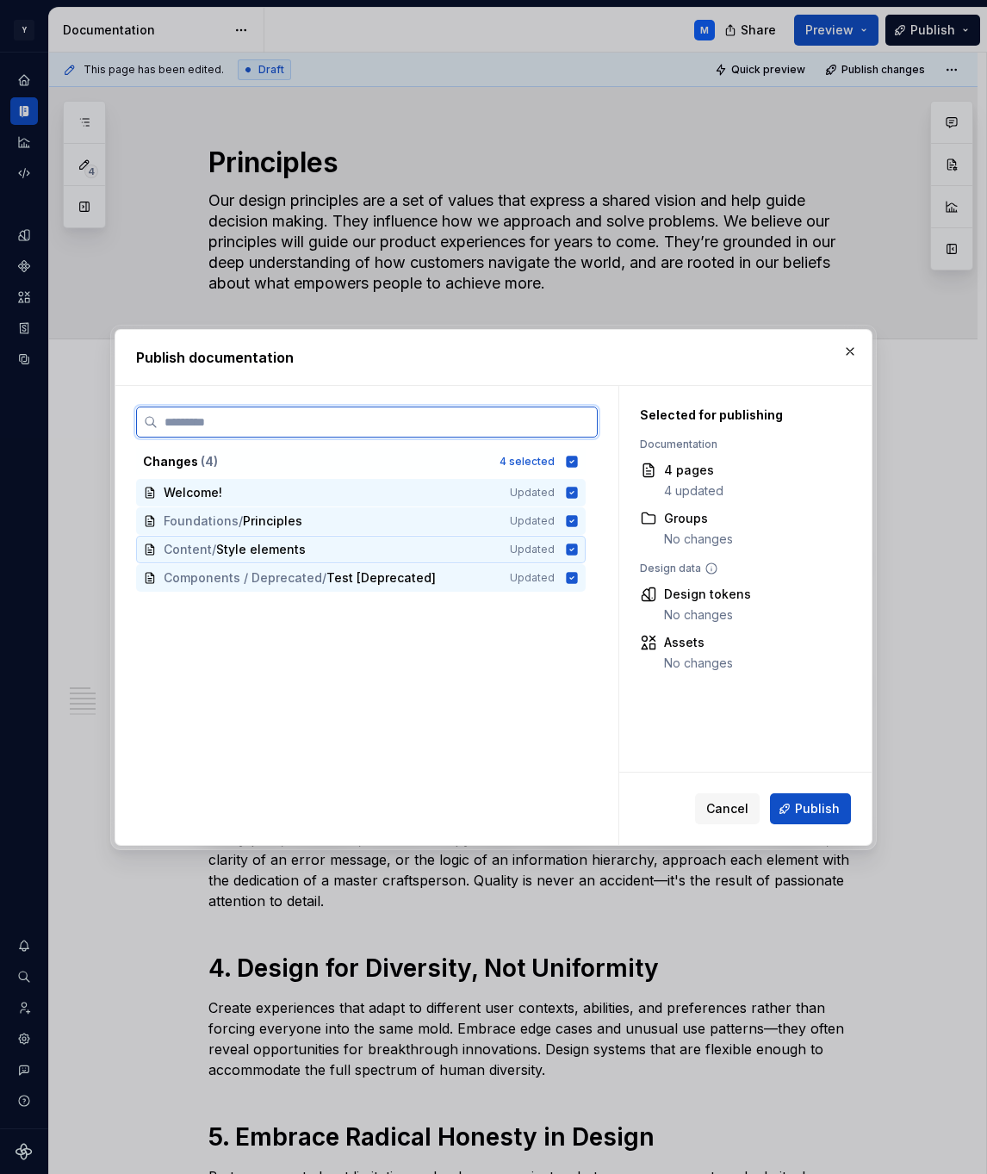
click at [578, 551] on icon at bounding box center [572, 549] width 11 height 11
click at [578, 581] on icon at bounding box center [572, 577] width 11 height 11
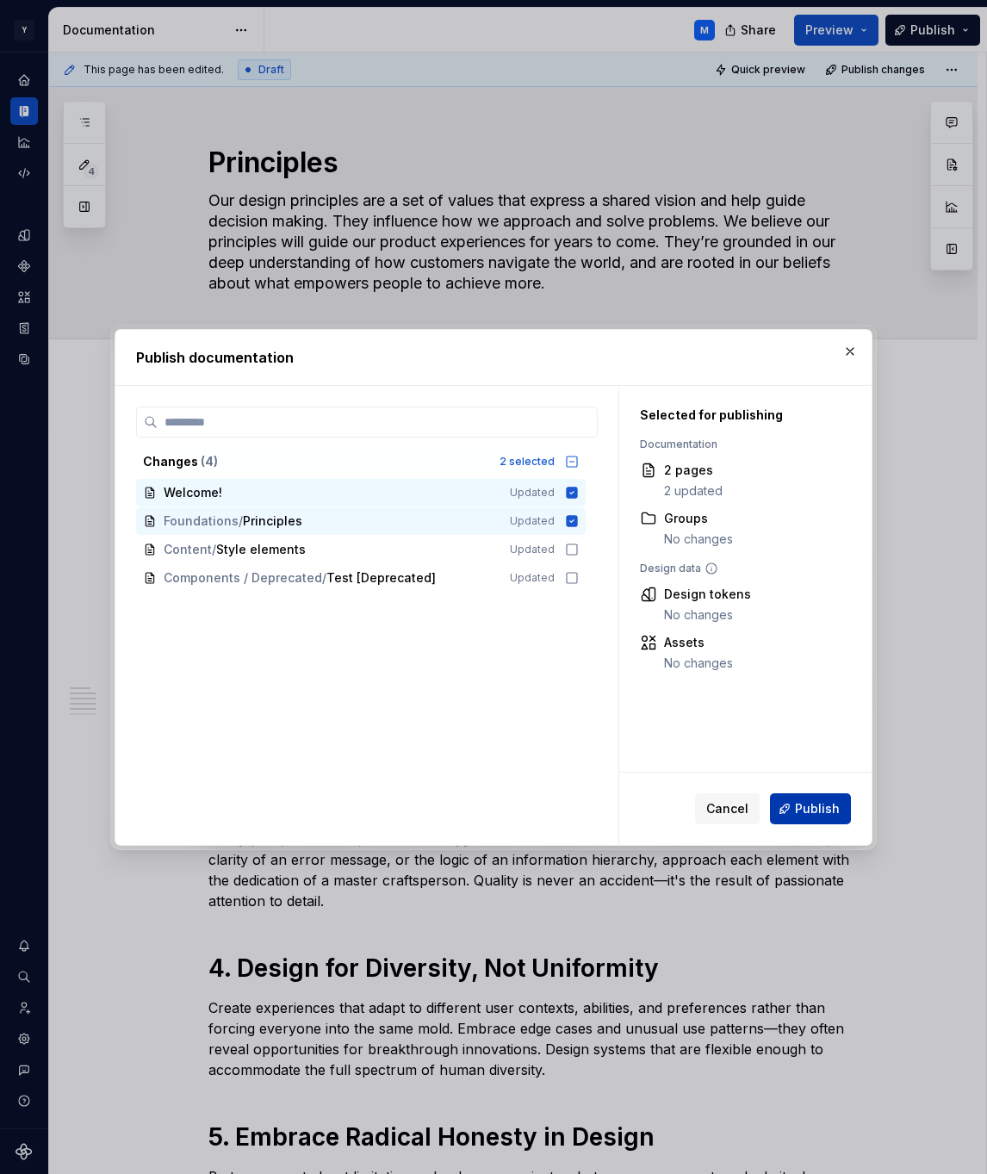
click at [815, 805] on span "Publish" at bounding box center [817, 808] width 45 height 17
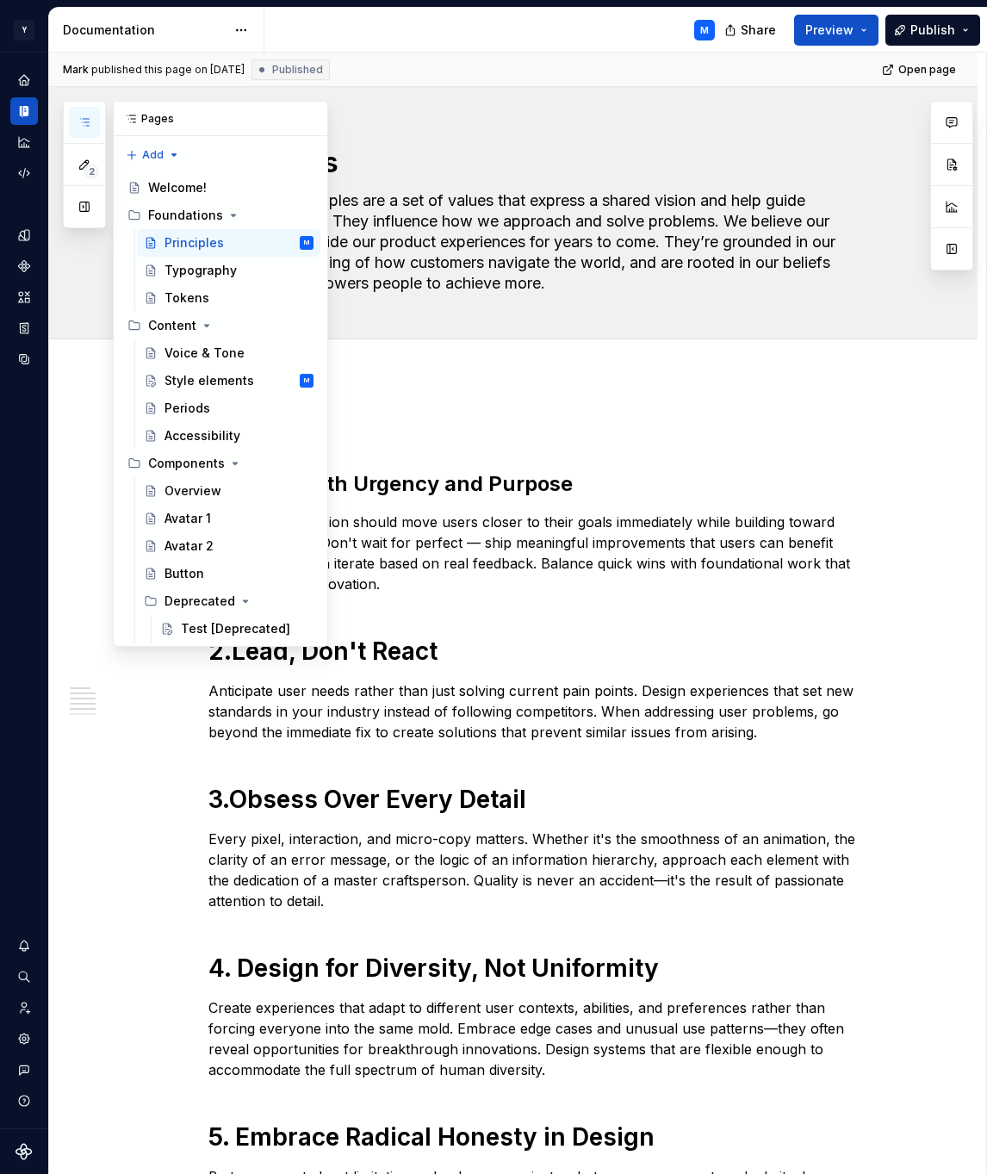
click at [86, 115] on icon "button" at bounding box center [85, 122] width 14 height 14
click at [218, 377] on div "Style elements" at bounding box center [210, 380] width 90 height 17
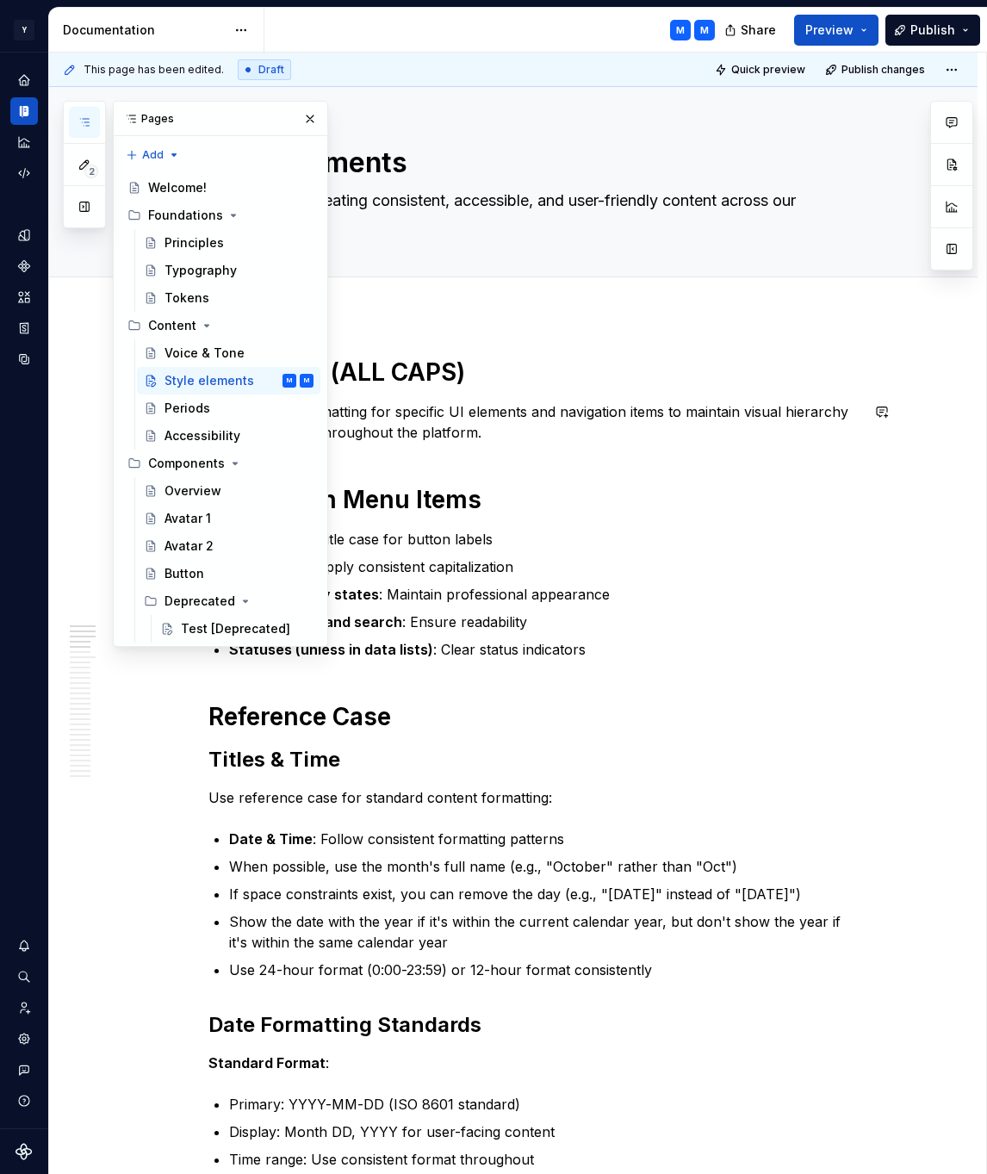
click at [322, 120] on div "Pages" at bounding box center [221, 119] width 214 height 34
click at [495, 384] on h1 "Title Case (ALL CAPS)" at bounding box center [533, 372] width 651 height 31
click at [313, 121] on button "button" at bounding box center [310, 119] width 24 height 24
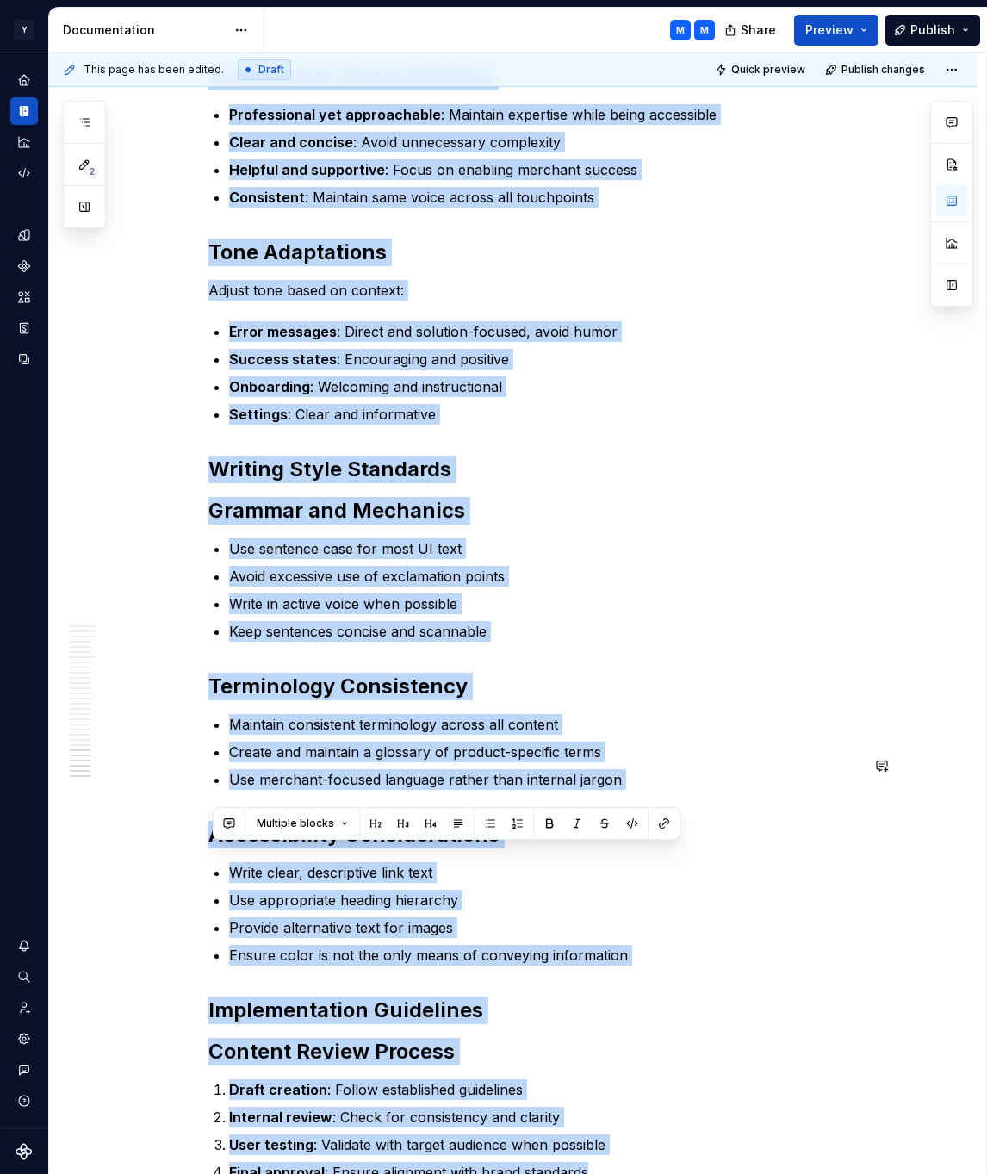
scroll to position [4265, 0]
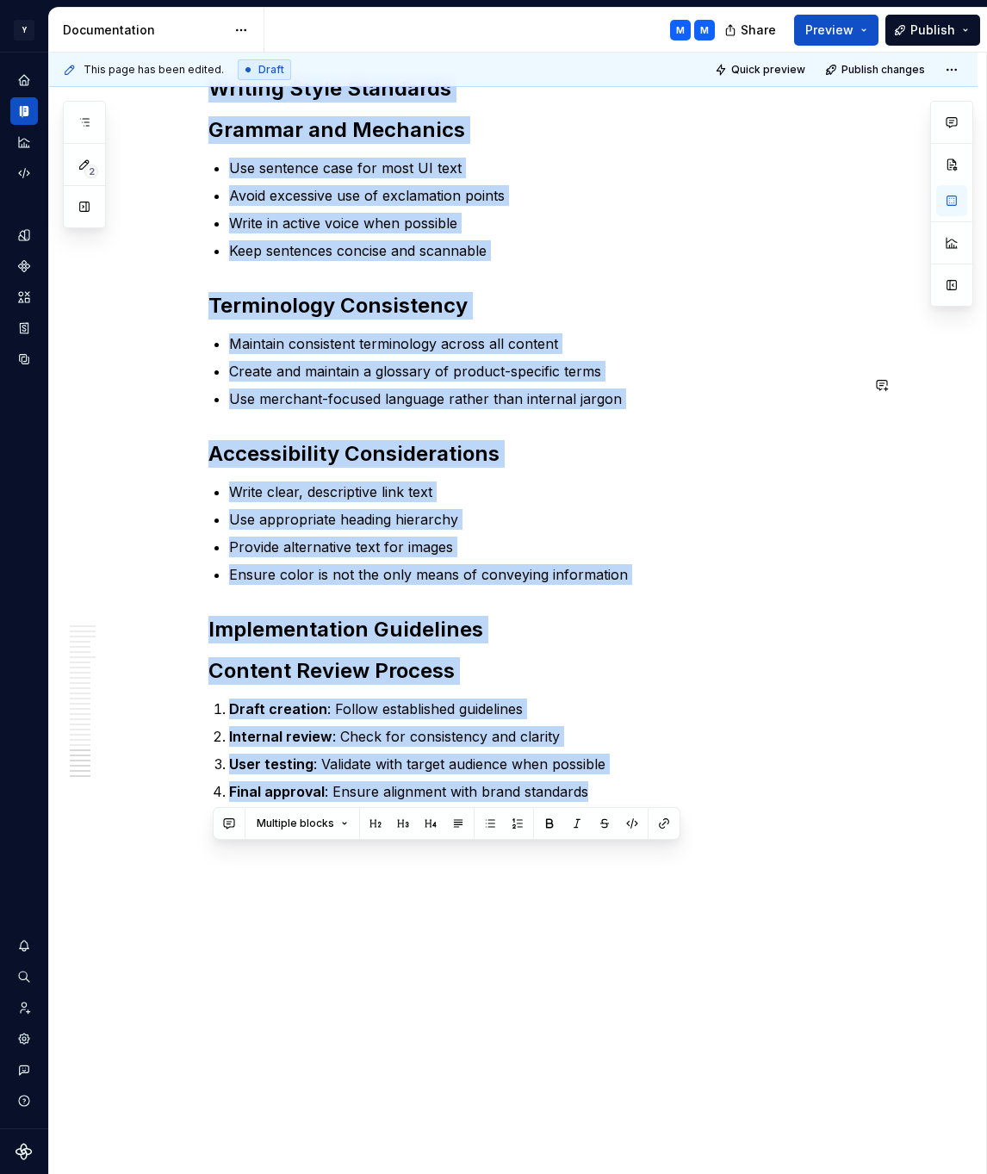
drag, startPoint x: 215, startPoint y: 364, endPoint x: 645, endPoint y: 826, distance: 632.1
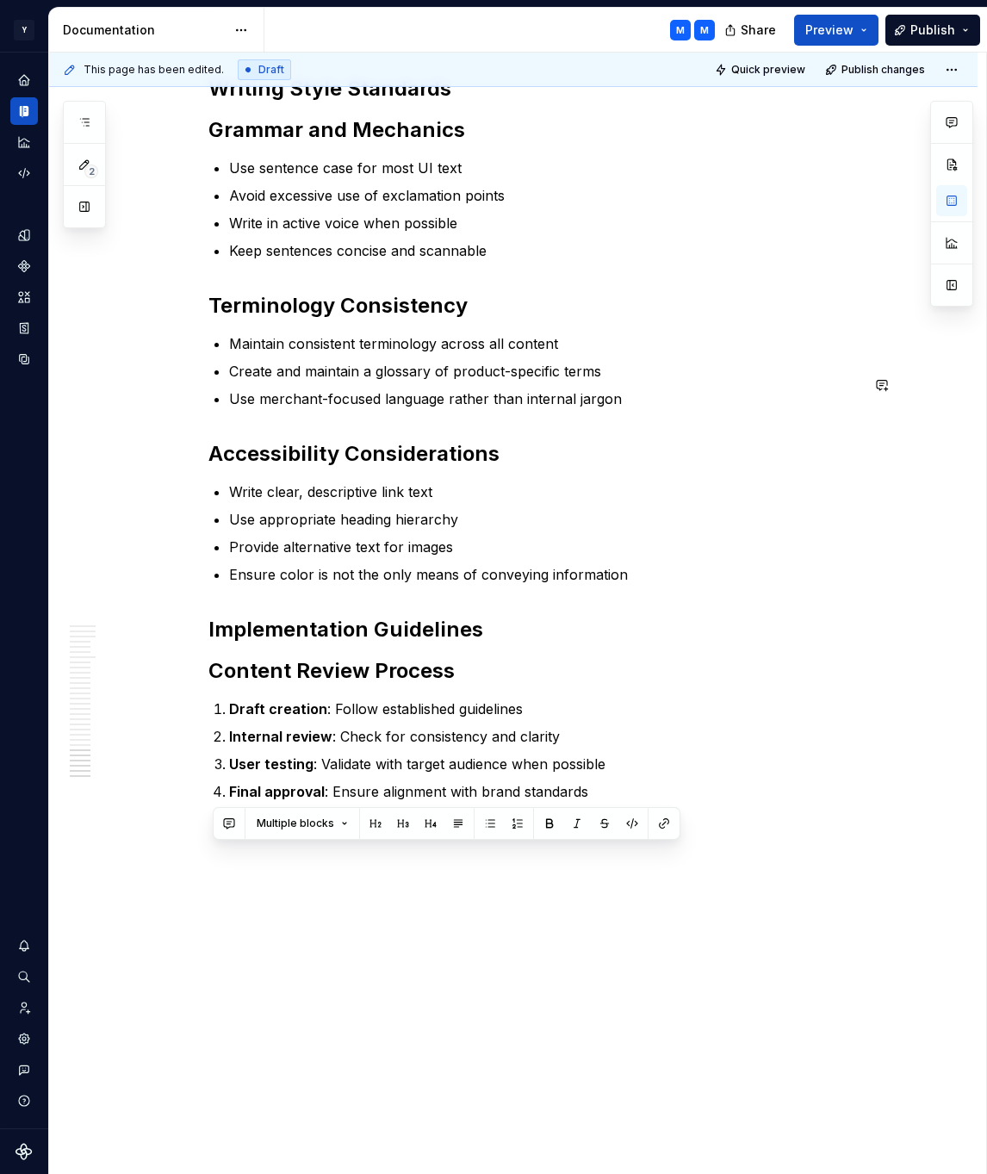
scroll to position [0, 0]
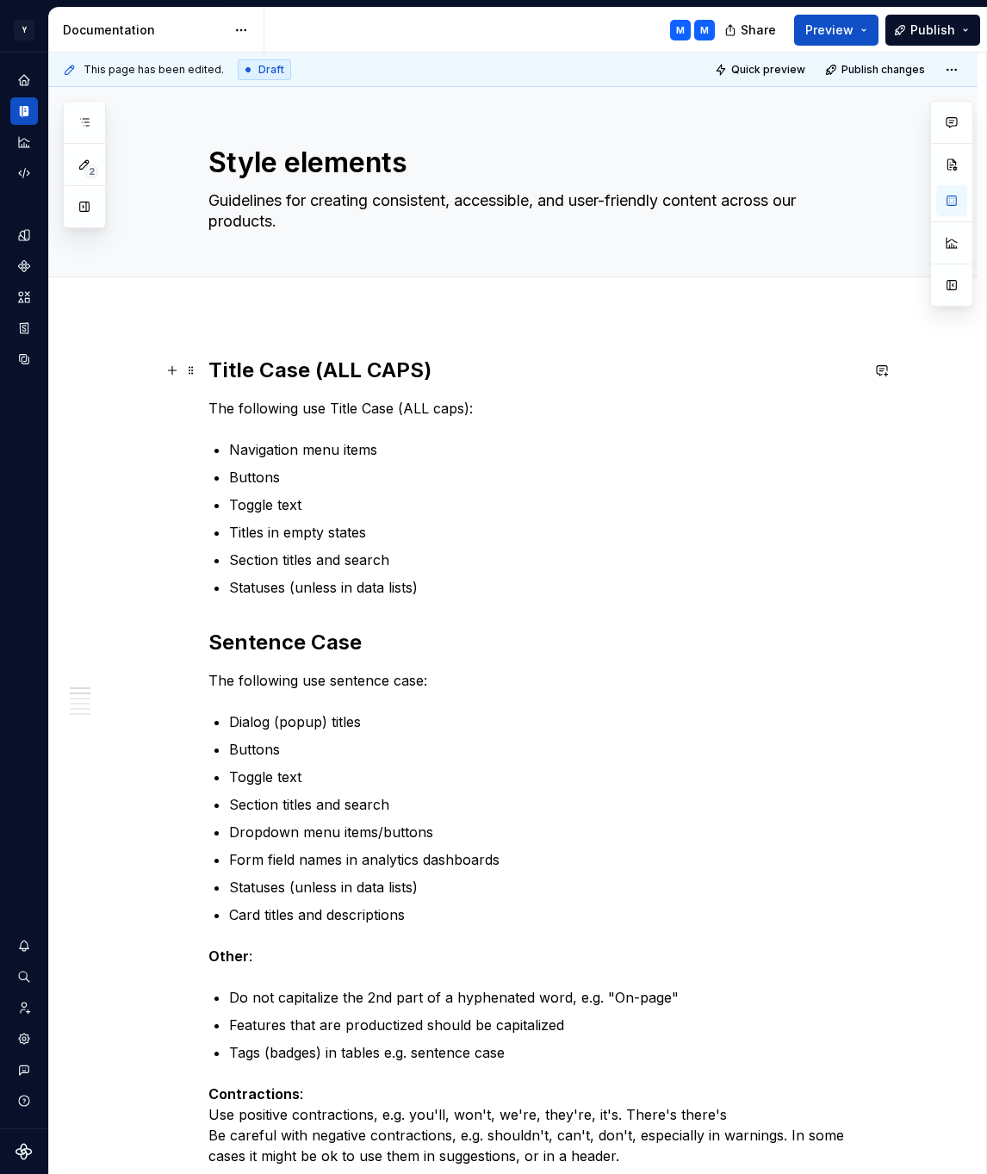
click at [373, 378] on h2 "Title Case (ALL CAPS)" at bounding box center [533, 371] width 651 height 28
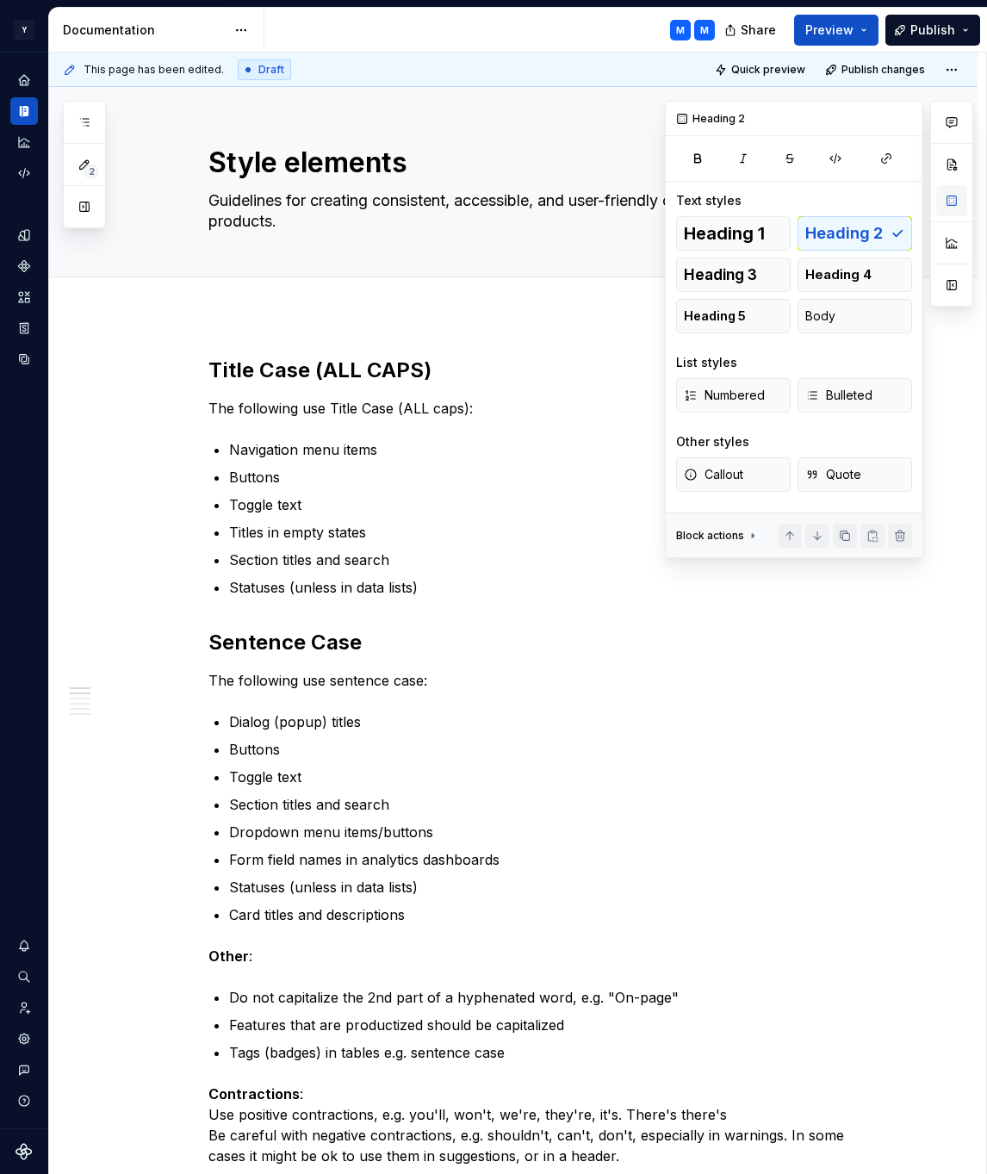
click at [951, 200] on button "button" at bounding box center [951, 200] width 31 height 31
click at [724, 228] on span "Heading 1" at bounding box center [724, 233] width 81 height 17
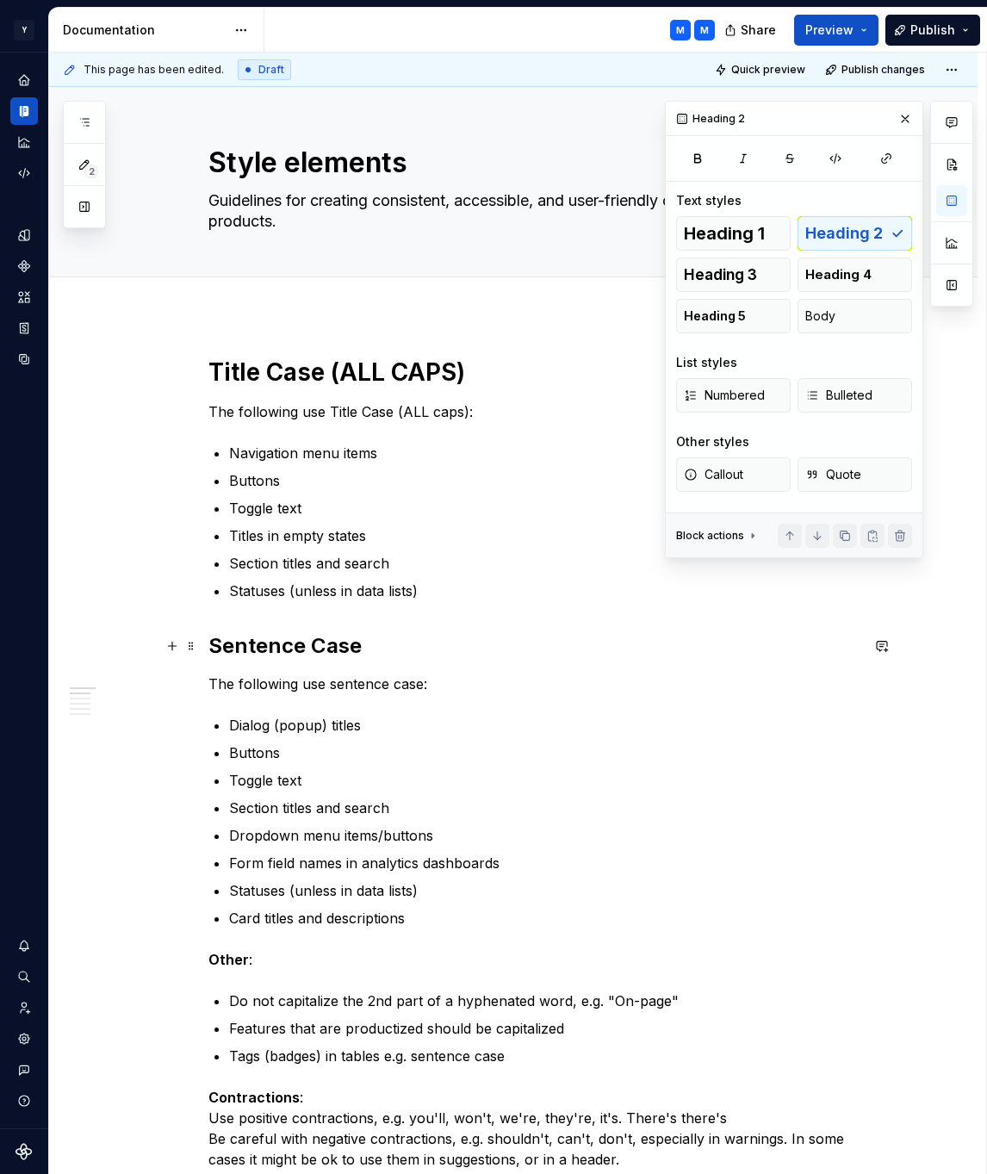
click at [376, 650] on h2 "Sentence Case" at bounding box center [533, 646] width 651 height 28
click at [767, 229] on button "Heading 1" at bounding box center [733, 233] width 115 height 34
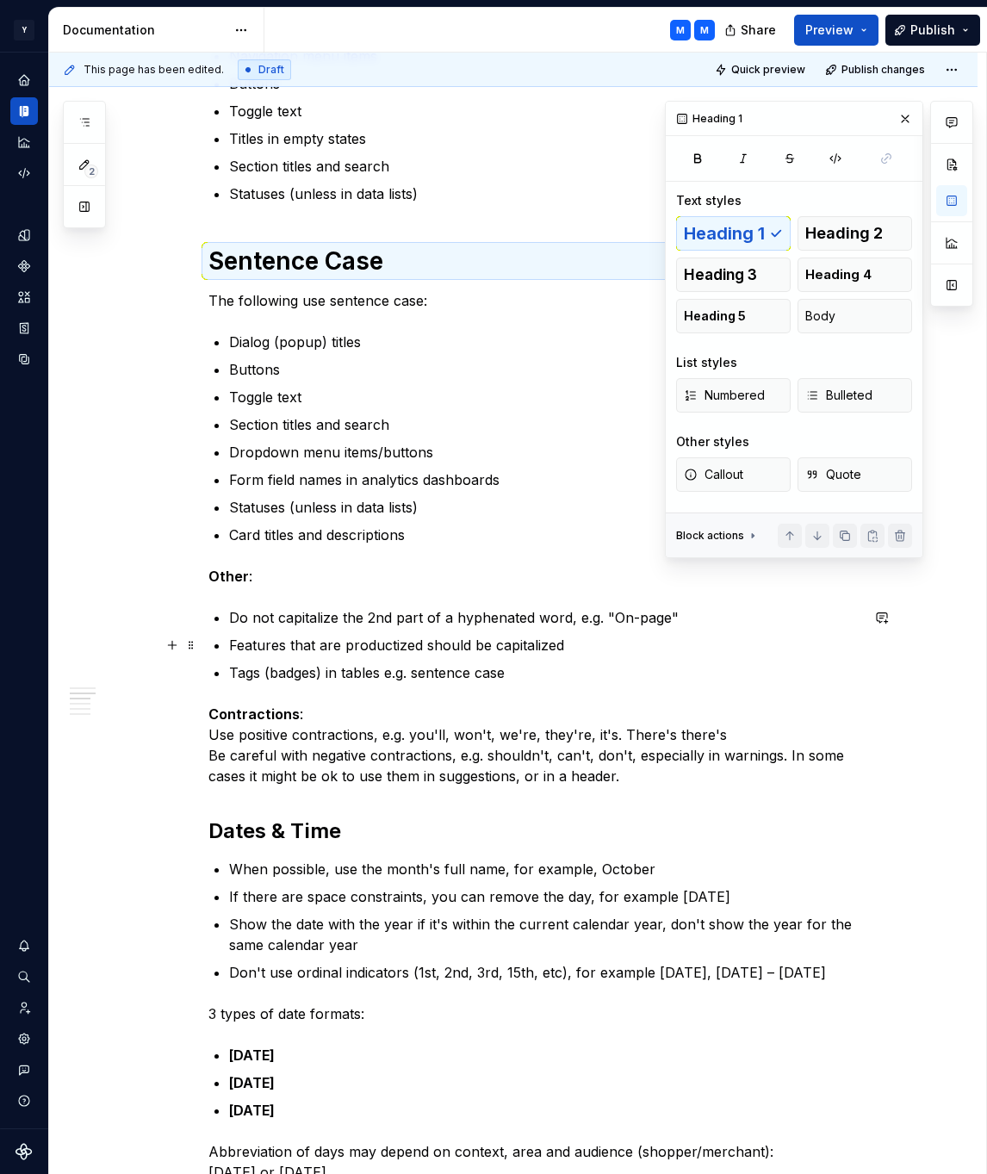
scroll to position [457, 0]
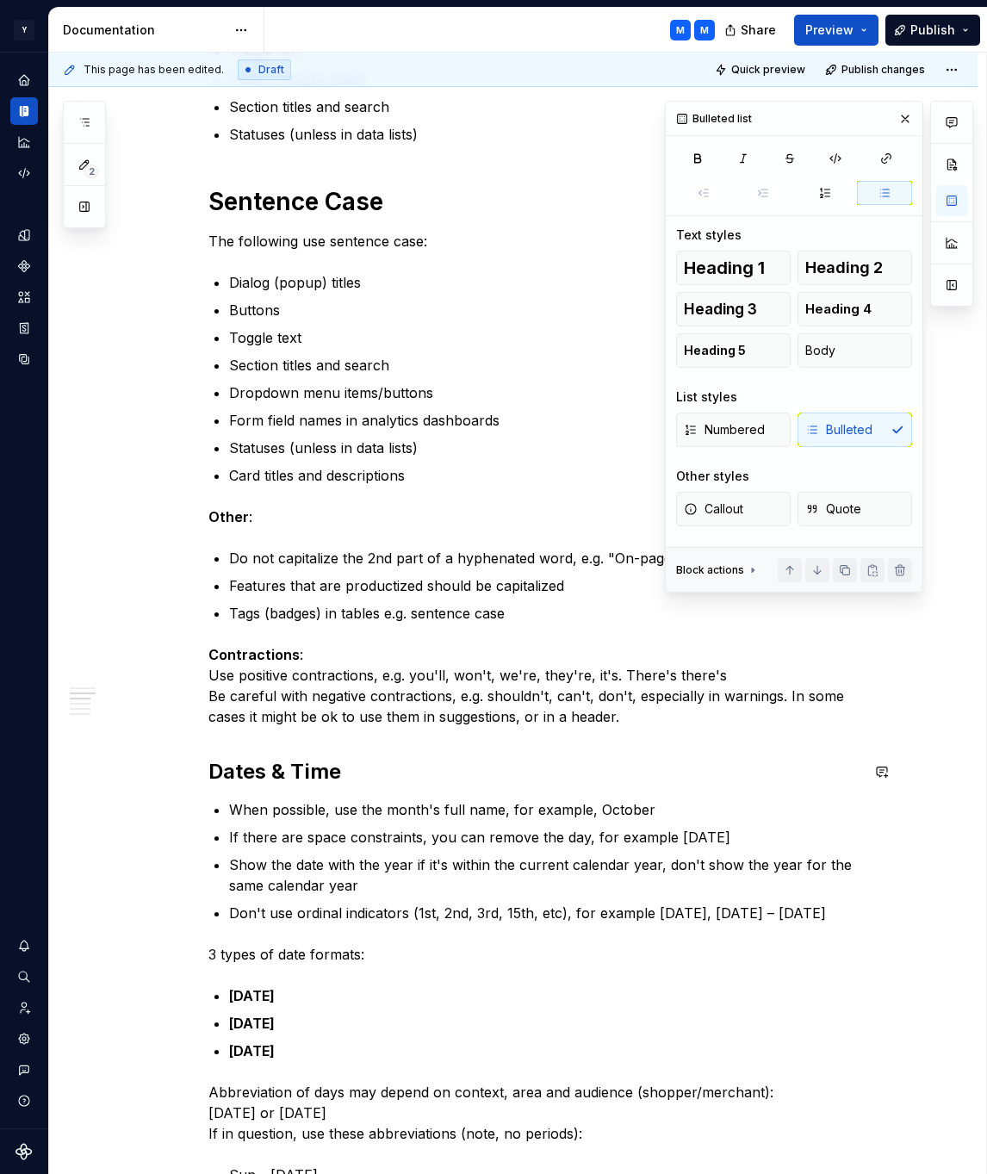
click at [382, 789] on div "Title Case (ALL CAPS) The following use Title Case (ALL caps): Navigation menu …" at bounding box center [533, 1102] width 651 height 2405
click at [406, 764] on h2 "Dates & Time" at bounding box center [533, 772] width 651 height 28
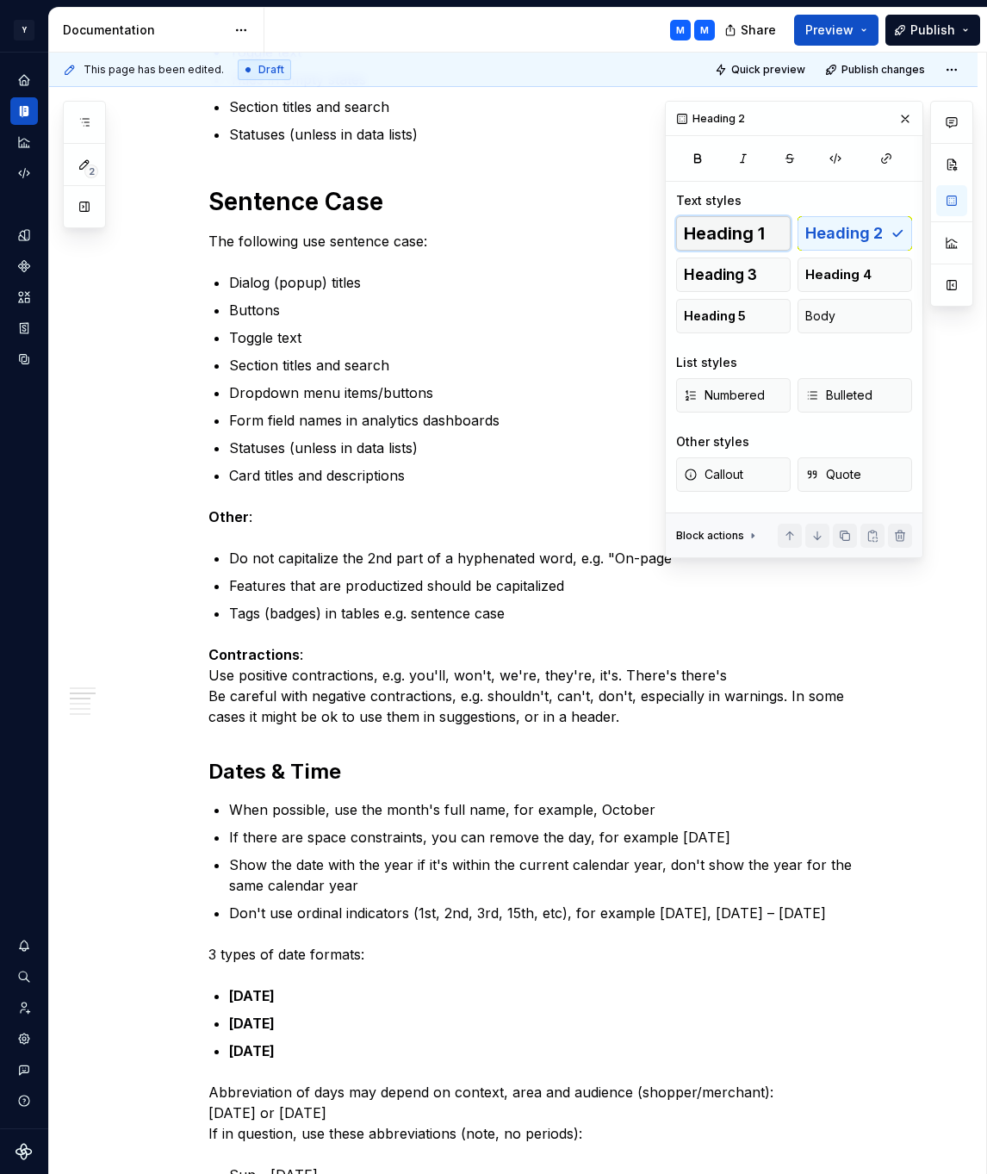
click at [745, 230] on span "Heading 1" at bounding box center [724, 233] width 81 height 17
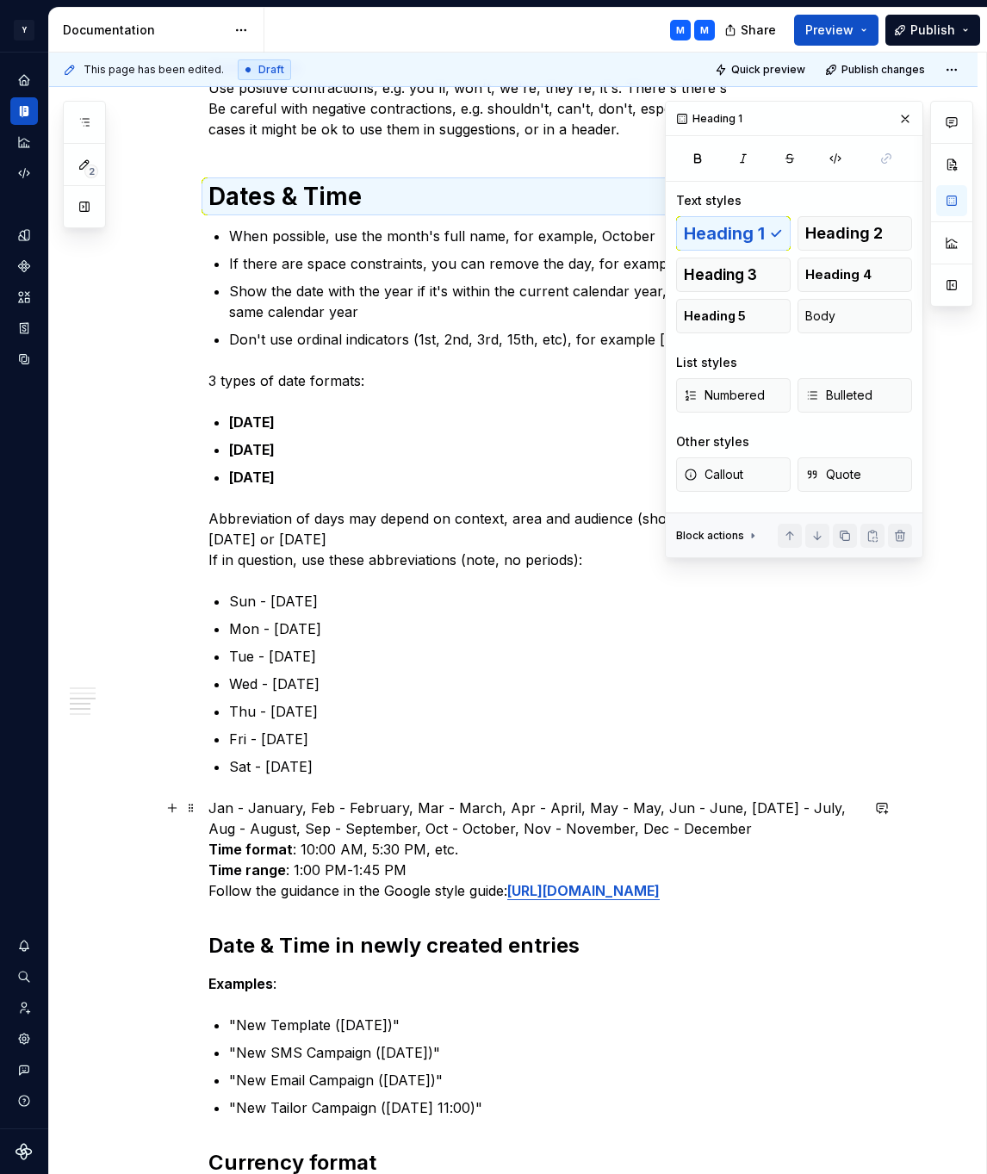
scroll to position [1175, 0]
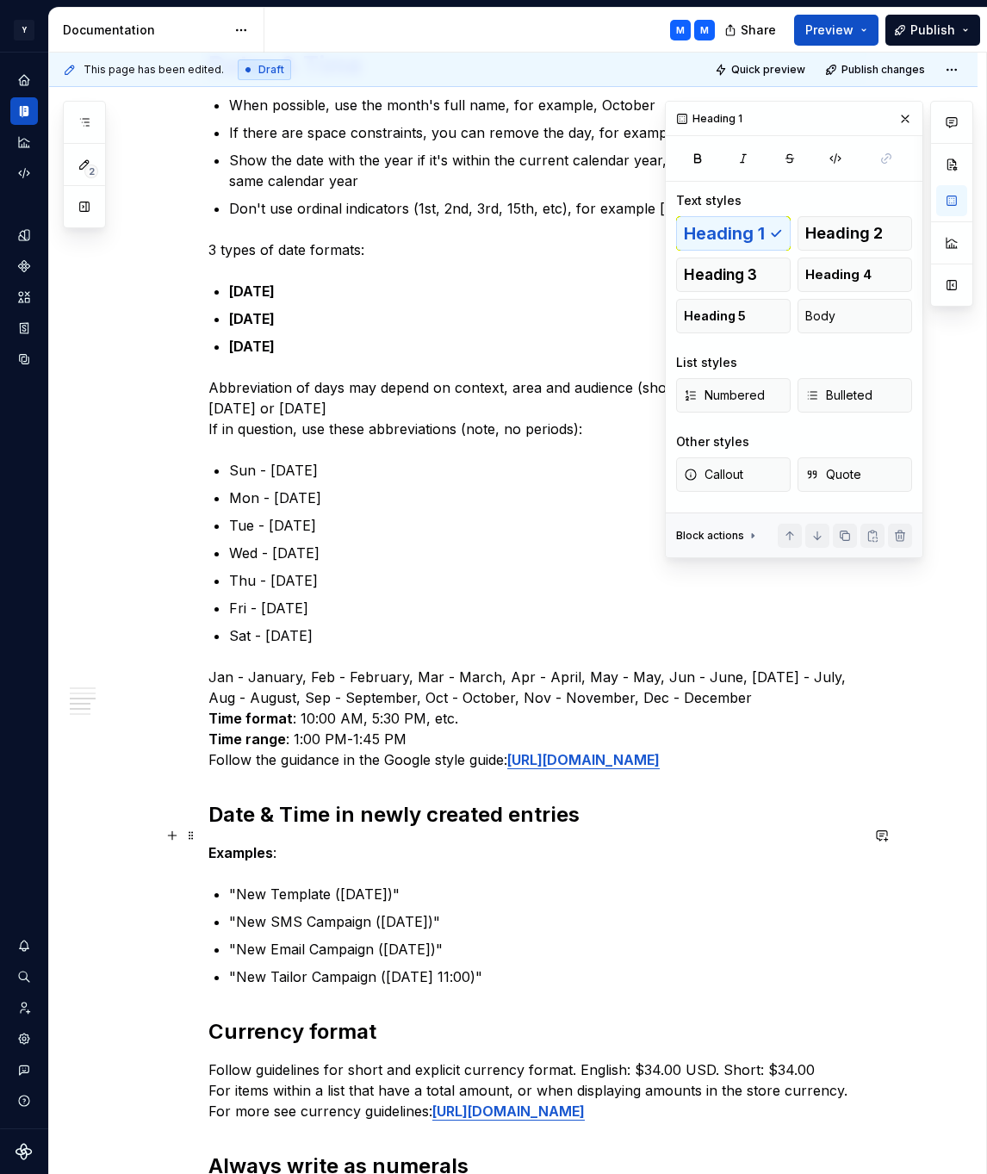
click at [516, 829] on h2 "Date & Time in newly created entries" at bounding box center [533, 815] width 651 height 28
click at [709, 244] on button "Heading 1" at bounding box center [733, 233] width 115 height 34
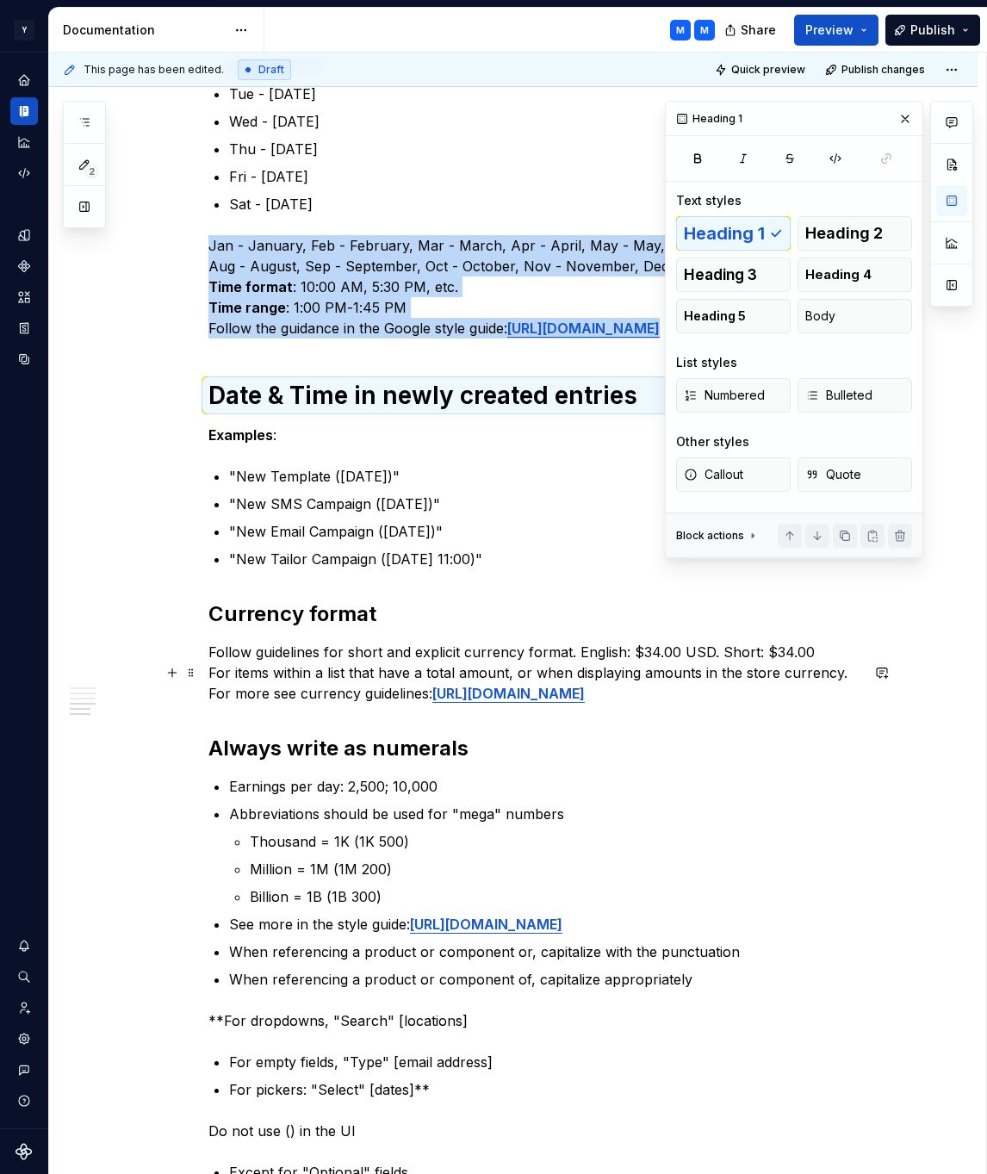
scroll to position [1608, 0]
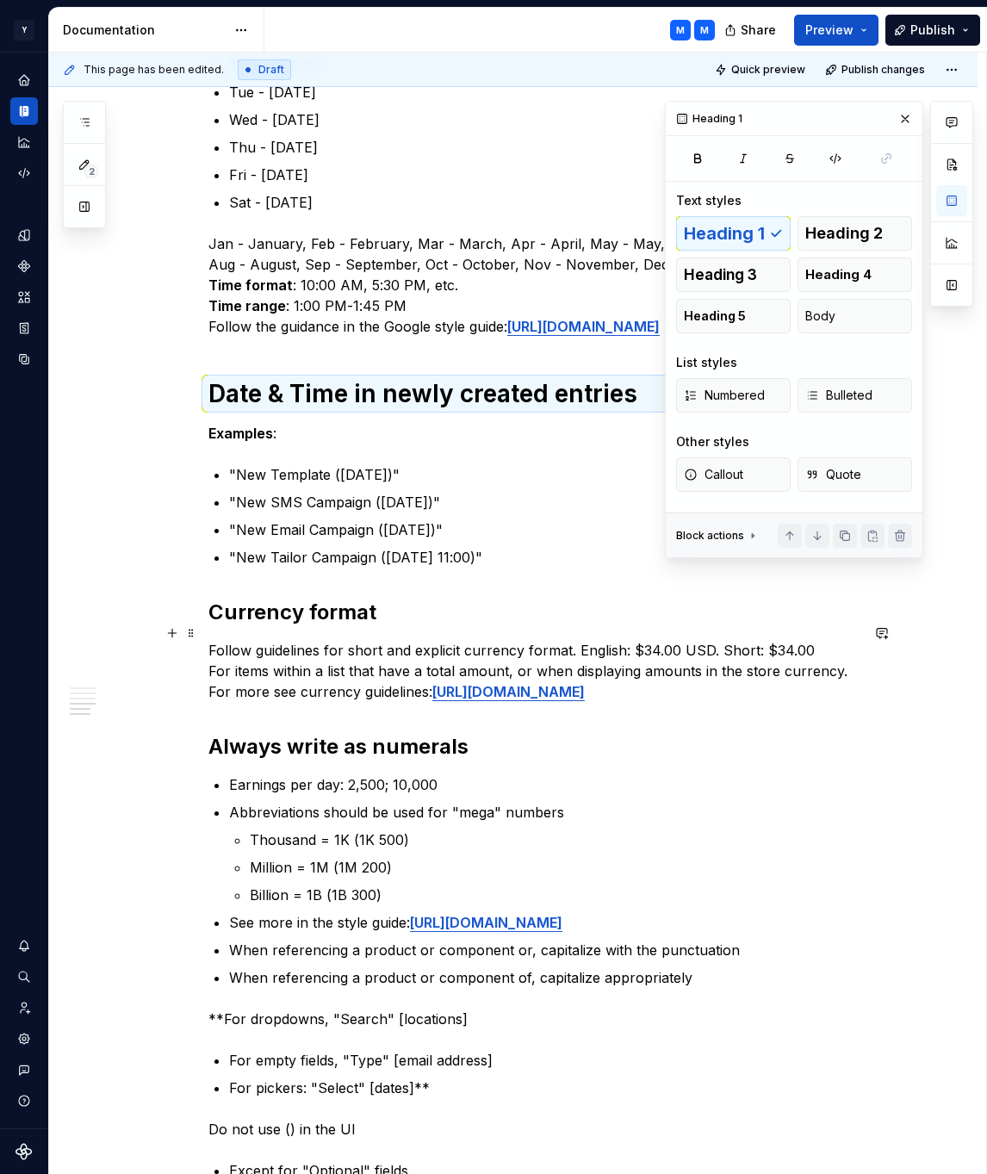
click at [383, 619] on h2 "Currency format" at bounding box center [533, 613] width 651 height 28
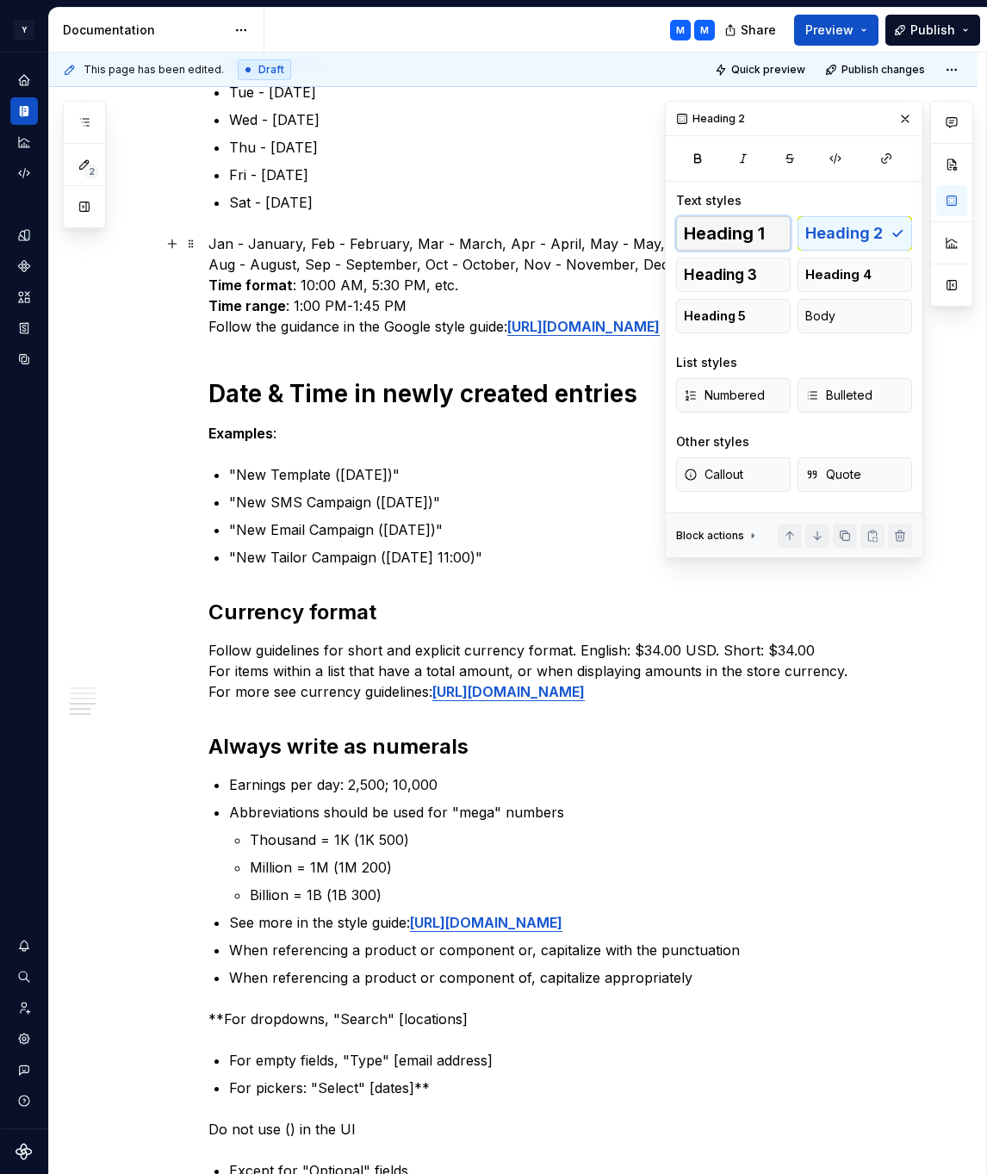
click at [722, 236] on span "Heading 1" at bounding box center [724, 233] width 81 height 17
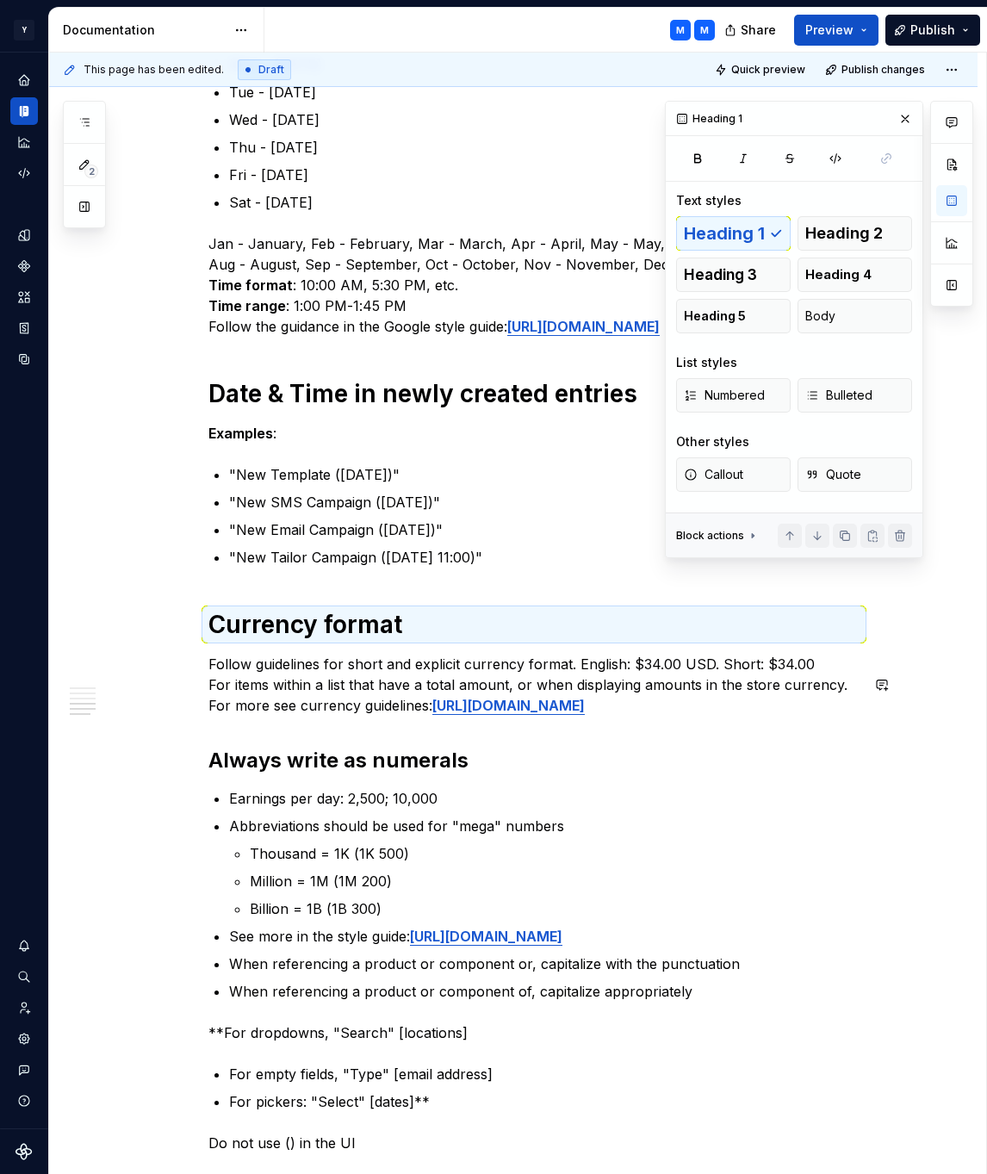
scroll to position [1768, 0]
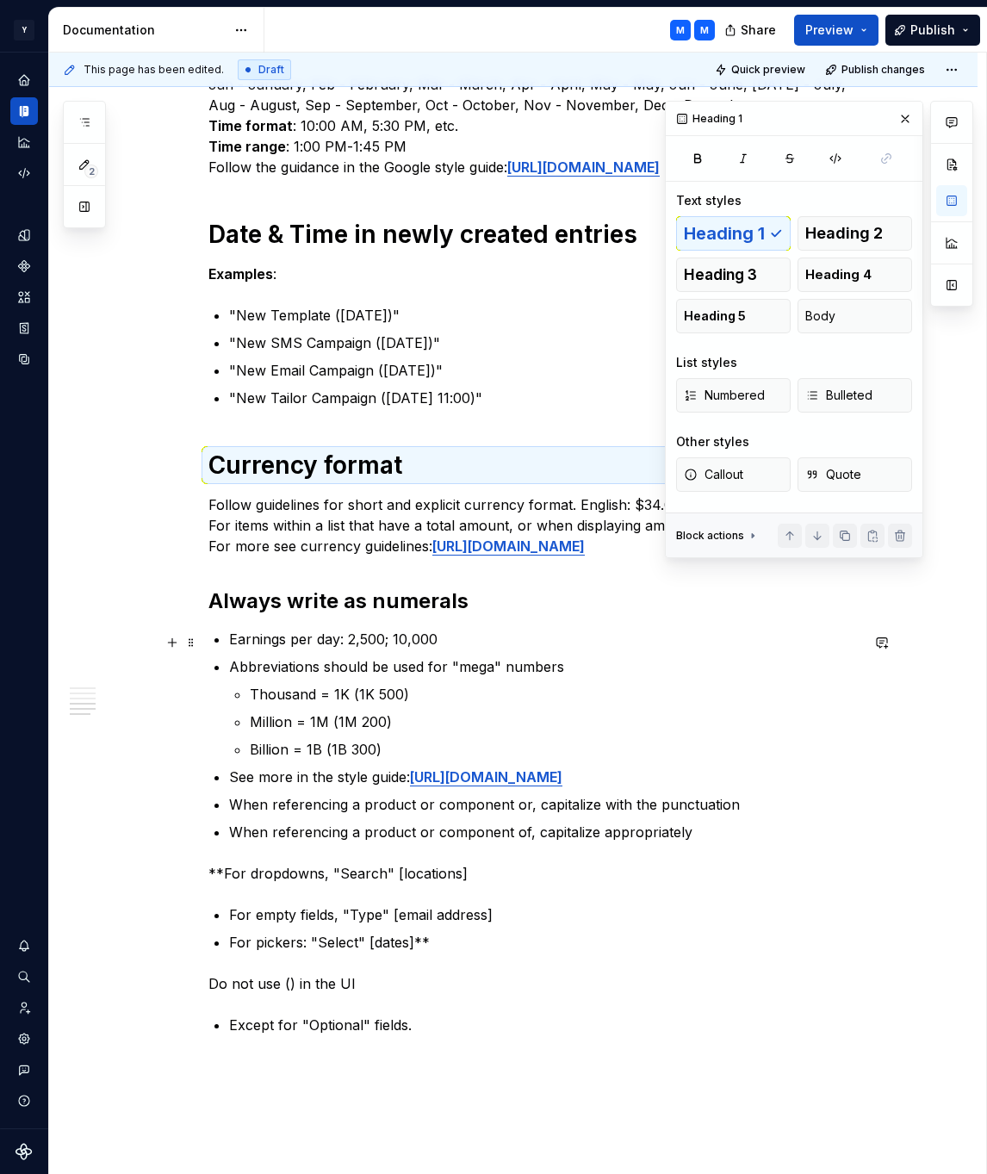
click at [505, 615] on h2 "Always write as numerals" at bounding box center [533, 602] width 651 height 28
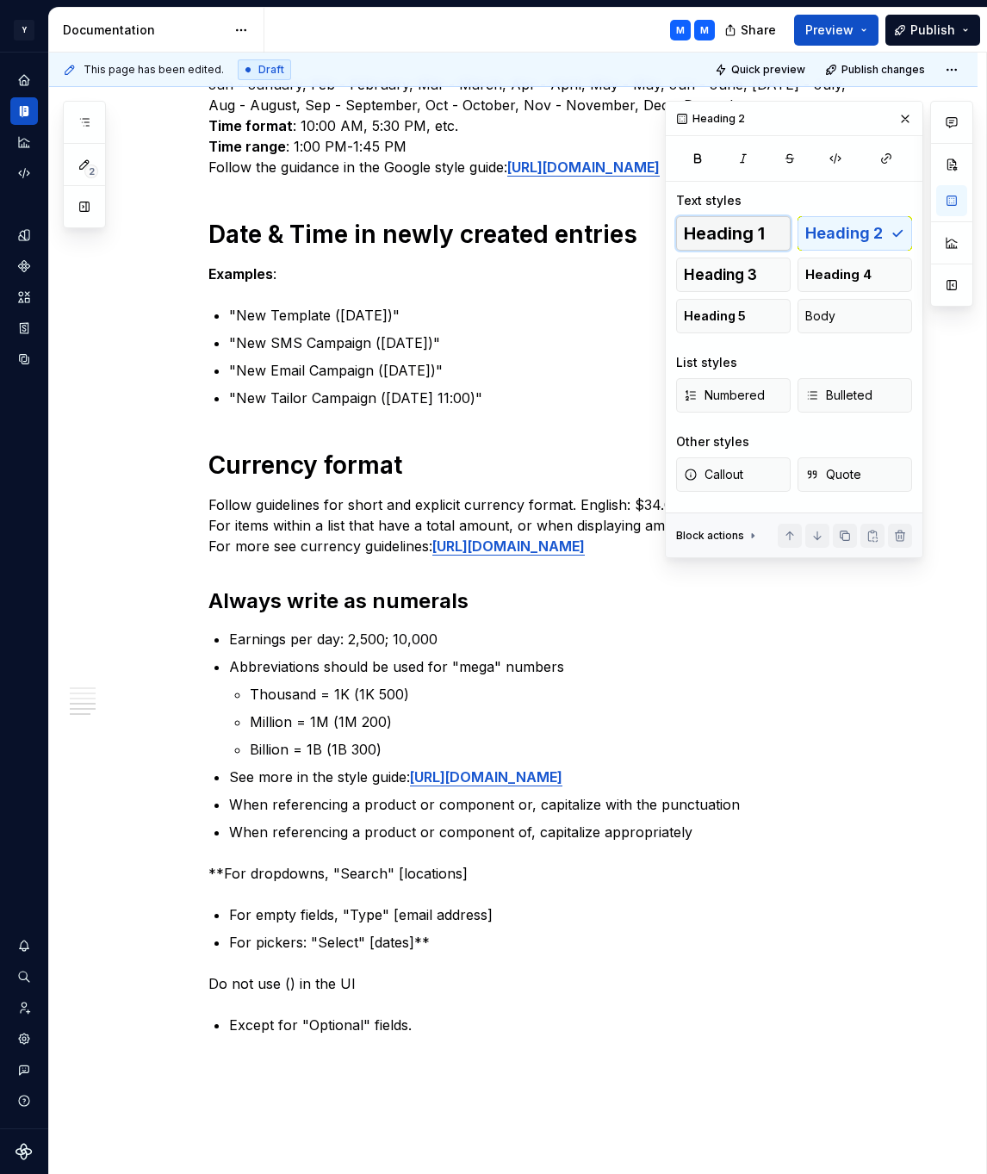
click at [747, 233] on span "Heading 1" at bounding box center [724, 233] width 81 height 17
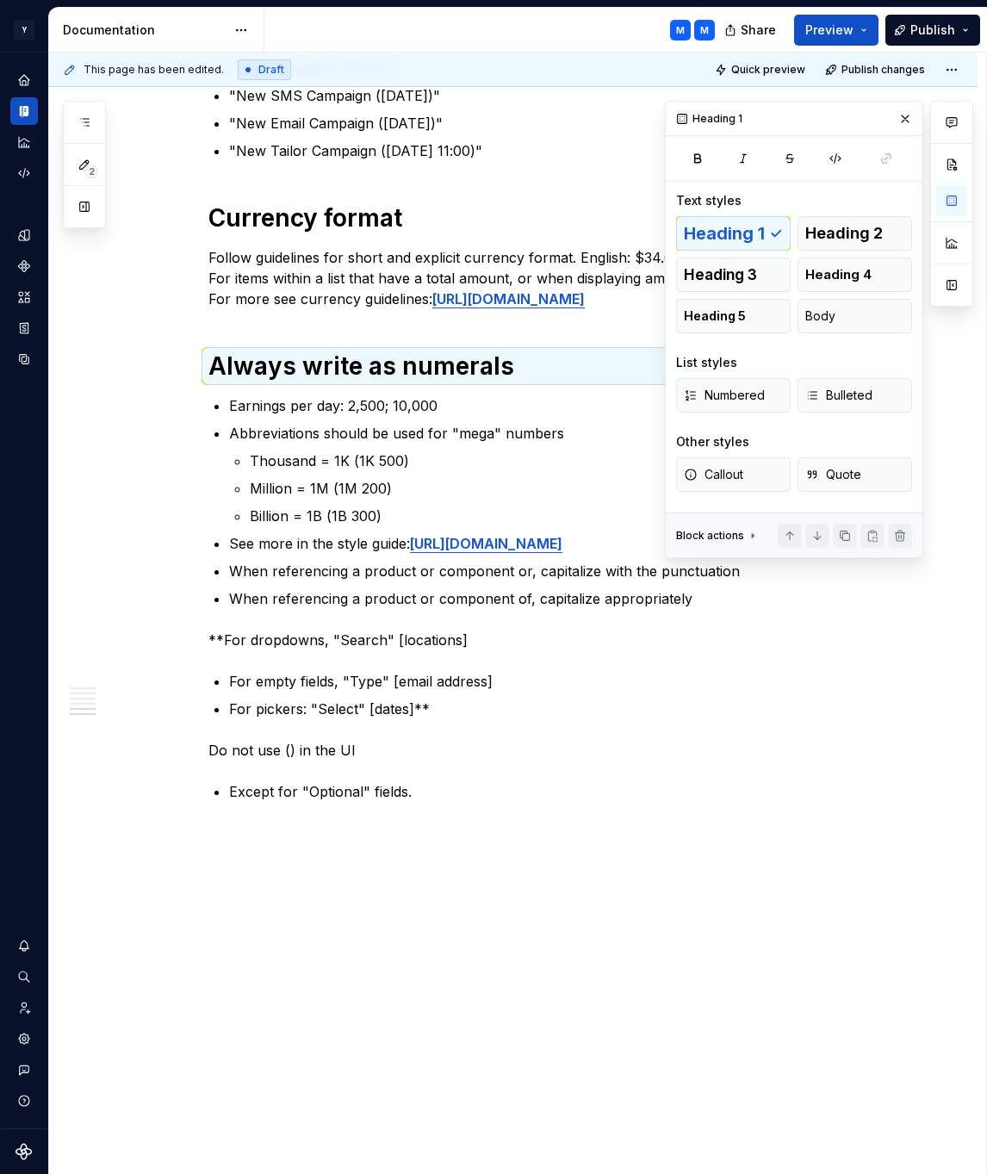
scroll to position [2077, 0]
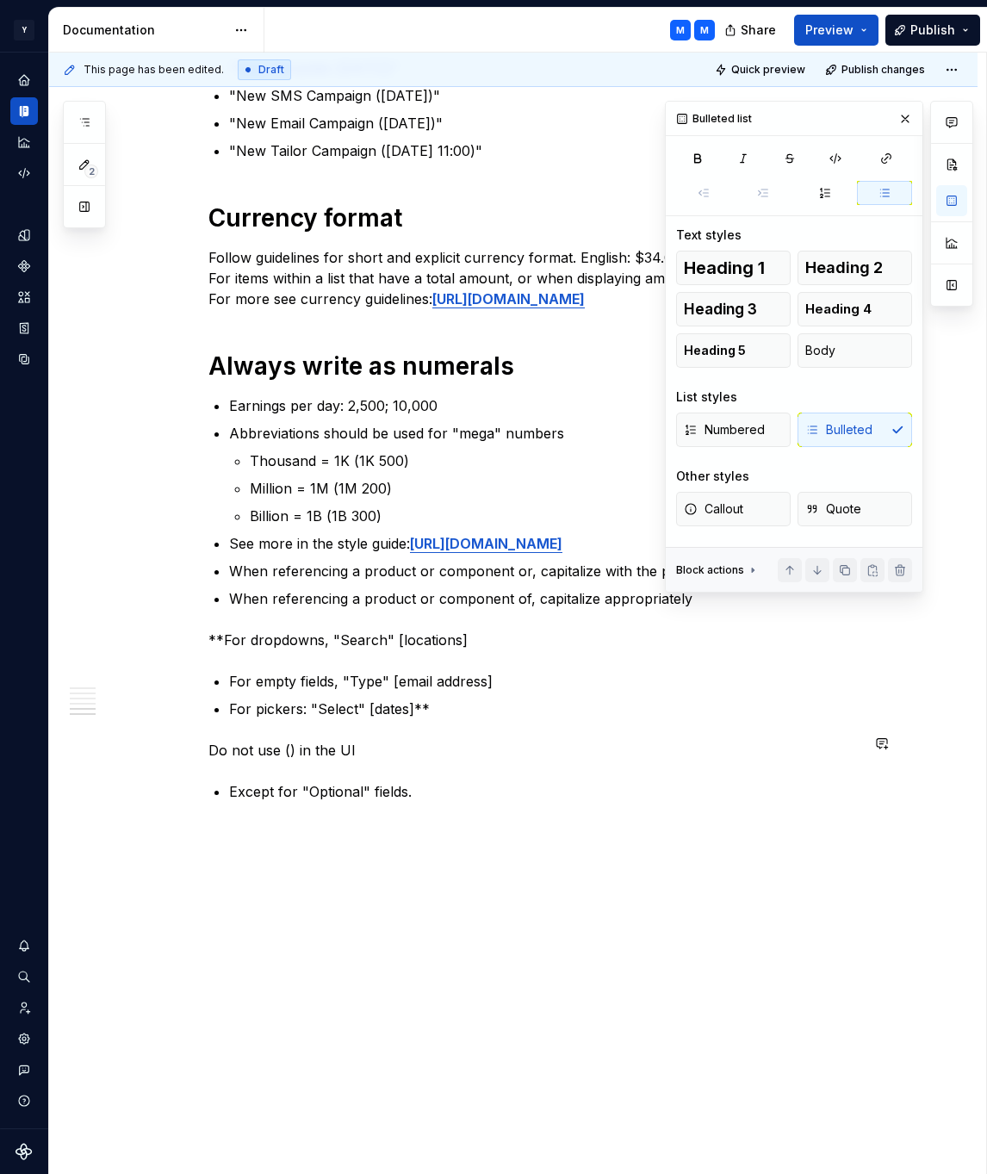
type textarea "*"
click at [440, 704] on p "For pickers: "Select" [dates]**" at bounding box center [544, 709] width 631 height 21
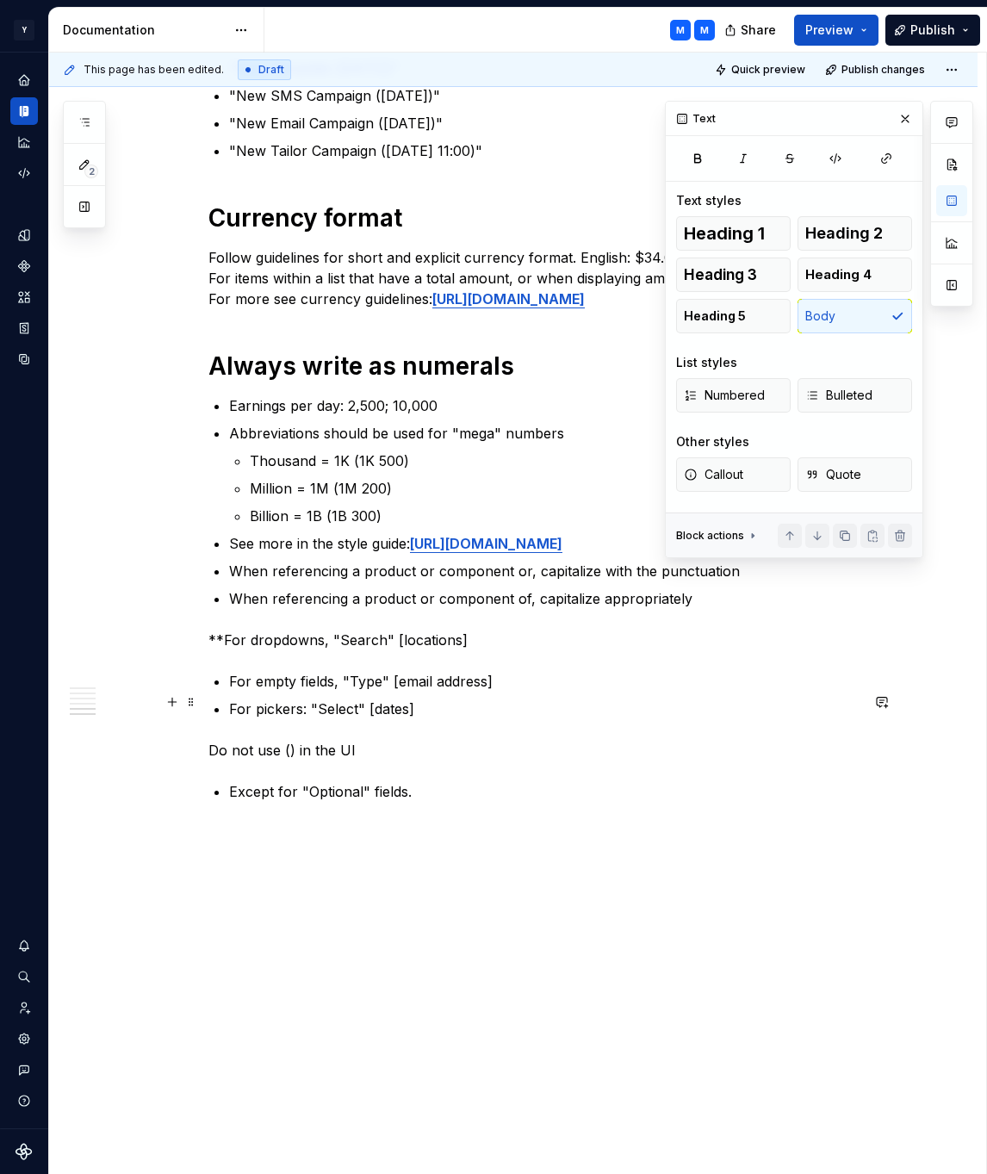
click at [226, 637] on p "**For dropdowns, "Search" [locations]" at bounding box center [533, 640] width 651 height 21
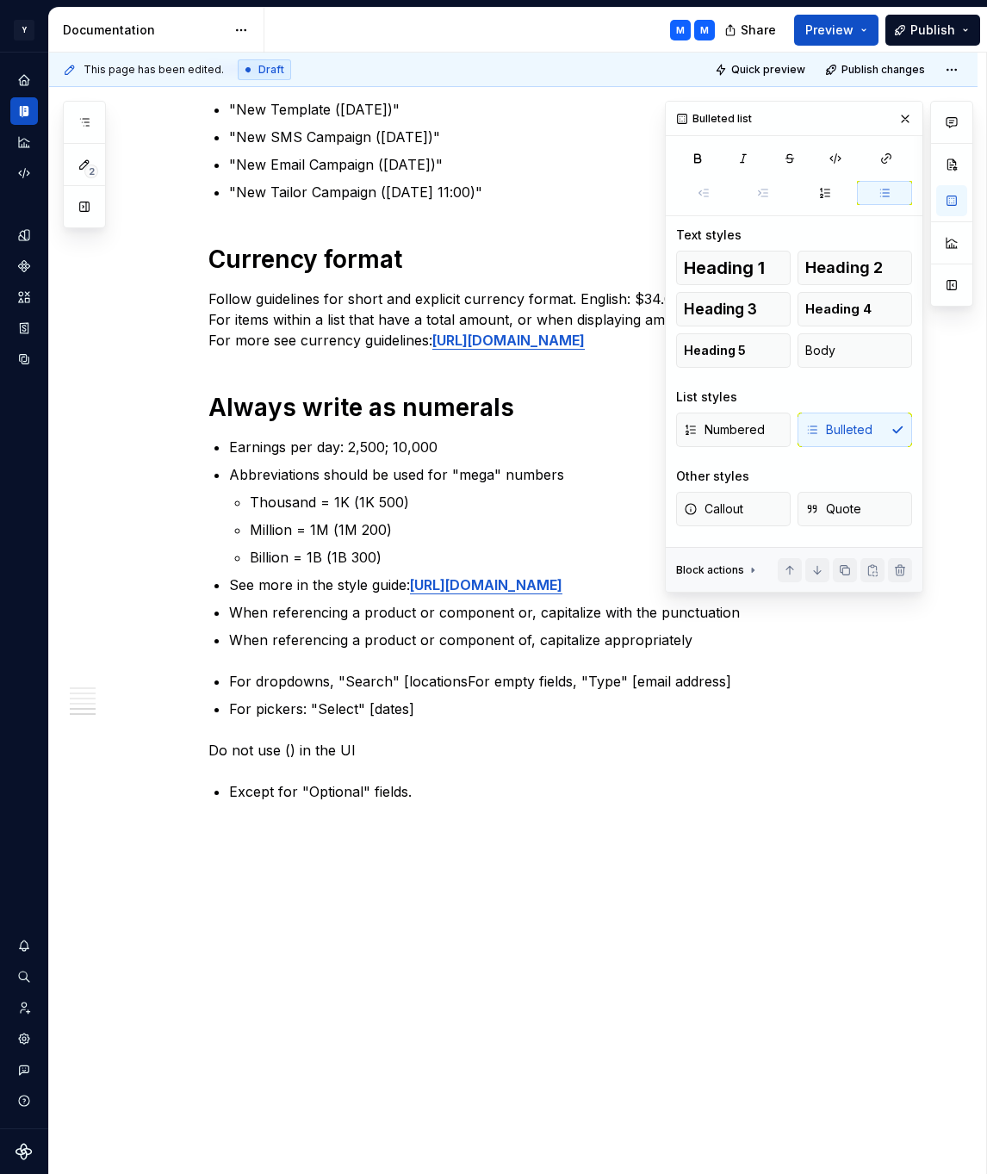
scroll to position [2063, 0]
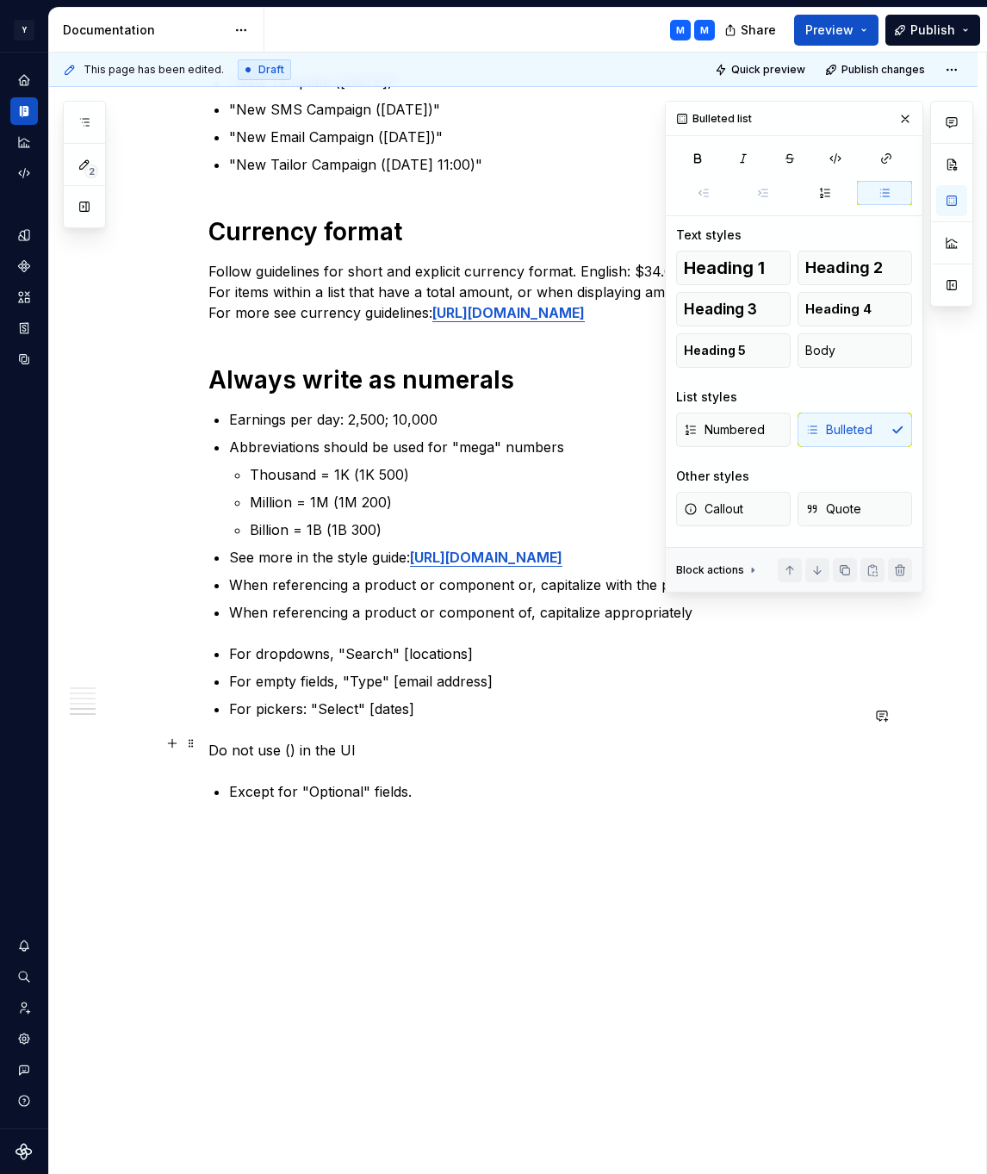
click at [532, 683] on p "For empty fields, "Type" [email address]" at bounding box center [544, 681] width 631 height 21
click at [904, 122] on button "button" at bounding box center [905, 119] width 24 height 24
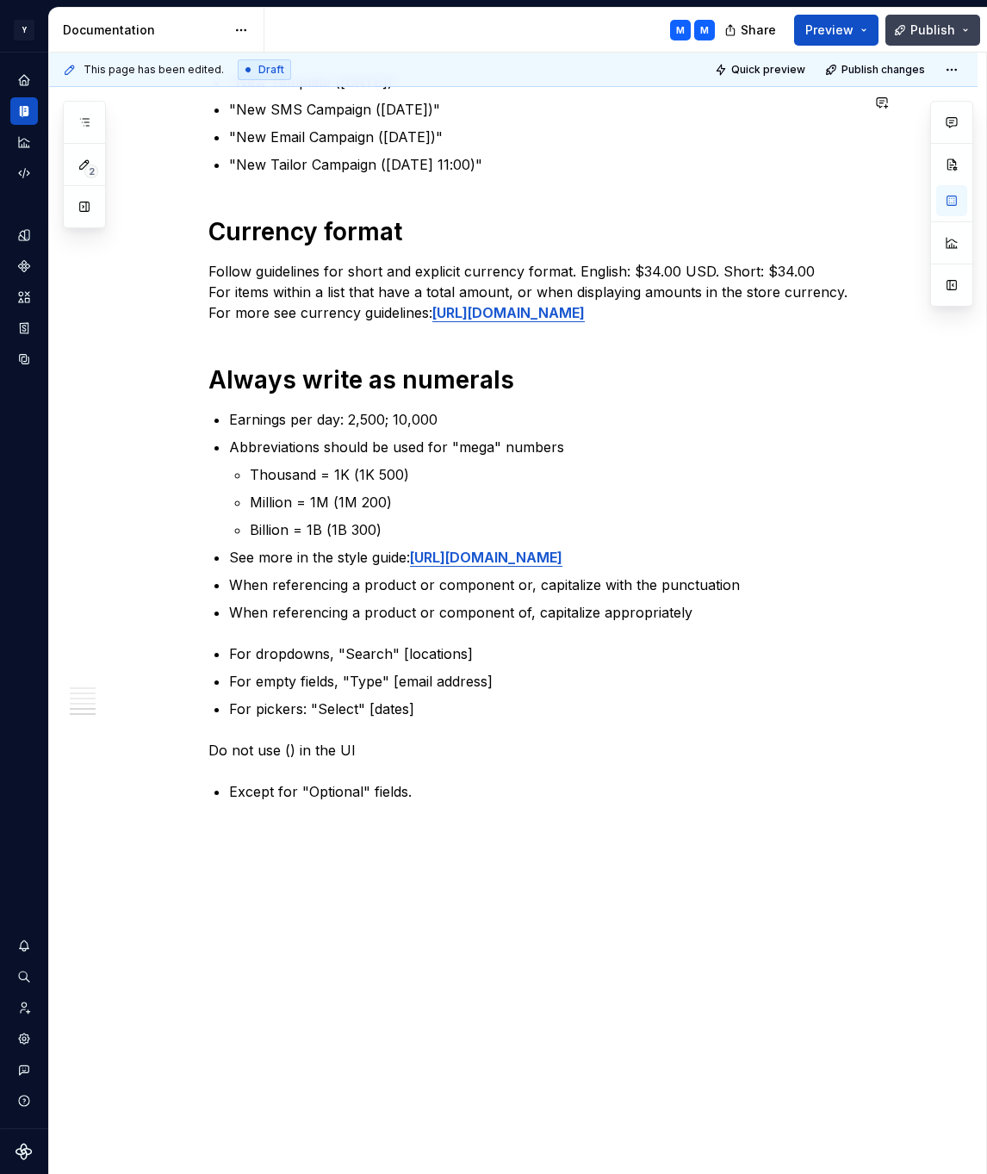
click at [940, 28] on span "Publish" at bounding box center [933, 30] width 45 height 17
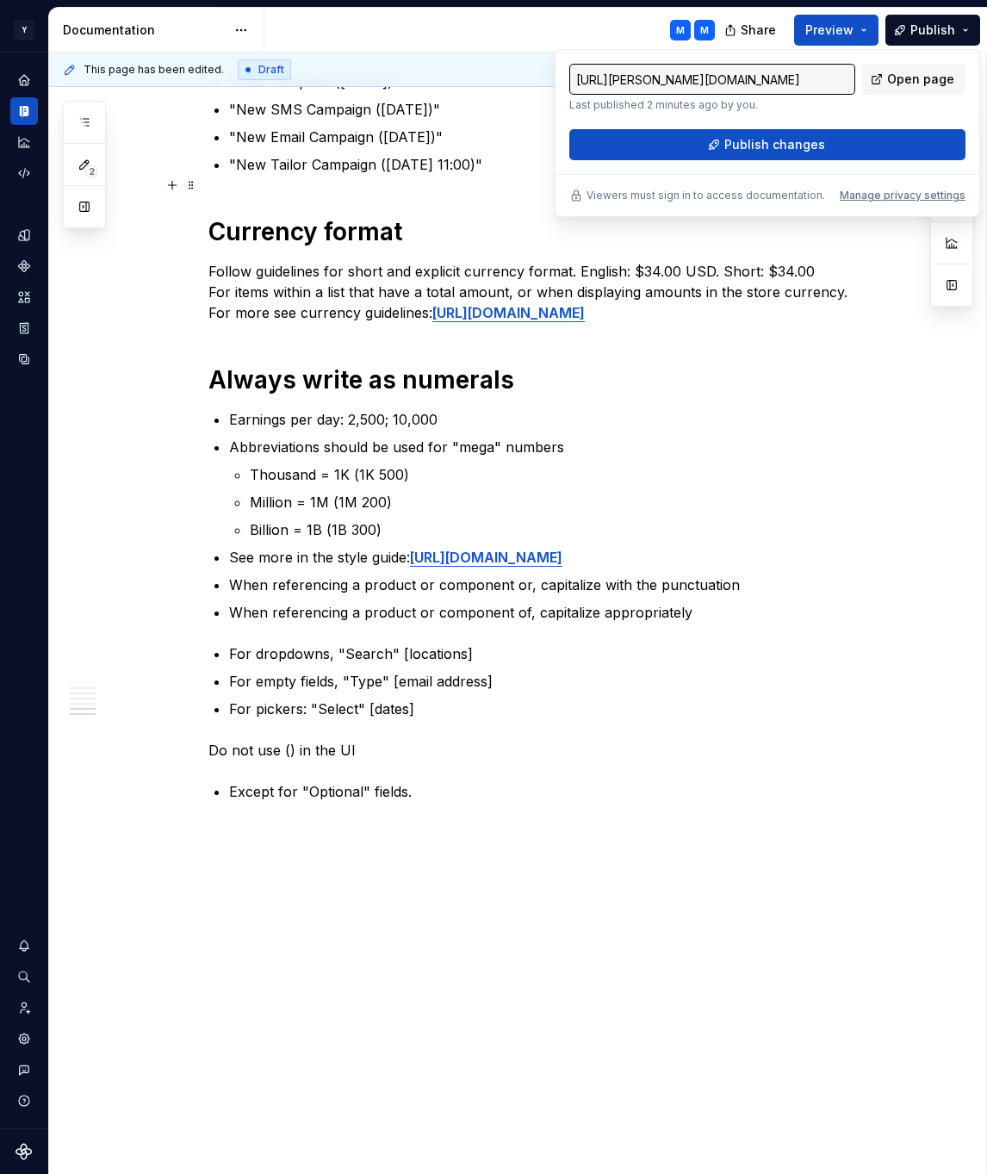
click at [903, 127] on div "https://mingo.supernova-docs.io/latest/content/style-elements-ODvdibQV Last pub…" at bounding box center [767, 112] width 396 height 96
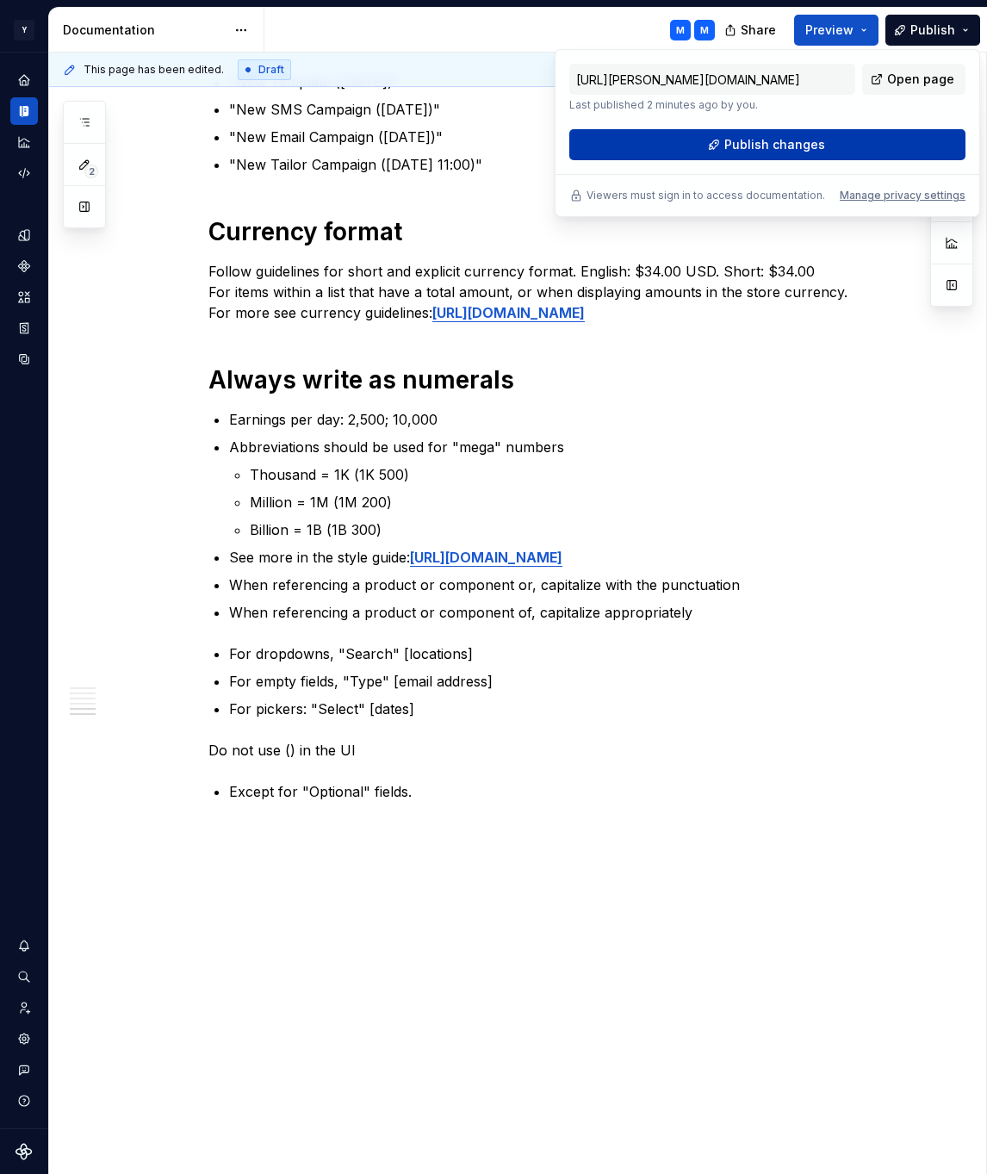
click at [900, 144] on button "Publish changes" at bounding box center [767, 144] width 396 height 31
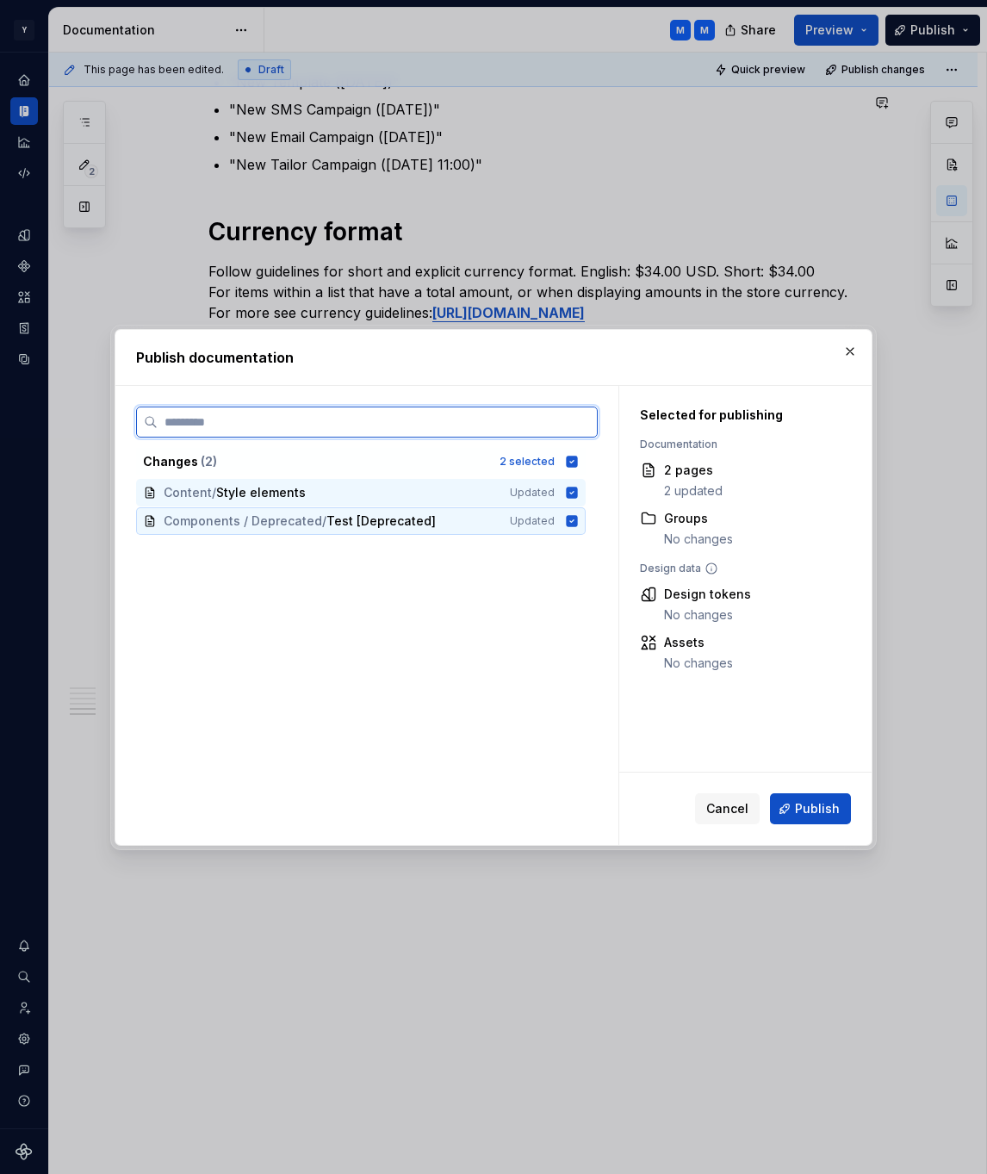
click at [577, 523] on icon at bounding box center [572, 520] width 11 height 11
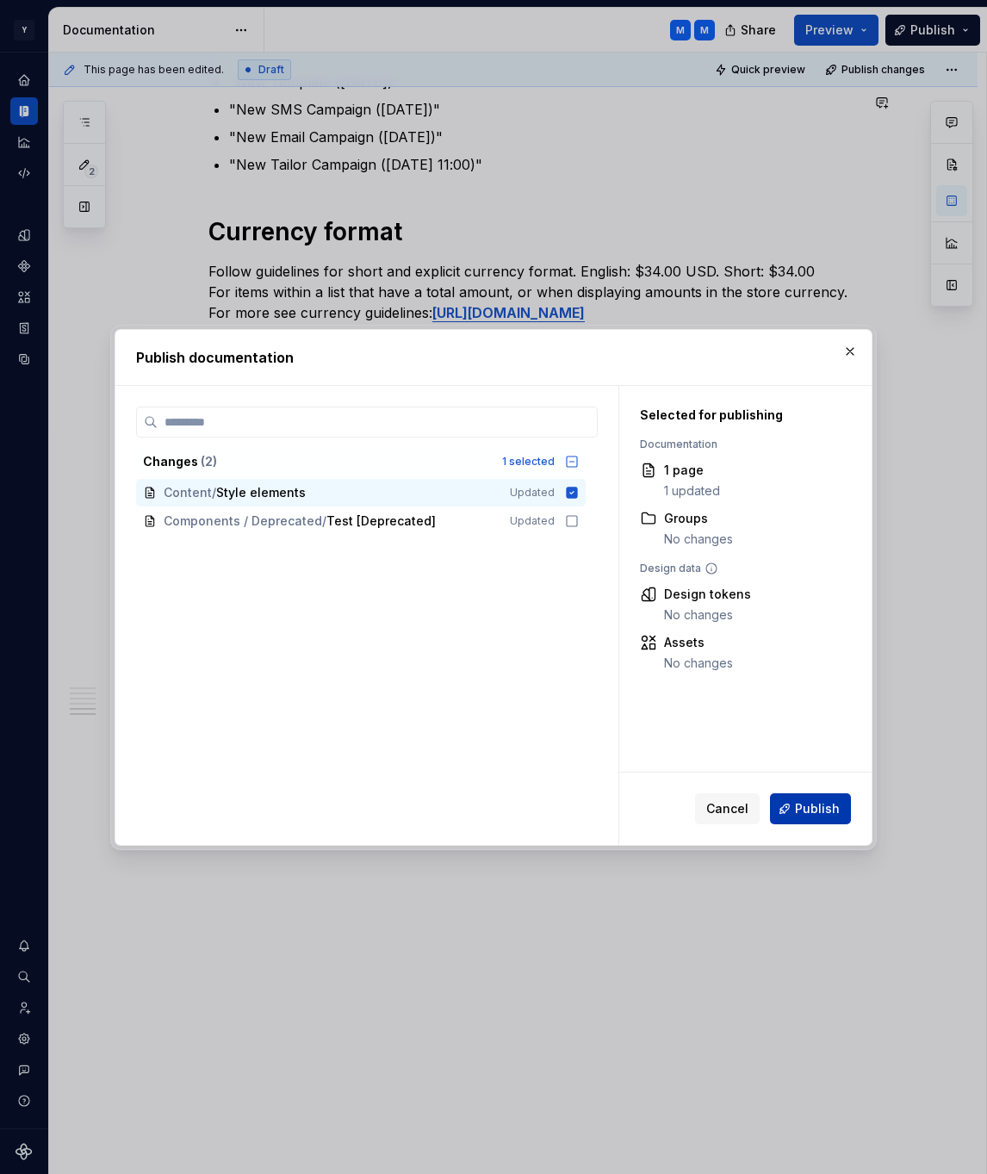
click at [810, 810] on span "Publish" at bounding box center [817, 808] width 45 height 17
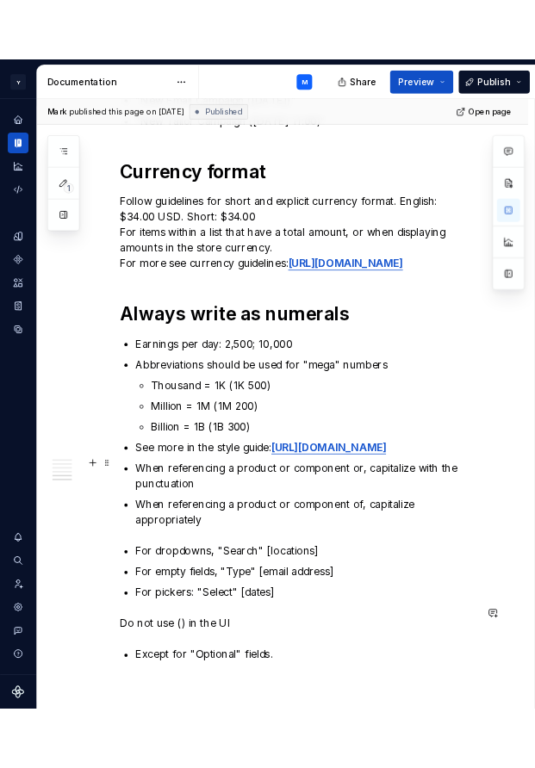
scroll to position [2229, 0]
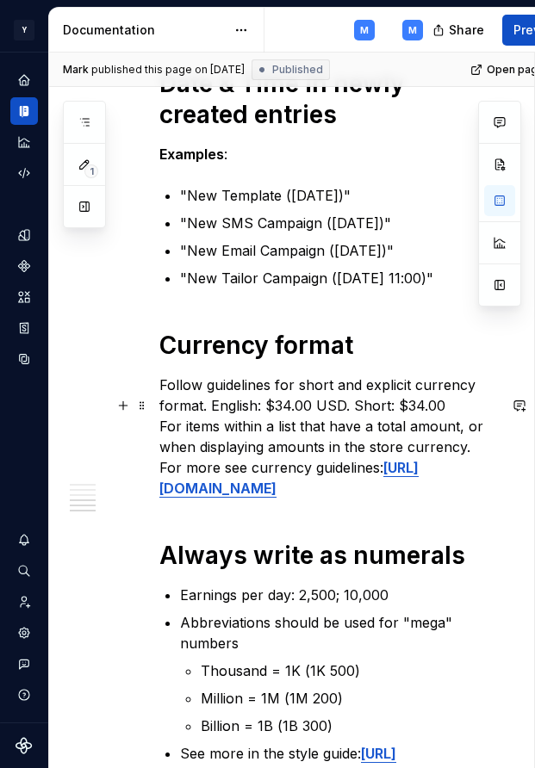
type textarea "*"
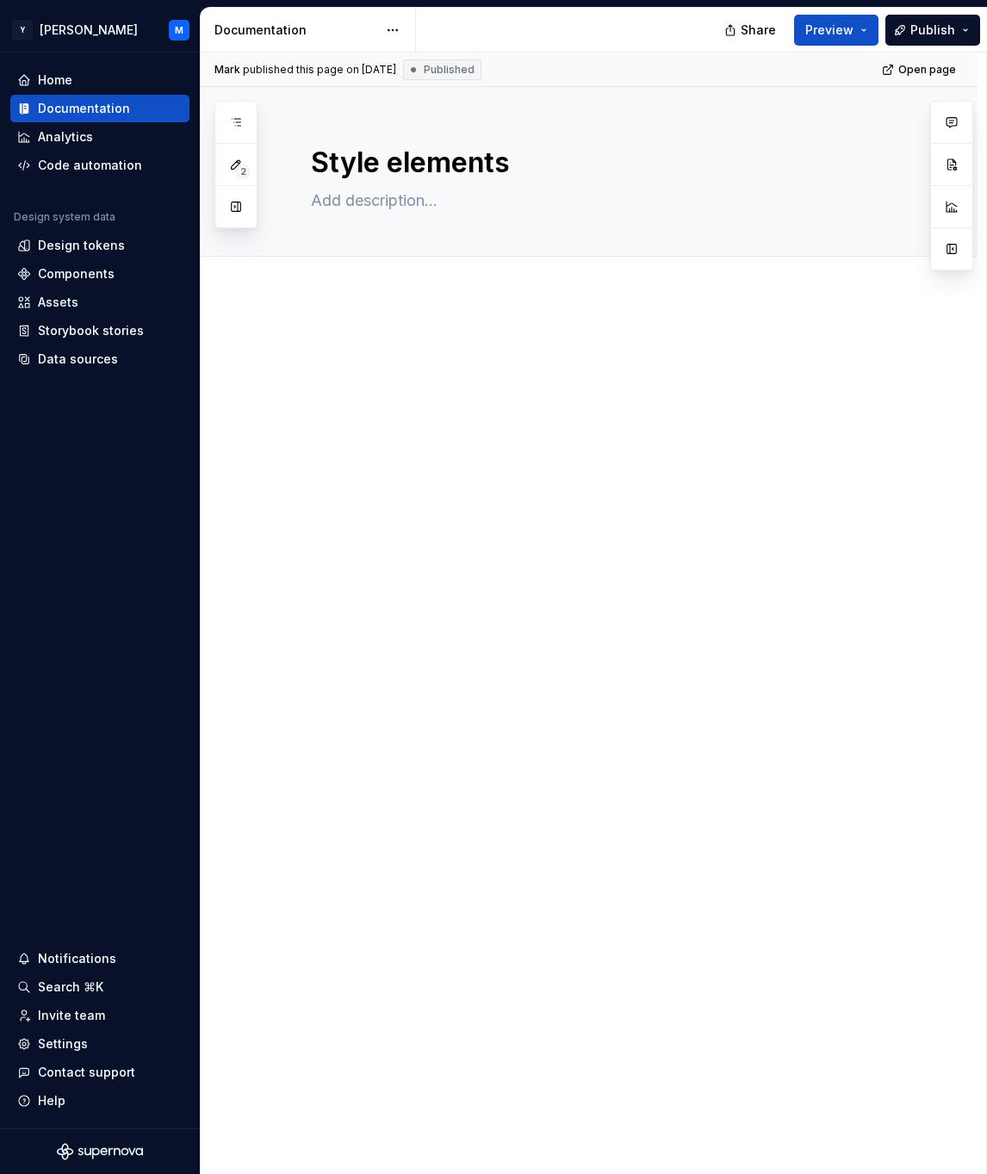
type textarea "*"
type textarea "This style guide provides comprehensive guidelines for creating consistent, acc…"
type textarea "*"
type textarea "This style guide provides comprehensive guidelines for creating consistent, acc…"
type textarea "*"
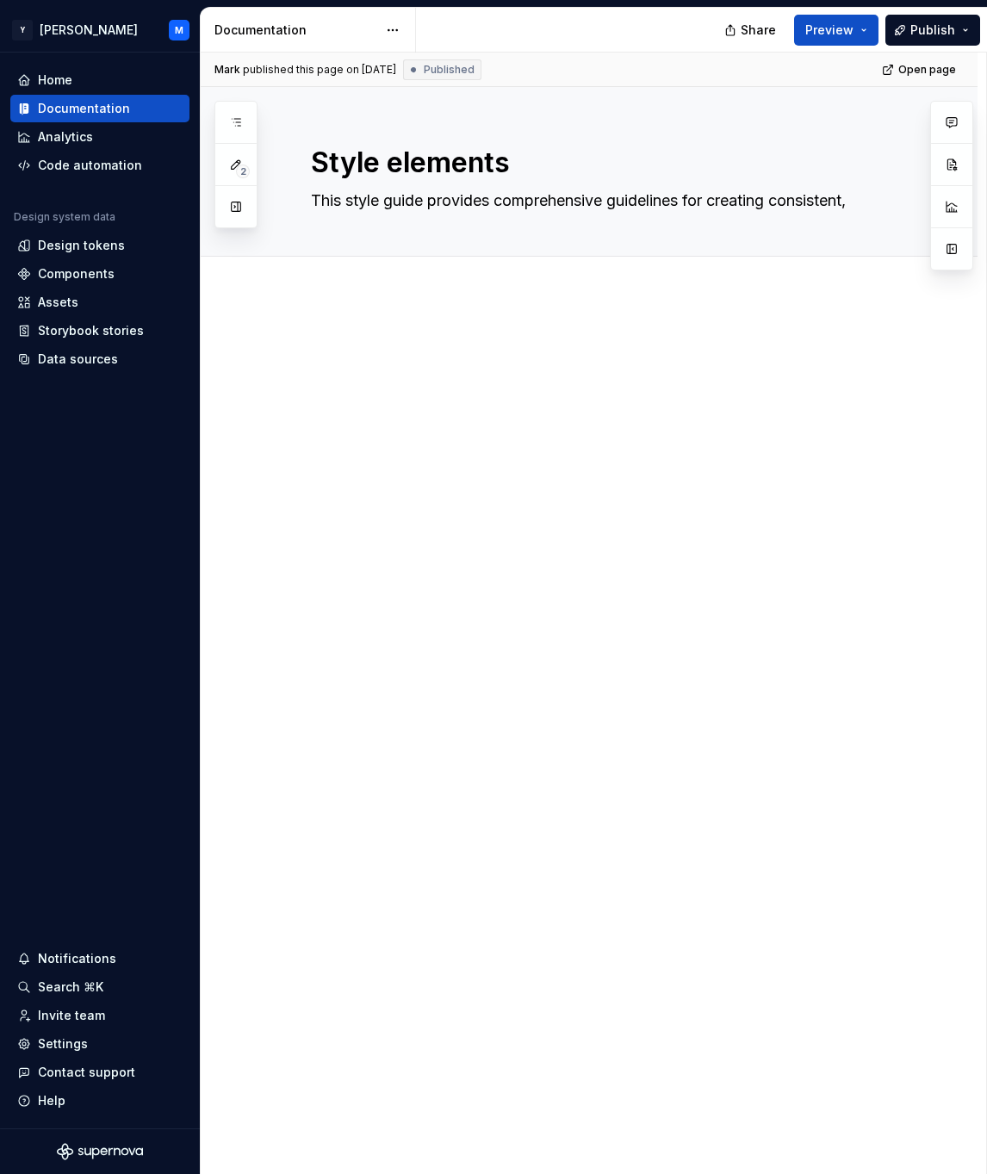
type textarea "This style guide provides comprehensive guidelines for creating consistent, acc…"
type textarea "*"
type textarea "This style guide provides comprehensive guidelines for creating consistent, acc…"
type textarea "*"
type textarea "This style guide provides comprehensive guidelines for creating consistent, acc…"
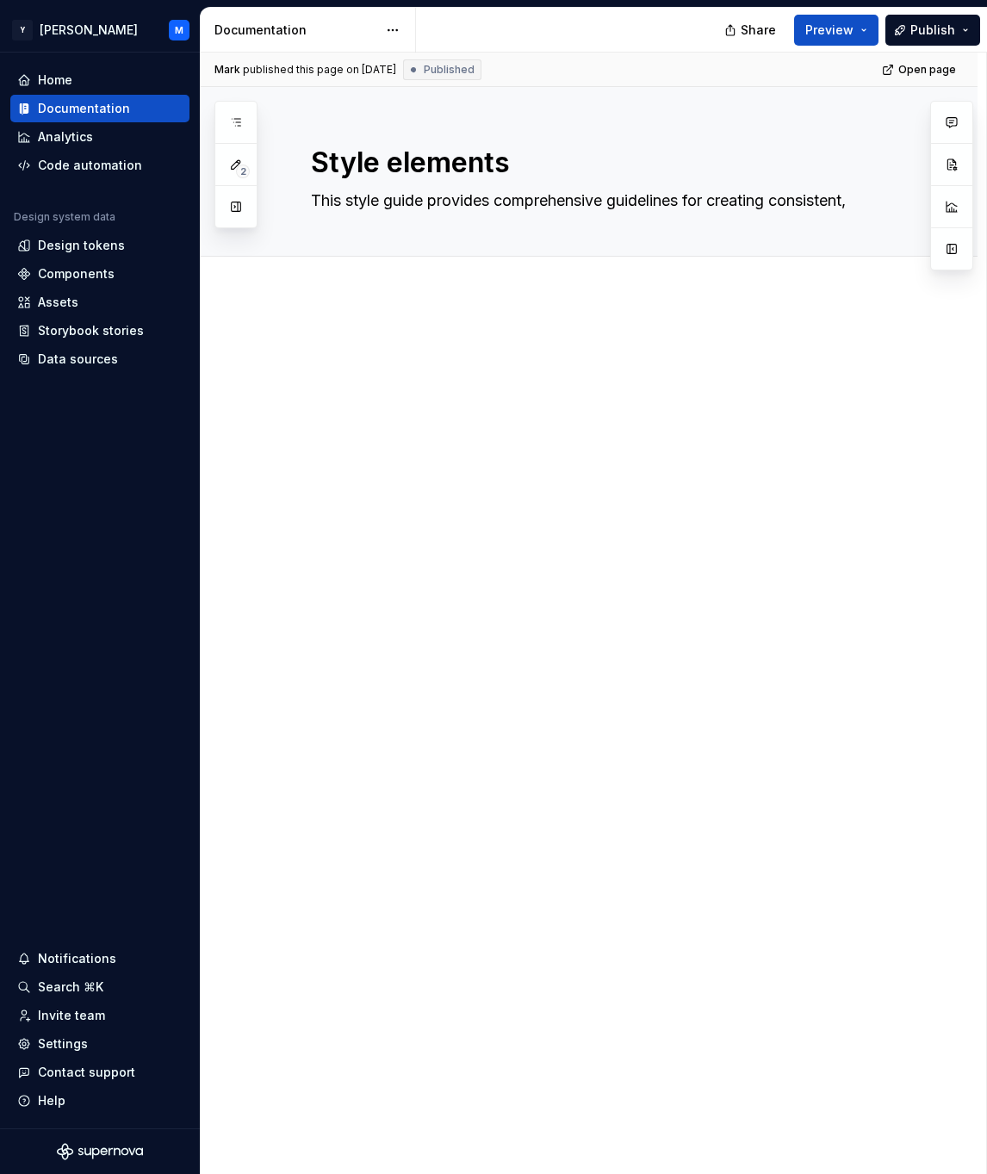
type textarea "*"
type textarea "This style guide provides comprehensive guidelines for creating consistent, acc…"
type textarea "*"
type textarea "This style guide provides comprehensive guidelines for creating consistent, acc…"
type textarea "*"
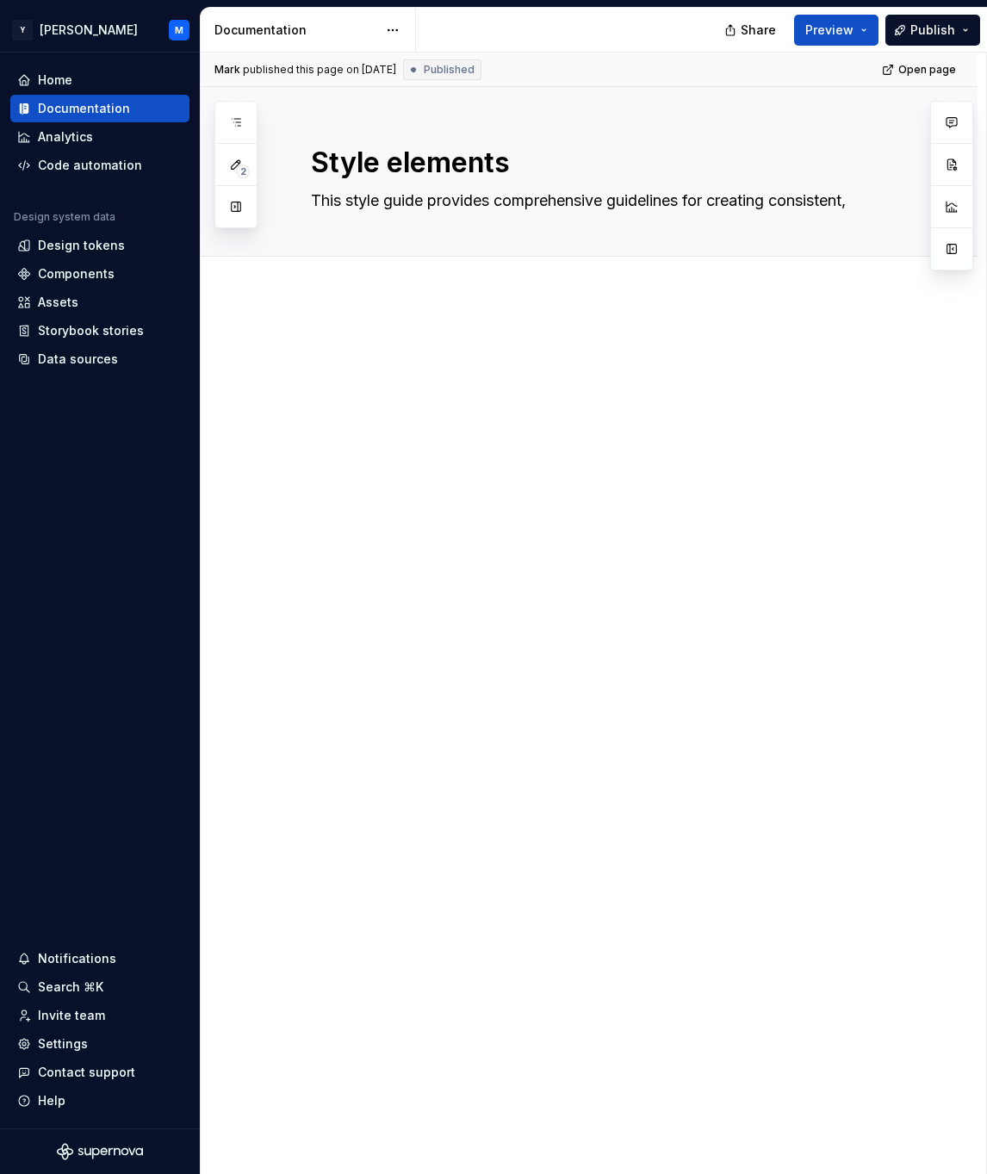
type textarea "This style guide provides comprehensive guidelines for creating consistent, acc…"
type textarea "*"
type textarea "This style guide provides comprehensive guidelines for creating consistent, acc…"
type textarea "*"
type textarea "This style guide provides comprehensive guidelines for creating consistent, acc…"
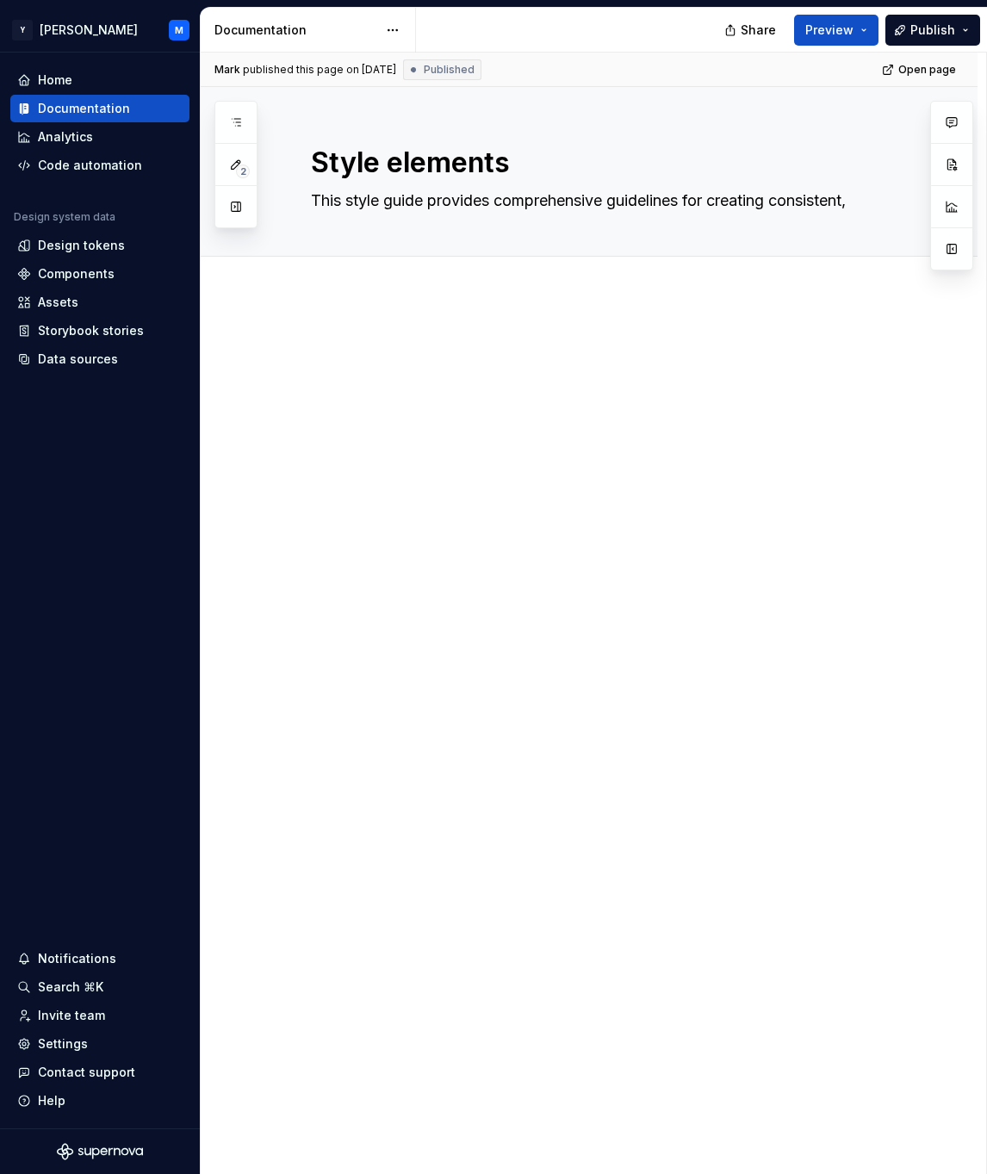
type textarea "*"
type textarea "This style guide provides comprehensive guidelines for creating consistent, acc…"
type textarea "*"
type textarea "This style guide provides comprehensive guidelines for creating consistent, acc…"
type textarea "*"
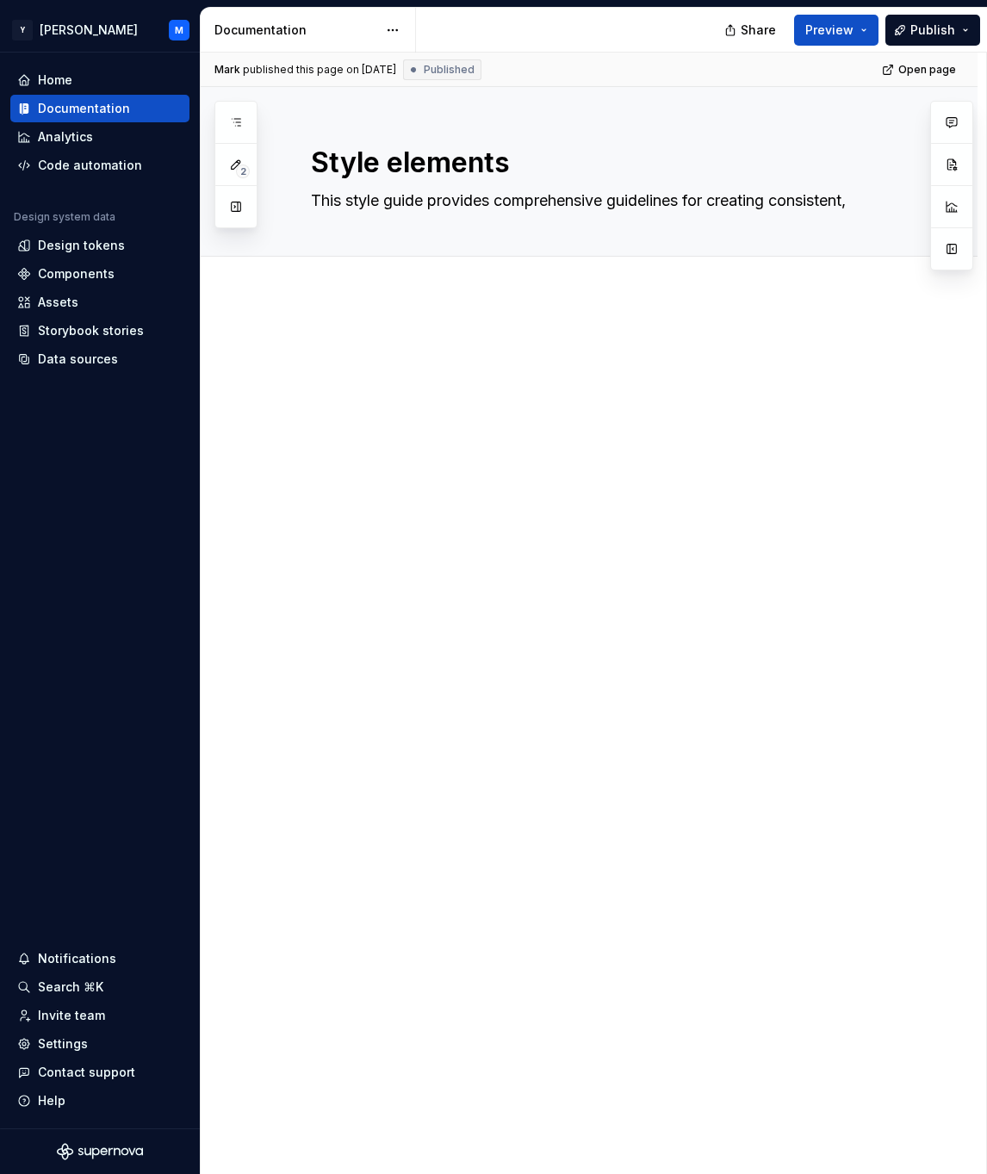
type textarea "This style guide provides comprehensive guidelines for creating consistent, acc…"
type textarea "*"
type textarea "This style guide provides comprehensive guidelines for creating consistent, acc…"
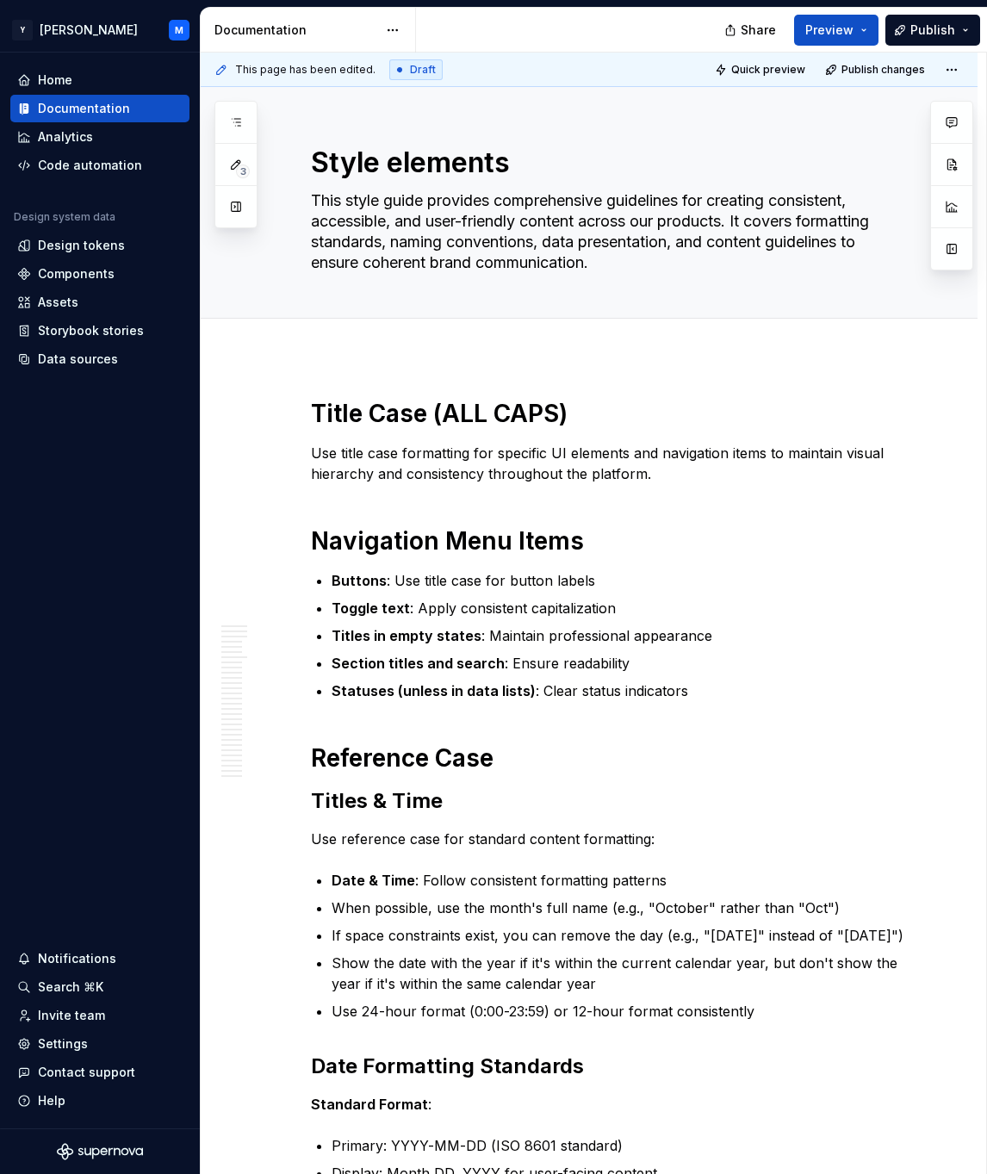
type textarea "*"
type textarea "guidelines for creating consistent, accessible, and user-friendly content acros…"
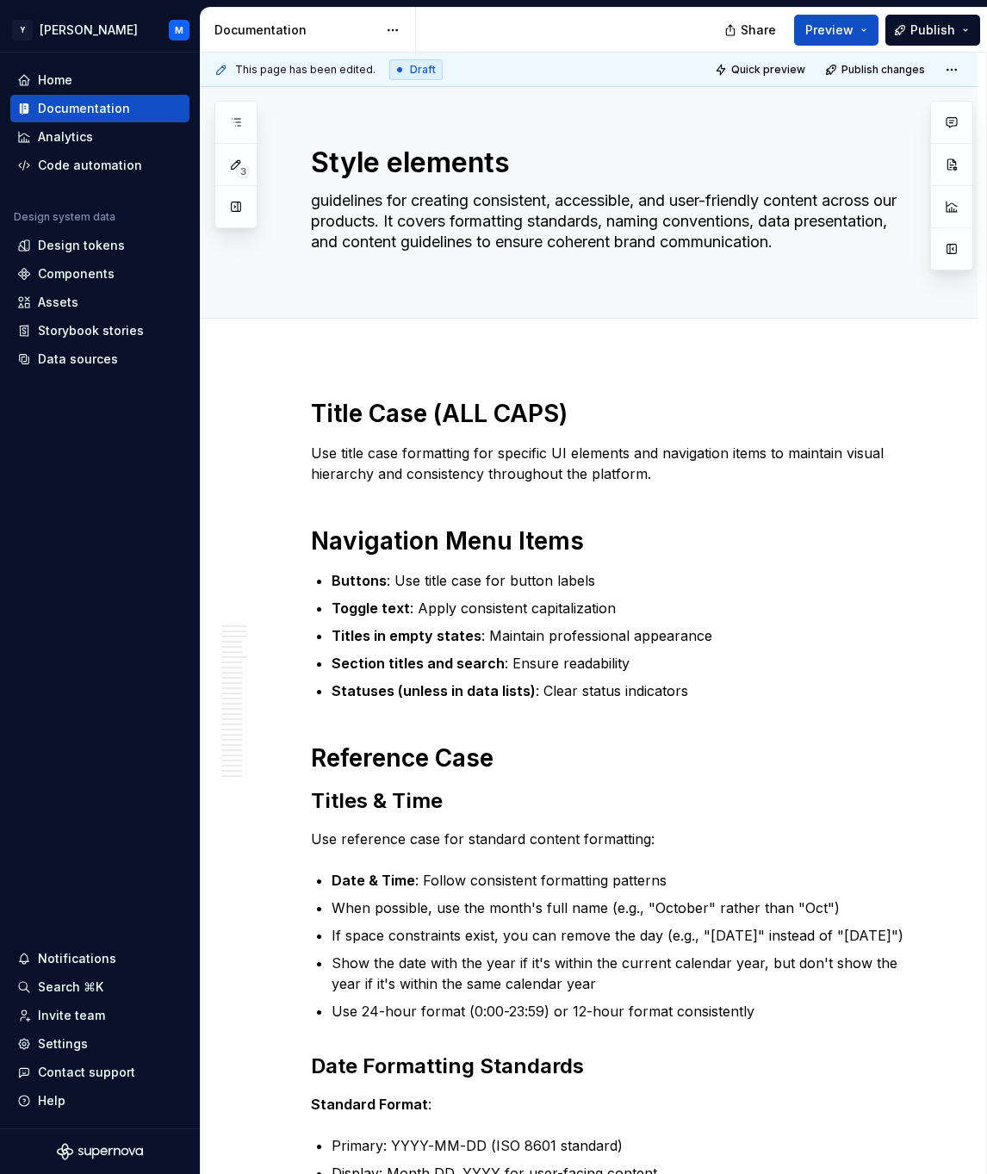
type textarea "*"
type textarea "uidelines for creating consistent, accessible, and user-friendly content across…"
type textarea "*"
type textarea "Guidelines for creating consistent, accessible, and user-friendly content acros…"
type textarea "*"
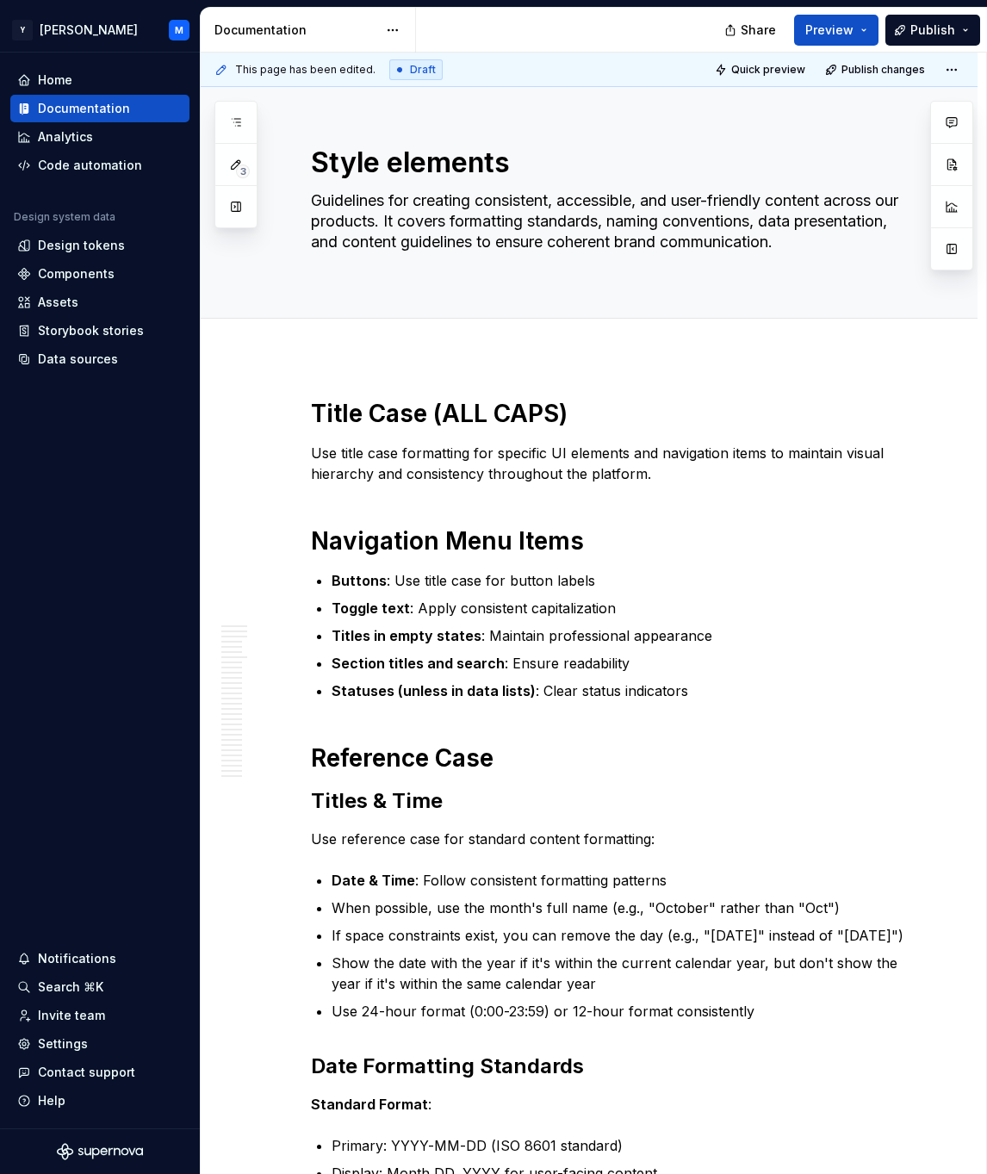
type textarea "Guidelines for creating consistent, accessible, and user-friendly content acros…"
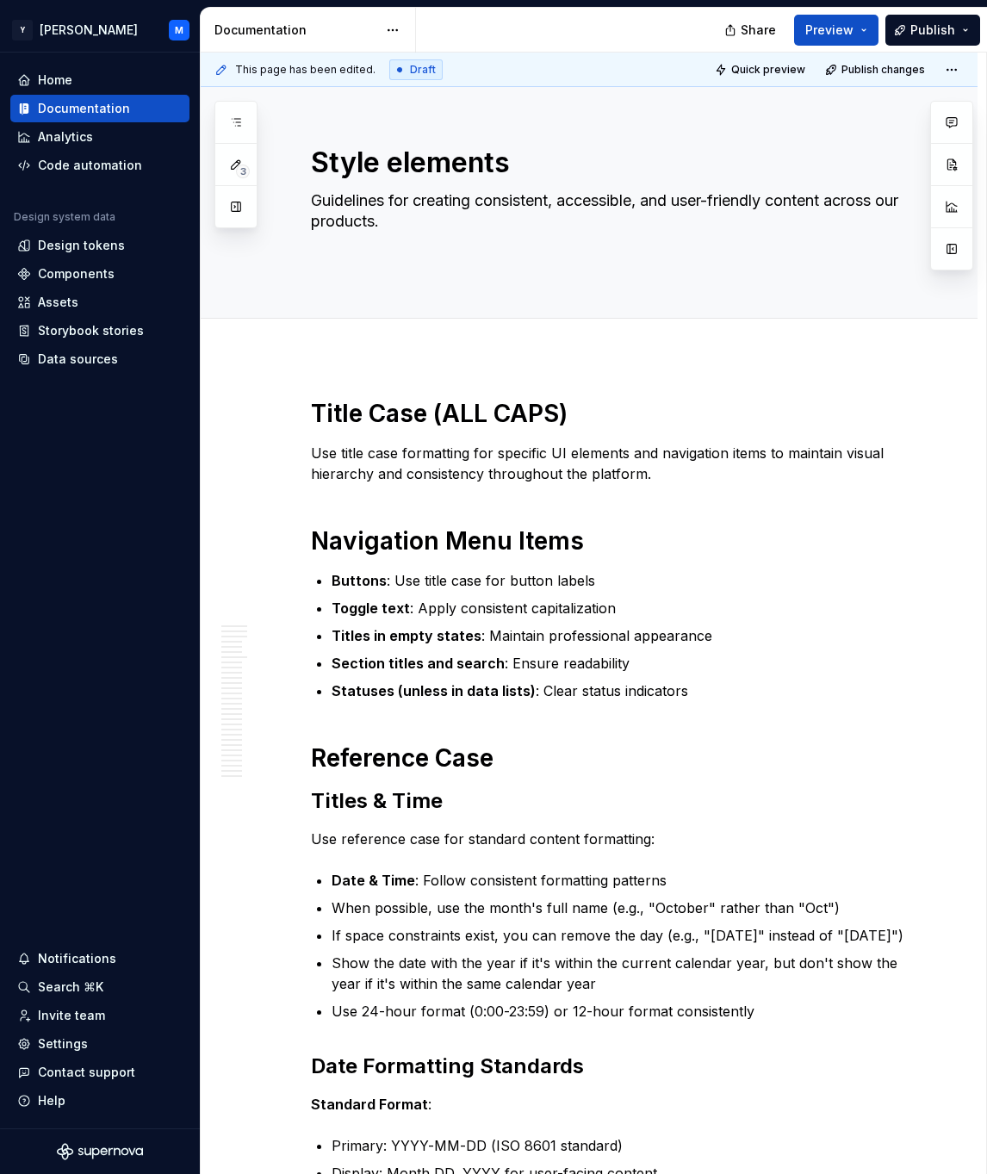
type textarea "*"
type textarea "Guidelines for creating consistent, accessible, and user-friendly content acros…"
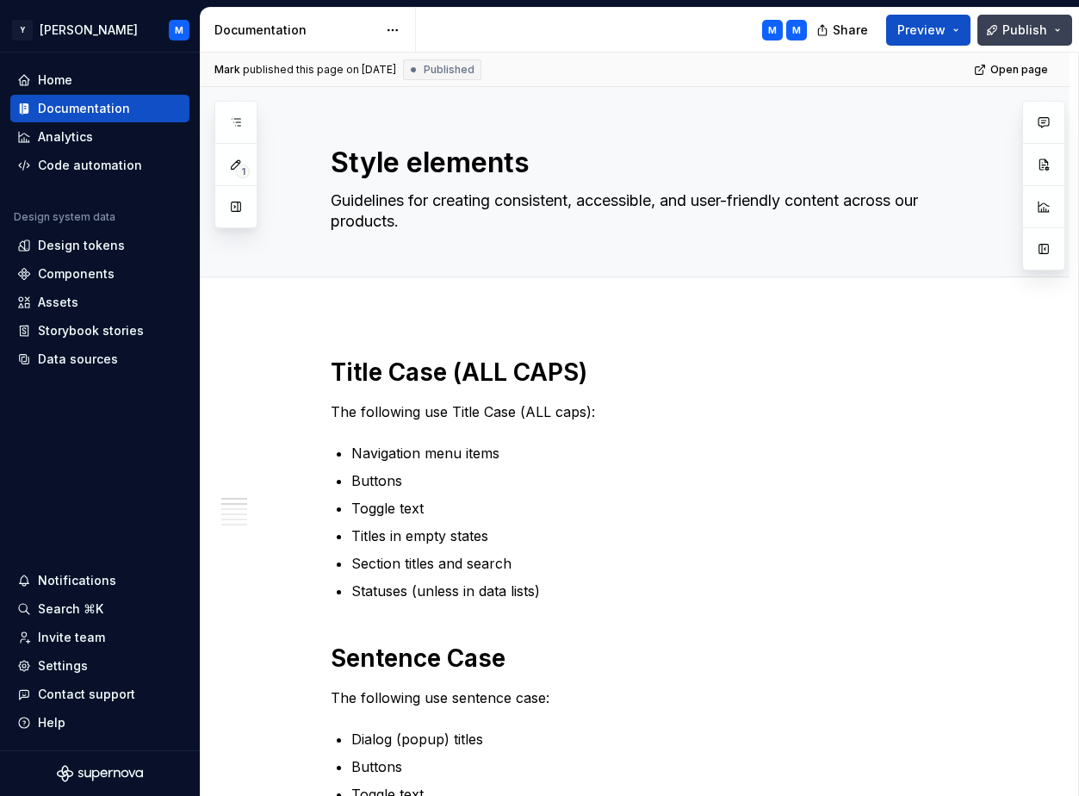
click at [986, 32] on button "Publish" at bounding box center [1025, 30] width 95 height 31
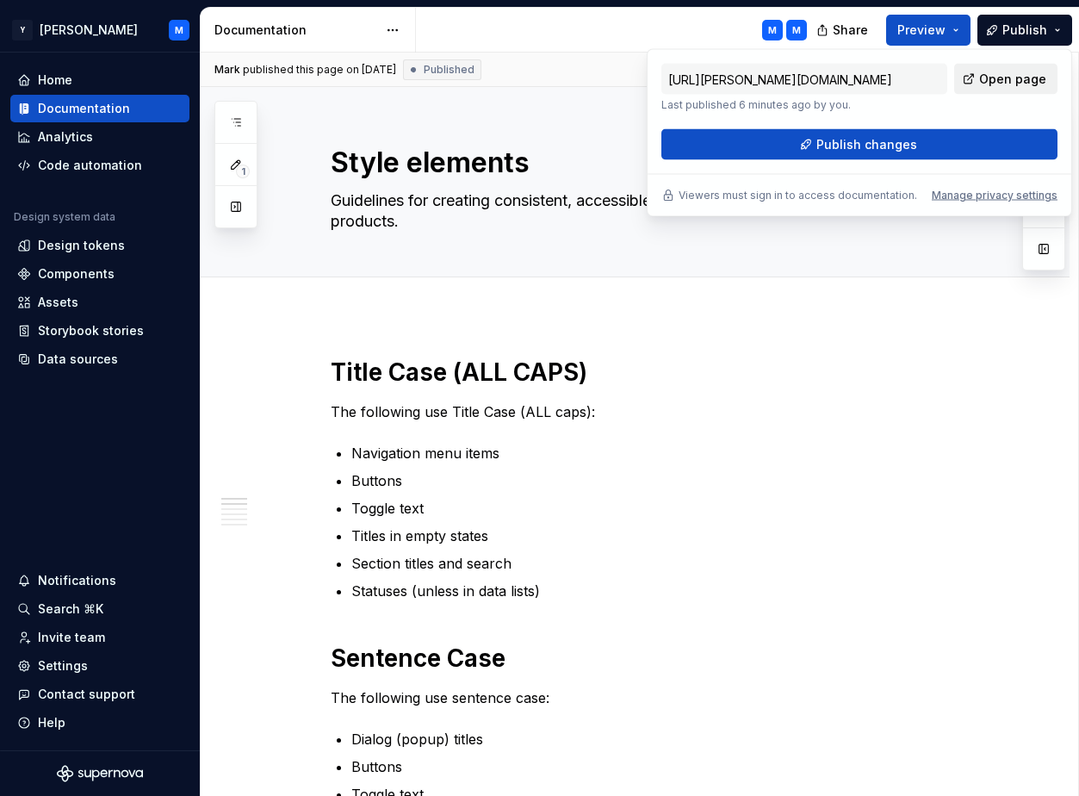
click at [986, 76] on span "Open page" at bounding box center [1012, 79] width 67 height 17
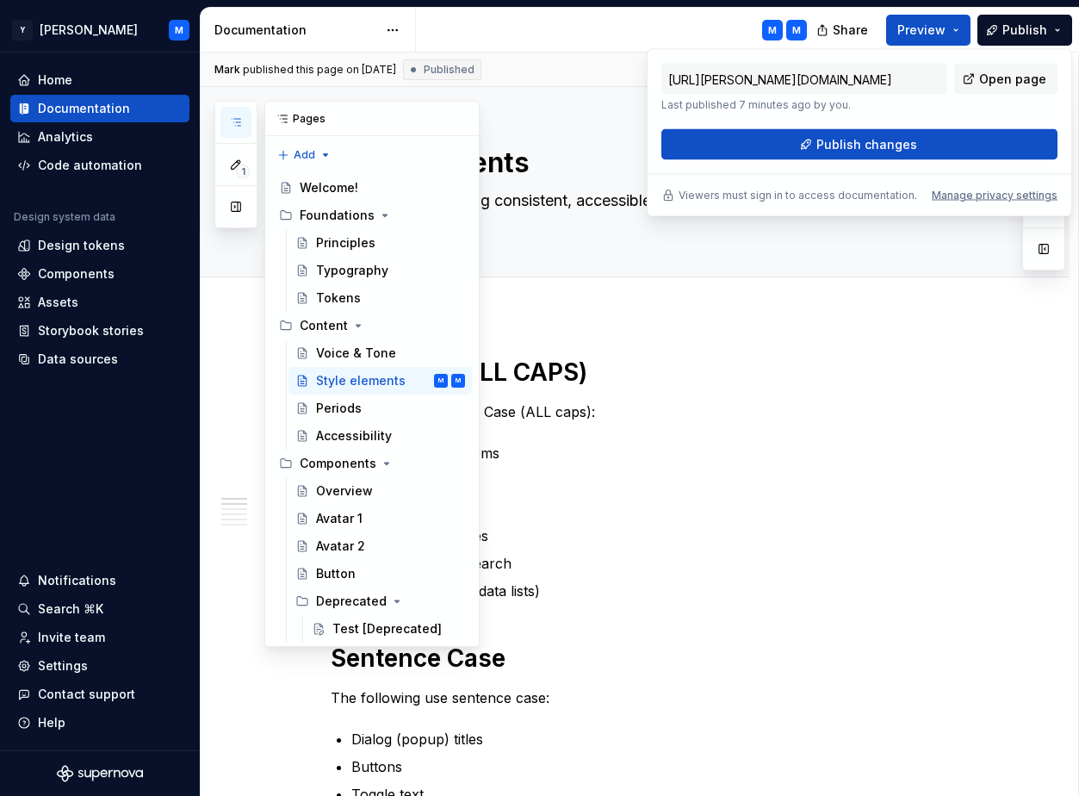
click at [240, 121] on icon "button" at bounding box center [236, 122] width 14 height 14
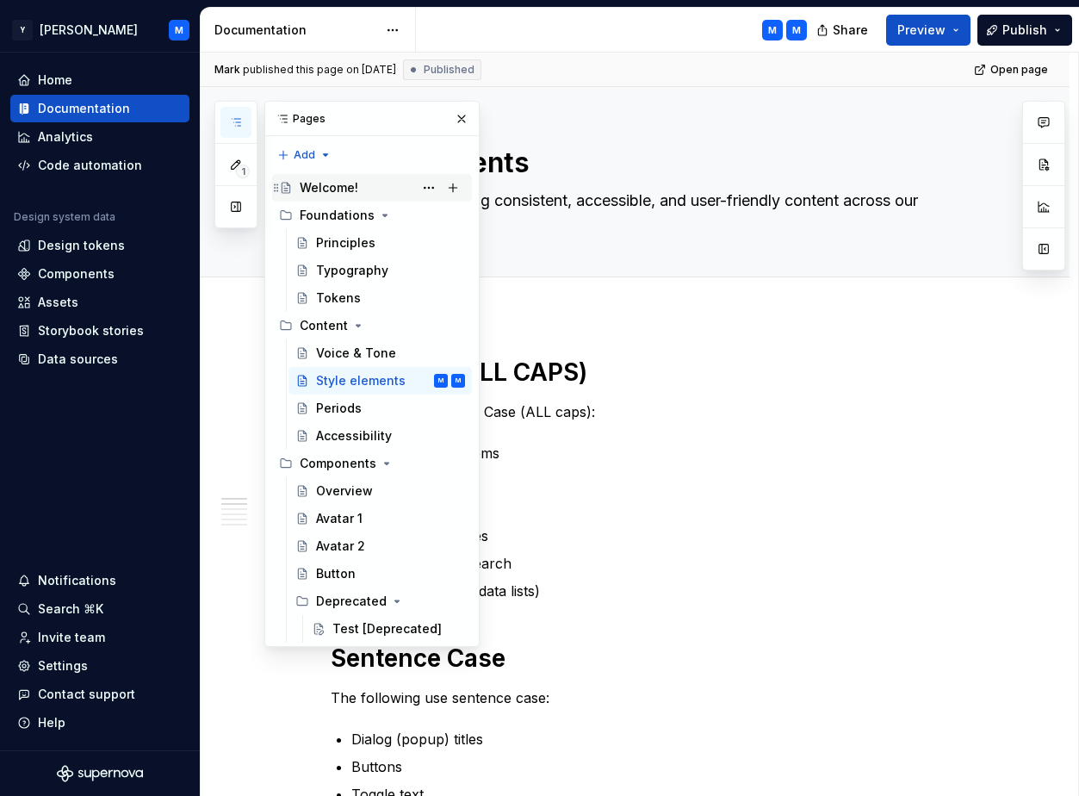
click at [330, 177] on div "Welcome!" at bounding box center [382, 188] width 165 height 24
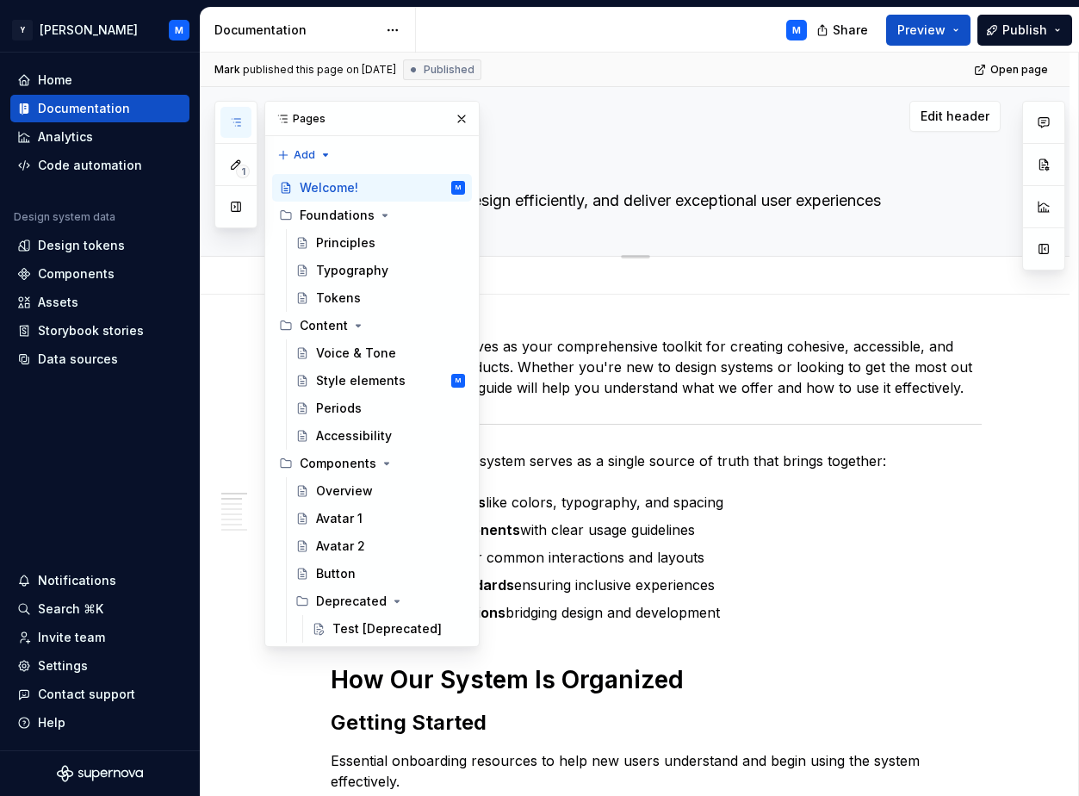
click at [761, 196] on textarea "Build consistently, design efficiently, and deliver exceptional user experiences" at bounding box center [652, 201] width 651 height 28
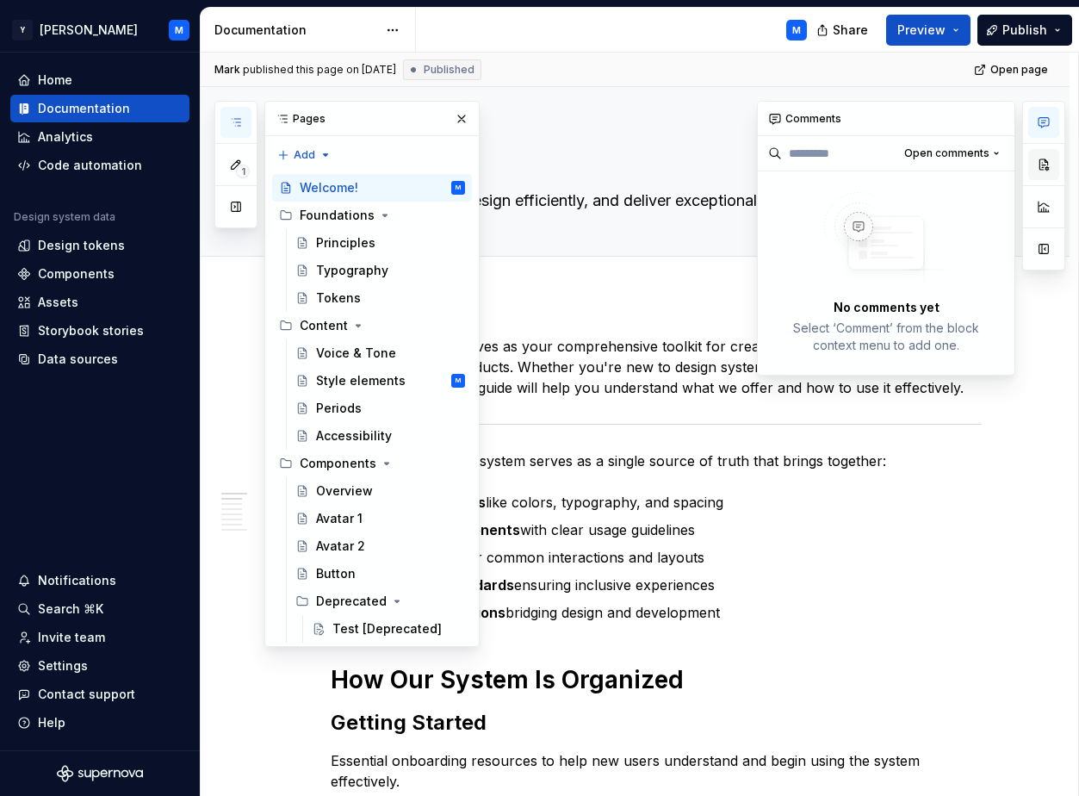
click at [986, 165] on button "button" at bounding box center [1044, 164] width 31 height 31
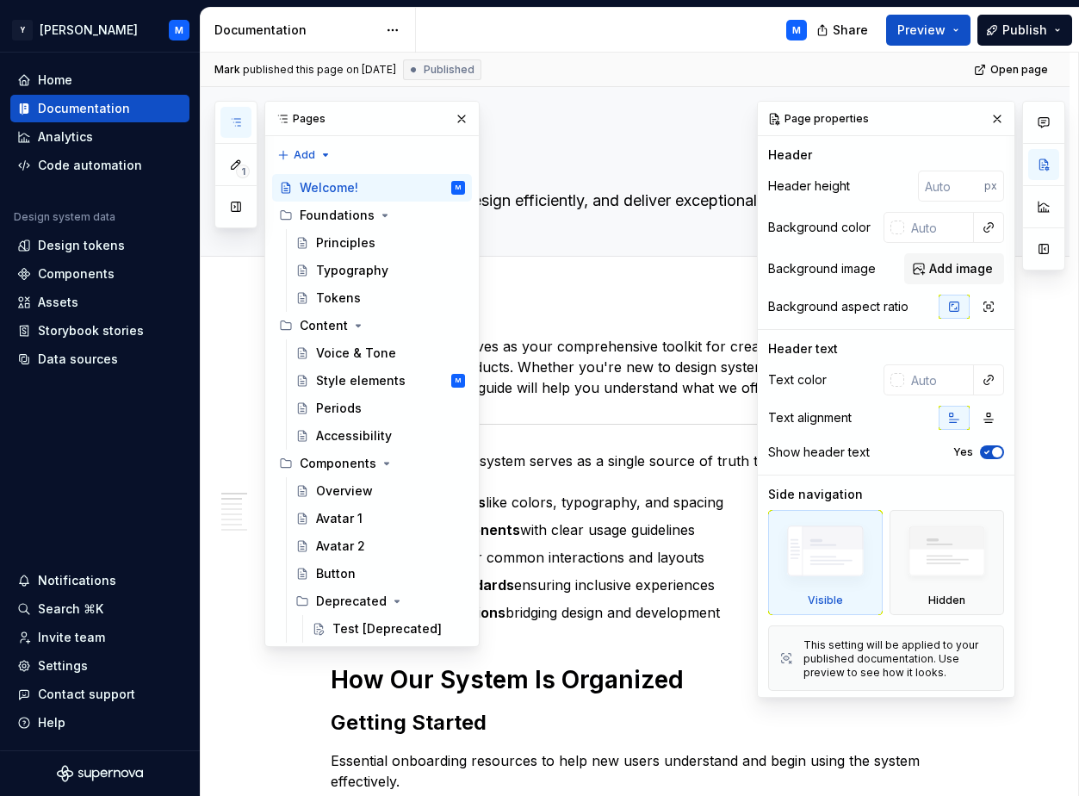
scroll to position [4, 0]
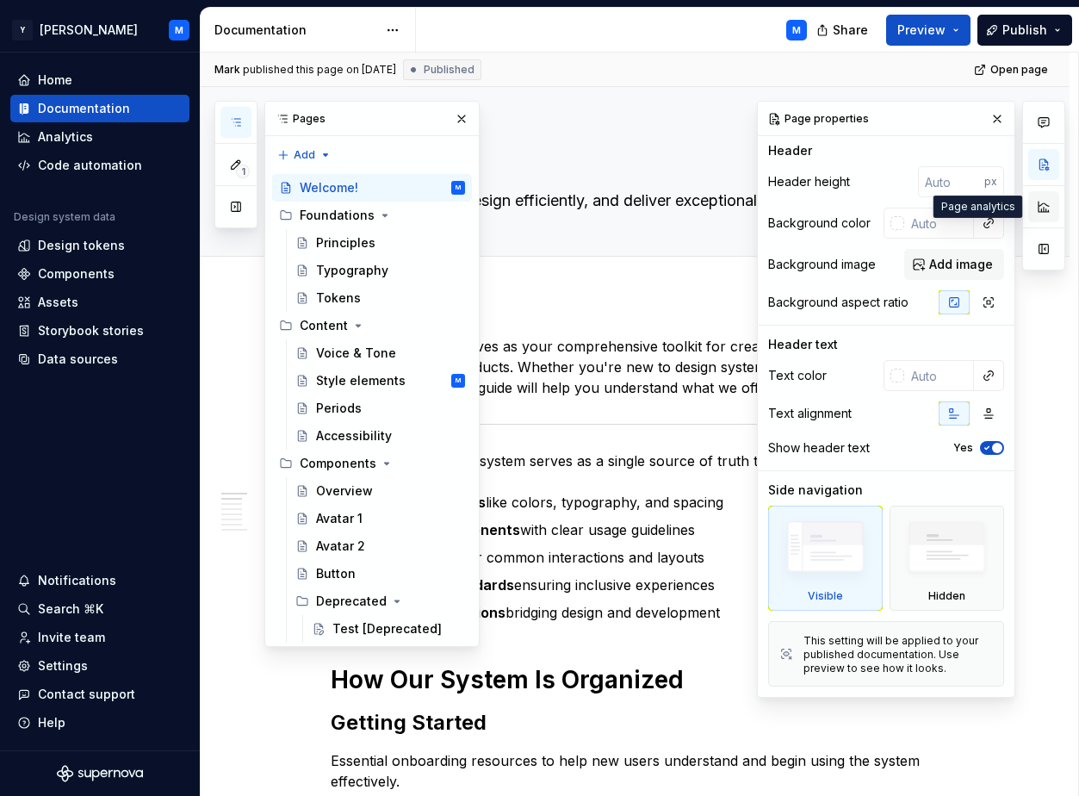
click at [986, 209] on button "button" at bounding box center [1044, 206] width 31 height 31
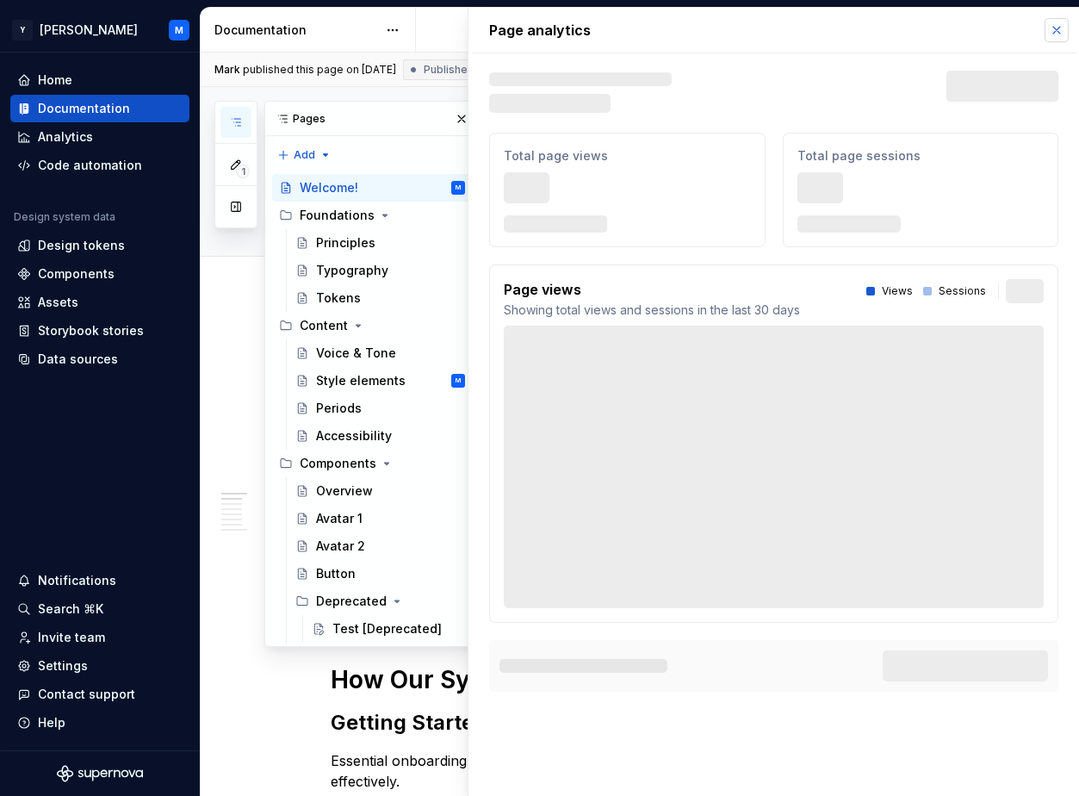
click at [986, 36] on button "button" at bounding box center [1057, 30] width 24 height 24
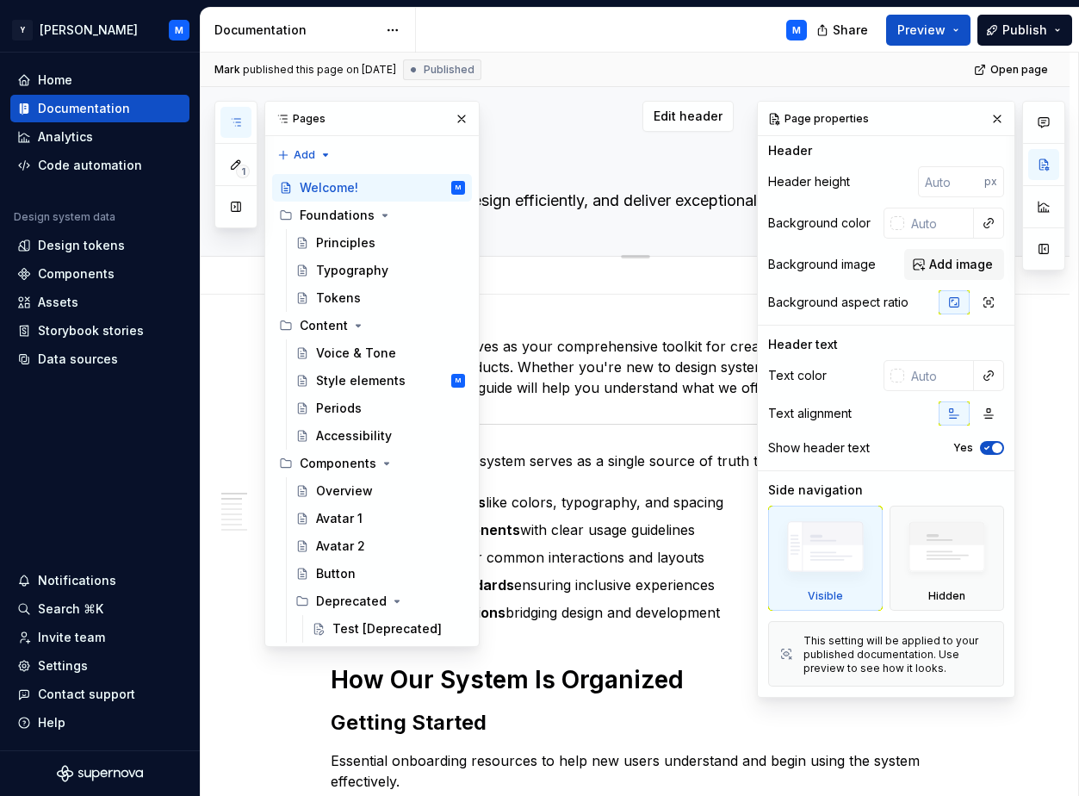
click at [693, 226] on div "Welcome! Build consistently, design efficiently, and deliver exceptional user e…" at bounding box center [656, 171] width 651 height 169
click at [700, 122] on span "Edit header" at bounding box center [688, 116] width 69 height 17
click at [986, 119] on button "button" at bounding box center [998, 119] width 24 height 24
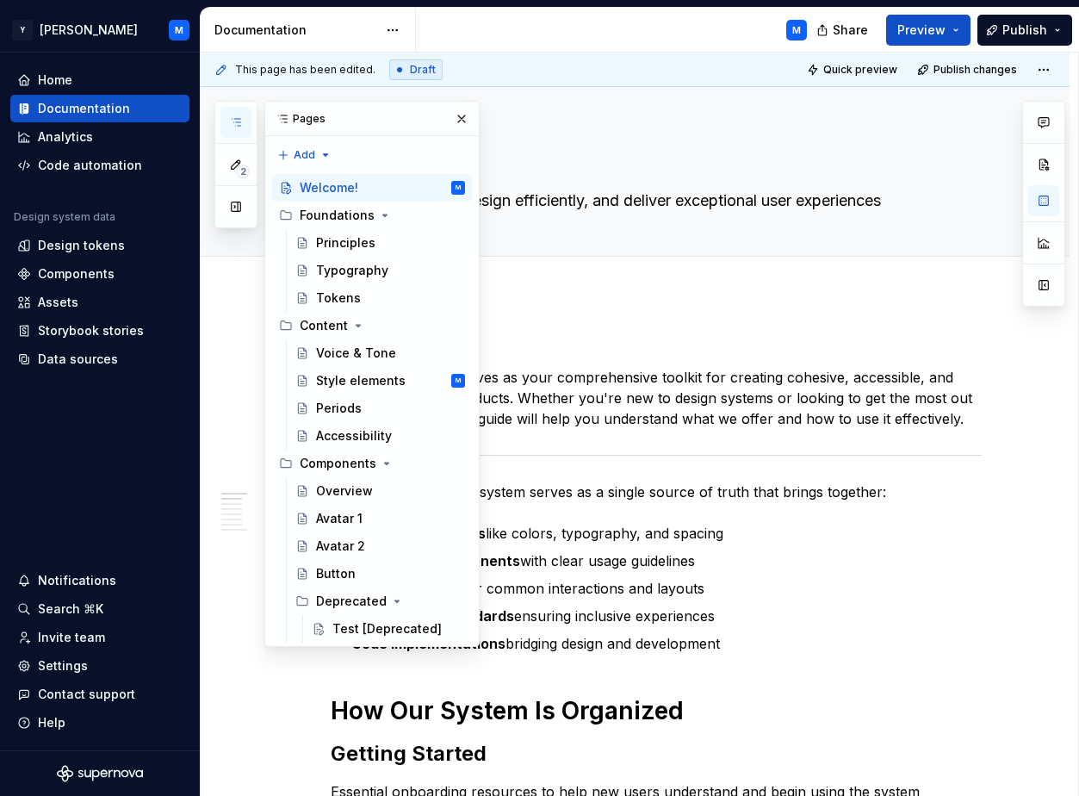
click at [463, 119] on button "button" at bounding box center [462, 119] width 24 height 24
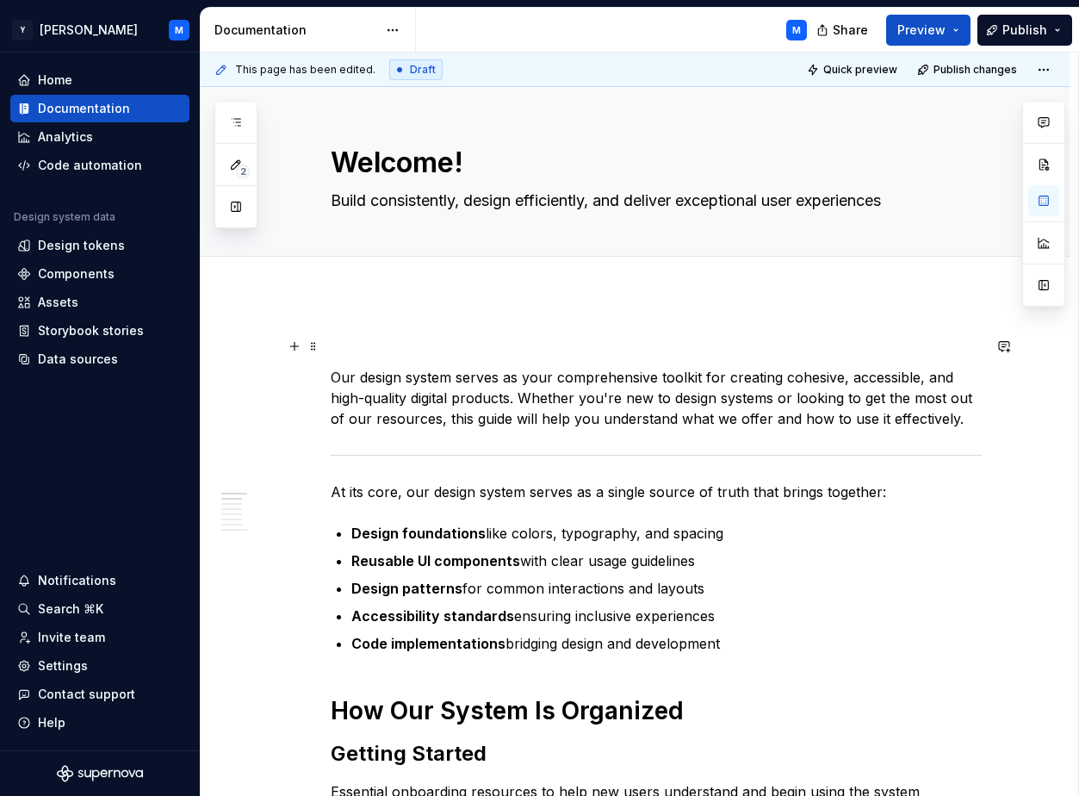
click at [408, 338] on p at bounding box center [656, 346] width 651 height 21
click at [320, 345] on span at bounding box center [314, 346] width 14 height 24
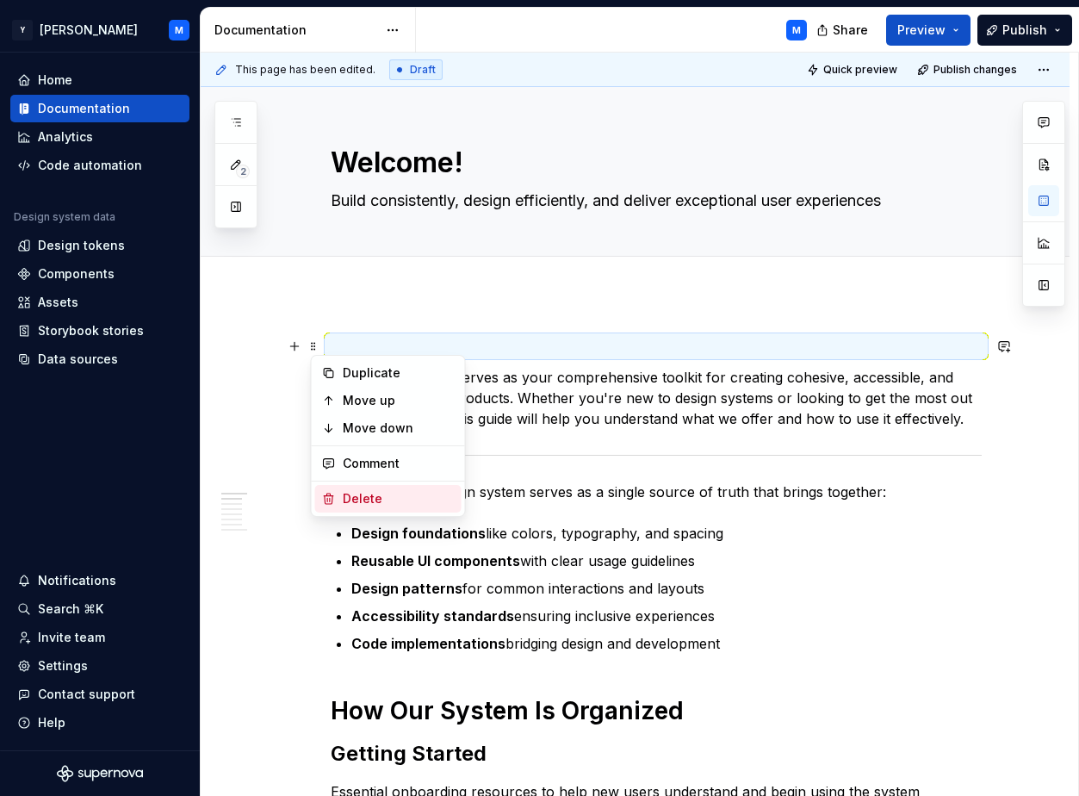
click at [341, 496] on div "Delete" at bounding box center [388, 499] width 146 height 28
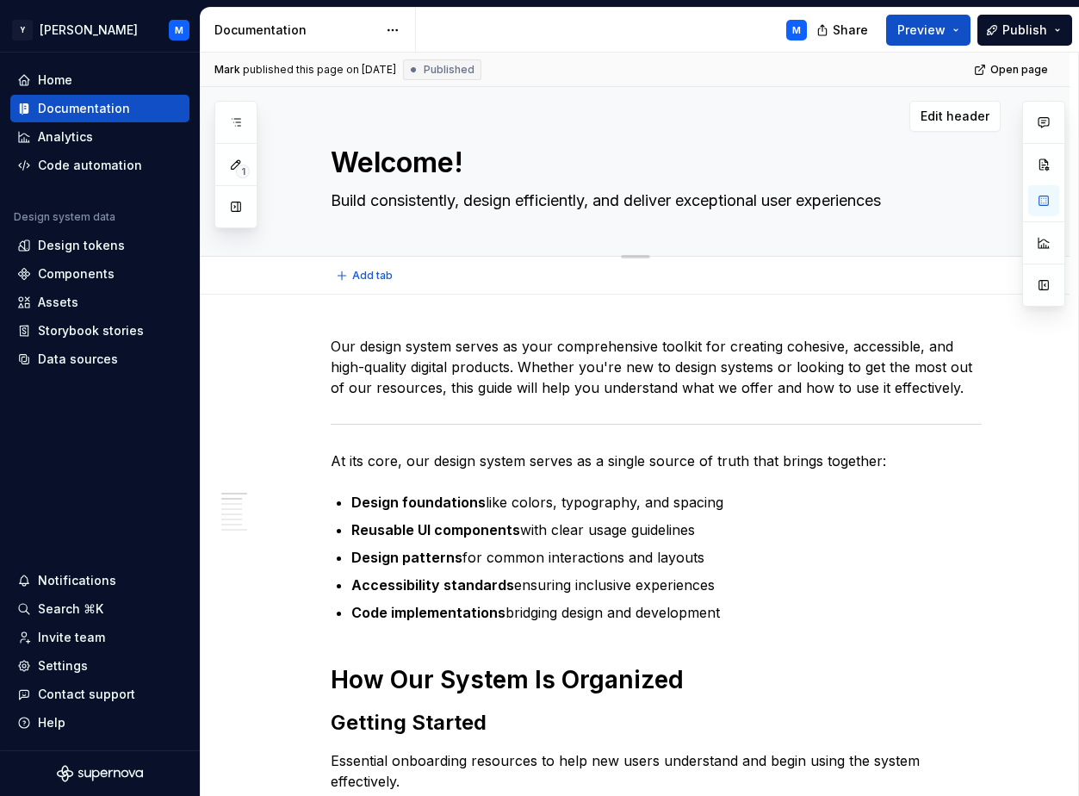
click at [721, 199] on textarea "Build consistently, design efficiently, and deliver exceptional user experiences" at bounding box center [652, 201] width 651 height 28
click at [986, 115] on span "Edit header" at bounding box center [955, 116] width 69 height 17
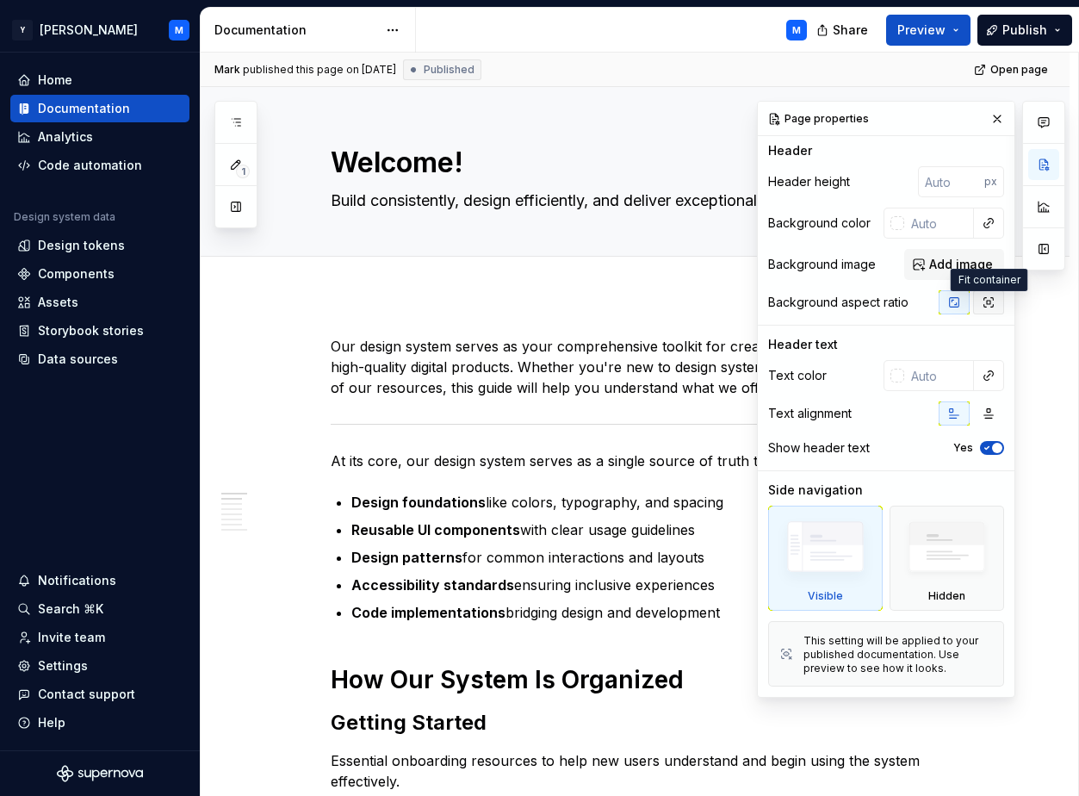
click at [986, 309] on icon "button" at bounding box center [989, 302] width 14 height 14
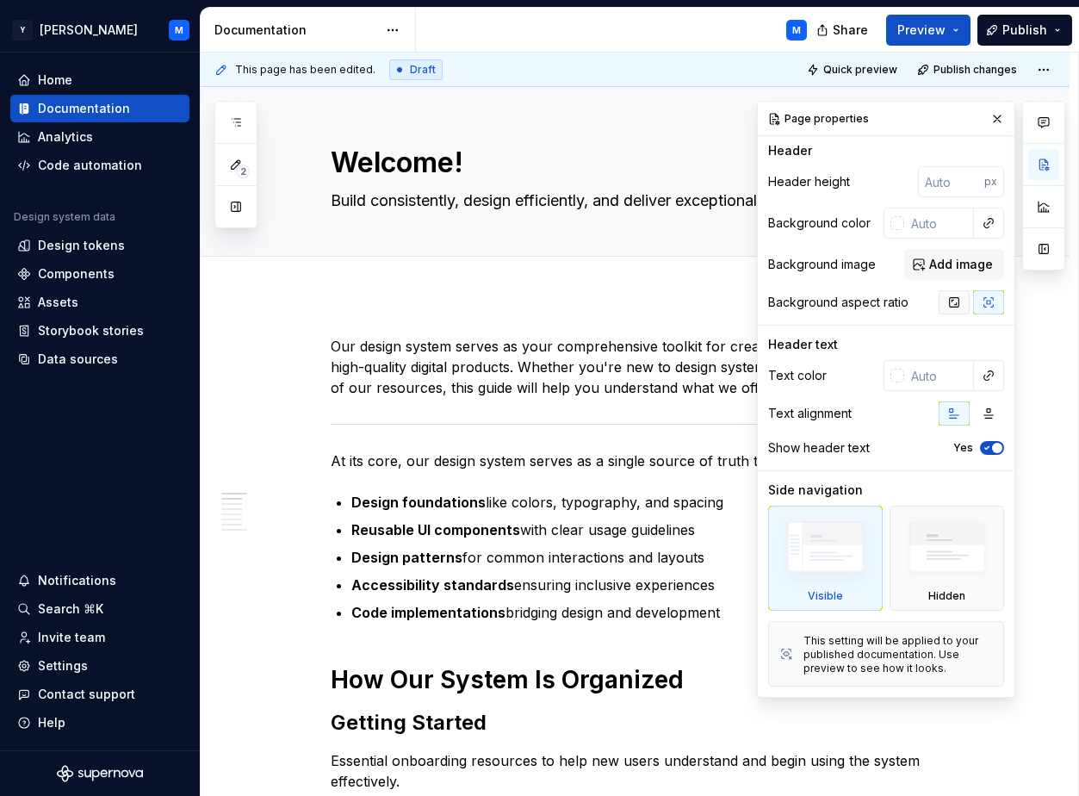
click at [955, 306] on icon "button" at bounding box center [955, 302] width 14 height 14
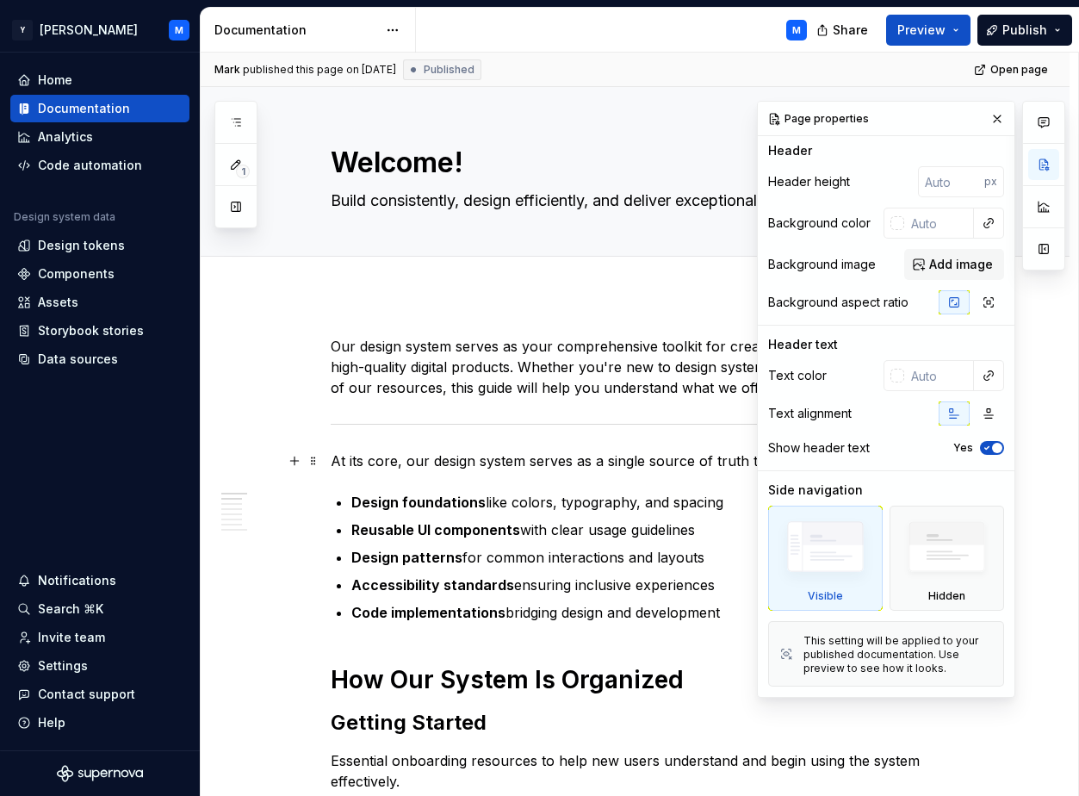
click at [986, 453] on icon "button" at bounding box center [987, 448] width 14 height 10
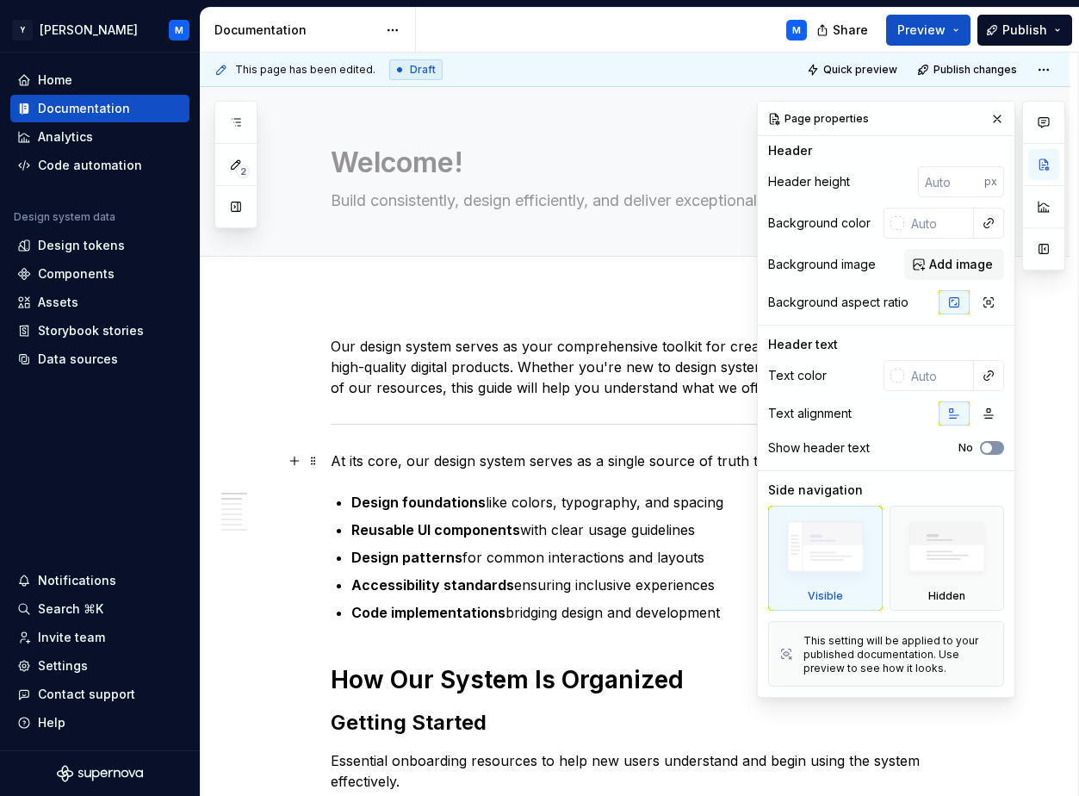
click at [986, 453] on span "button" at bounding box center [987, 448] width 10 height 10
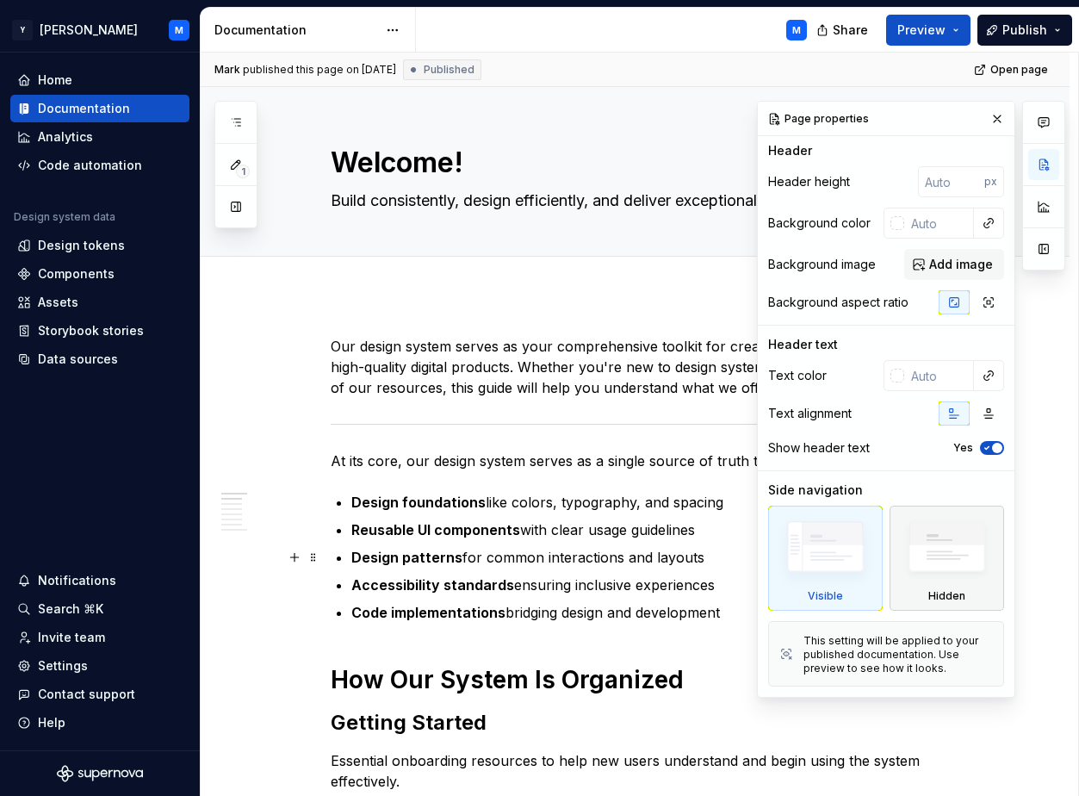
click at [941, 548] on img at bounding box center [947, 551] width 99 height 76
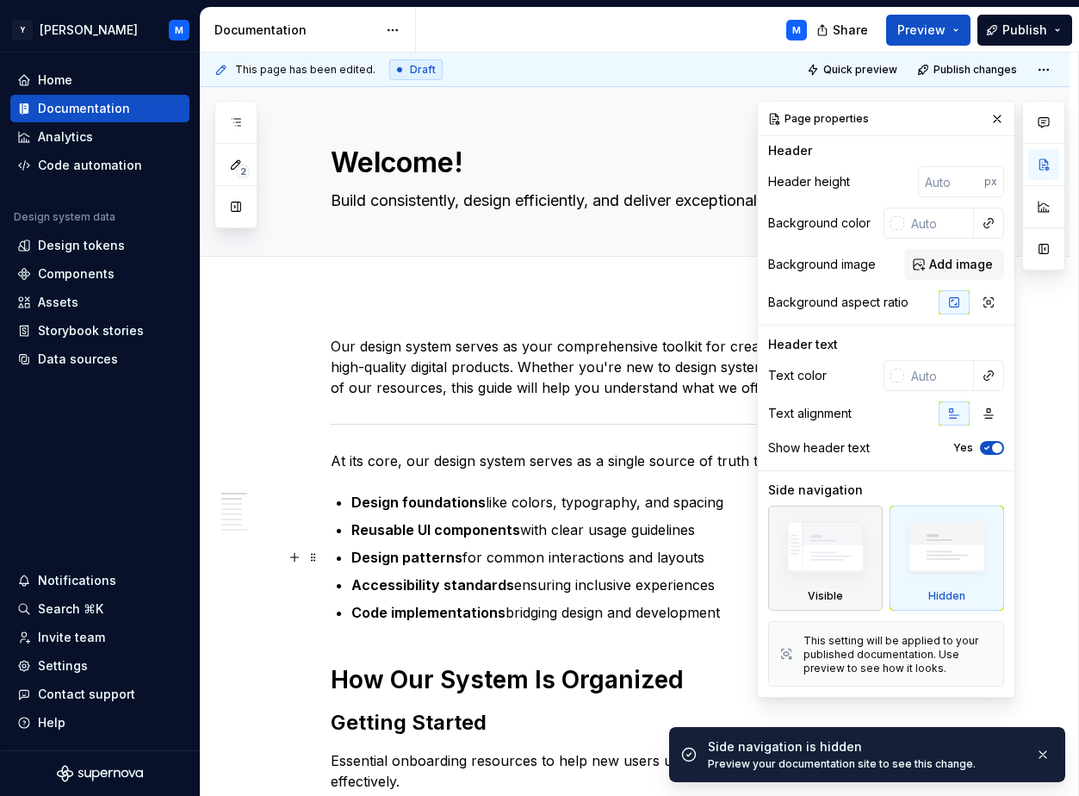
click at [848, 552] on img at bounding box center [825, 550] width 99 height 75
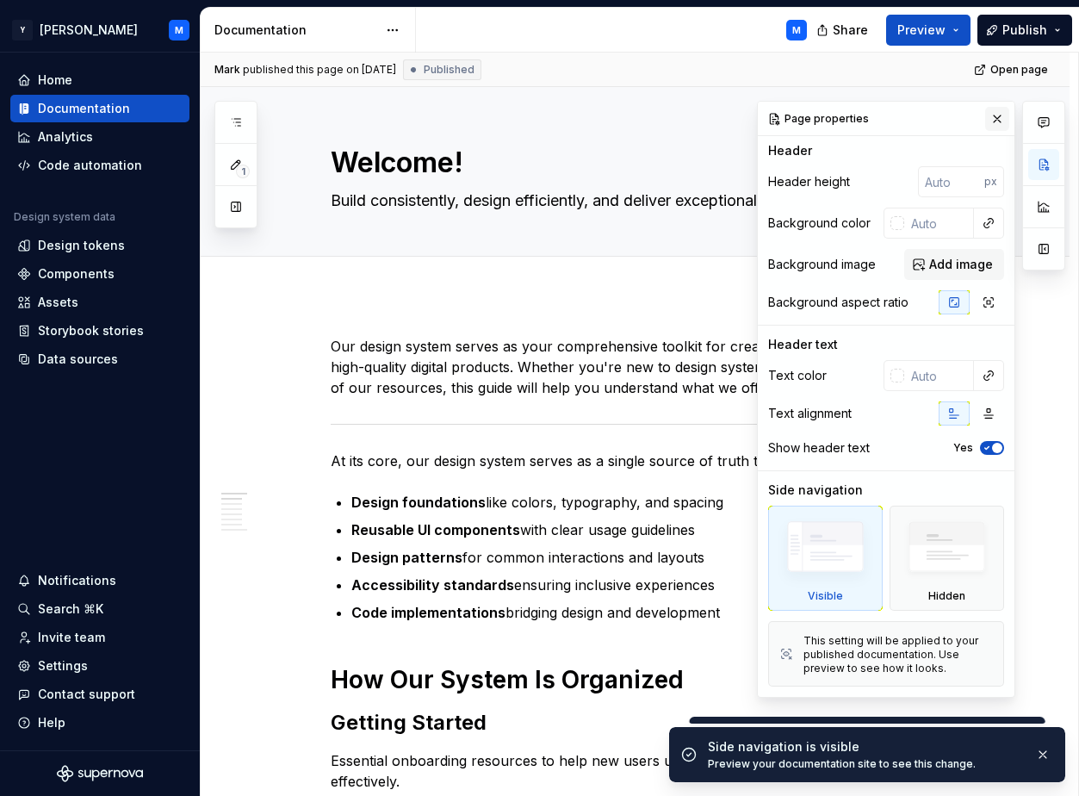
click at [986, 122] on button "button" at bounding box center [998, 119] width 24 height 24
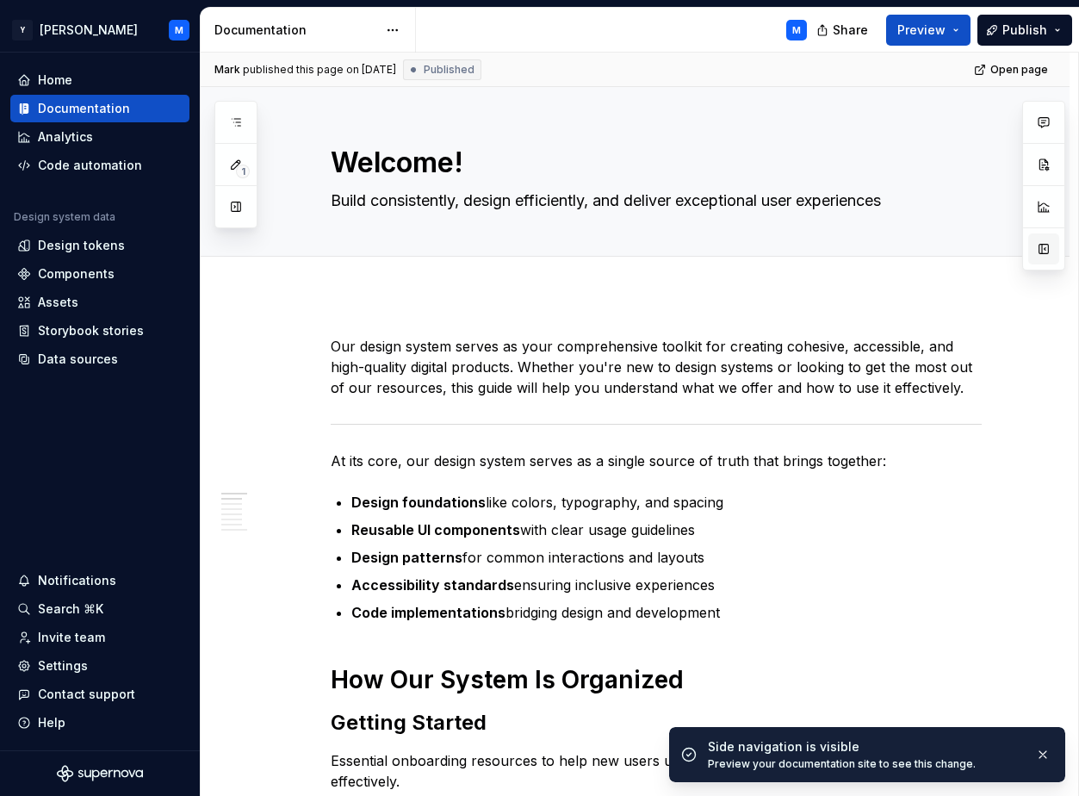
click at [986, 245] on button "button" at bounding box center [1044, 248] width 31 height 31
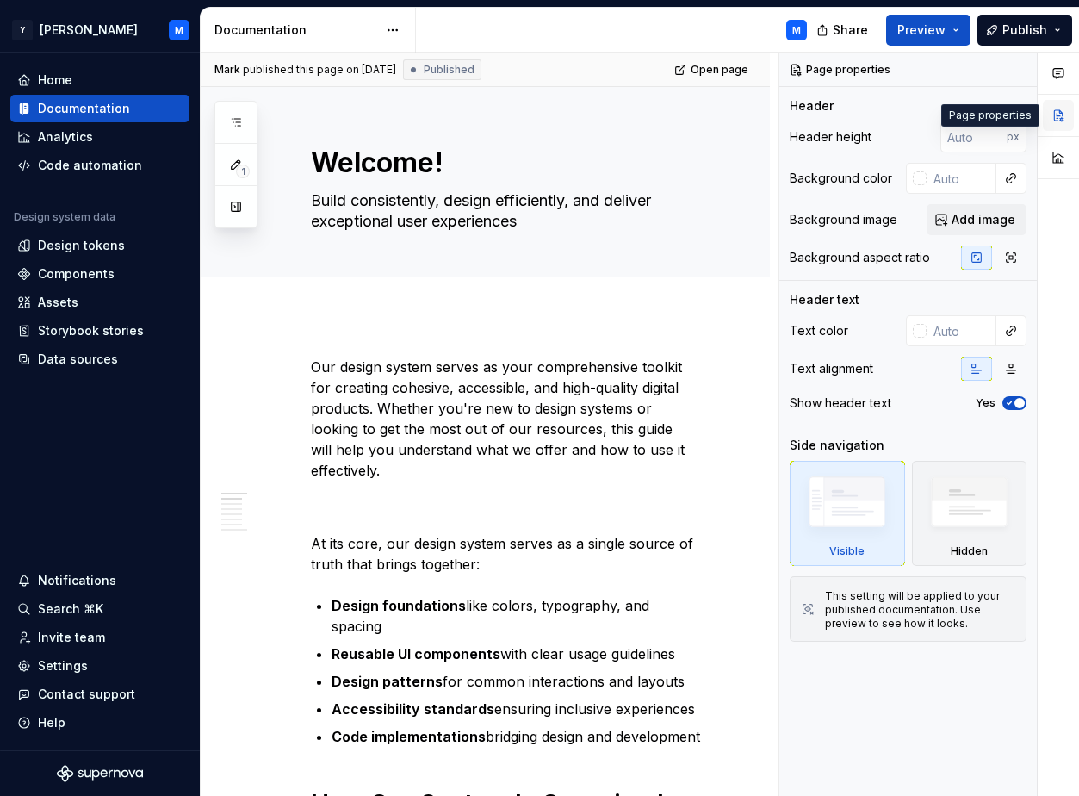
click at [986, 114] on button "button" at bounding box center [1058, 115] width 31 height 31
click at [710, 117] on span "Edit header" at bounding box center [710, 116] width 69 height 17
click at [512, 179] on textarea "Welcome!" at bounding box center [503, 162] width 390 height 41
click at [518, 204] on textarea "Build consistently, design efficiently, and deliver exceptional user experiences" at bounding box center [503, 211] width 390 height 48
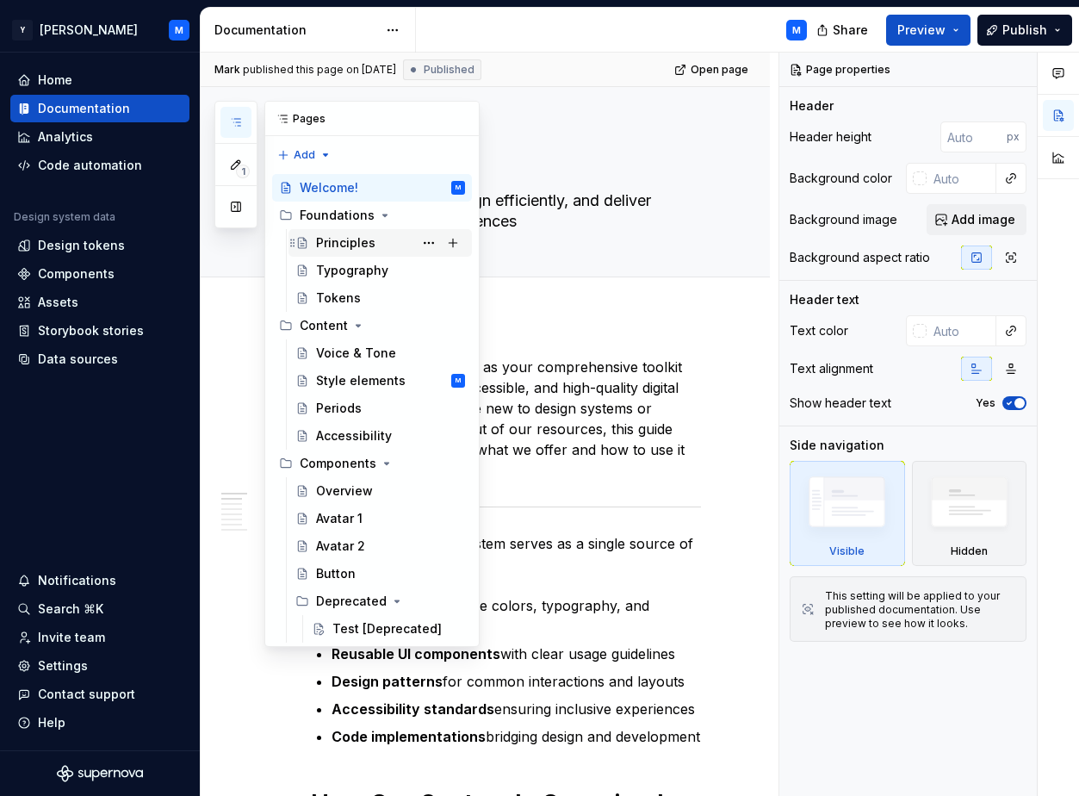
click at [386, 235] on div "Principles" at bounding box center [390, 243] width 149 height 24
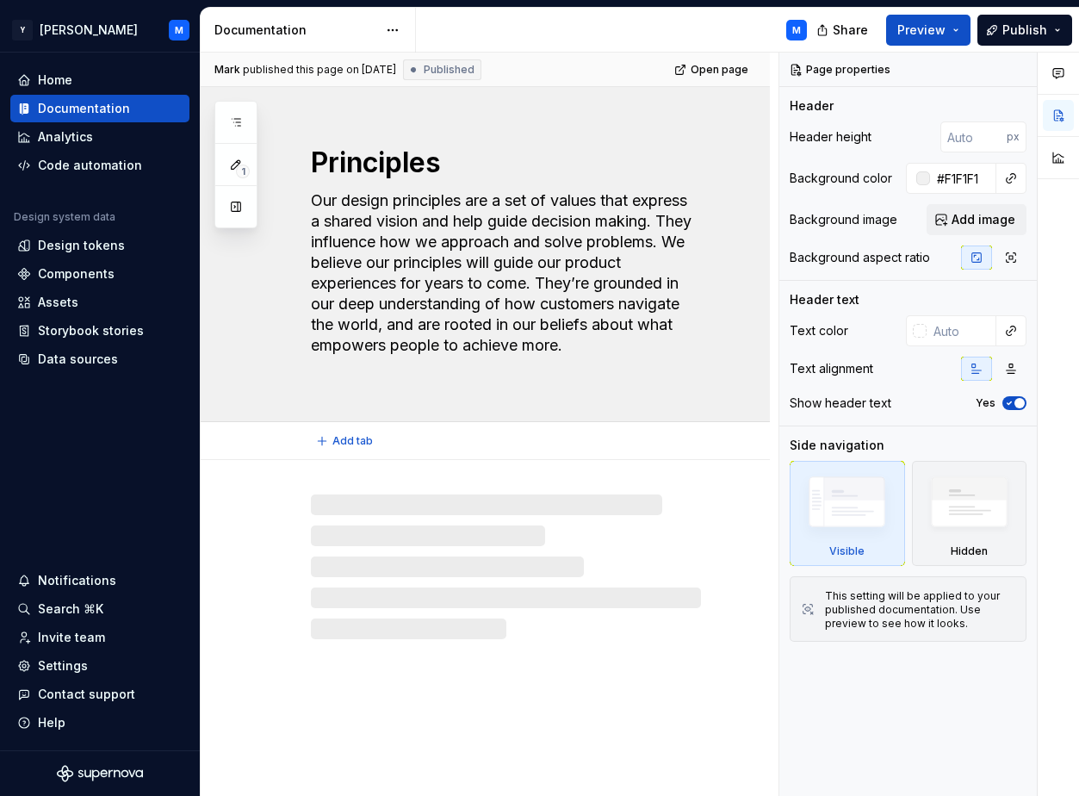
click at [648, 203] on textarea "Our design principles are a set of values that express a shared vision and help…" at bounding box center [503, 283] width 390 height 193
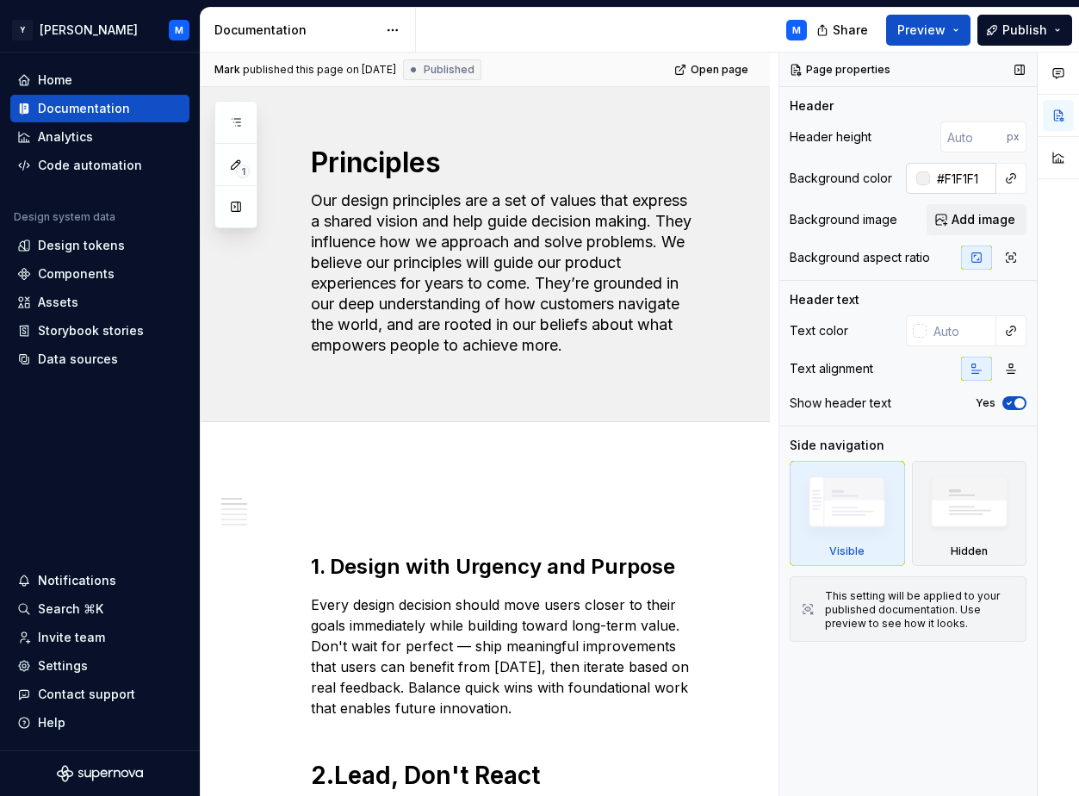
click at [984, 175] on input "#F1F1F1" at bounding box center [963, 178] width 66 height 31
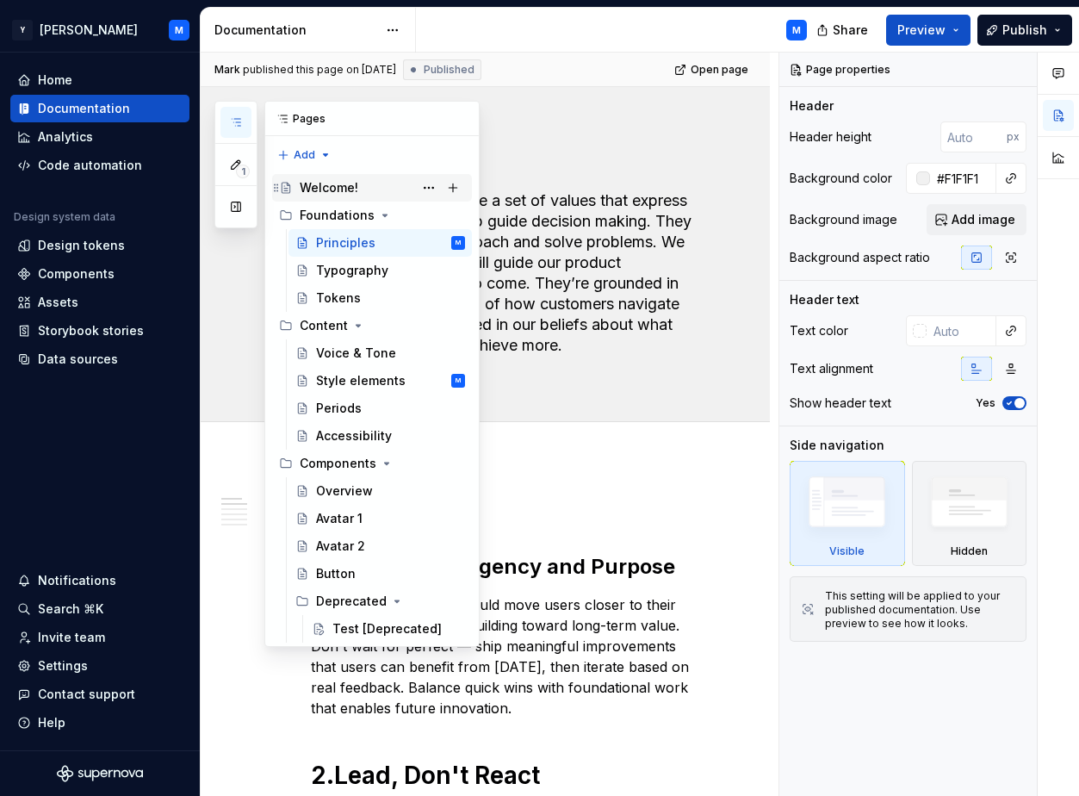
click at [332, 189] on div "Welcome!" at bounding box center [329, 187] width 59 height 17
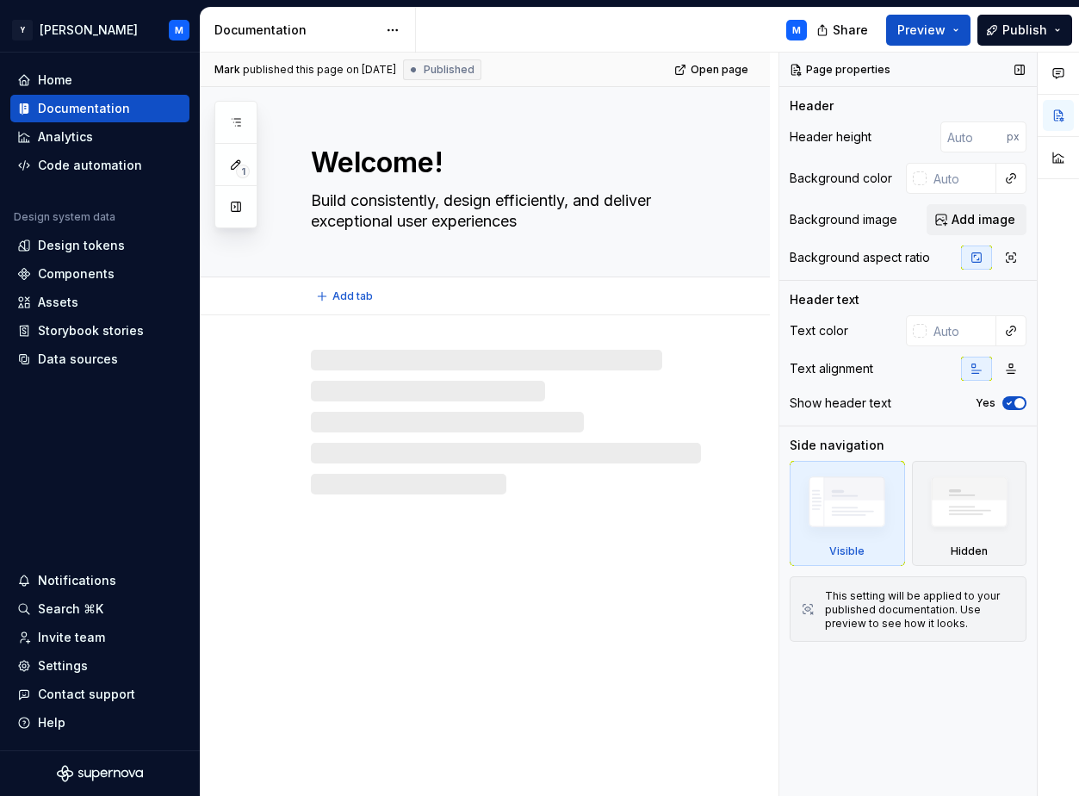
type textarea "*"
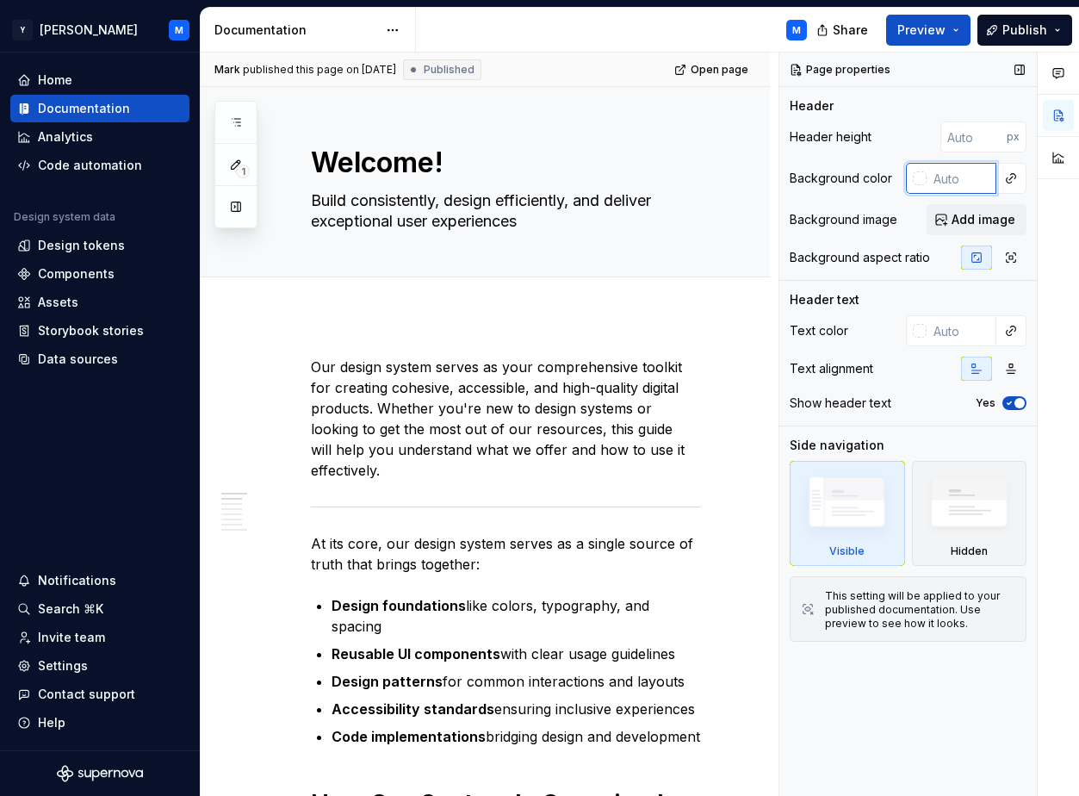
click at [956, 183] on input "text" at bounding box center [962, 178] width 70 height 31
paste input "#F1F1F1"
type input "#F1F1F1"
click at [964, 33] on button "Preview" at bounding box center [928, 30] width 84 height 31
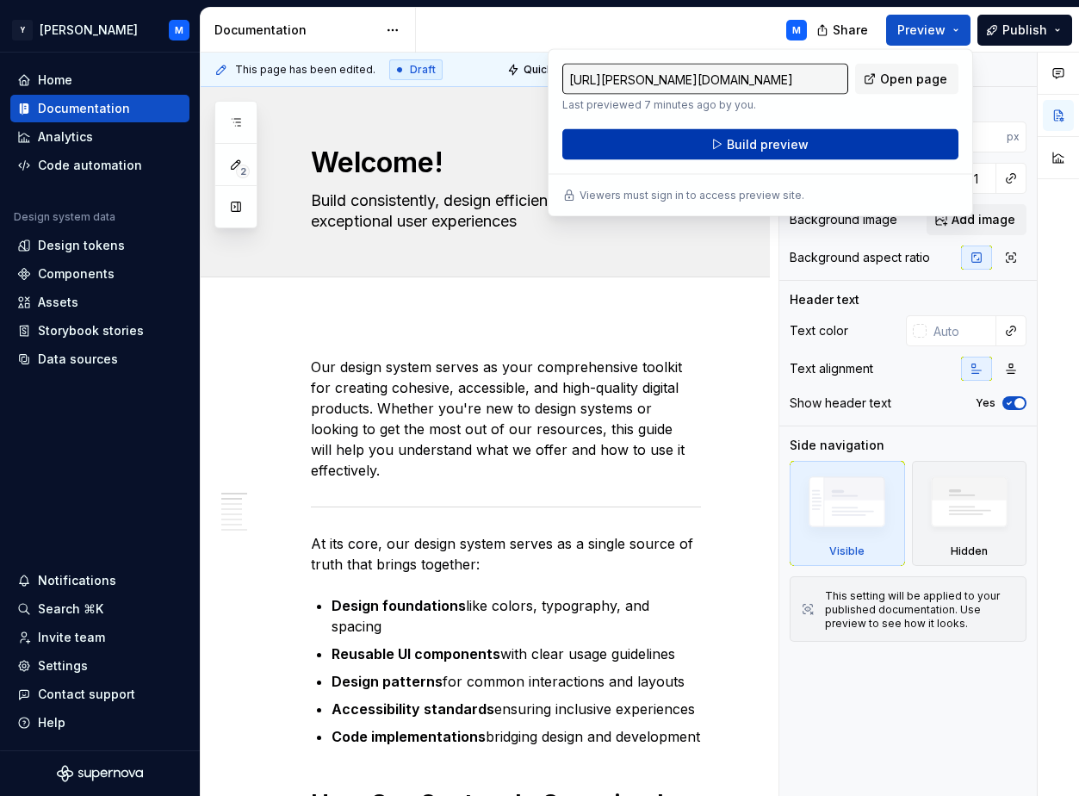
click at [850, 140] on button "Build preview" at bounding box center [761, 144] width 396 height 31
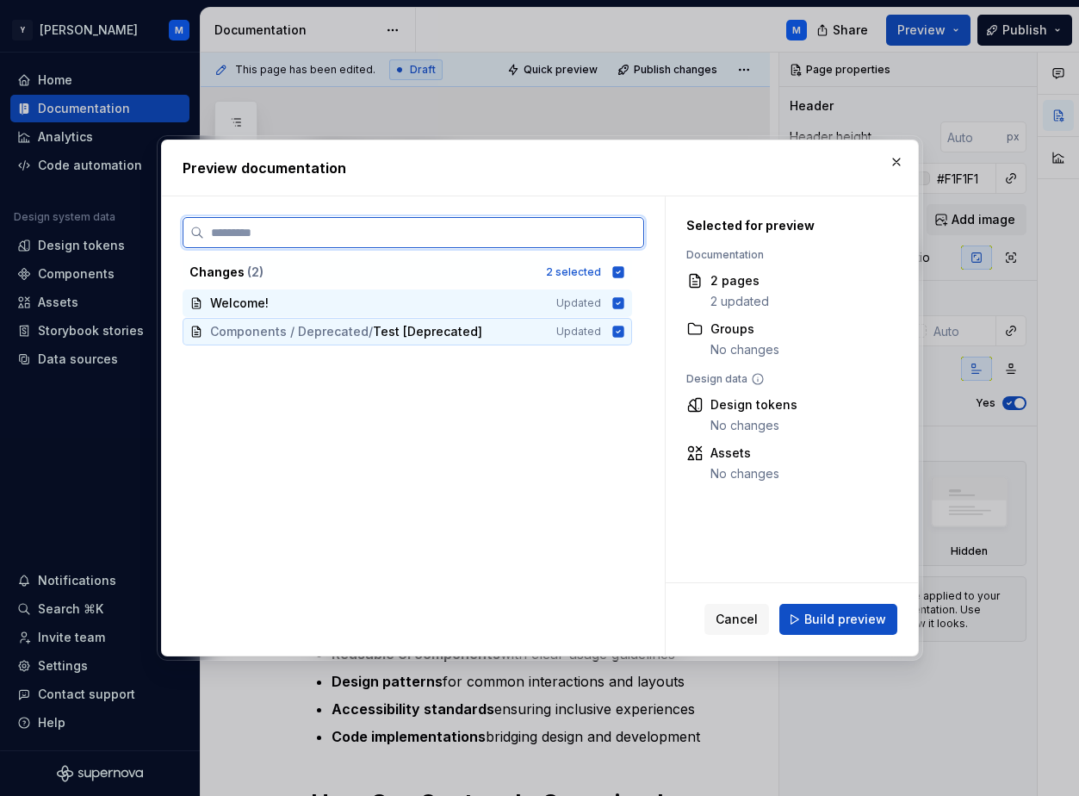
click at [624, 328] on icon at bounding box center [617, 331] width 11 height 11
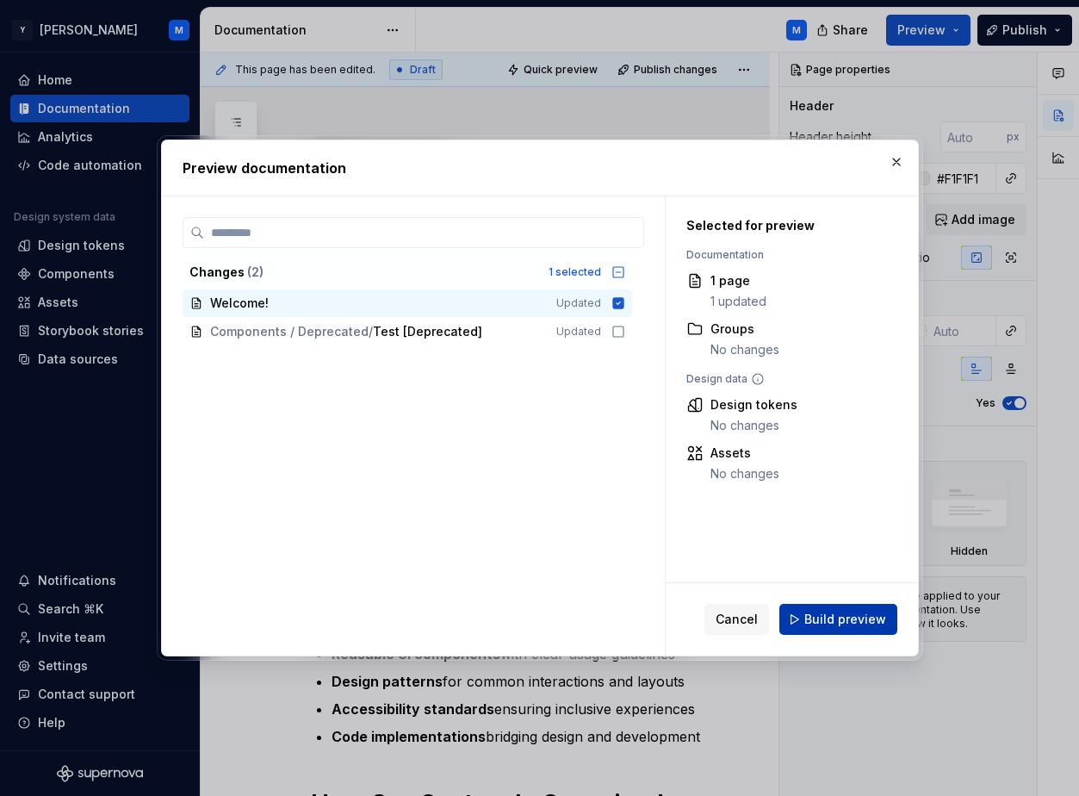
click at [826, 617] on span "Build preview" at bounding box center [846, 619] width 82 height 17
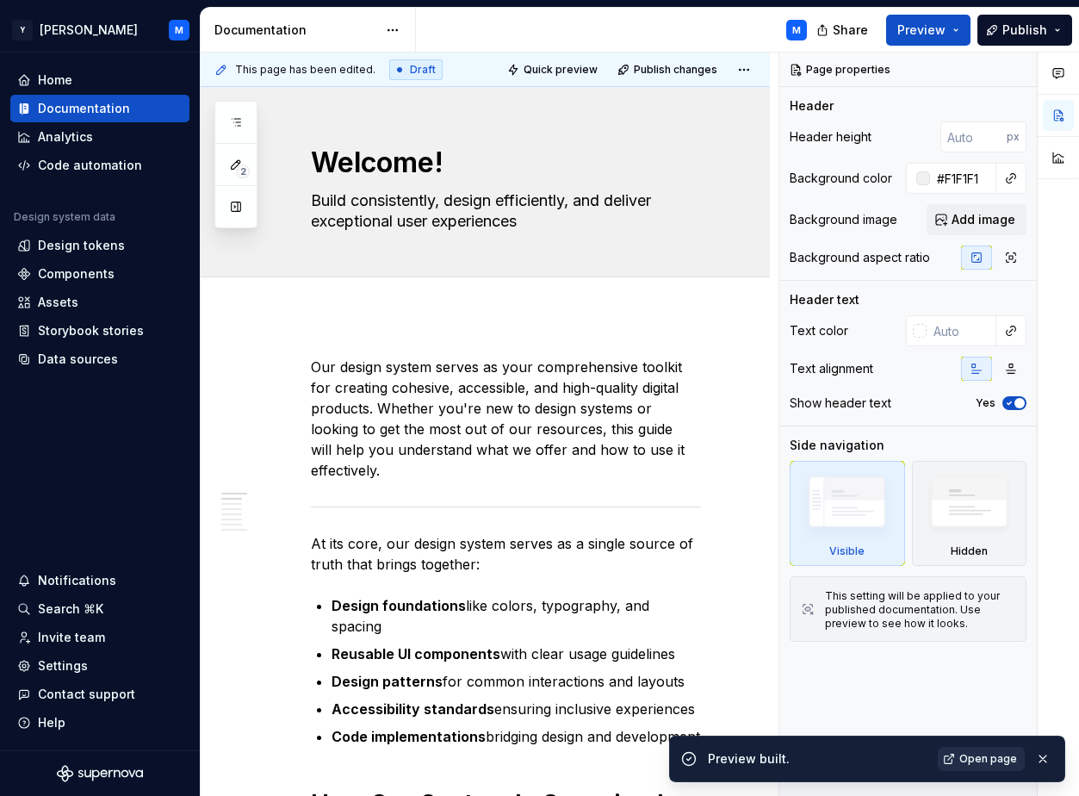
click at [986, 762] on span "Open page" at bounding box center [989, 759] width 58 height 14
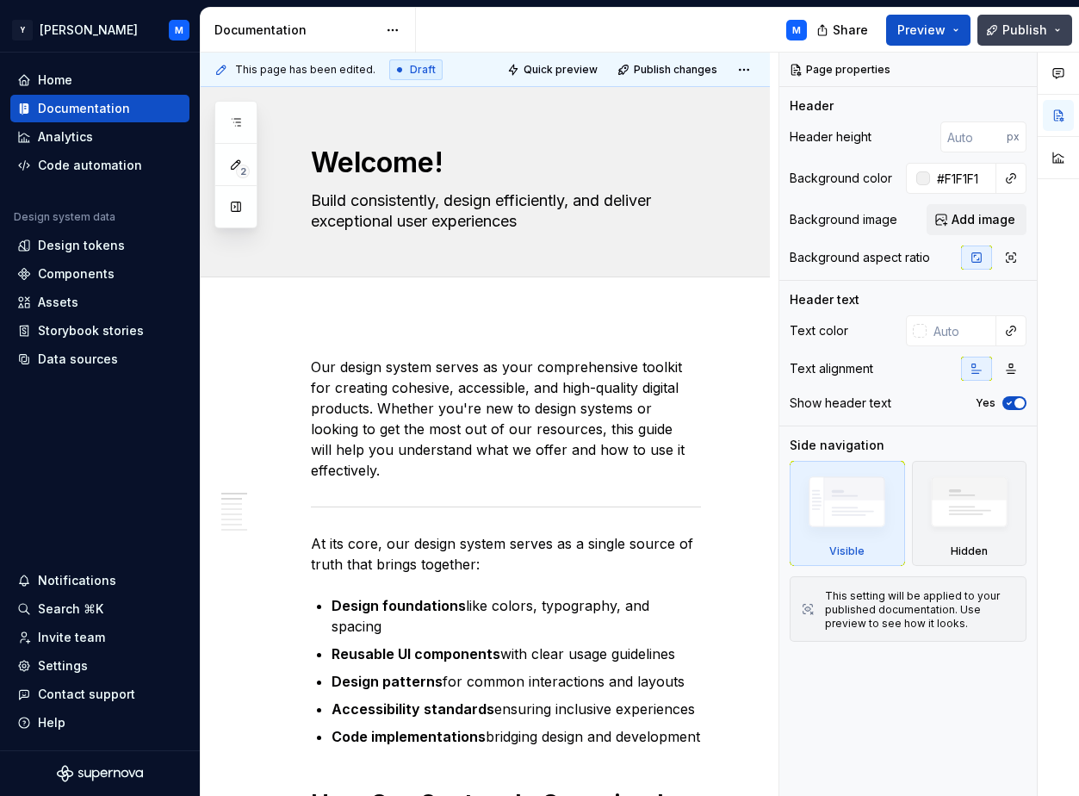
click at [986, 29] on span "Publish" at bounding box center [1025, 30] width 45 height 17
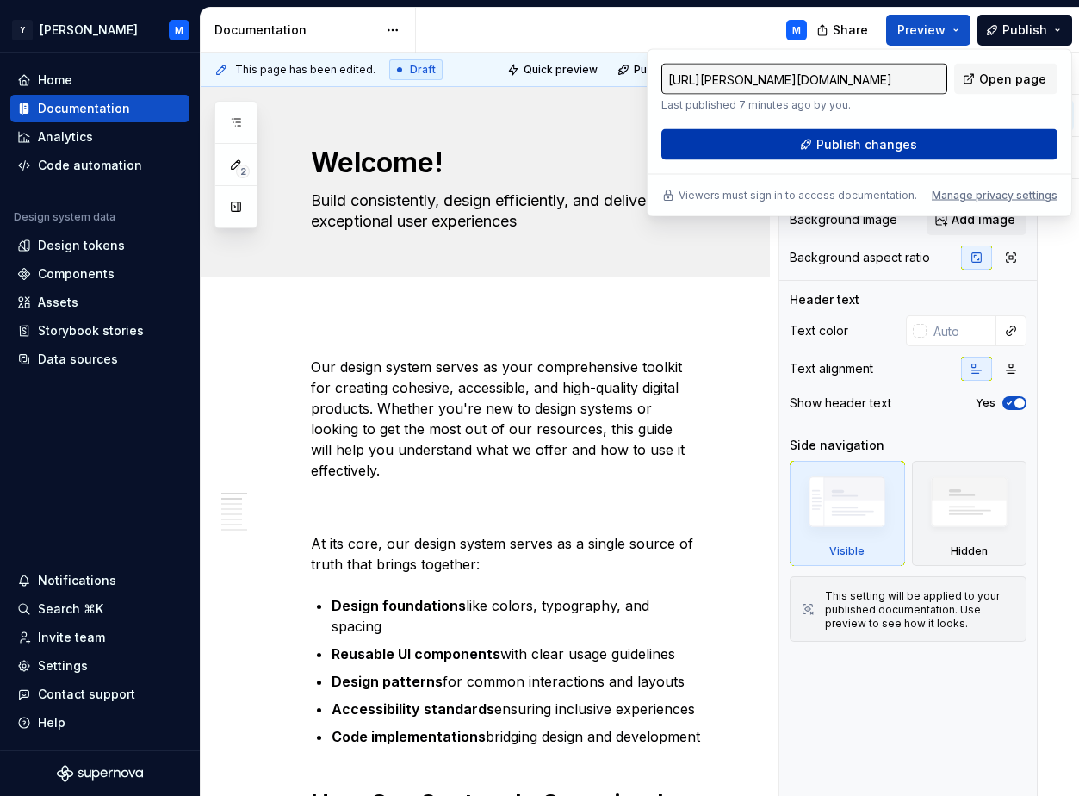
click at [985, 145] on button "Publish changes" at bounding box center [860, 144] width 396 height 31
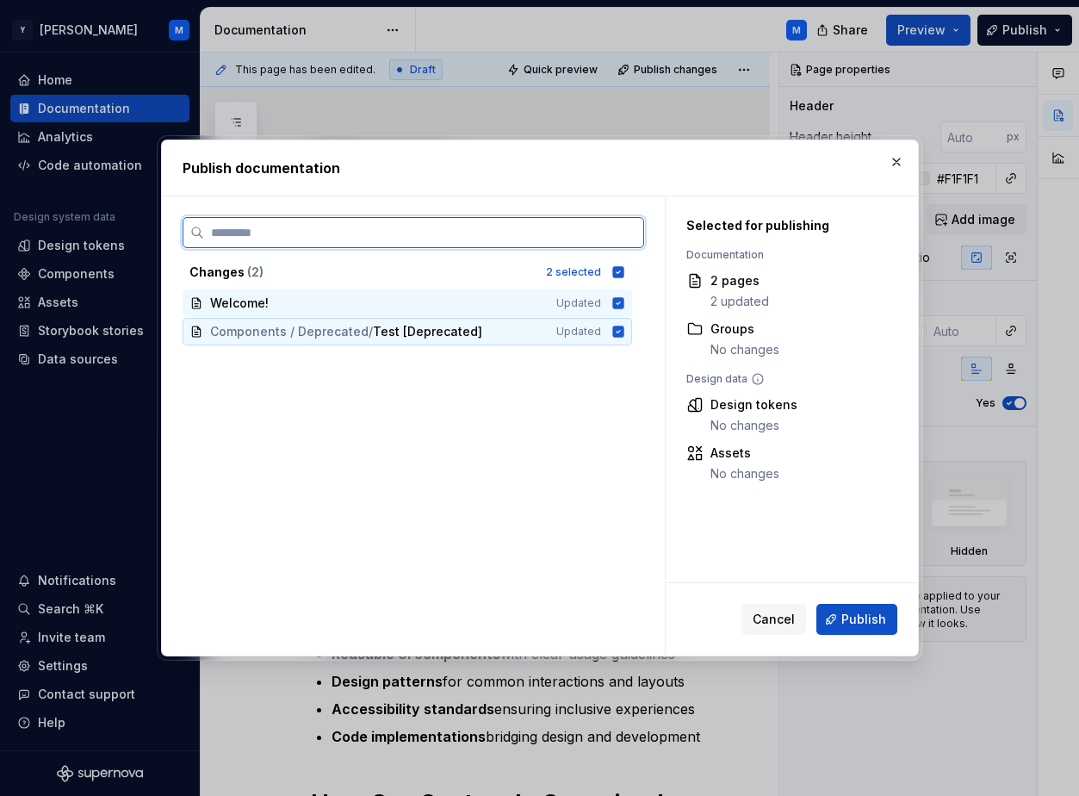
click at [624, 333] on icon at bounding box center [617, 331] width 11 height 11
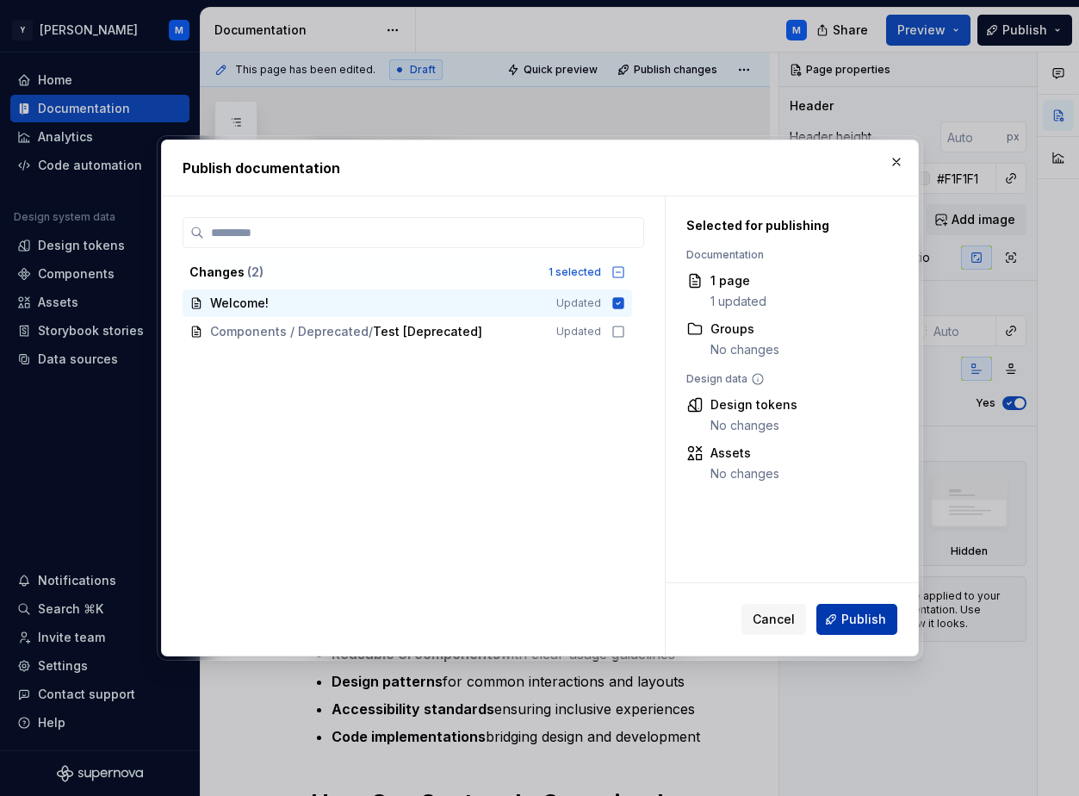
click at [847, 616] on span "Publish" at bounding box center [864, 619] width 45 height 17
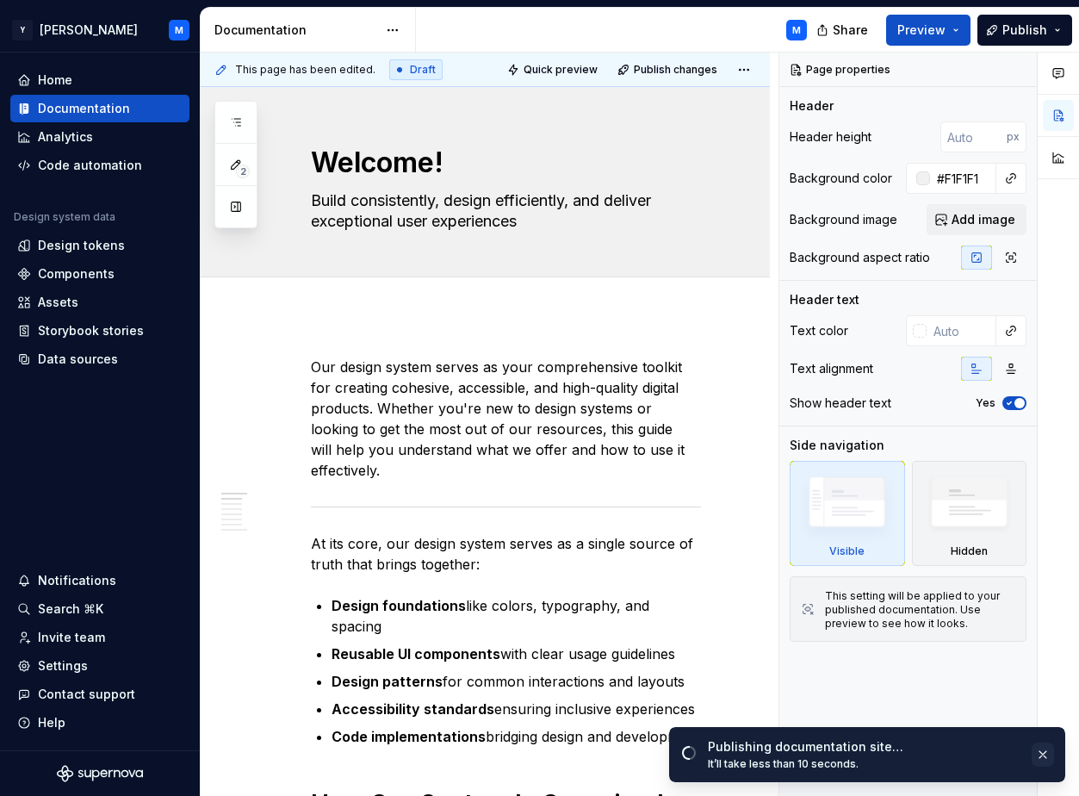
click at [986, 752] on button "button" at bounding box center [1043, 755] width 22 height 24
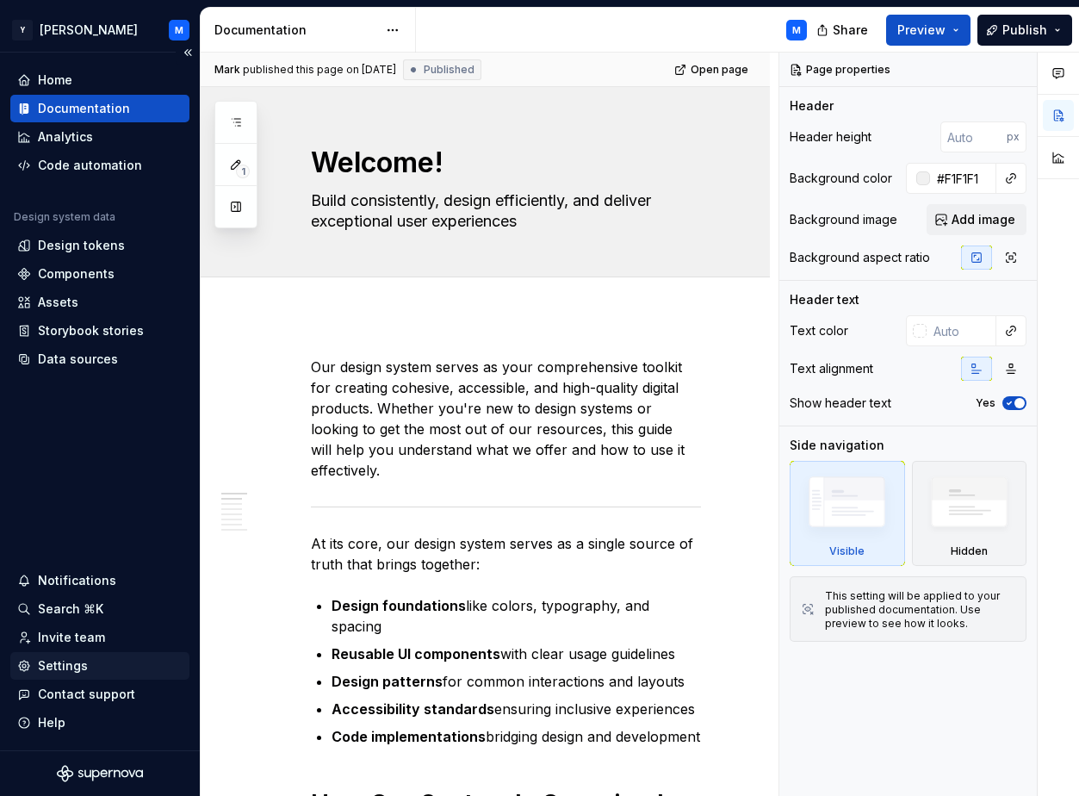
click at [74, 663] on div "Settings" at bounding box center [63, 665] width 50 height 17
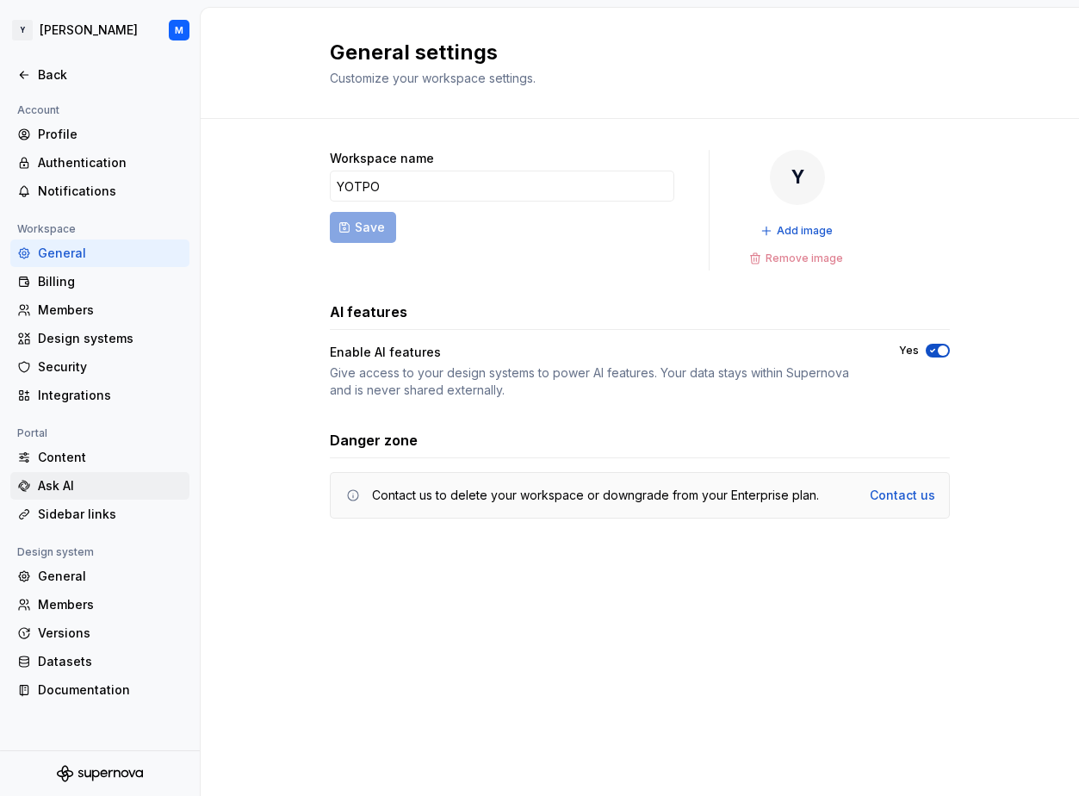
click at [65, 482] on div "Ask AI" at bounding box center [110, 485] width 145 height 17
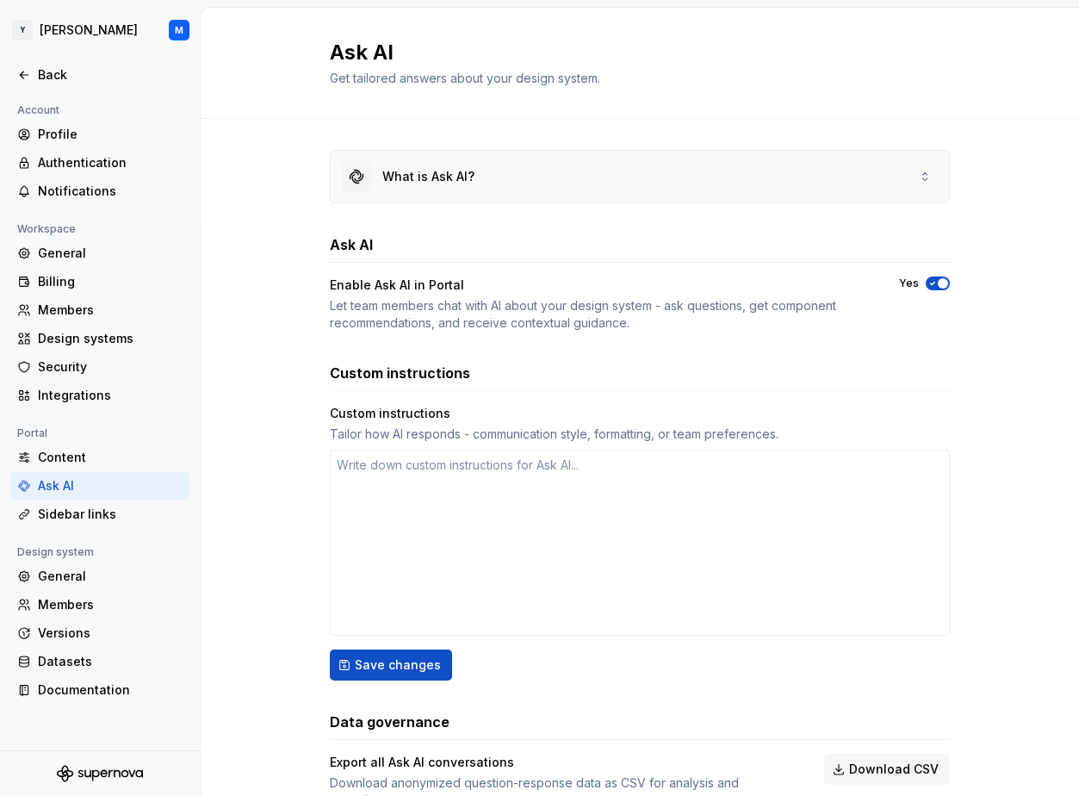
click at [687, 178] on div "What is Ask AI?" at bounding box center [640, 177] width 619 height 52
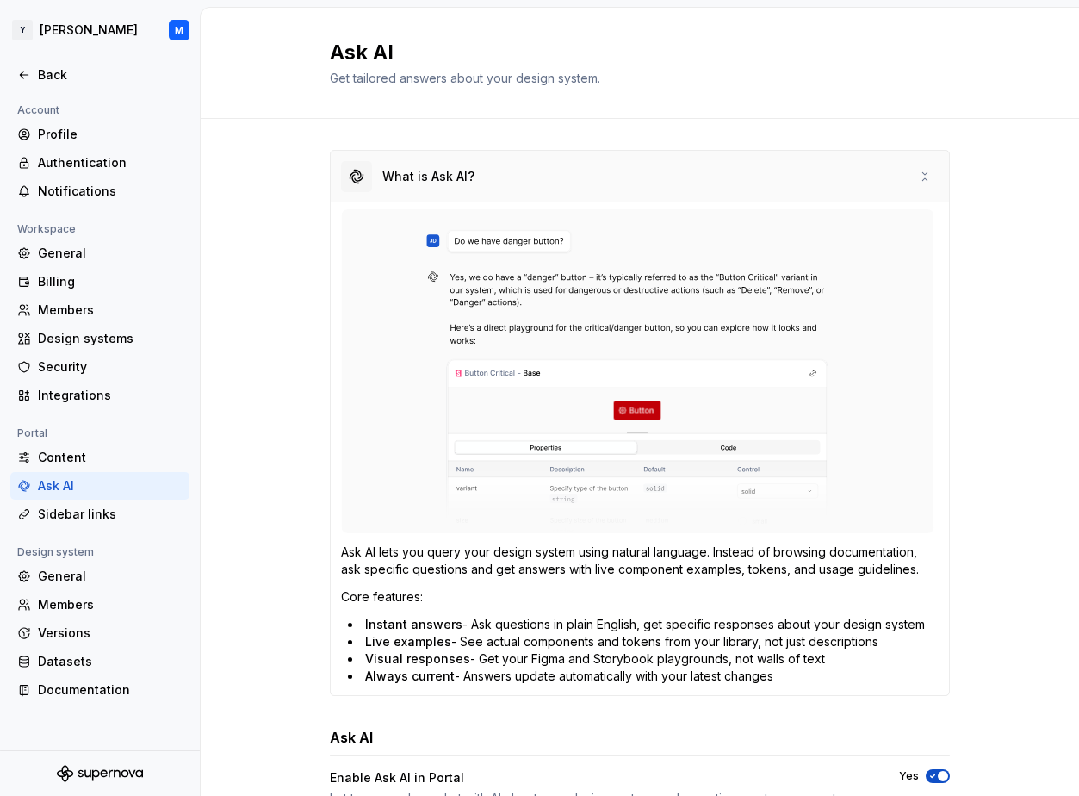
click at [687, 178] on div "What is Ask AI?" at bounding box center [640, 177] width 619 height 52
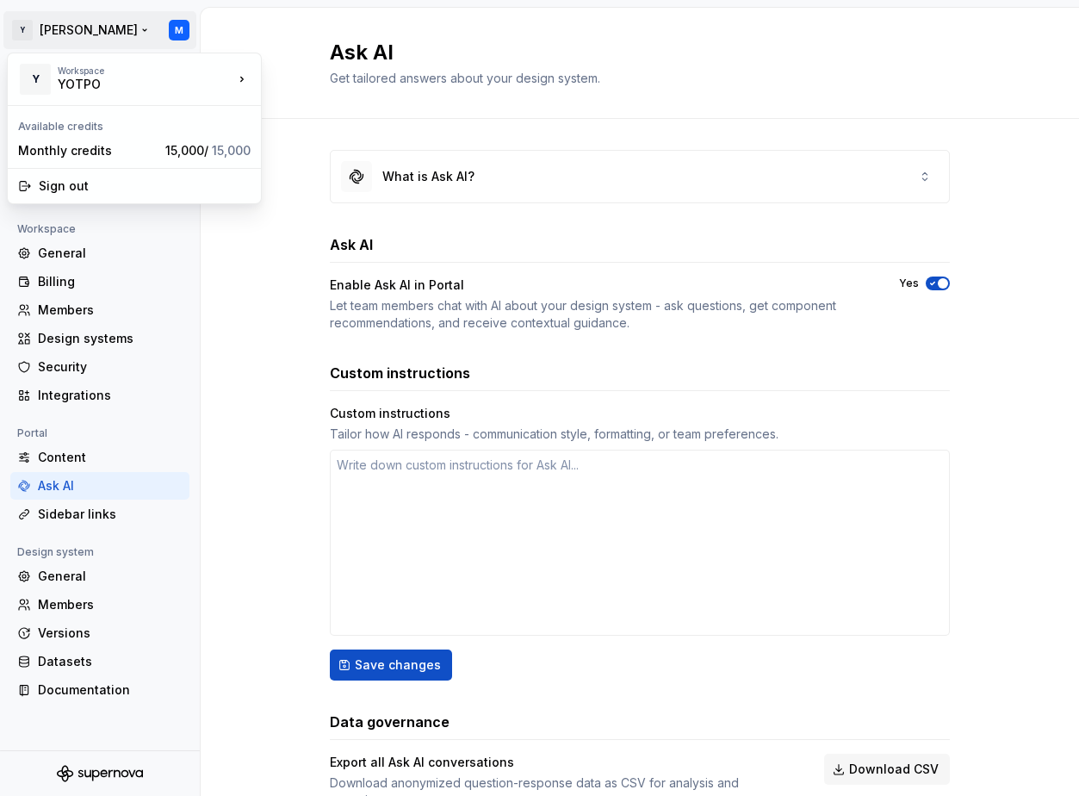
click at [69, 36] on html "Y [PERSON_NAME] M Back Account Profile Authentication Notifications Workspace G…" at bounding box center [539, 398] width 1079 height 796
click at [255, 389] on html "Y [PERSON_NAME] M Back Account Profile Authentication Notifications Workspace G…" at bounding box center [539, 398] width 1079 height 796
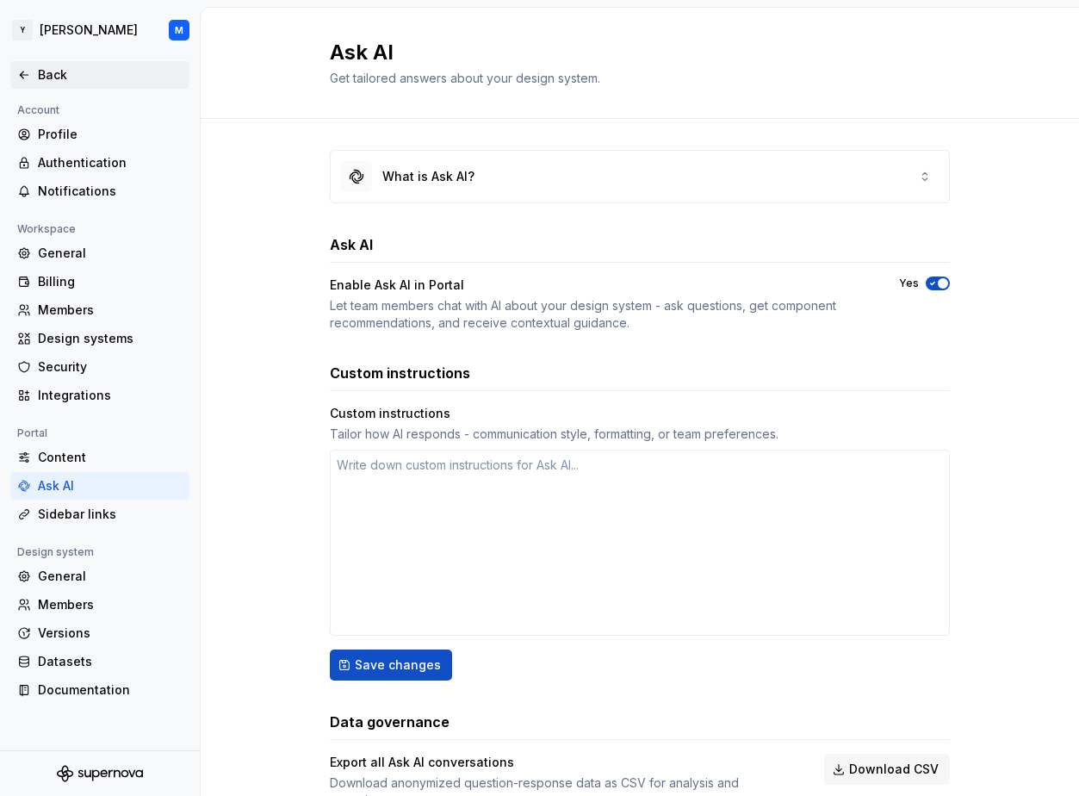
click at [43, 66] on div "Back" at bounding box center [110, 74] width 145 height 17
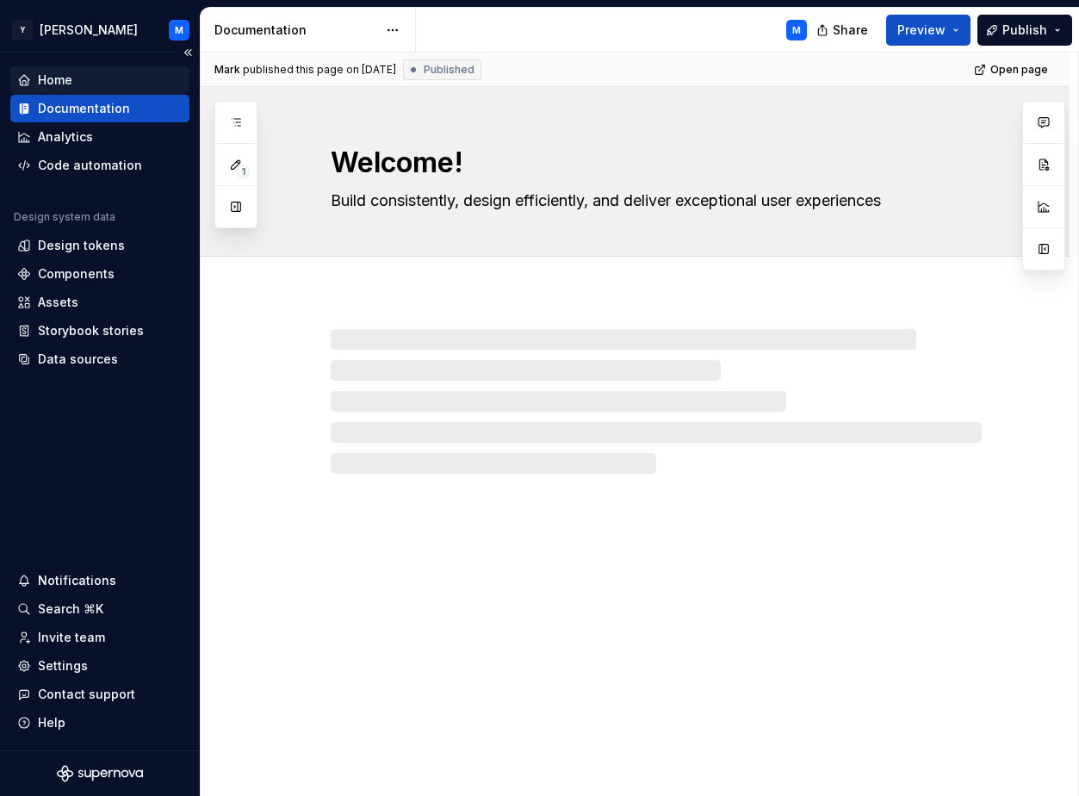
type textarea "*"
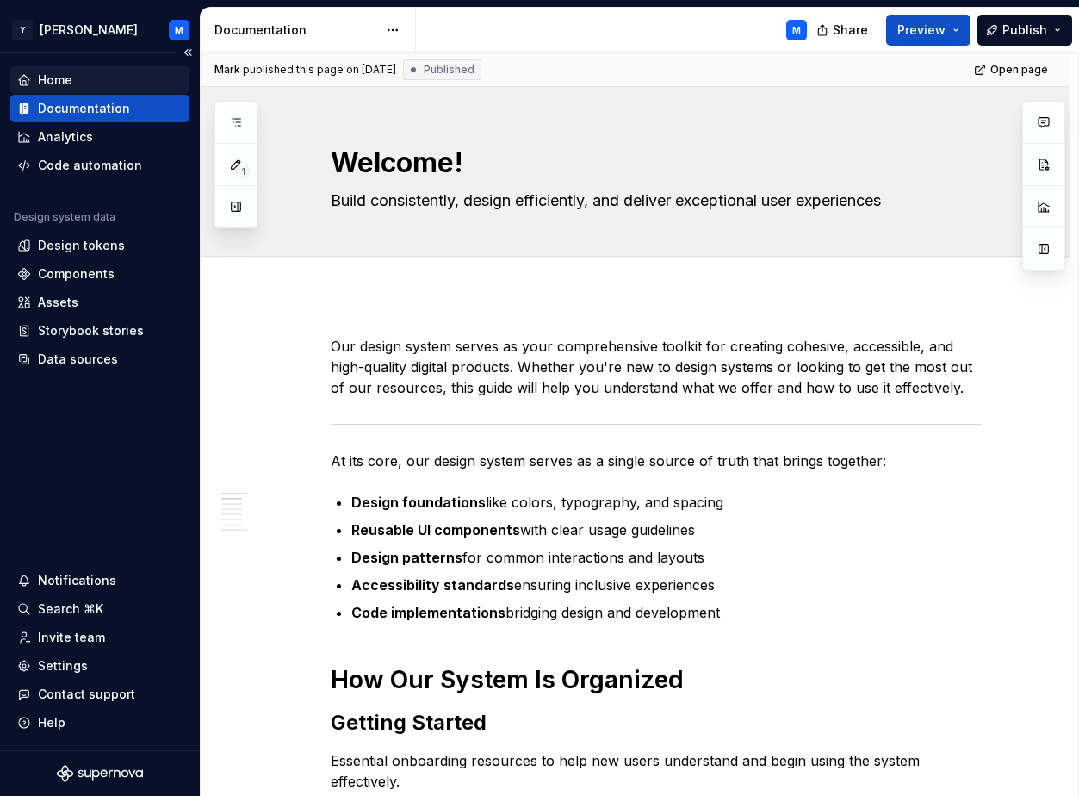
click at [97, 78] on div "Home" at bounding box center [99, 80] width 165 height 17
